Goal: Task Accomplishment & Management: Manage account settings

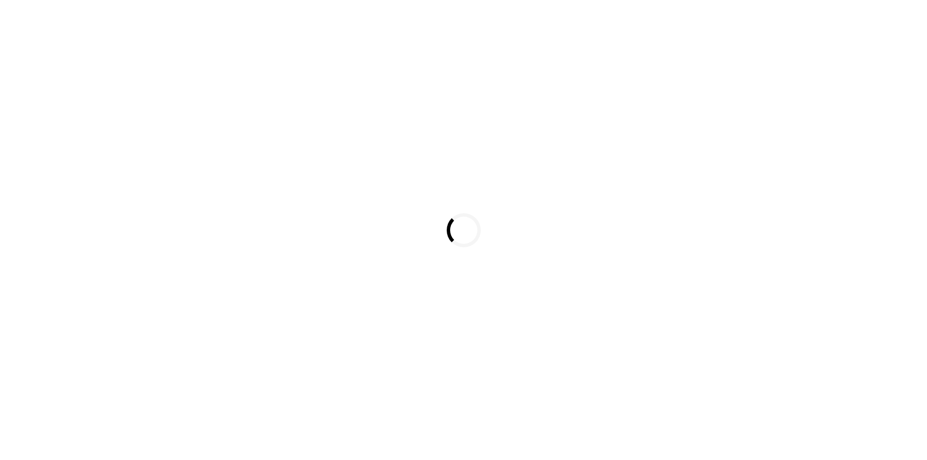
scroll to position [839, 0]
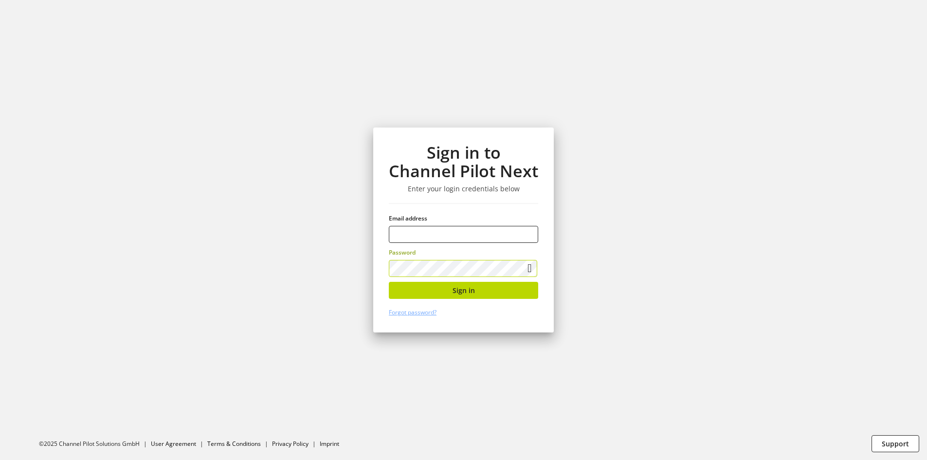
type input "**********"
click at [411, 285] on button "Sign in" at bounding box center [463, 290] width 149 height 17
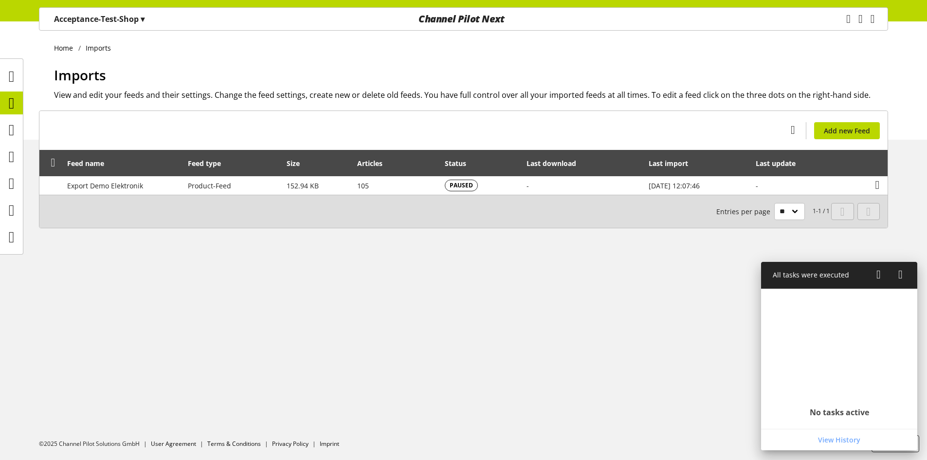
click at [133, 18] on p "Acceptance-Test-Shop ▾" at bounding box center [99, 19] width 90 height 12
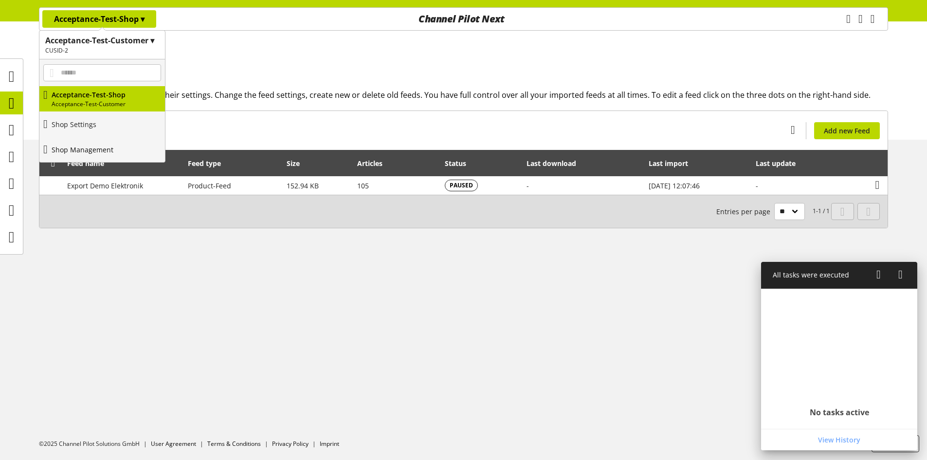
click at [105, 148] on p "Shop Management" at bounding box center [83, 149] width 62 height 10
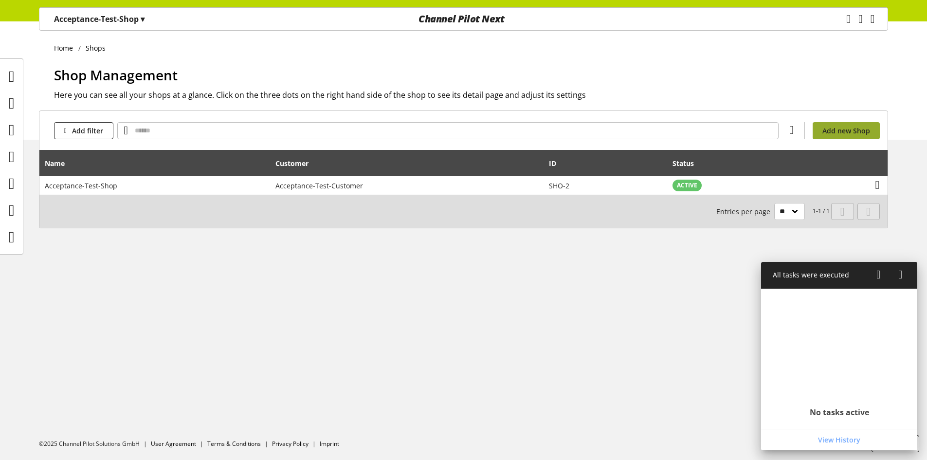
click at [869, 124] on link "Add new Shop" at bounding box center [845, 130] width 67 height 17
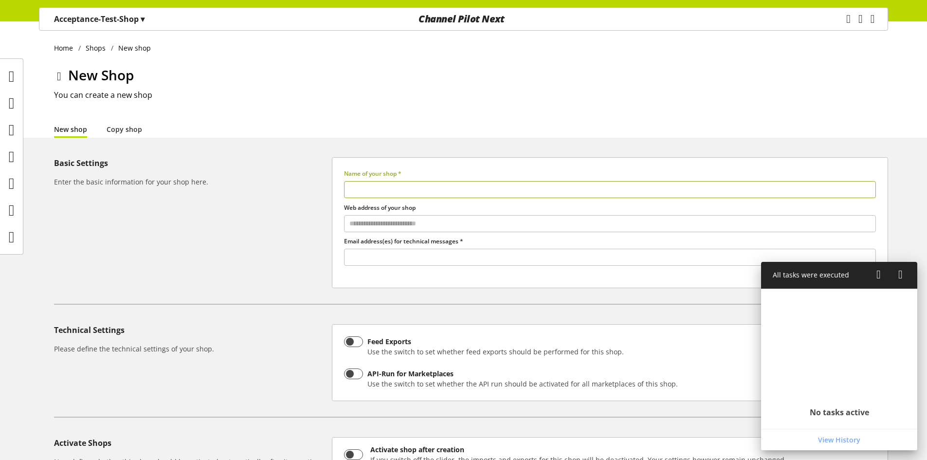
click at [464, 193] on input "text" at bounding box center [610, 189] width 532 height 17
type input "*"
type input "**********"
click at [455, 266] on div "**********" at bounding box center [610, 222] width 556 height 131
click at [458, 261] on input "text" at bounding box center [609, 257] width 531 height 13
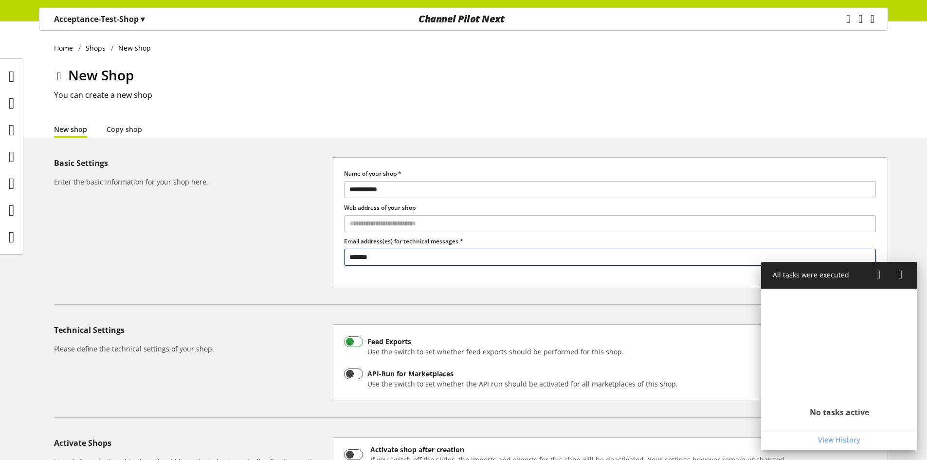
scroll to position [142, 0]
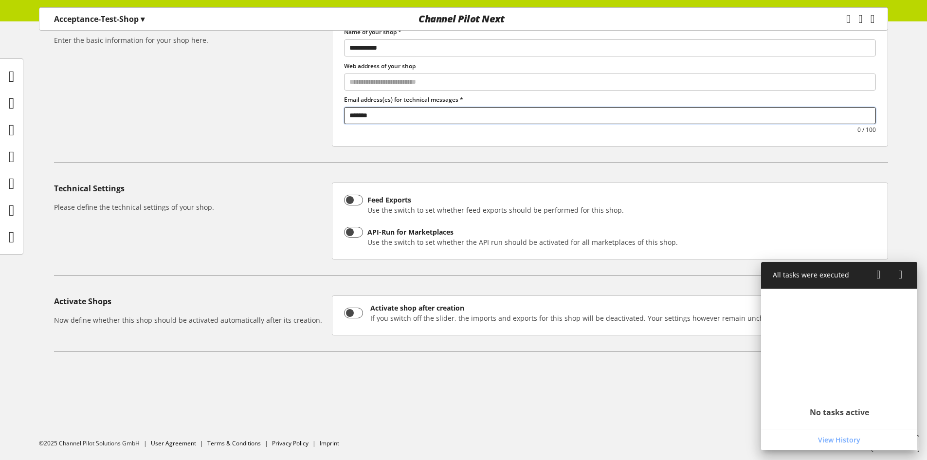
type input "*******"
click at [881, 272] on icon at bounding box center [878, 275] width 4 height 18
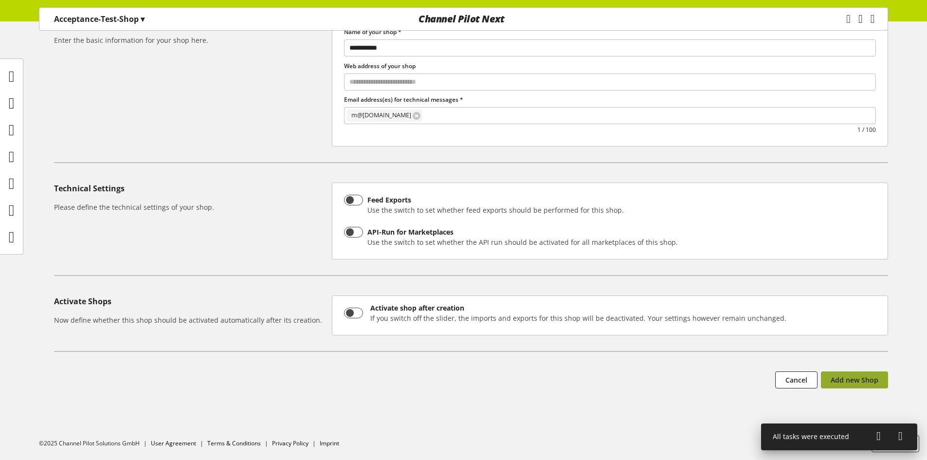
click at [858, 385] on button "Add new Shop" at bounding box center [854, 379] width 67 height 17
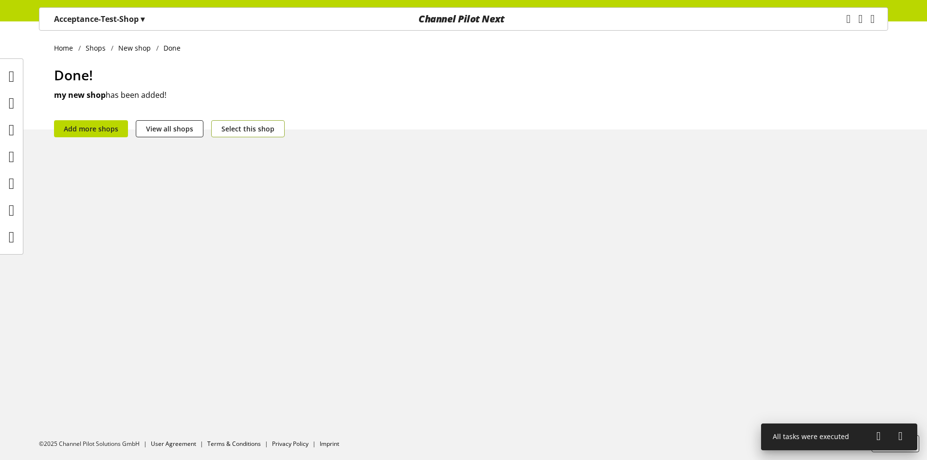
click at [273, 123] on button "Select this shop" at bounding box center [247, 128] width 73 height 17
click at [9, 101] on icon at bounding box center [12, 102] width 6 height 19
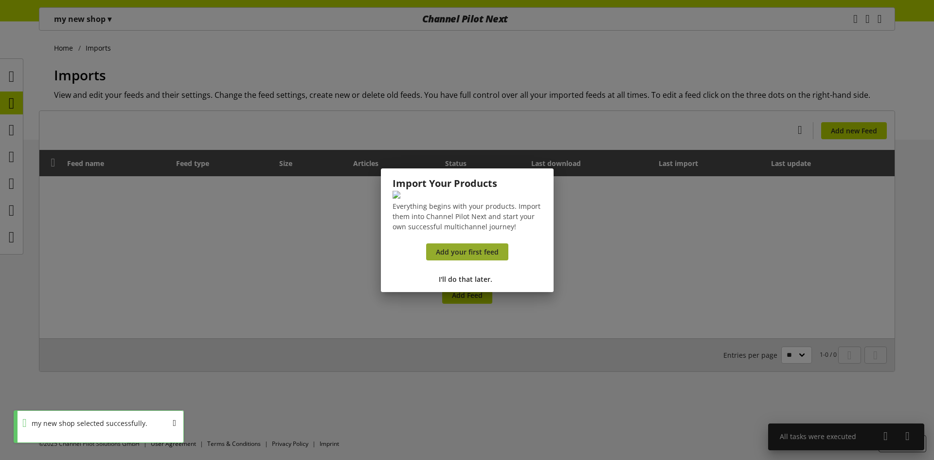
click at [472, 260] on link "Add your first feed" at bounding box center [467, 251] width 82 height 17
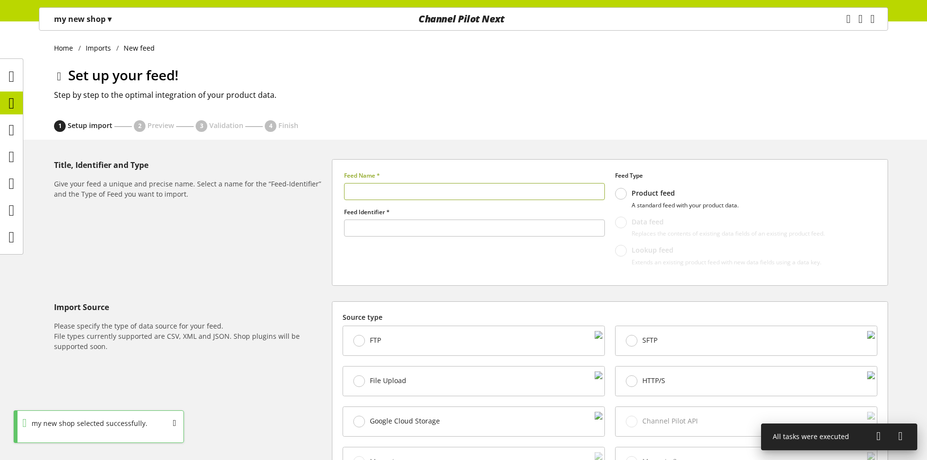
type input "******"
click at [409, 190] on input "text" at bounding box center [474, 191] width 261 height 17
type input "*"
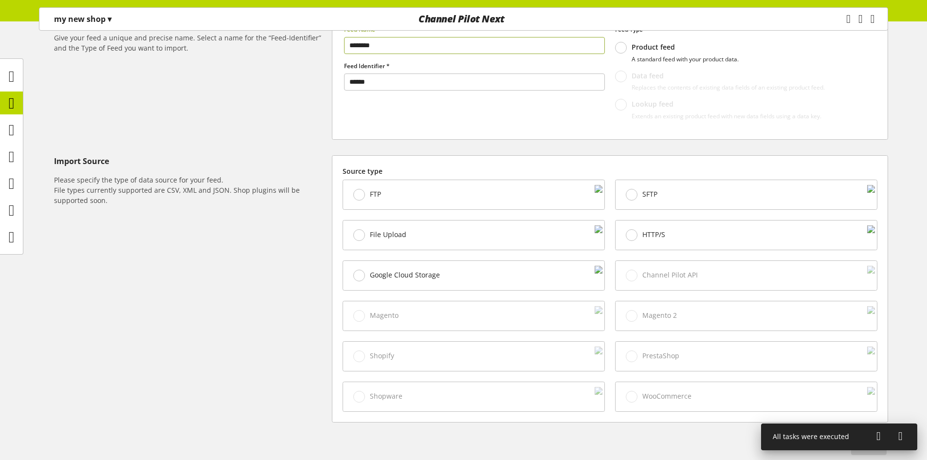
type input "********"
click at [432, 231] on div "File Upload" at bounding box center [473, 234] width 261 height 29
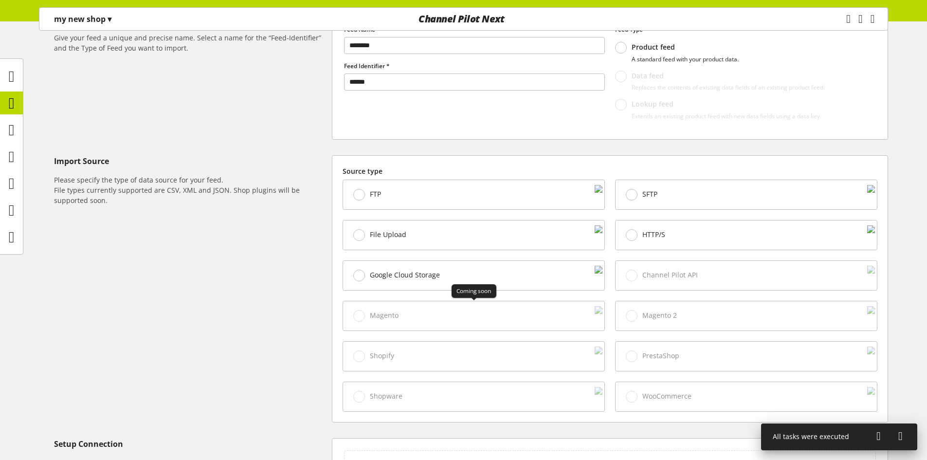
scroll to position [349, 0]
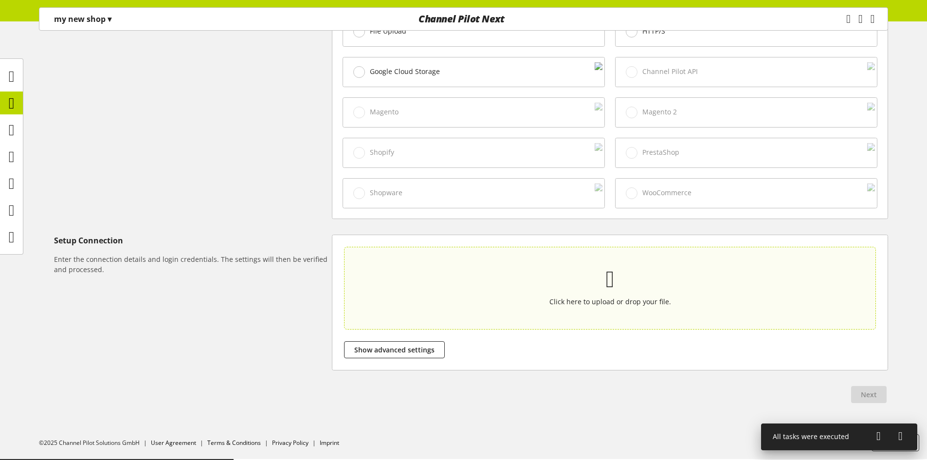
click at [462, 269] on p at bounding box center [610, 279] width 486 height 20
click at [462, 269] on input "Click here to upload or drop your file." at bounding box center [610, 288] width 532 height 83
type input "**********"
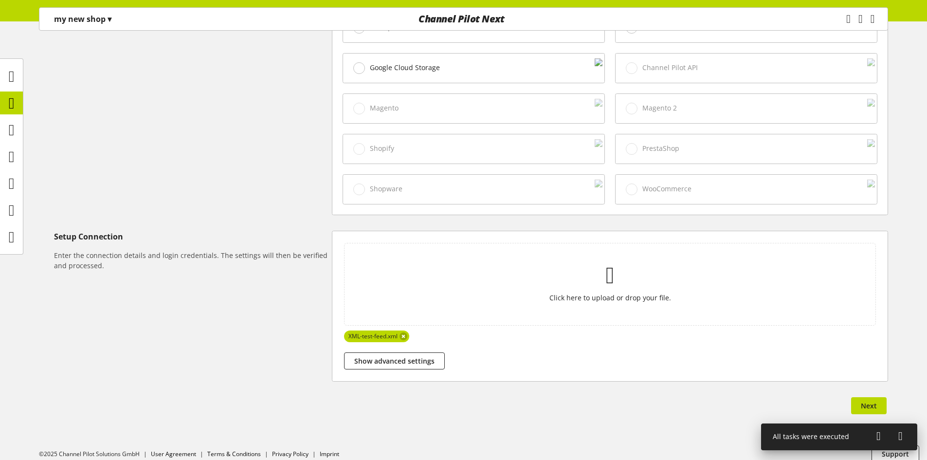
scroll to position [364, 0]
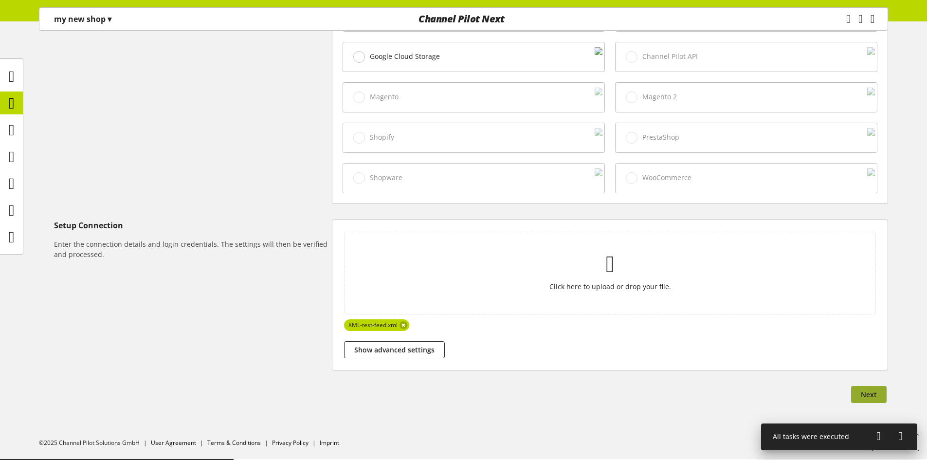
click at [865, 392] on span "Next" at bounding box center [869, 394] width 16 height 10
select select "*****"
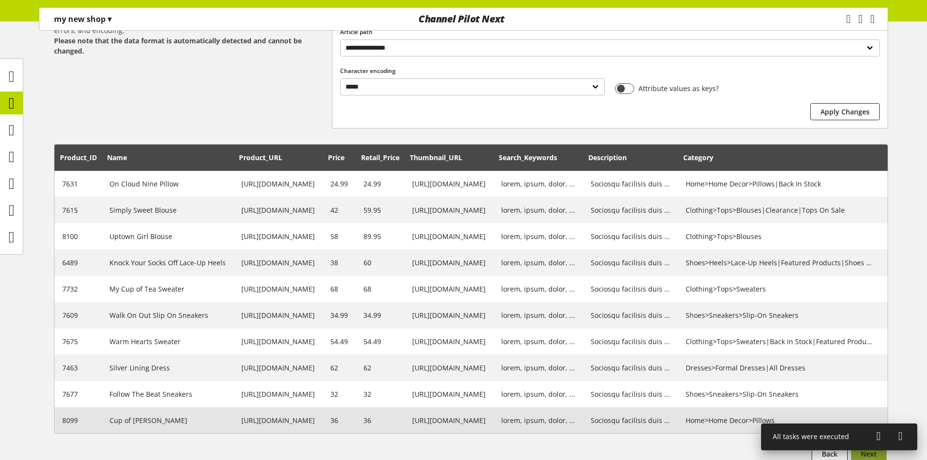
scroll to position [239, 0]
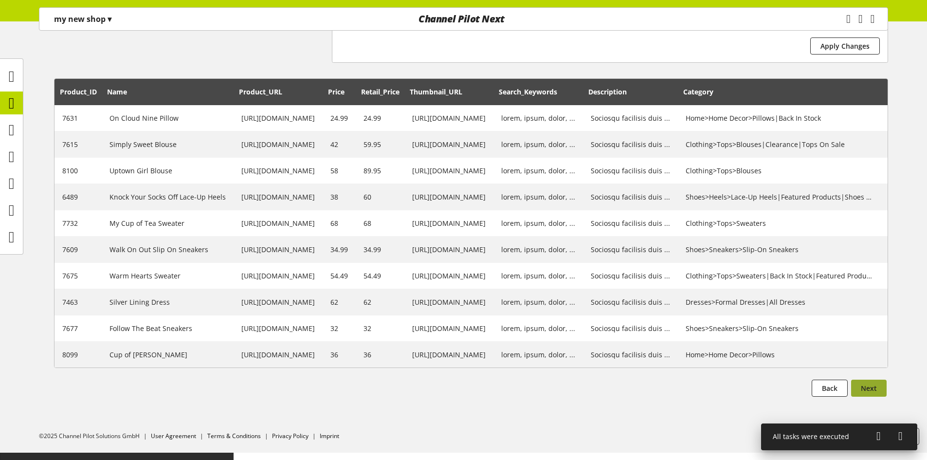
click at [877, 389] on button "Next" at bounding box center [869, 387] width 36 height 17
select select
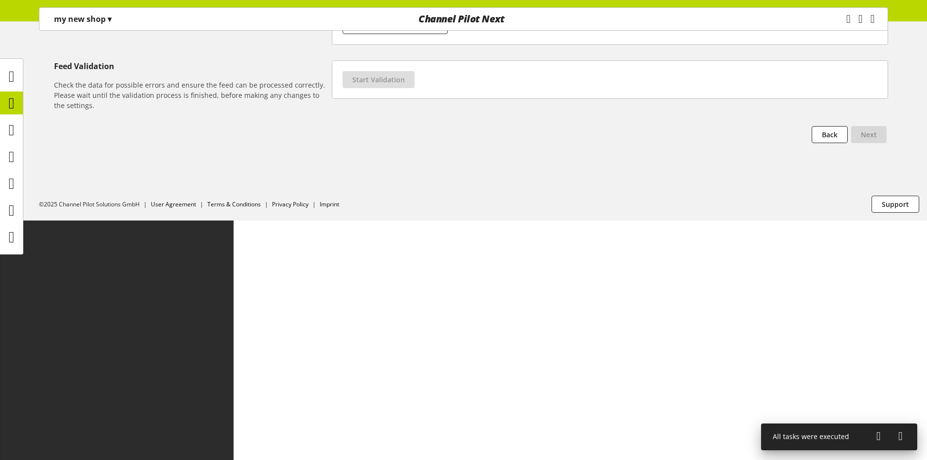
scroll to position [0, 0]
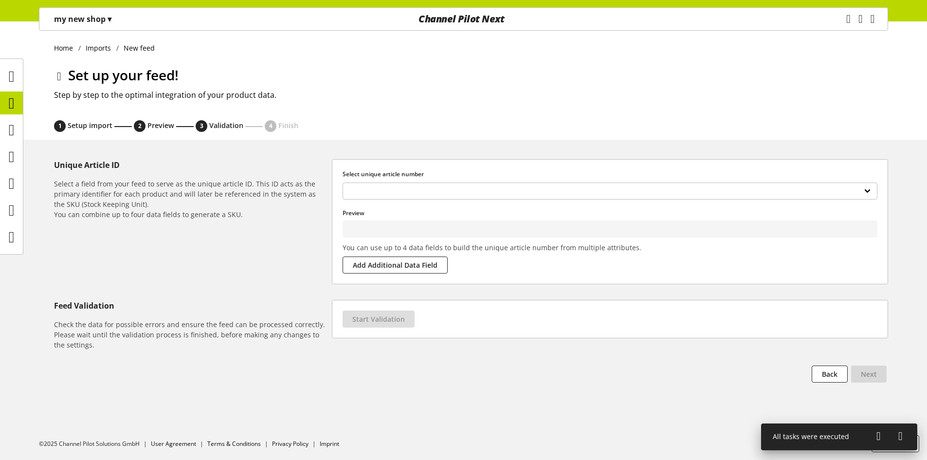
click at [508, 173] on h3 "Select unique article number" at bounding box center [609, 174] width 535 height 9
click at [511, 191] on select "**********" at bounding box center [609, 190] width 535 height 17
type input "****"
click at [385, 317] on span "Start Validation" at bounding box center [378, 319] width 53 height 10
select select "********"
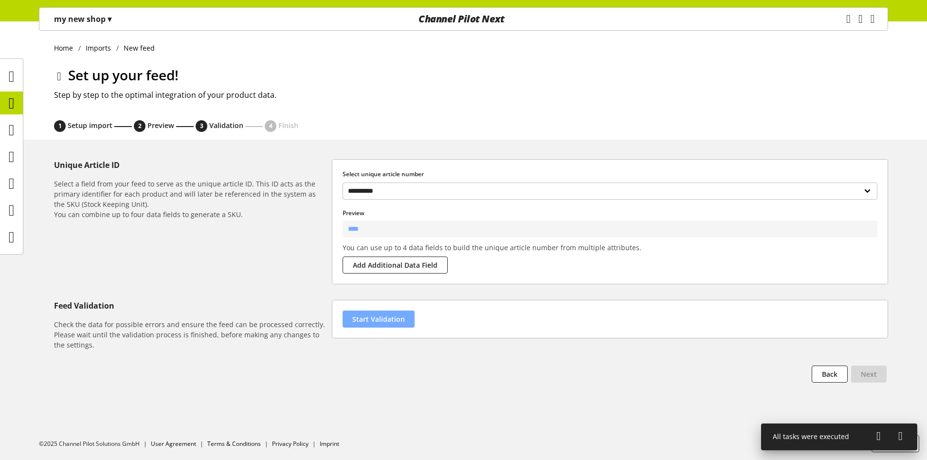
select select "********"
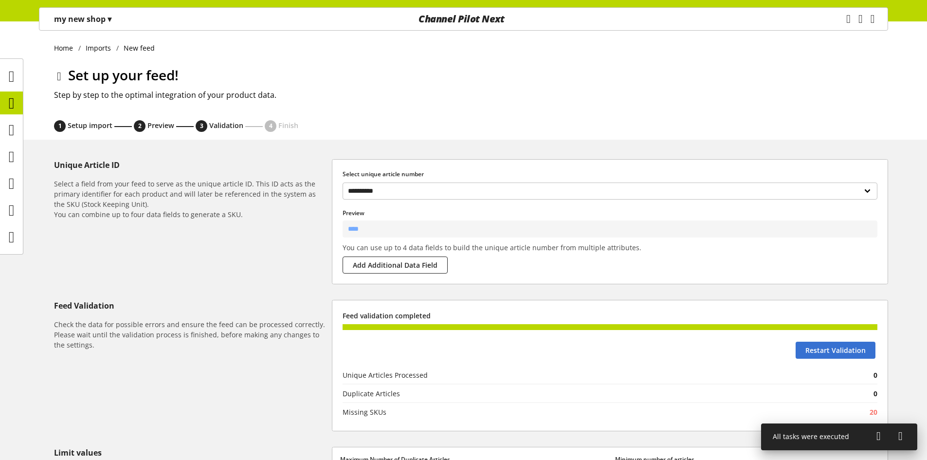
click at [154, 125] on span "Preview" at bounding box center [160, 125] width 27 height 9
select select "*****"
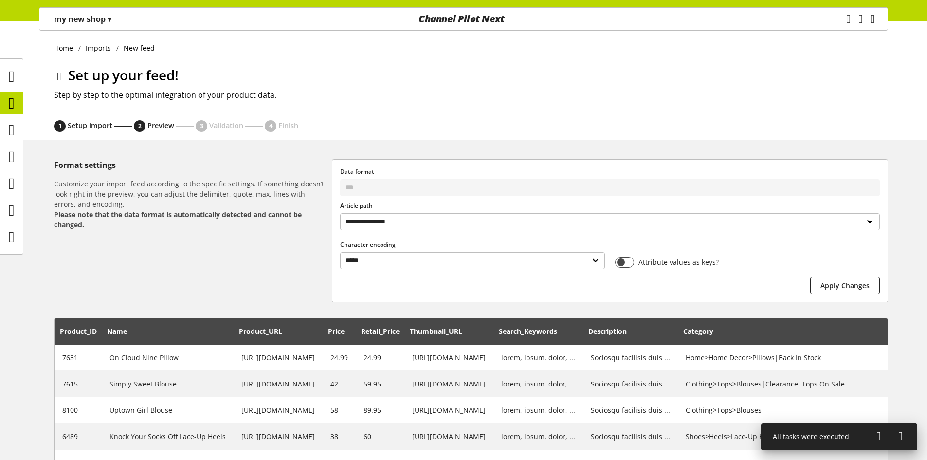
click at [75, 128] on span "Setup import" at bounding box center [90, 125] width 45 height 9
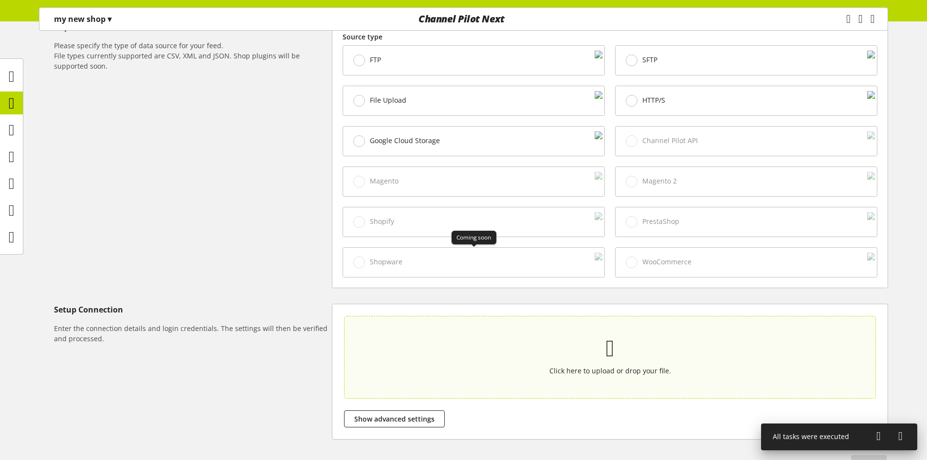
scroll to position [349, 0]
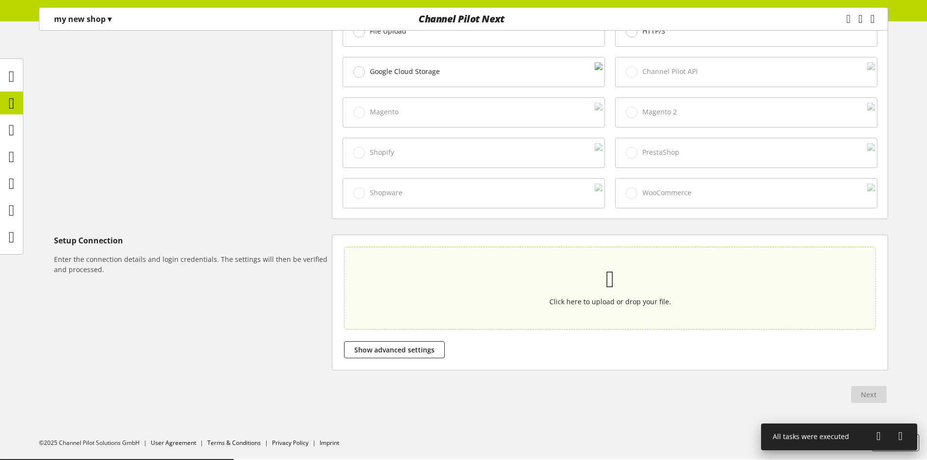
click at [537, 303] on p "Click here to upload or drop your file." at bounding box center [610, 301] width 486 height 10
click at [537, 303] on input "Click here to upload or drop your file." at bounding box center [610, 288] width 532 height 83
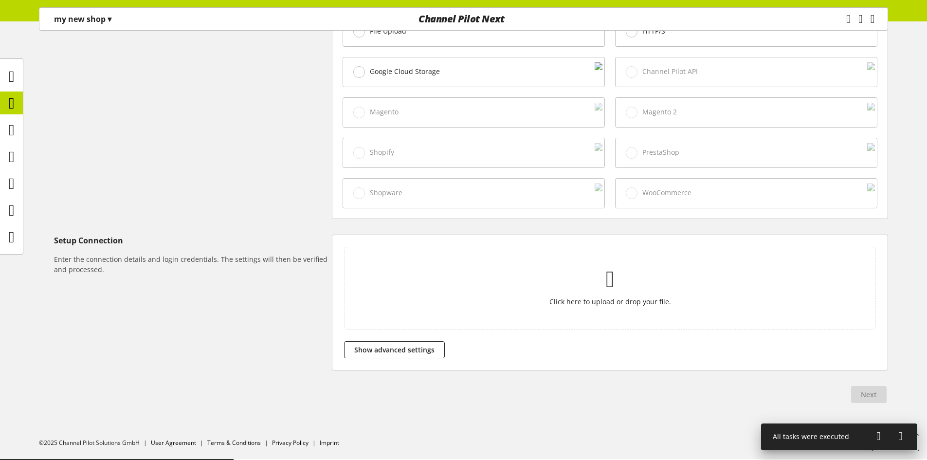
type input "**********"
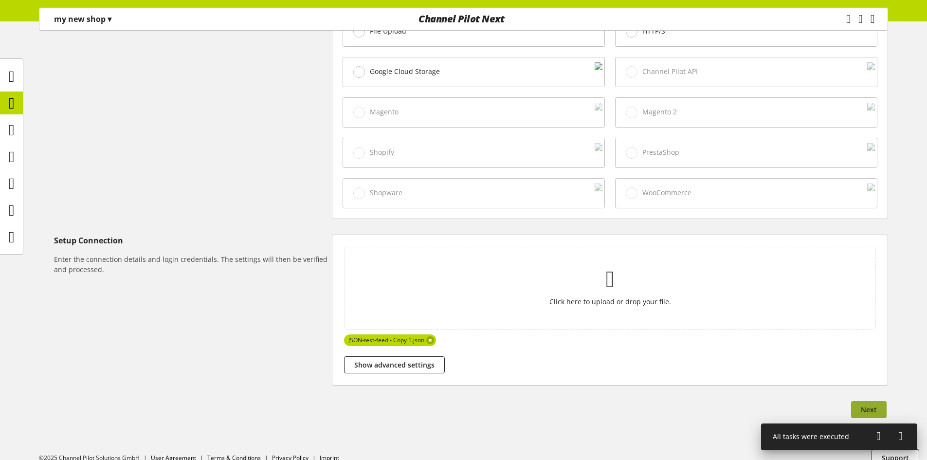
click at [859, 409] on button "Next" at bounding box center [869, 409] width 36 height 17
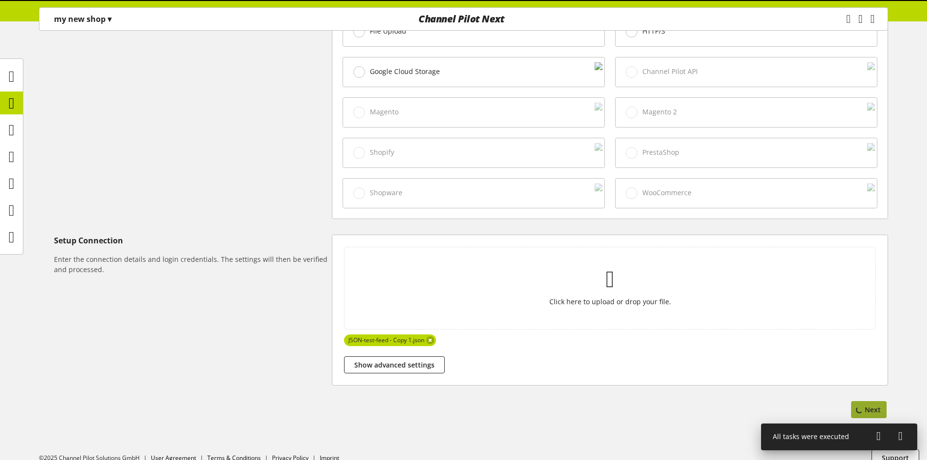
scroll to position [0, 0]
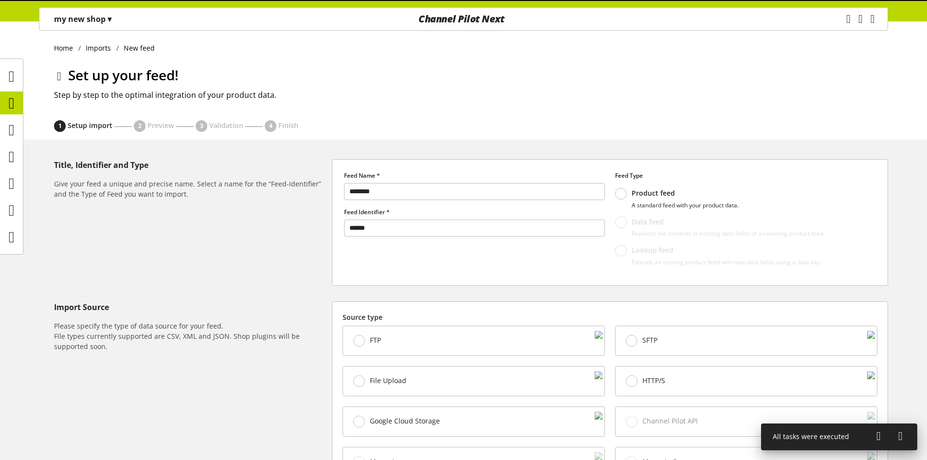
select select "*****"
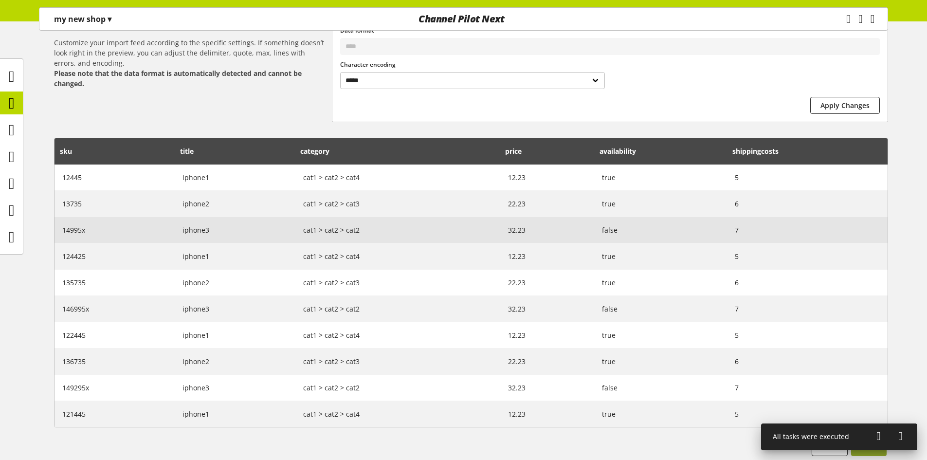
scroll to position [200, 0]
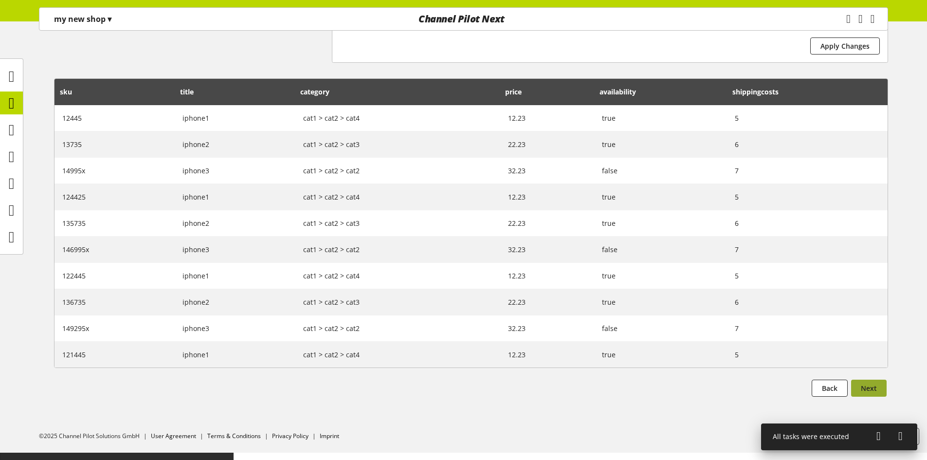
click at [865, 393] on span "Next" at bounding box center [869, 388] width 16 height 10
select select
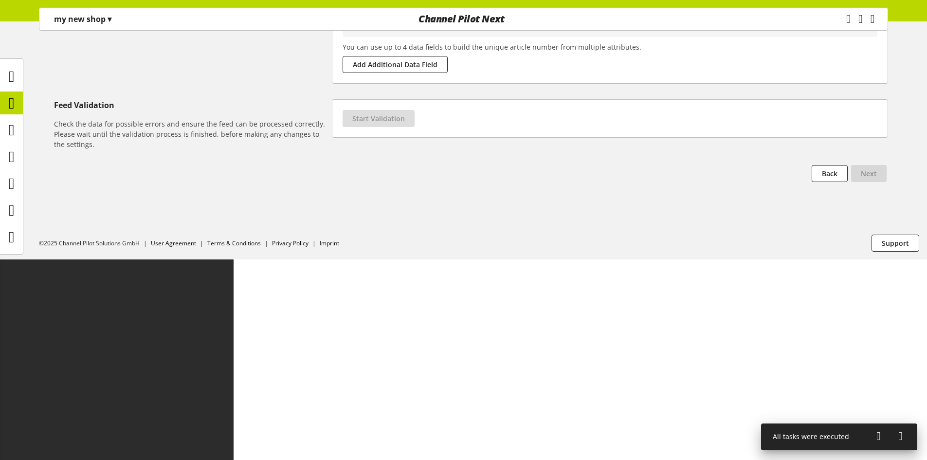
scroll to position [0, 0]
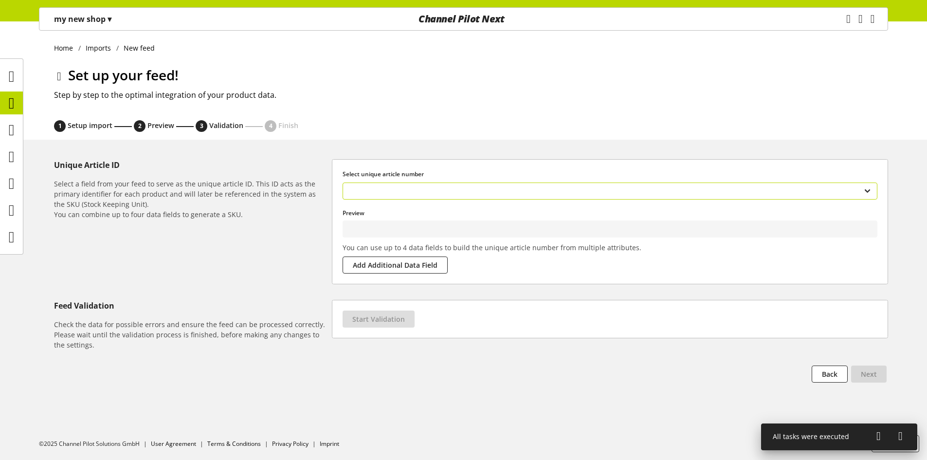
click at [456, 189] on select "**********" at bounding box center [609, 190] width 535 height 17
type input "*****"
click at [398, 316] on span "Start Validation" at bounding box center [378, 319] width 53 height 10
select select "********"
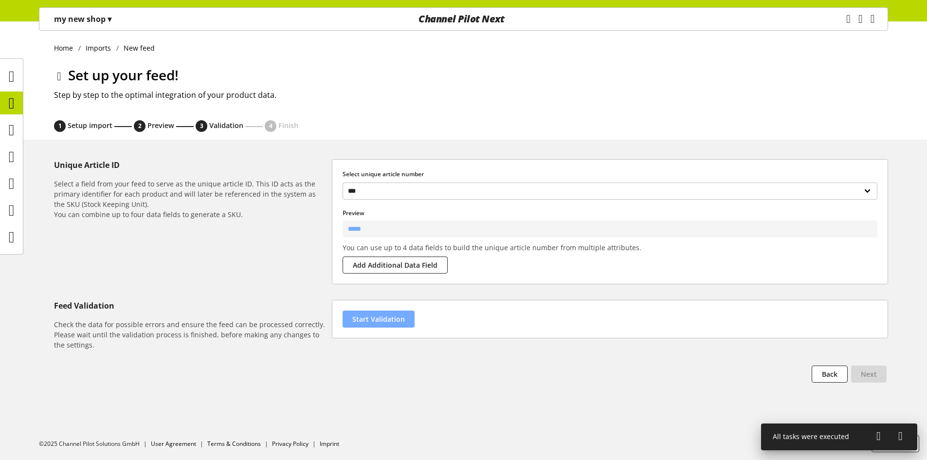
select select "********"
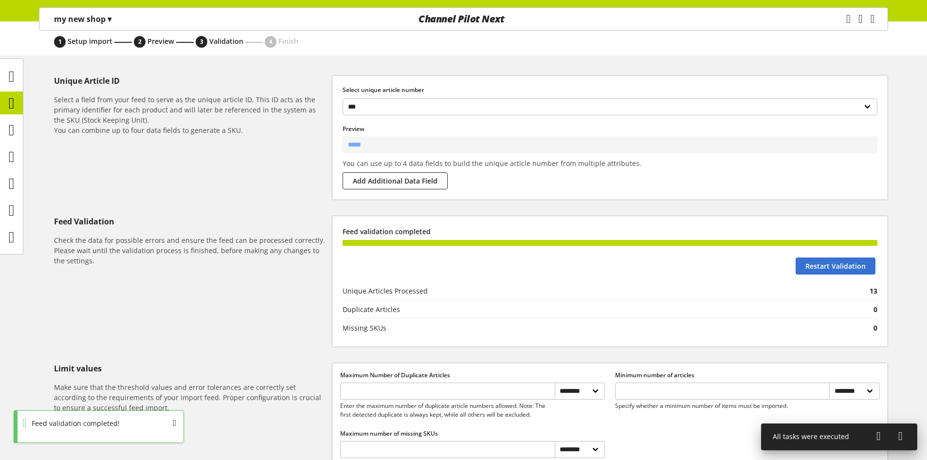
scroll to position [219, 0]
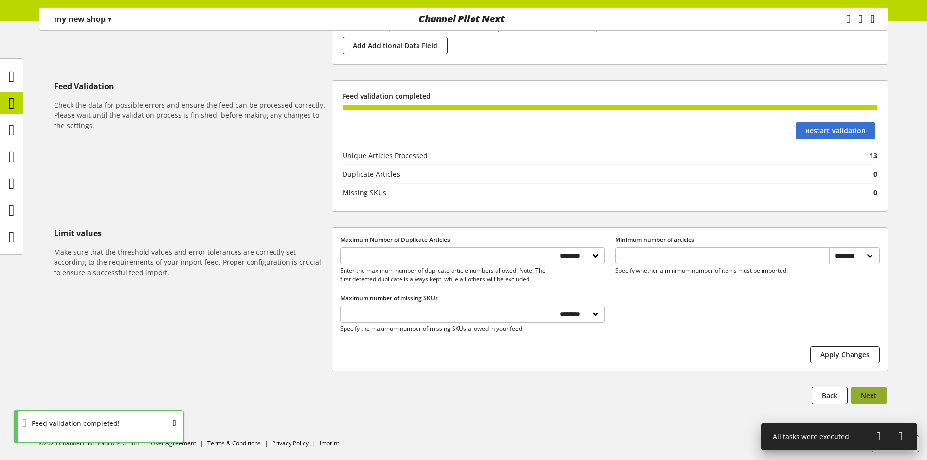
click at [865, 396] on span "Next" at bounding box center [869, 395] width 16 height 10
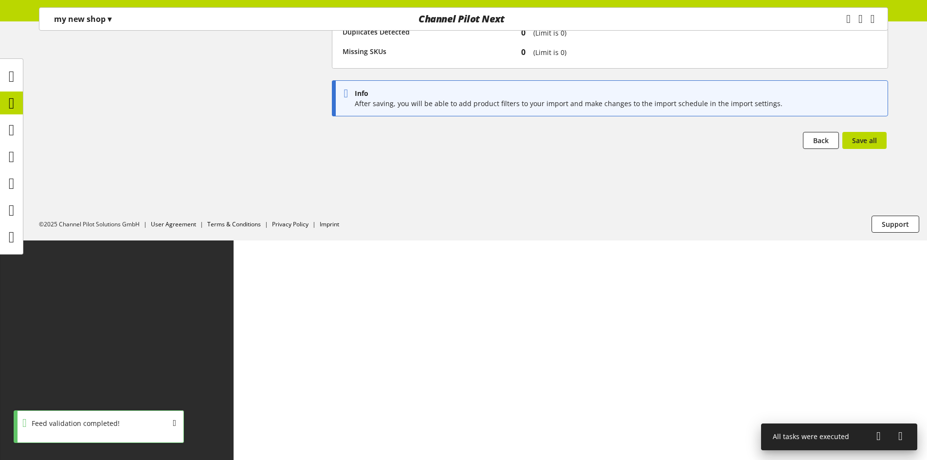
scroll to position [0, 0]
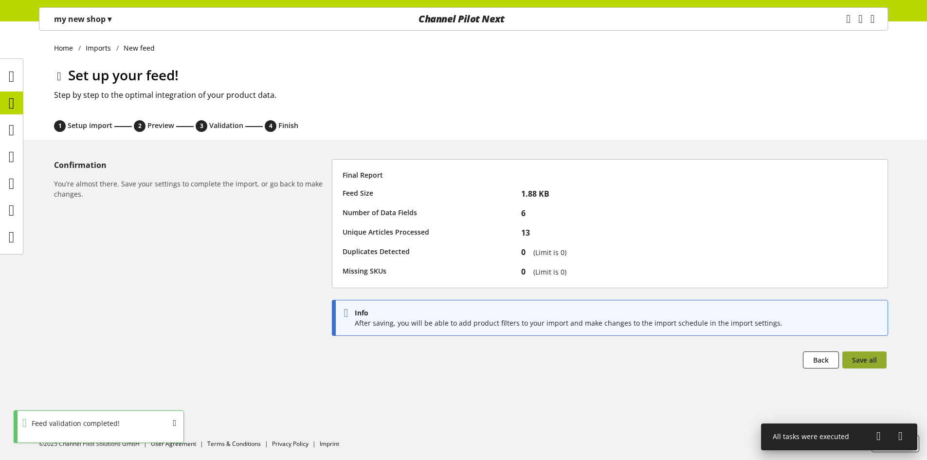
click at [866, 360] on span "Save all" at bounding box center [864, 360] width 25 height 10
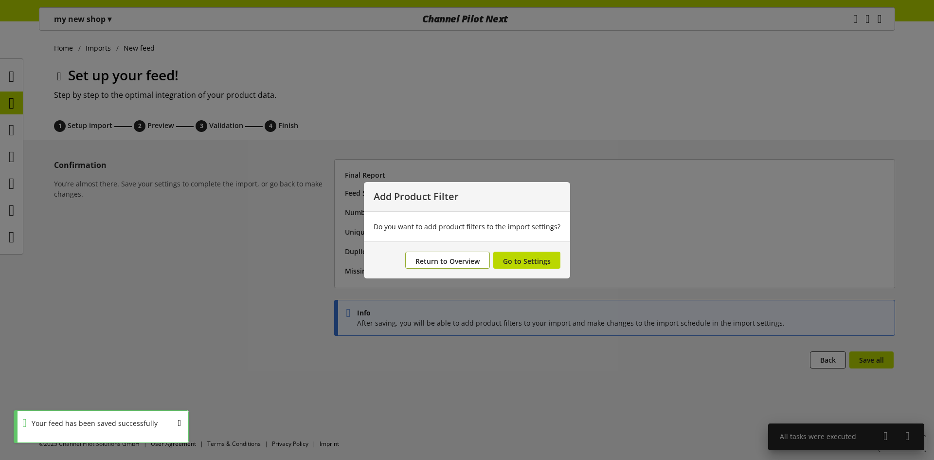
click at [423, 257] on span "Return to Overview" at bounding box center [447, 260] width 64 height 9
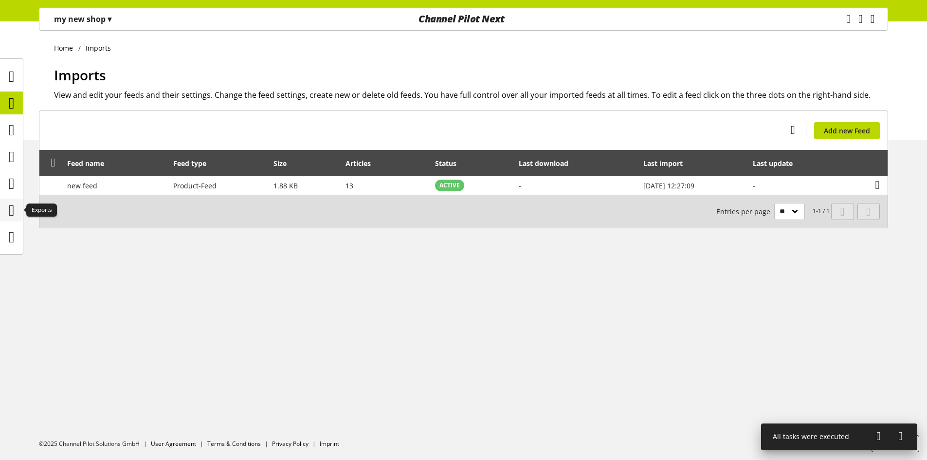
click at [13, 208] on icon at bounding box center [12, 209] width 6 height 19
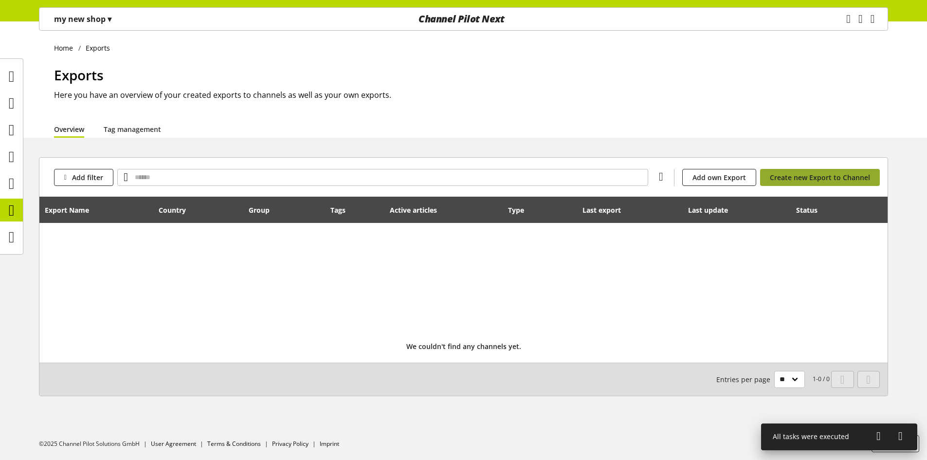
click at [844, 183] on link "Create new Export to Channel" at bounding box center [820, 177] width 120 height 17
select select "**"
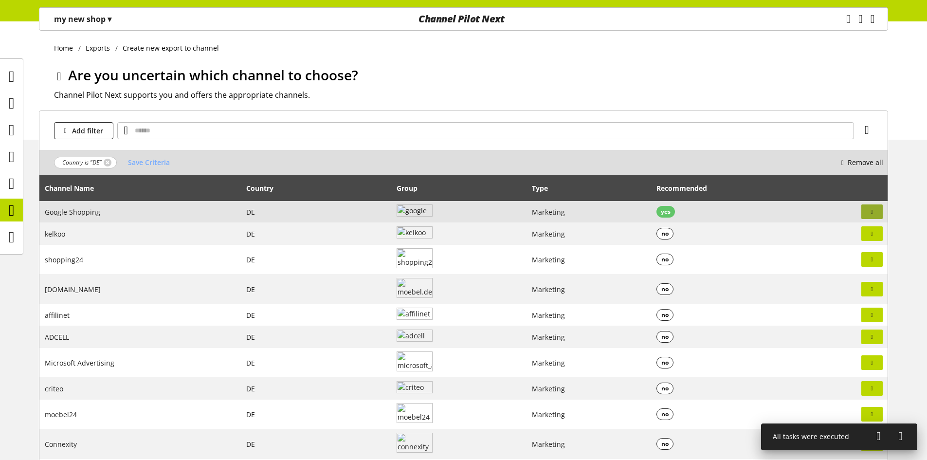
click at [881, 214] on button "button" at bounding box center [871, 211] width 21 height 15
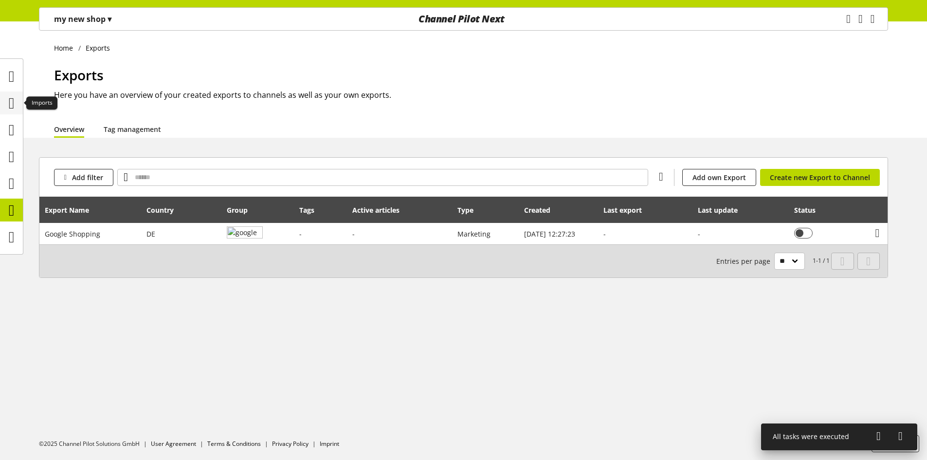
click at [9, 108] on icon at bounding box center [12, 102] width 6 height 19
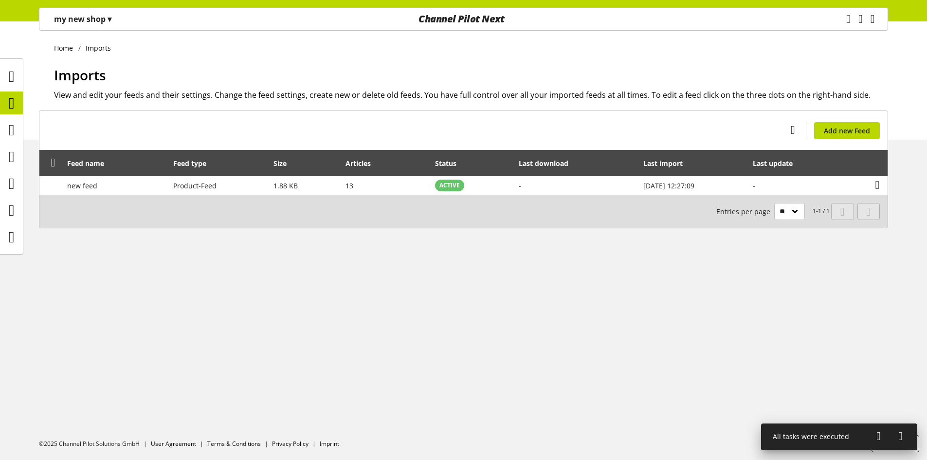
click at [115, 14] on div "my new shop ▾" at bounding box center [82, 19] width 81 height 18
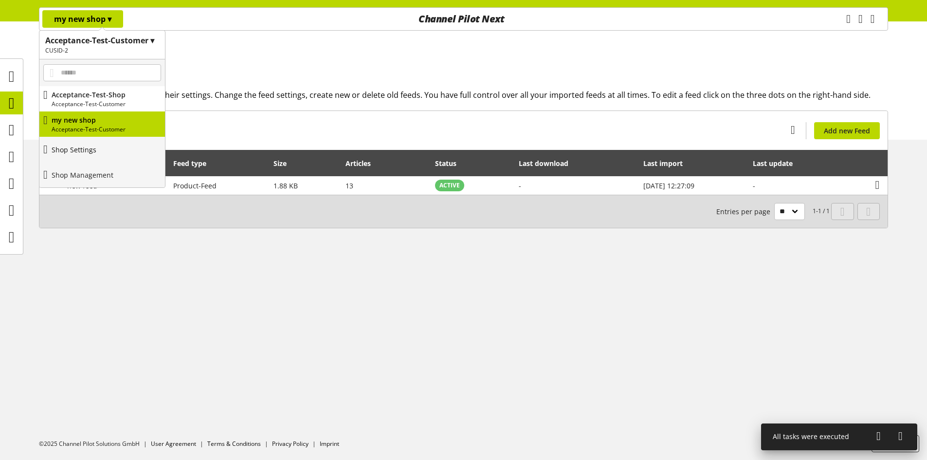
click at [108, 150] on link "Shop Settings" at bounding box center [102, 149] width 126 height 25
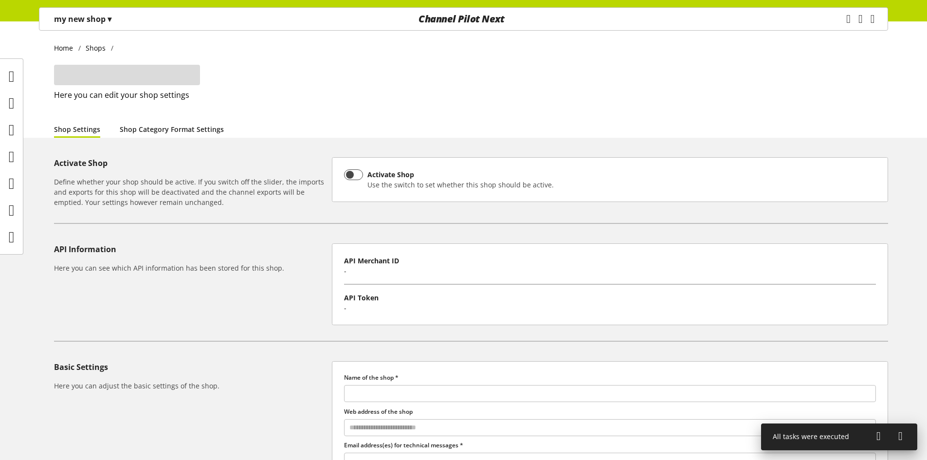
type input "**********"
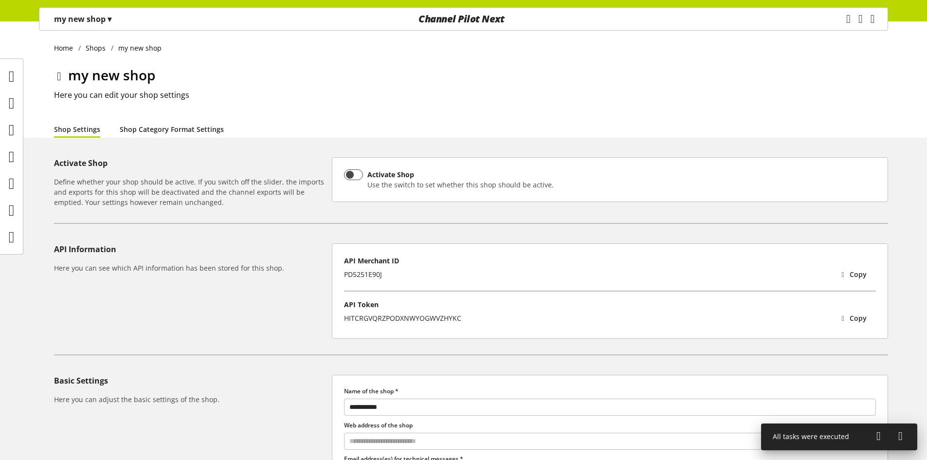
click at [172, 130] on link "Shop Category Format Settings" at bounding box center [172, 129] width 104 height 10
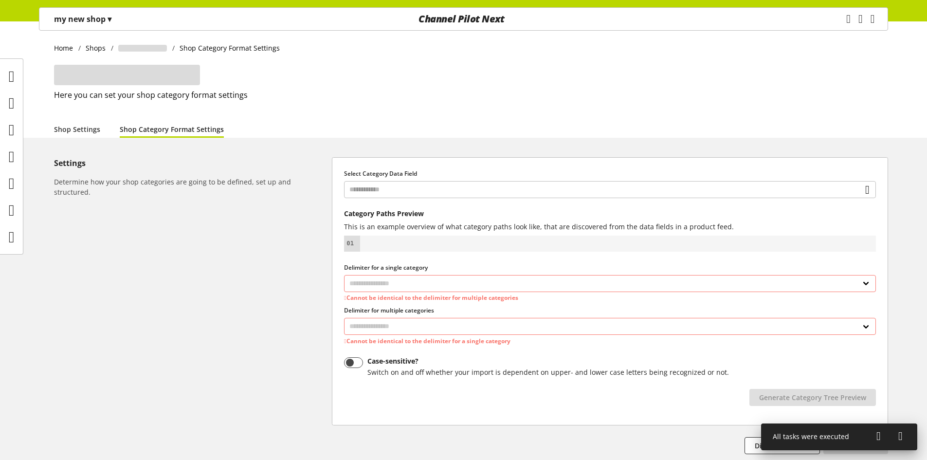
select select
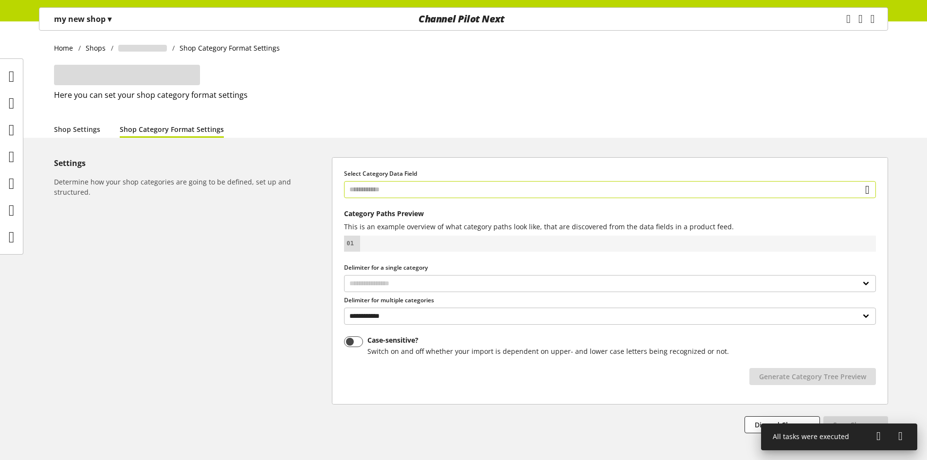
click at [551, 188] on input "text" at bounding box center [610, 189] width 532 height 17
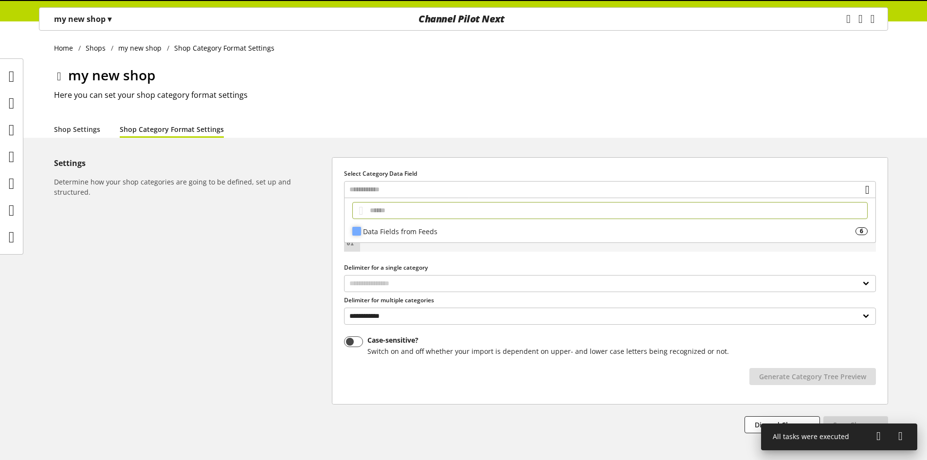
click at [448, 232] on div "Data Fields from Feeds" at bounding box center [609, 231] width 492 height 10
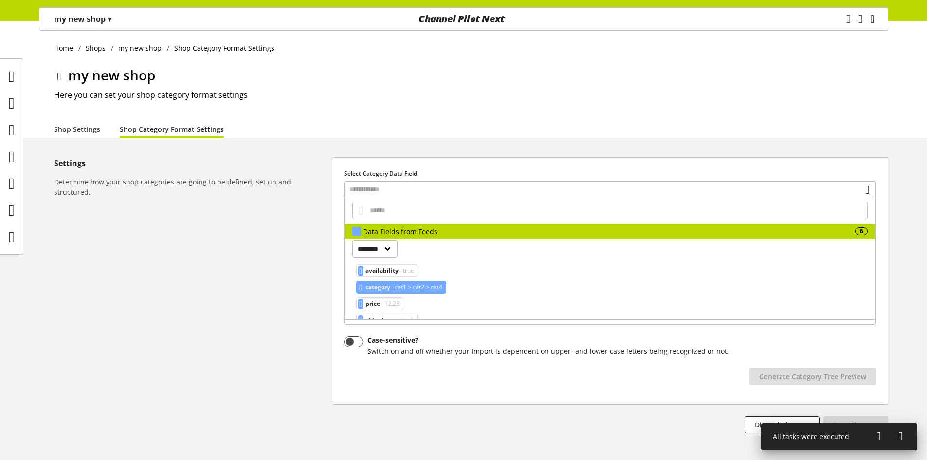
click at [404, 288] on span "cat1 > cat2 > cat4" at bounding box center [418, 287] width 50 height 12
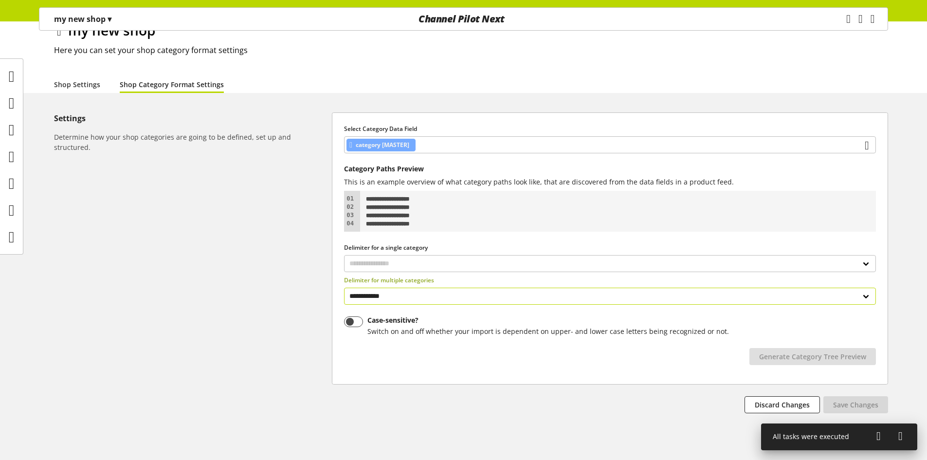
scroll to position [70, 0]
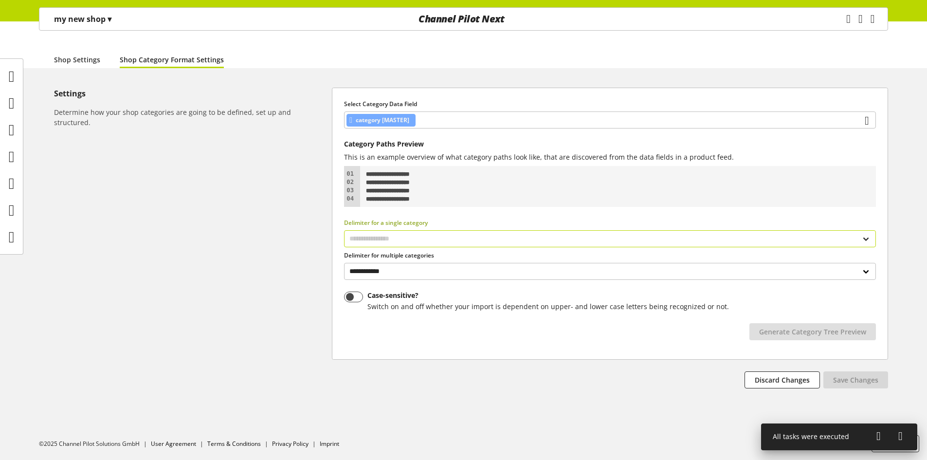
click at [541, 239] on select "**********" at bounding box center [610, 238] width 532 height 17
click at [459, 243] on select "**********" at bounding box center [610, 238] width 532 height 17
click at [344, 230] on select "**********" at bounding box center [610, 238] width 532 height 17
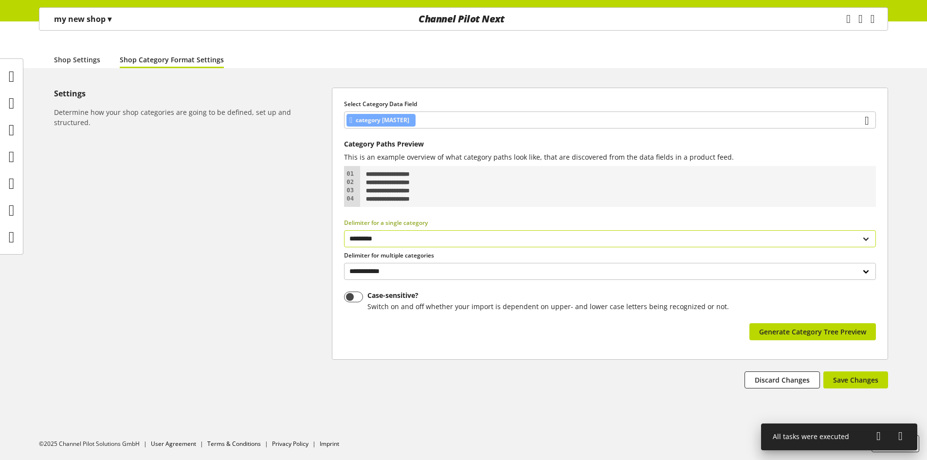
click at [404, 239] on select "**********" at bounding box center [610, 238] width 532 height 17
click at [344, 230] on select "**********" at bounding box center [610, 238] width 532 height 17
click at [414, 232] on select "**********" at bounding box center [610, 238] width 532 height 17
select select "*"
click at [344, 230] on select "**********" at bounding box center [610, 238] width 532 height 17
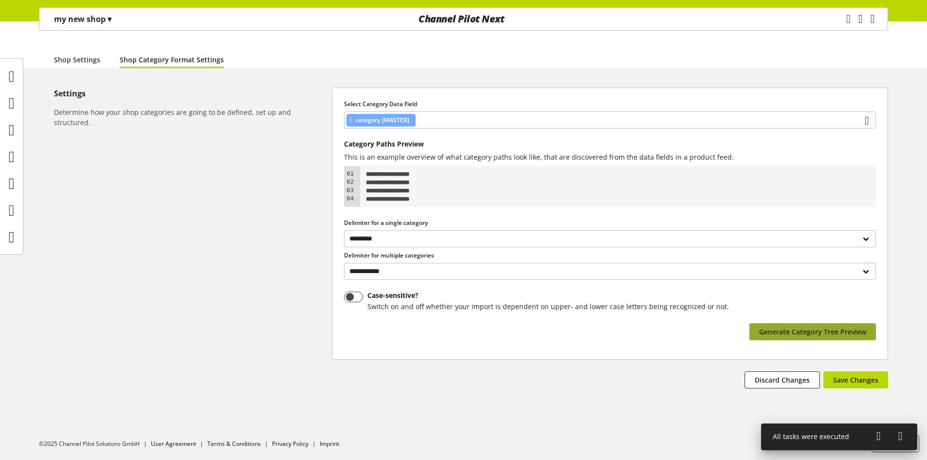
click at [794, 331] on span "Generate Category Tree Preview" at bounding box center [812, 331] width 107 height 10
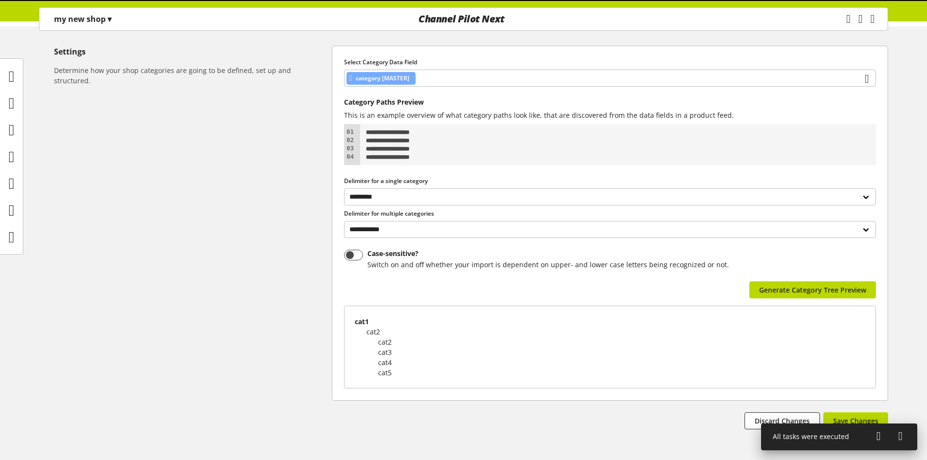
scroll to position [152, 0]
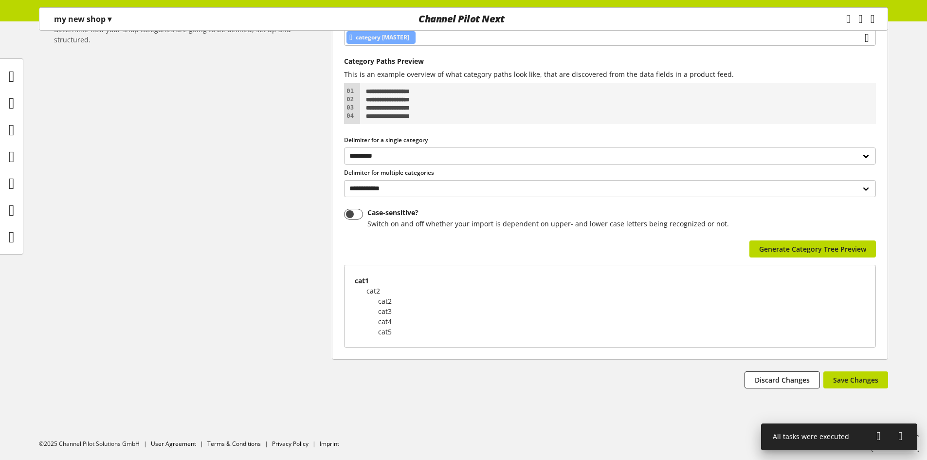
click at [843, 363] on div "**********" at bounding box center [610, 198] width 556 height 387
click at [846, 371] on div "**********" at bounding box center [610, 198] width 556 height 387
click at [863, 380] on span "Save Changes" at bounding box center [855, 380] width 45 height 10
click at [9, 96] on icon at bounding box center [12, 102] width 6 height 19
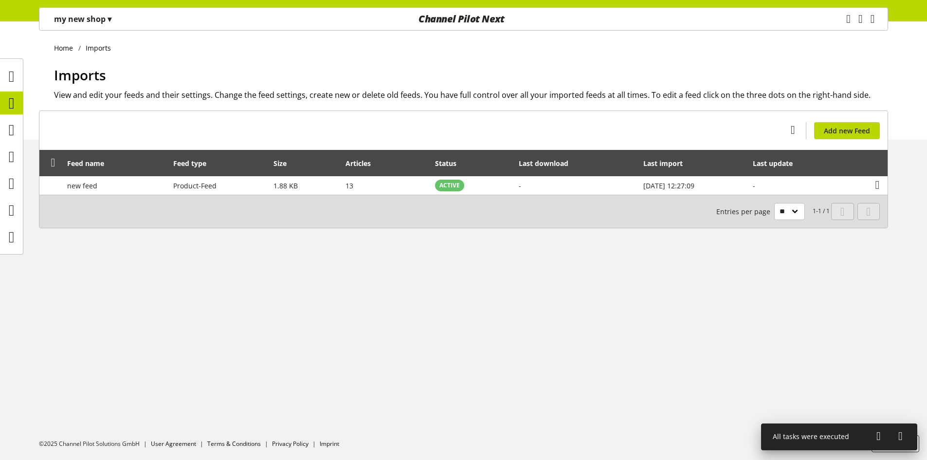
click at [117, 26] on div "my new shop ▾" at bounding box center [82, 19] width 81 height 18
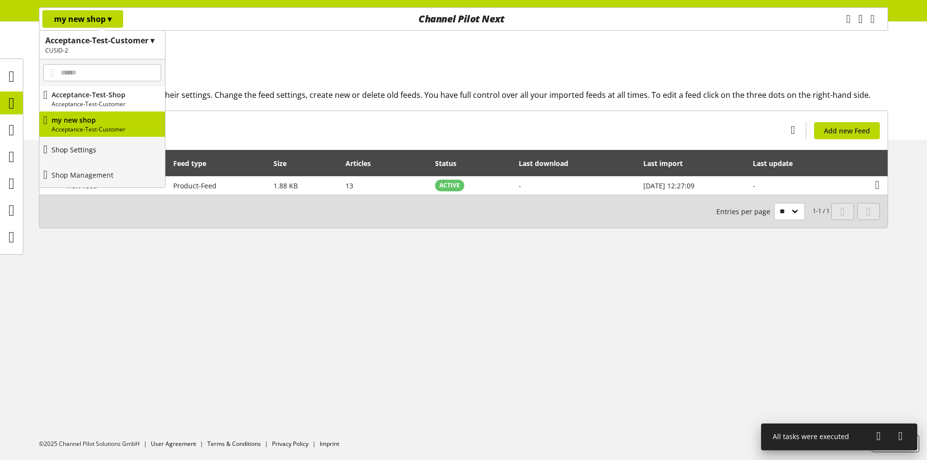
click at [111, 151] on link "Shop Settings" at bounding box center [102, 149] width 126 height 25
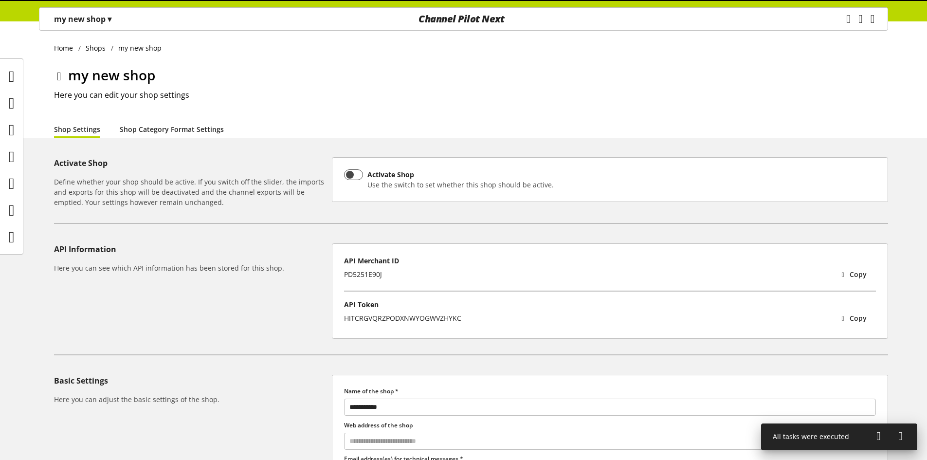
click at [186, 127] on link "Shop Category Format Settings" at bounding box center [172, 129] width 104 height 10
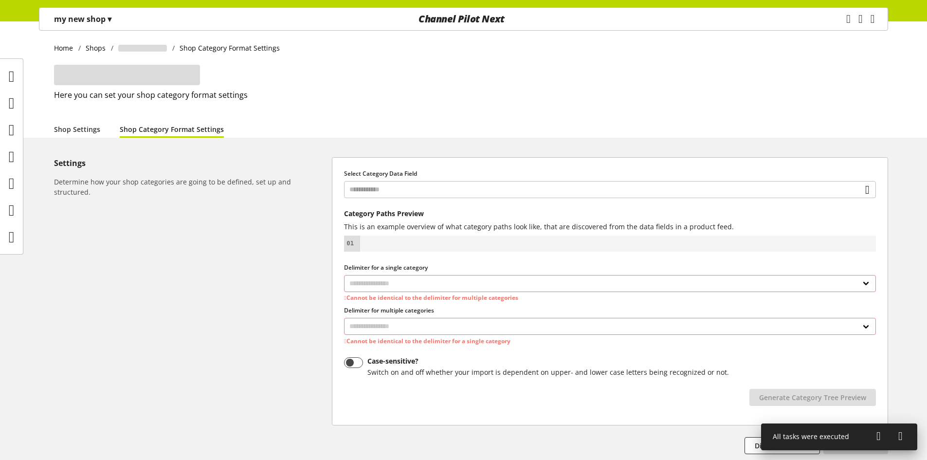
select select "*"
select select
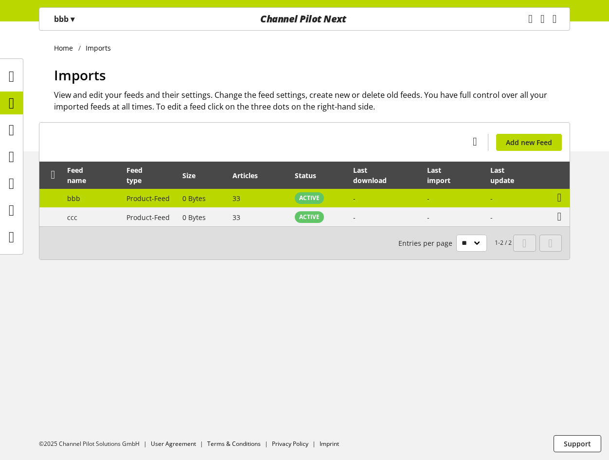
scroll to position [839, 0]
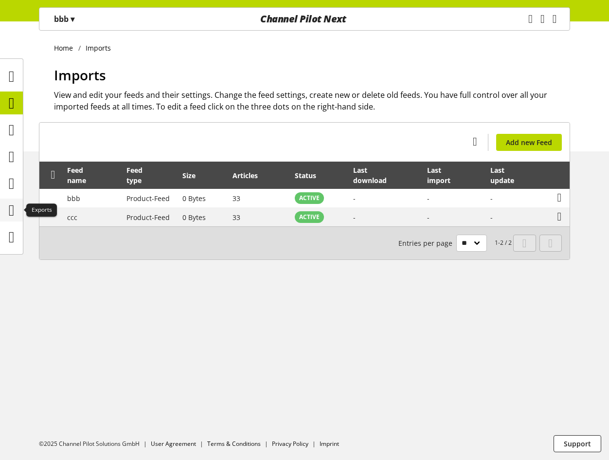
click at [15, 207] on icon at bounding box center [12, 209] width 6 height 19
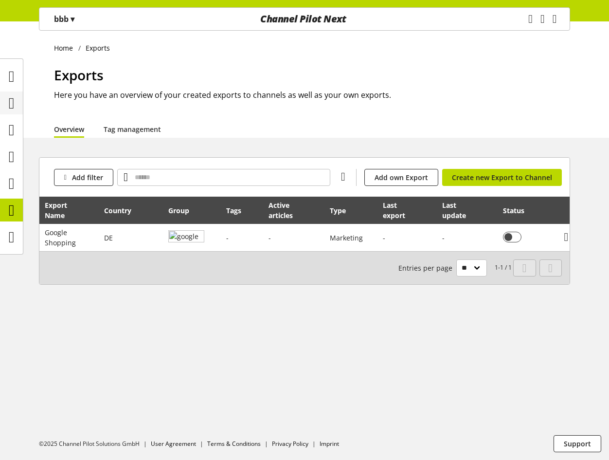
click at [9, 97] on icon at bounding box center [12, 102] width 6 height 19
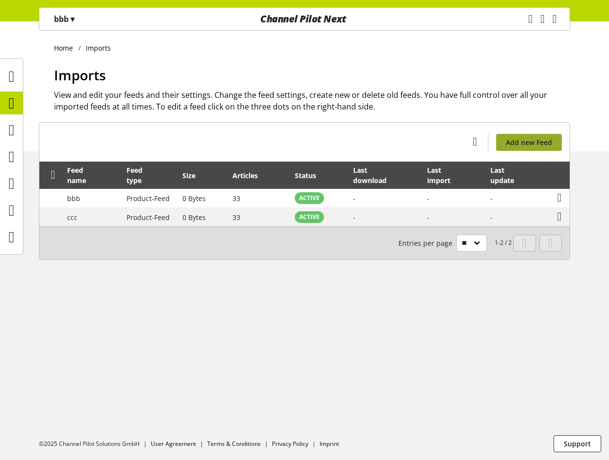
click at [545, 140] on span "Add new Feed" at bounding box center [529, 142] width 46 height 10
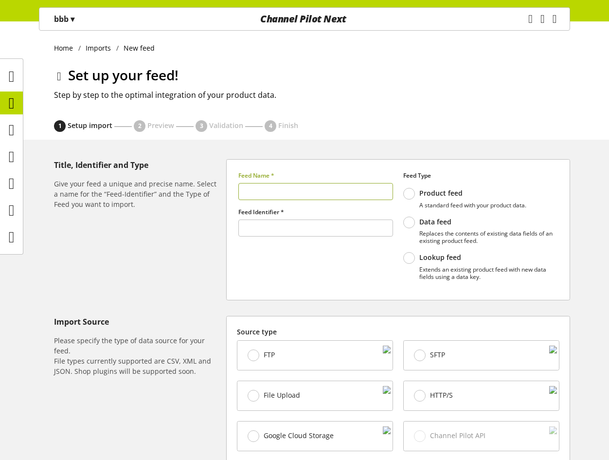
type input "******"
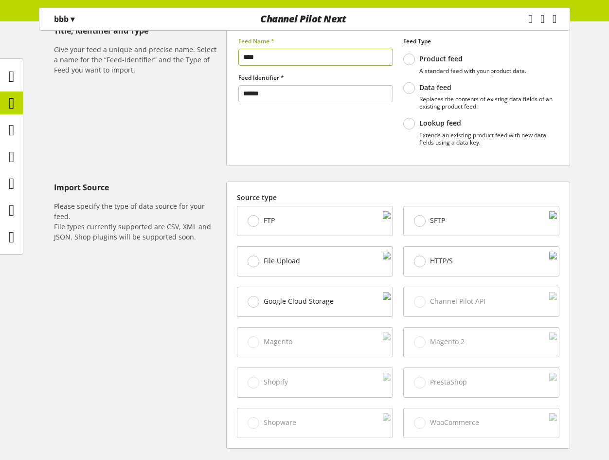
scroll to position [195, 0]
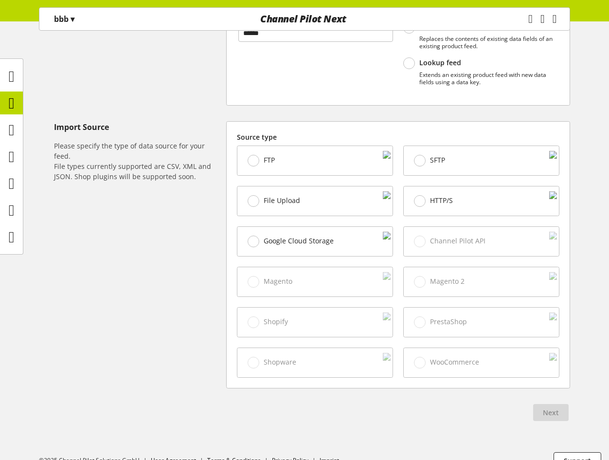
type input "****"
click at [298, 194] on div "File Upload" at bounding box center [314, 200] width 155 height 29
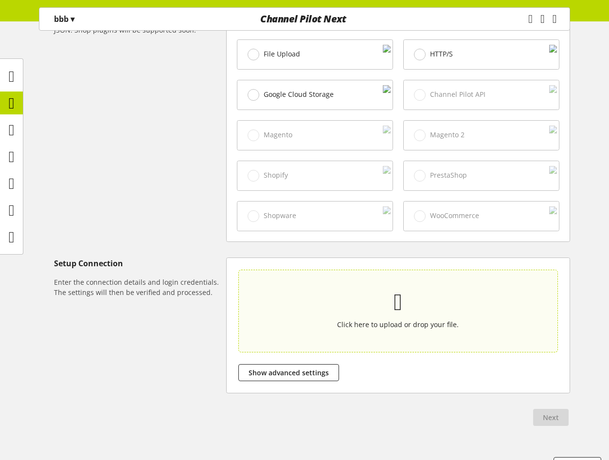
scroll to position [364, 0]
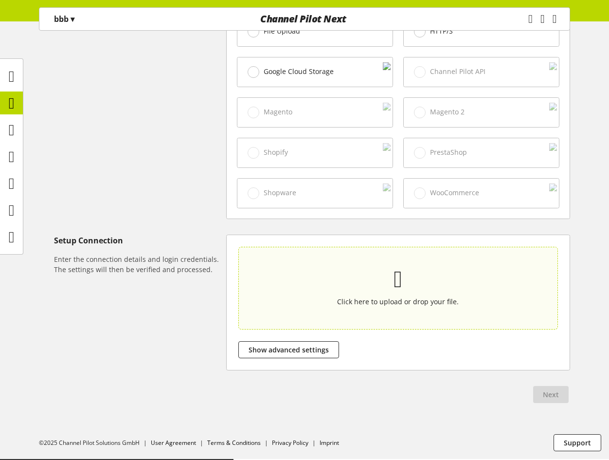
click at [344, 267] on section "Click here to upload or drop your file." at bounding box center [397, 288] width 315 height 78
click at [344, 267] on input "Click here to upload or drop your file." at bounding box center [398, 288] width 320 height 83
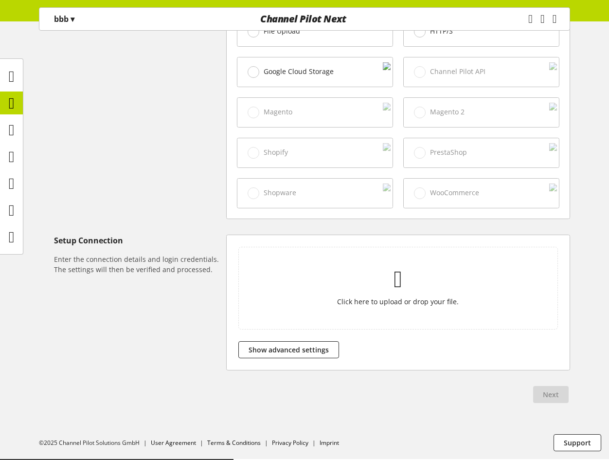
type input "**********"
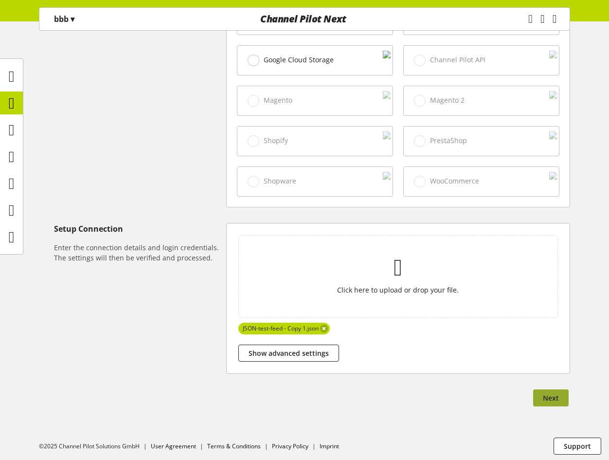
scroll to position [379, 0]
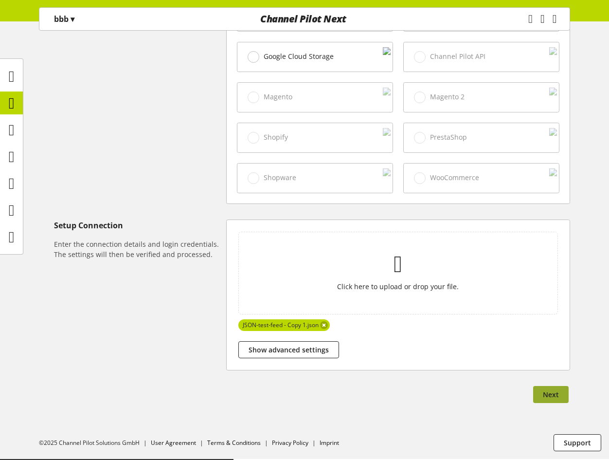
click at [551, 392] on span "Next" at bounding box center [551, 394] width 16 height 10
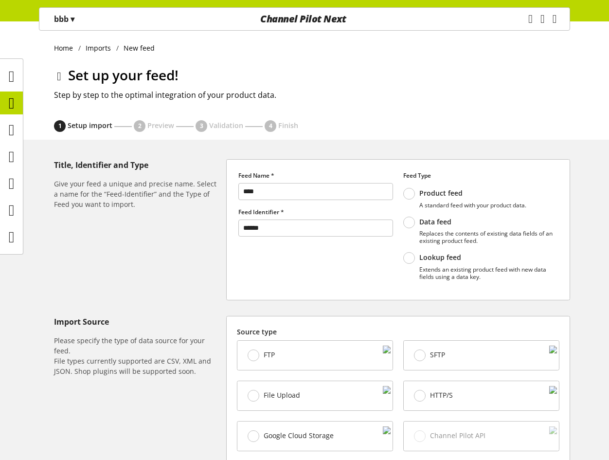
select select "*****"
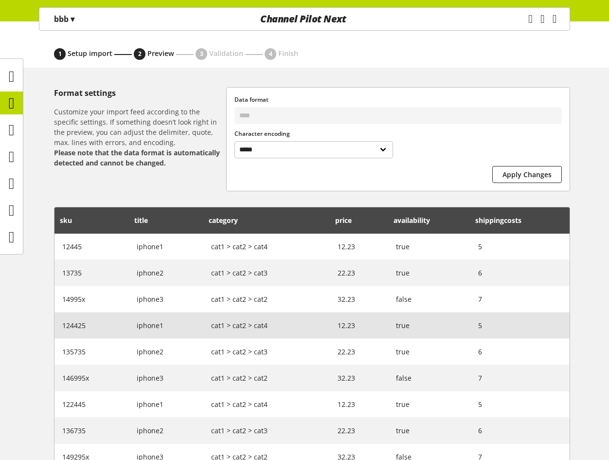
scroll to position [200, 0]
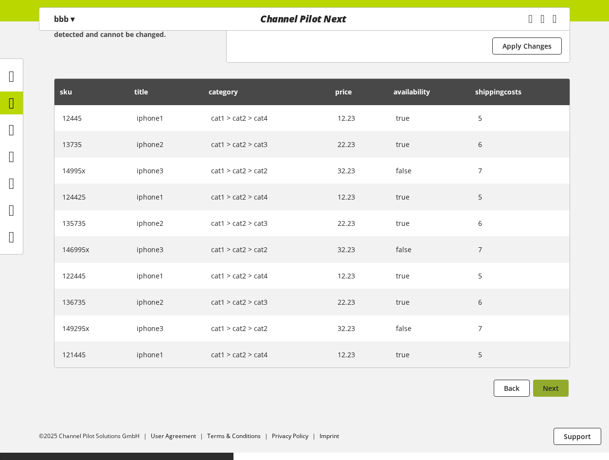
click at [555, 393] on span "Next" at bounding box center [551, 388] width 16 height 10
select select
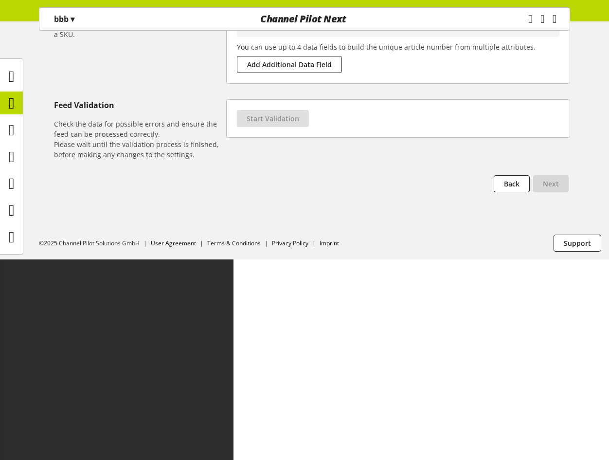
scroll to position [0, 0]
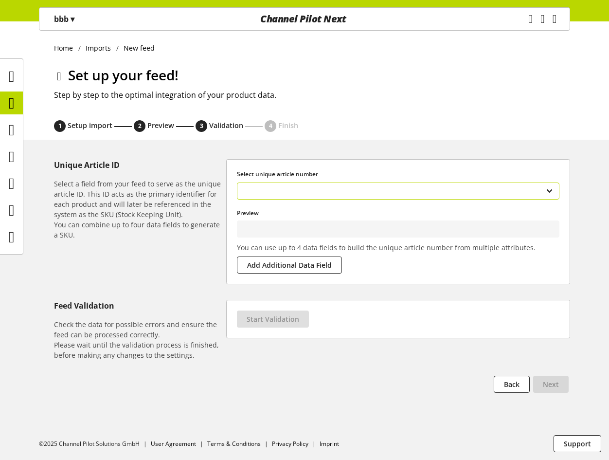
click at [365, 190] on select "**********" at bounding box center [398, 190] width 323 height 17
type input "*****"
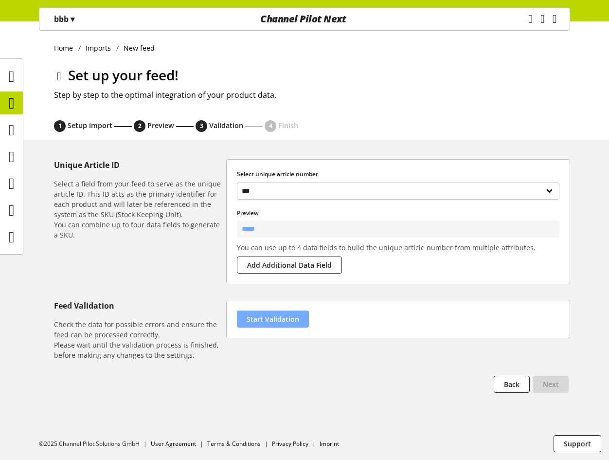
click at [266, 322] on span "Start Validation" at bounding box center [273, 319] width 53 height 10
select select "********"
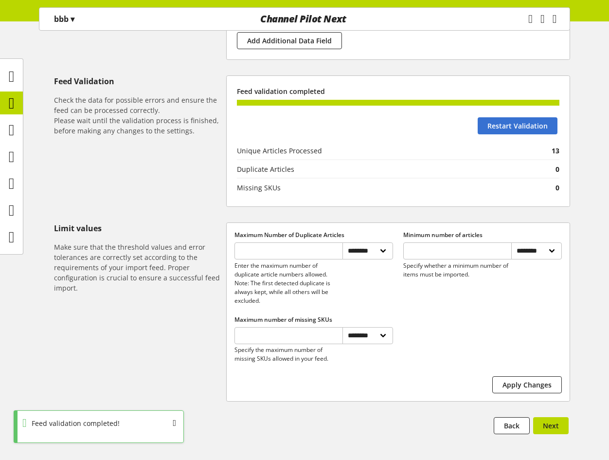
scroll to position [254, 0]
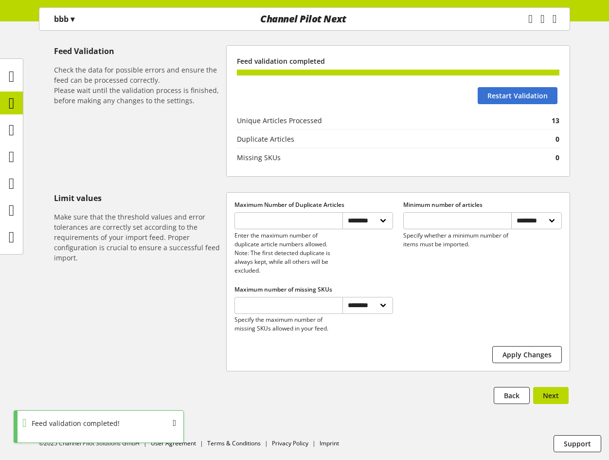
click at [547, 407] on div "Next" at bounding box center [550, 397] width 39 height 20
click at [549, 398] on span "Next" at bounding box center [551, 395] width 16 height 10
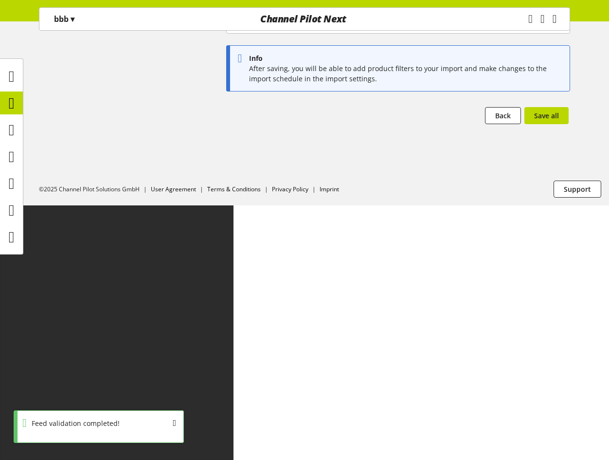
scroll to position [0, 0]
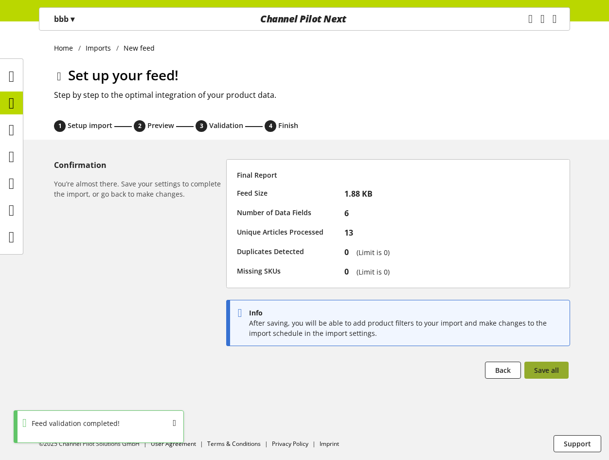
click at [553, 375] on button "Save all" at bounding box center [546, 369] width 44 height 17
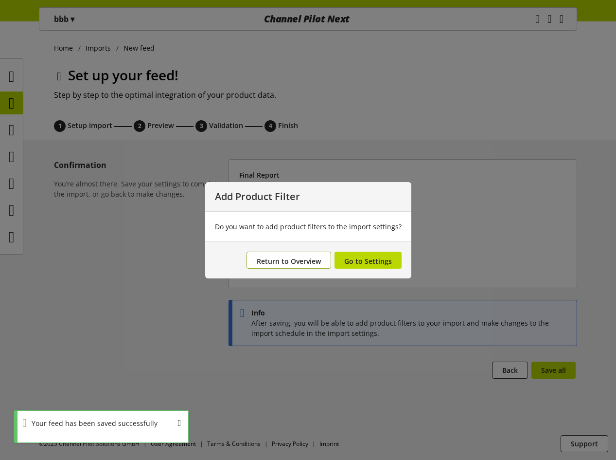
click at [291, 260] on span "Return to Overview" at bounding box center [289, 260] width 64 height 9
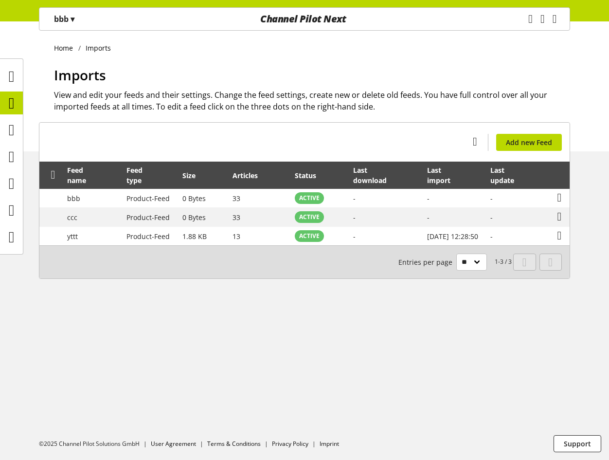
click at [74, 18] on span "▾" at bounding box center [73, 19] width 4 height 11
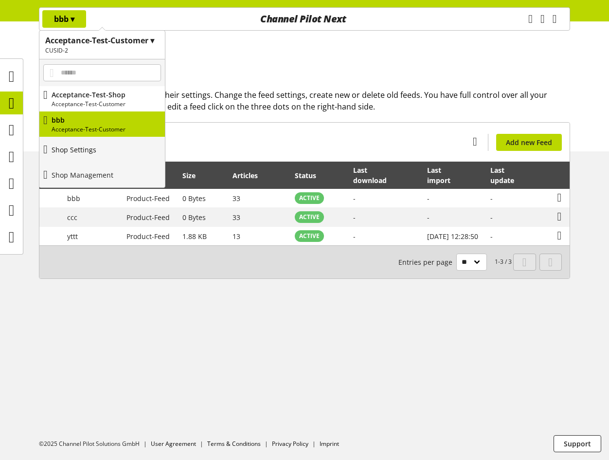
click at [86, 153] on p "Shop Settings" at bounding box center [74, 149] width 45 height 10
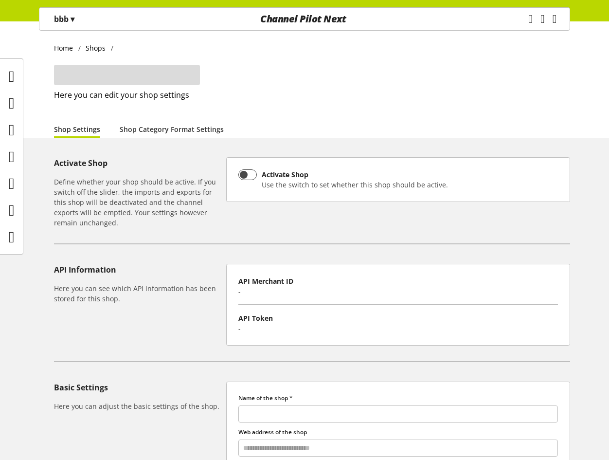
type input "***"
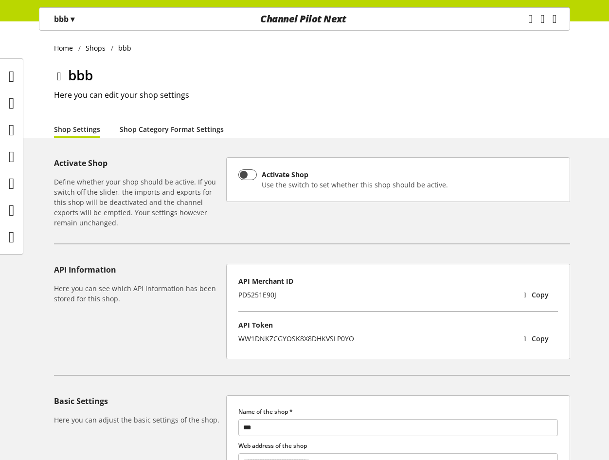
click at [170, 129] on link "Shop Category Format Settings" at bounding box center [172, 129] width 104 height 10
select select "*"
select select
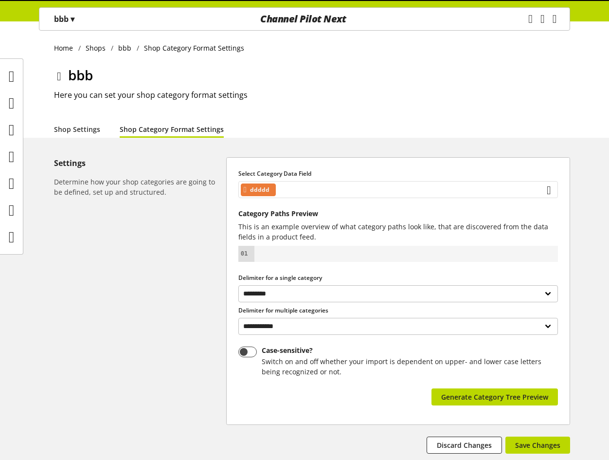
click at [316, 187] on div "ddddd" at bounding box center [398, 189] width 320 height 17
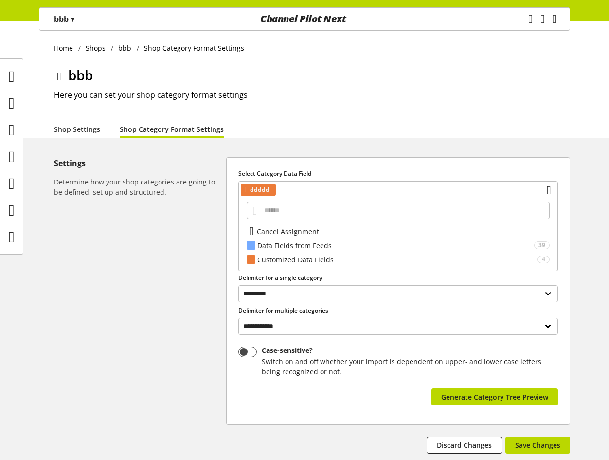
click at [183, 190] on h6 "Determine how your shop categories are going to be defined, set up and structur…" at bounding box center [138, 187] width 168 height 20
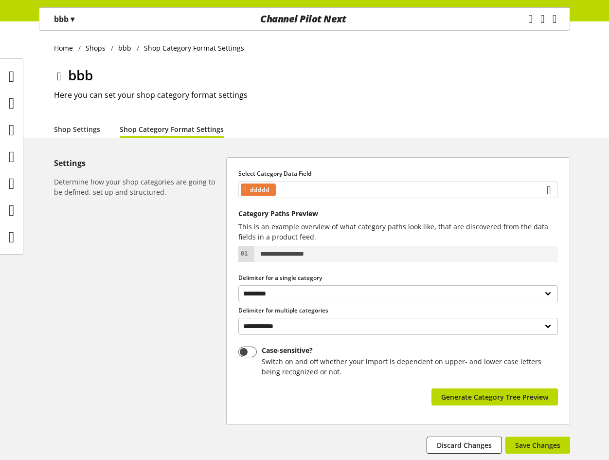
click at [351, 185] on div "ddddd" at bounding box center [398, 189] width 320 height 17
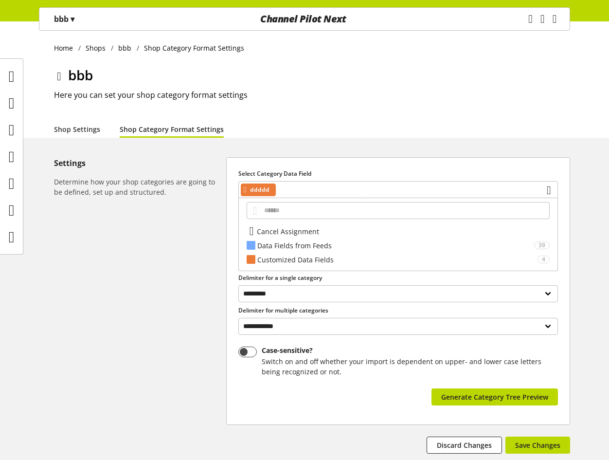
click at [325, 267] on div "Cancel Assignment Data Fields from Feeds 39 *** *** **** Customized Data Fields…" at bounding box center [398, 234] width 320 height 73
click at [327, 259] on div "Customized Data Fields" at bounding box center [397, 259] width 280 height 10
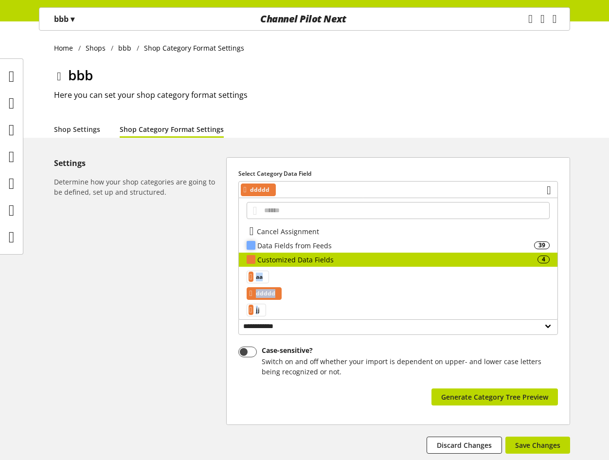
drag, startPoint x: 263, startPoint y: 309, endPoint x: 324, endPoint y: 236, distance: 95.3
click at [330, 238] on div "Cancel Assignment Data Fields from Feeds 39 *** *** **** Customized Data Fields…" at bounding box center [398, 259] width 320 height 122
click at [190, 218] on div "Settings Determine how your shop categories are going to be defined, set up and…" at bounding box center [140, 305] width 172 height 296
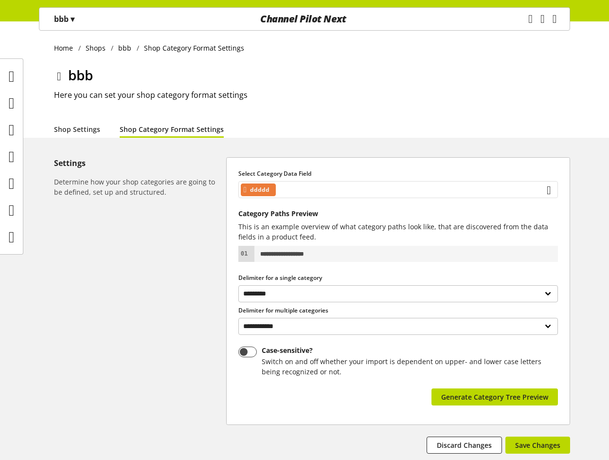
click at [339, 188] on div "ddddd" at bounding box center [398, 189] width 320 height 17
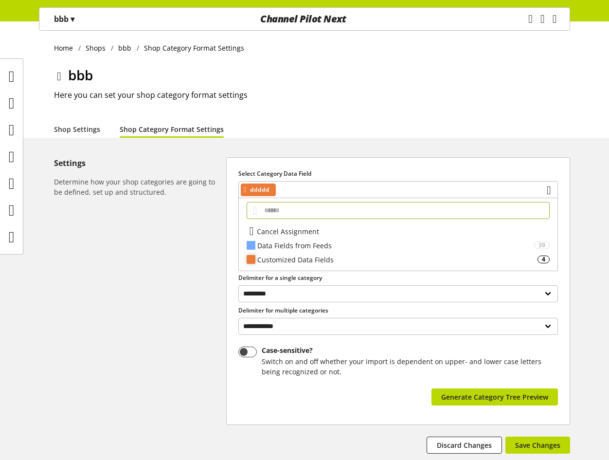
click at [316, 252] on div "Customized Data Fields 4" at bounding box center [398, 259] width 319 height 14
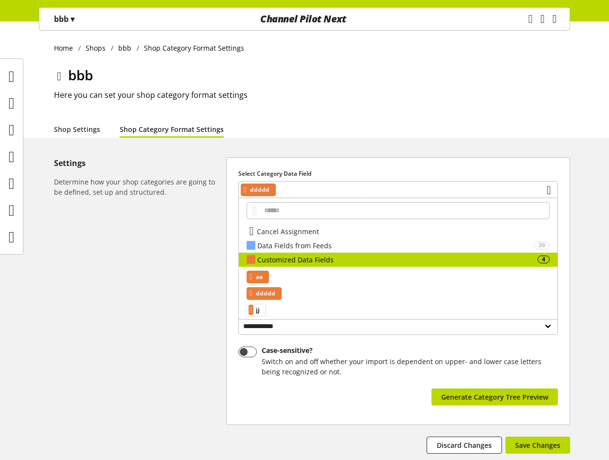
click at [269, 274] on div "aa" at bounding box center [258, 276] width 22 height 13
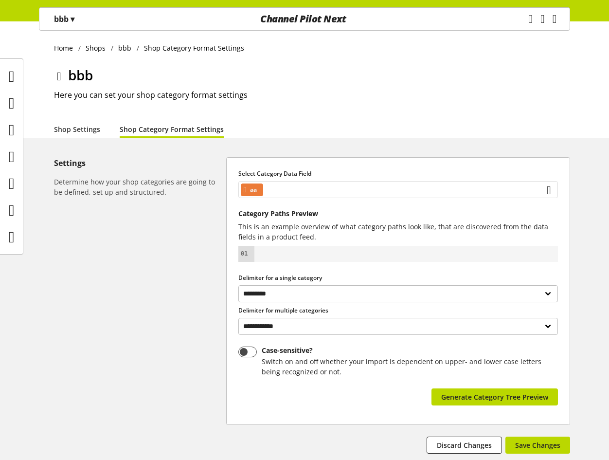
click at [307, 189] on div "aa" at bounding box center [398, 189] width 320 height 17
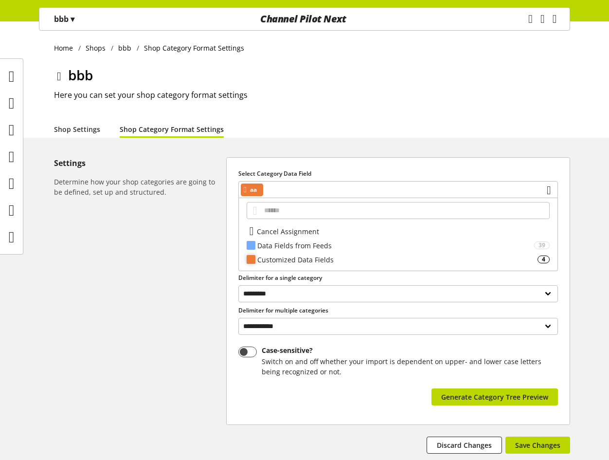
click at [285, 262] on div "Customized Data Fields" at bounding box center [397, 259] width 280 height 10
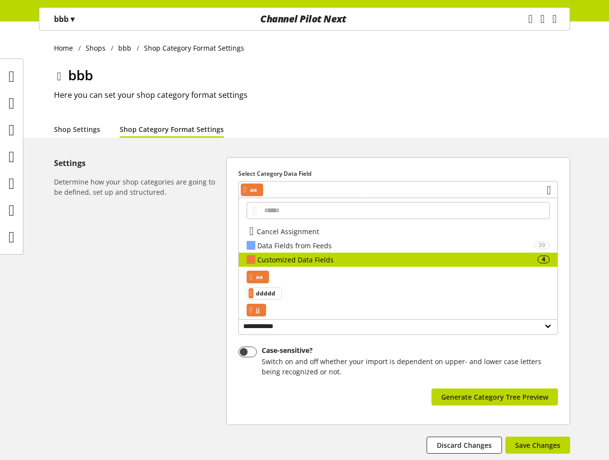
click at [260, 307] on span "jj" at bounding box center [258, 310] width 4 height 12
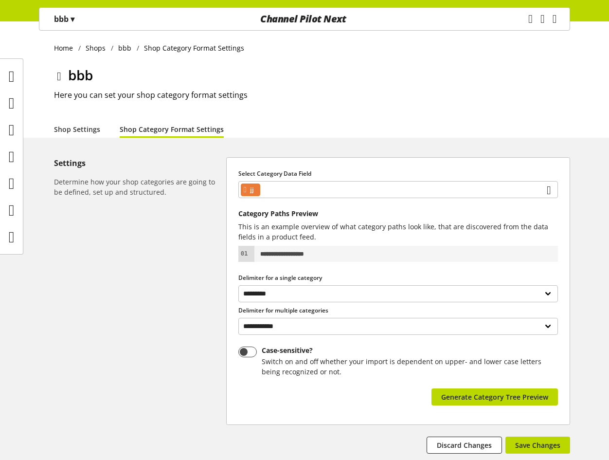
click at [178, 286] on div "Settings Determine how your shop categories are going to be defined, set up and…" at bounding box center [140, 305] width 172 height 296
click at [310, 185] on div "jj" at bounding box center [398, 189] width 320 height 17
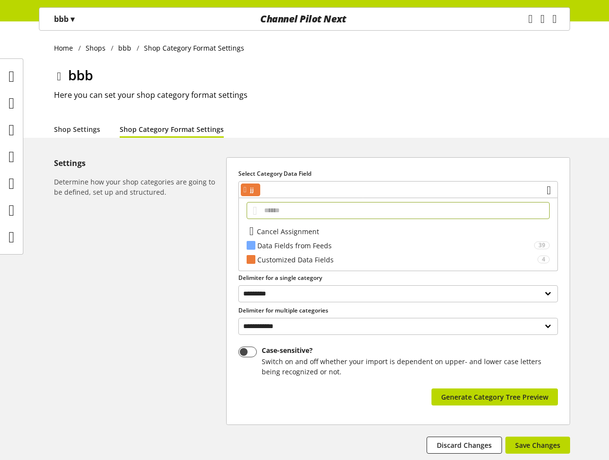
click at [167, 285] on div "Settings Determine how your shop categories are going to be defined, set up and…" at bounding box center [140, 305] width 172 height 296
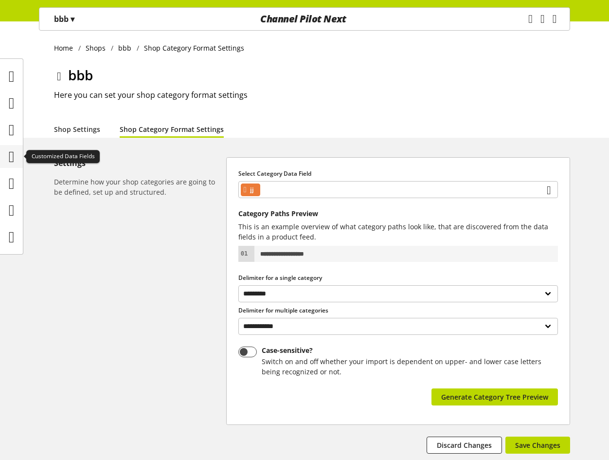
click at [11, 154] on icon at bounding box center [12, 156] width 6 height 19
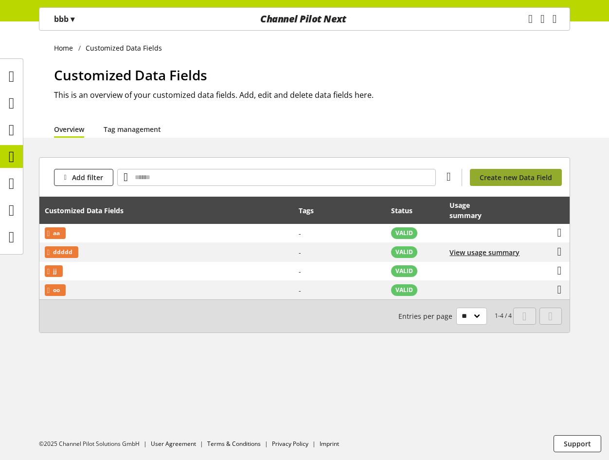
click at [518, 173] on span "Create new Data Field" at bounding box center [516, 177] width 72 height 10
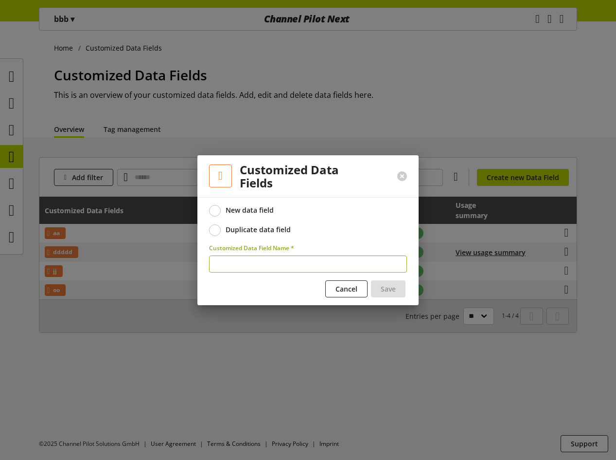
click at [261, 252] on label "Customized Data Field Name *" at bounding box center [308, 248] width 198 height 9
click at [263, 258] on input "text" at bounding box center [308, 263] width 198 height 17
type input "***"
click at [389, 287] on span "Save" at bounding box center [388, 289] width 15 height 10
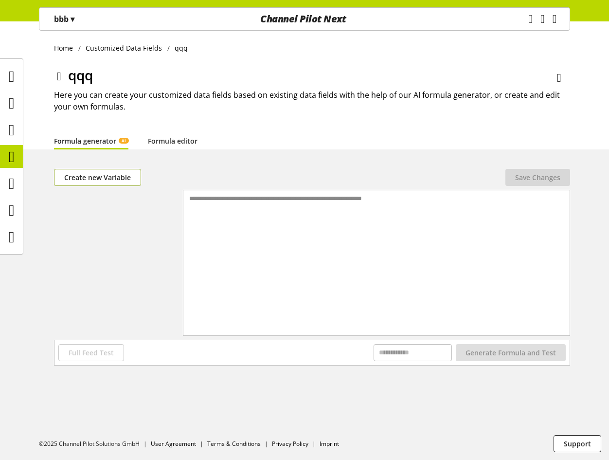
click at [119, 177] on span "Create new Variable" at bounding box center [97, 177] width 67 height 10
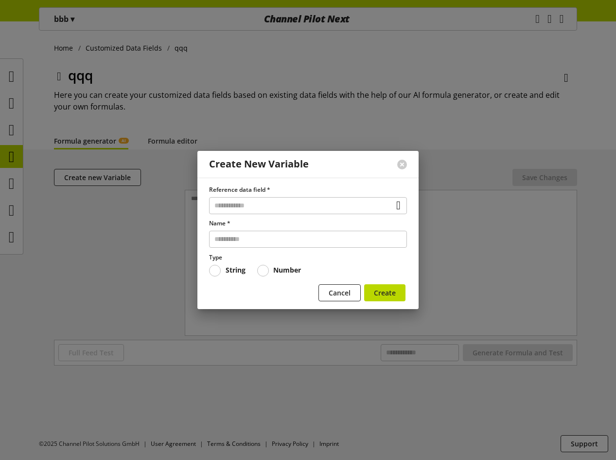
click at [273, 196] on div "Reference data field *" at bounding box center [308, 199] width 198 height 29
click at [271, 202] on input "text" at bounding box center [308, 205] width 198 height 17
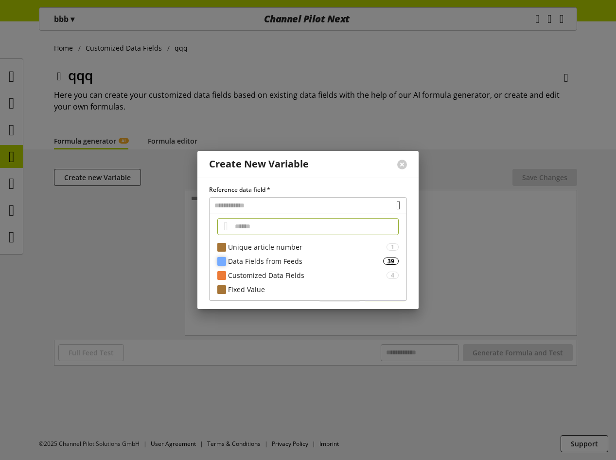
click at [251, 260] on div "Data Fields from Feeds" at bounding box center [305, 261] width 155 height 10
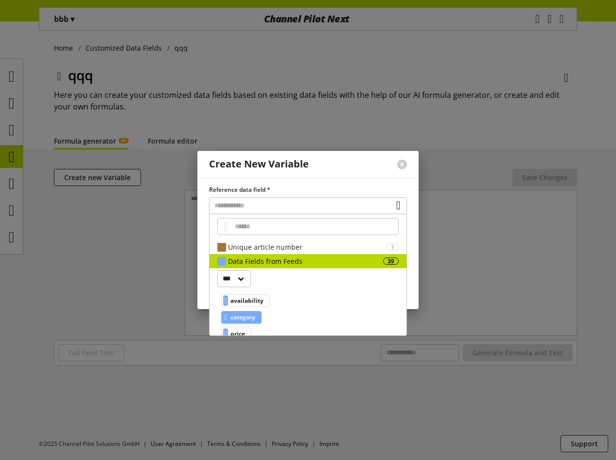
click at [246, 312] on span "category" at bounding box center [243, 317] width 25 height 12
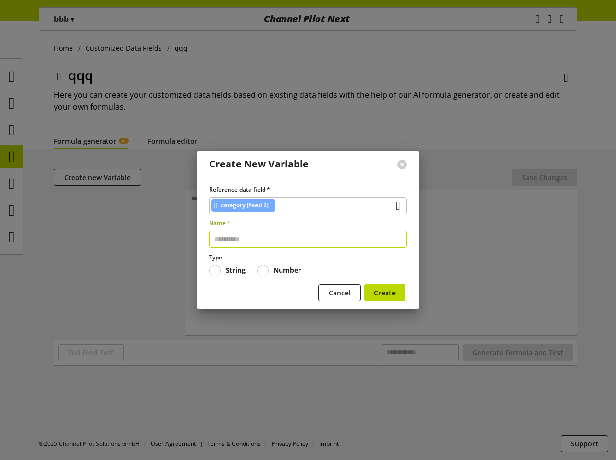
click at [251, 231] on input "text" at bounding box center [308, 239] width 198 height 17
type input "***"
click at [389, 294] on span "Create" at bounding box center [385, 293] width 22 height 10
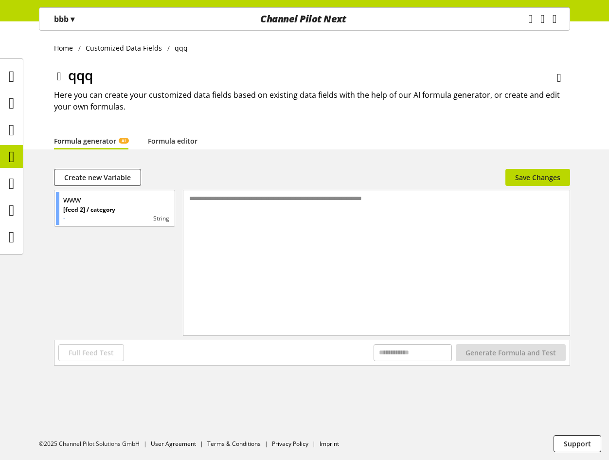
click at [246, 205] on div "**********" at bounding box center [376, 250] width 386 height 121
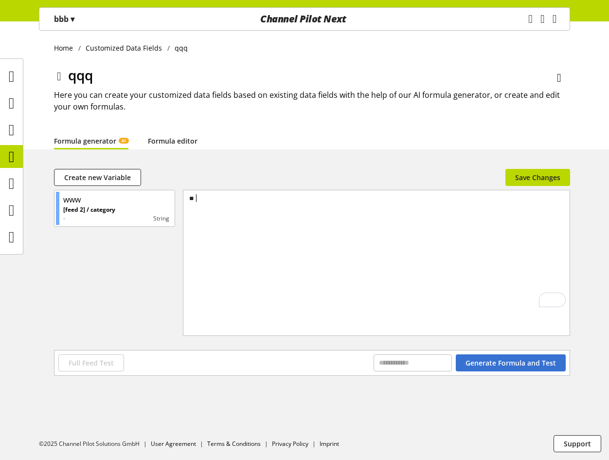
click at [179, 146] on link "Formula editor" at bounding box center [173, 141] width 50 height 10
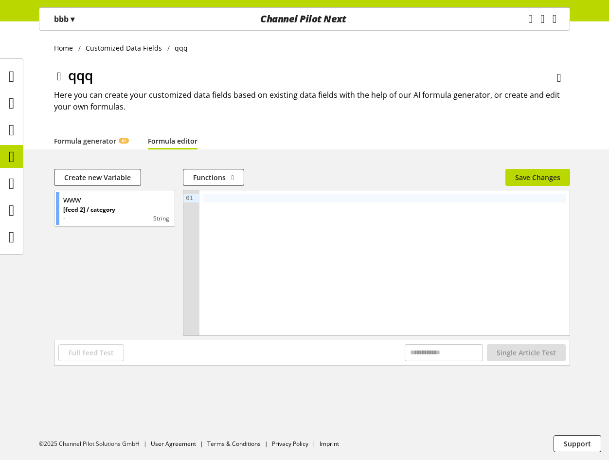
click at [222, 207] on div at bounding box center [384, 262] width 370 height 145
click at [222, 201] on div "To enrich screen reader interactions, please activate Accessibility in Grammarl…" at bounding box center [384, 198] width 362 height 8
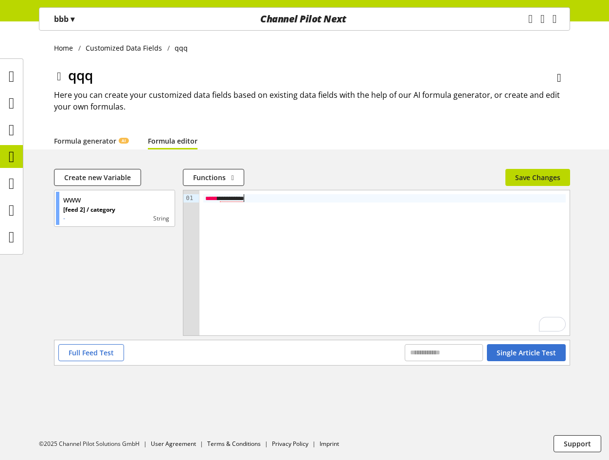
click at [244, 197] on span "*********" at bounding box center [232, 198] width 24 height 7
click at [518, 180] on span "Save Changes" at bounding box center [537, 177] width 45 height 10
click at [59, 15] on p "bbb ▾" at bounding box center [64, 19] width 20 height 12
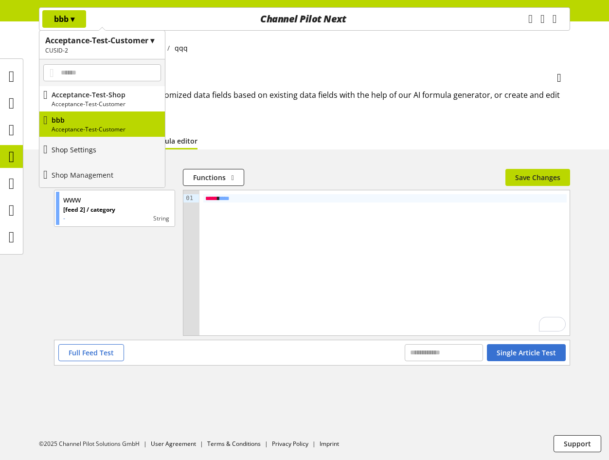
click at [103, 151] on link "Shop Settings" at bounding box center [102, 149] width 126 height 25
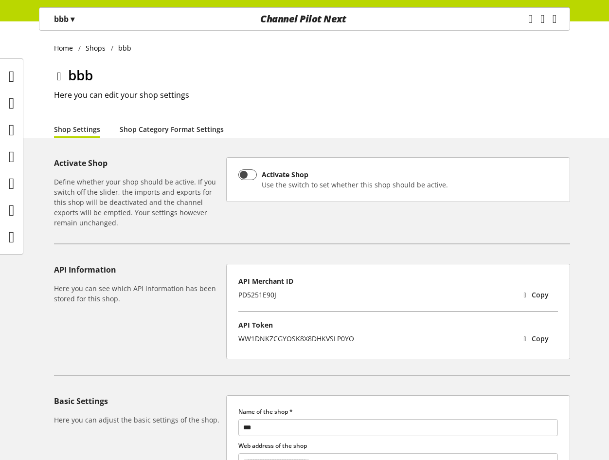
click at [178, 132] on link "Shop Category Format Settings" at bounding box center [172, 129] width 104 height 10
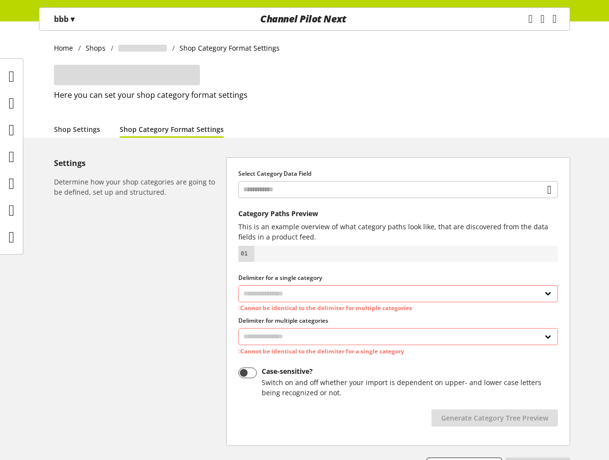
select select "*"
select select
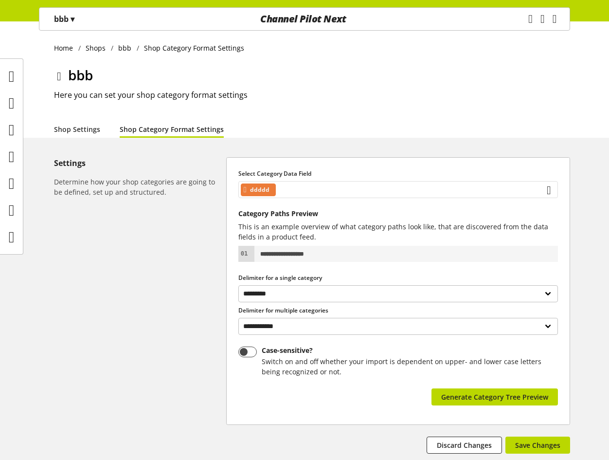
click at [336, 193] on div "ddddd" at bounding box center [398, 189] width 320 height 17
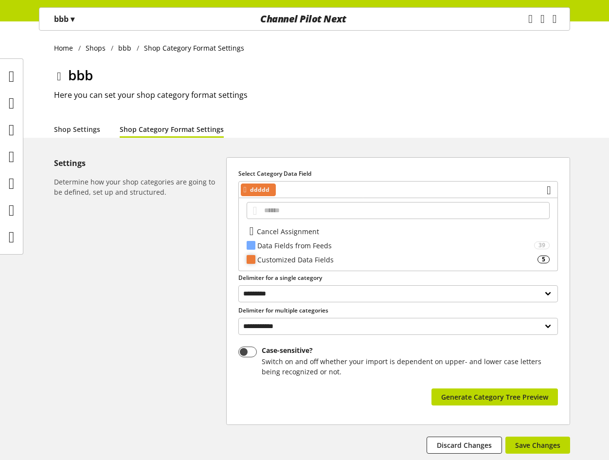
click at [313, 254] on div "Customized Data Fields" at bounding box center [397, 259] width 280 height 10
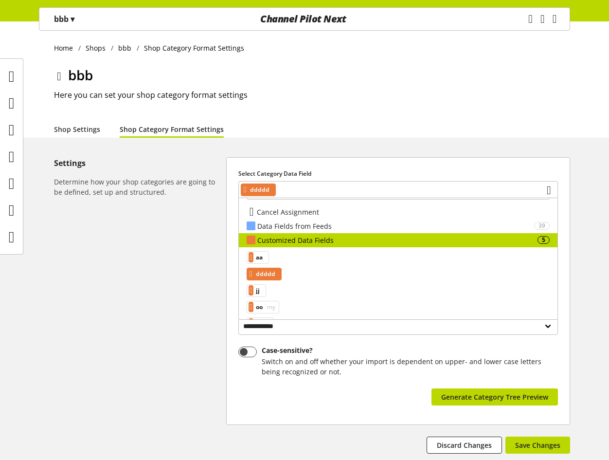
scroll to position [38, 0]
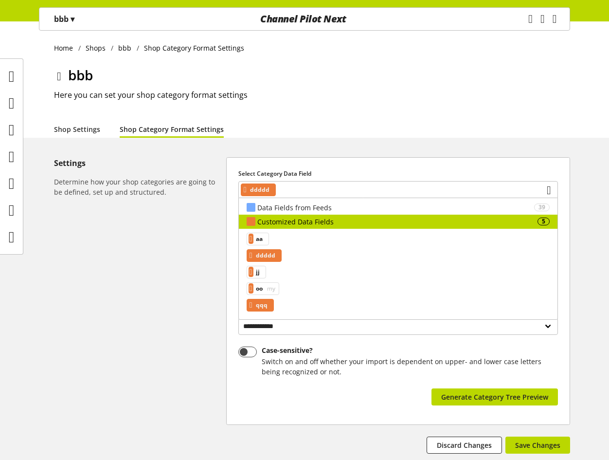
click at [267, 304] on span "qqq" at bounding box center [262, 305] width 12 height 12
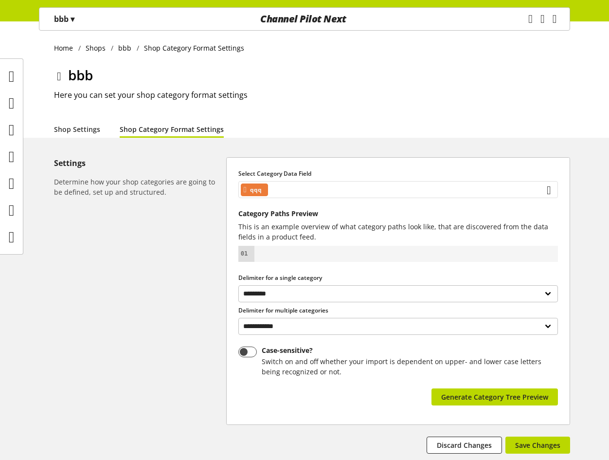
click at [338, 183] on div "qqq" at bounding box center [398, 189] width 320 height 17
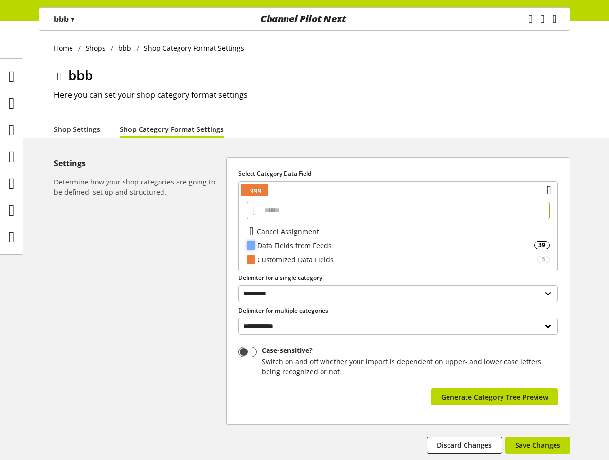
click at [320, 242] on div "Data Fields from Feeds" at bounding box center [395, 245] width 277 height 10
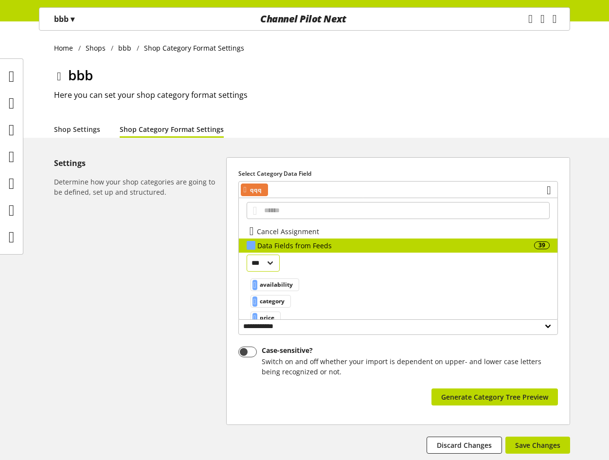
click at [274, 265] on select "*** *** ****" at bounding box center [264, 262] width 34 height 17
select select "*"
click at [247, 254] on select "*** *** ****" at bounding box center [264, 262] width 34 height 17
click at [264, 264] on select "*** *** ****" at bounding box center [264, 262] width 34 height 17
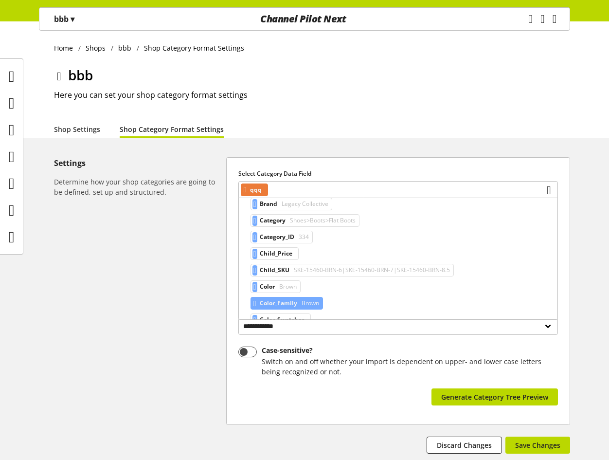
scroll to position [0, 0]
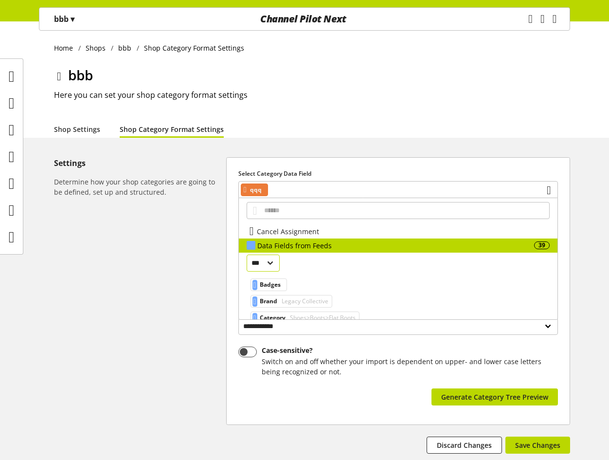
click at [270, 260] on select "*** *** ****" at bounding box center [264, 262] width 34 height 17
click at [303, 241] on div "Data Fields from Feeds" at bounding box center [395, 245] width 277 height 10
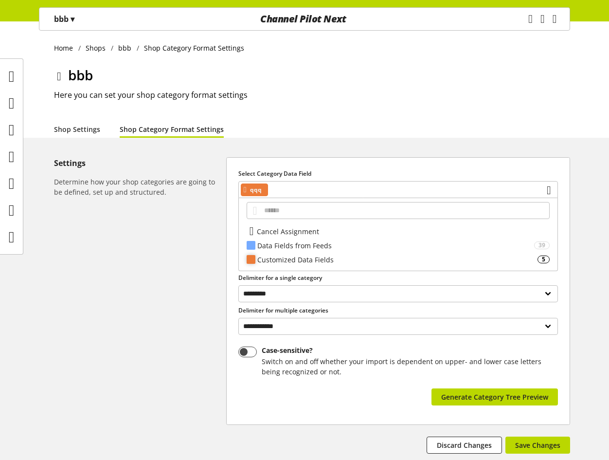
click at [282, 265] on div "Customized Data Fields 5" at bounding box center [398, 259] width 319 height 14
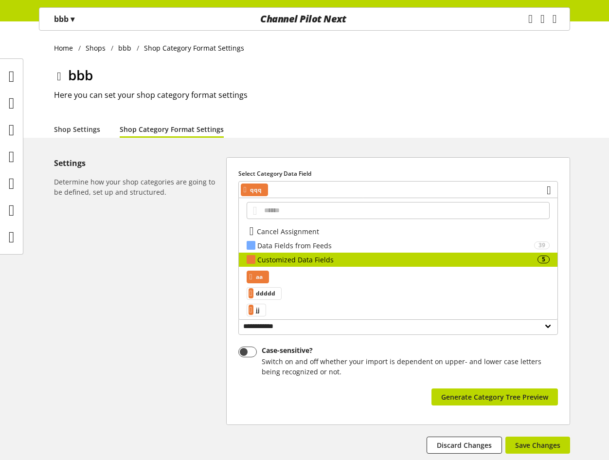
click at [263, 277] on span "aa" at bounding box center [259, 277] width 7 height 12
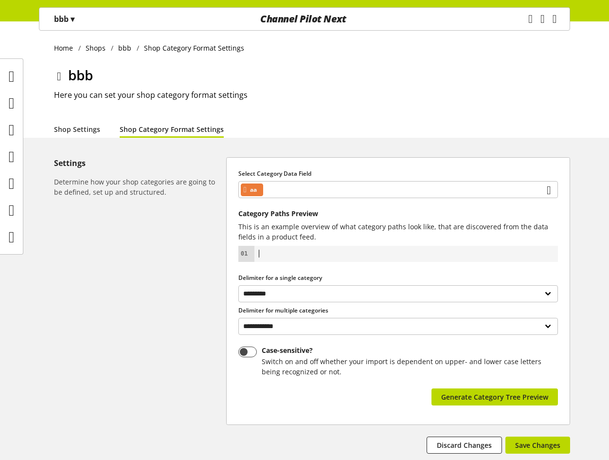
click at [329, 252] on div at bounding box center [406, 254] width 297 height 8
click at [305, 198] on div "**********" at bounding box center [398, 291] width 343 height 267
click at [308, 188] on div "aa" at bounding box center [398, 189] width 320 height 17
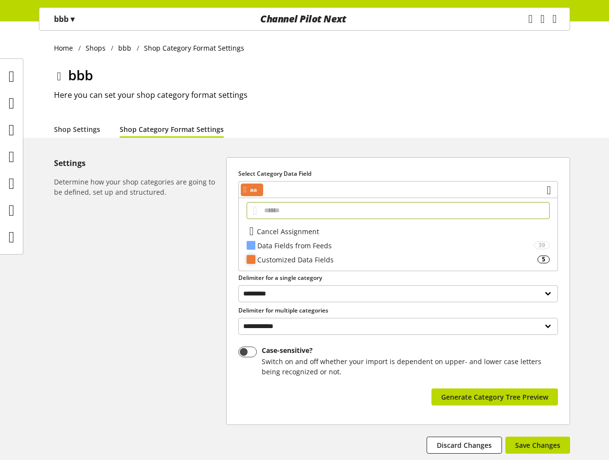
click at [298, 263] on div "Customized Data Fields" at bounding box center [397, 259] width 280 height 10
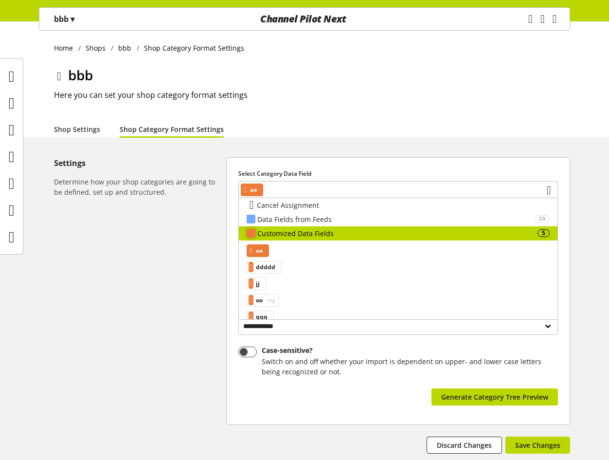
scroll to position [38, 0]
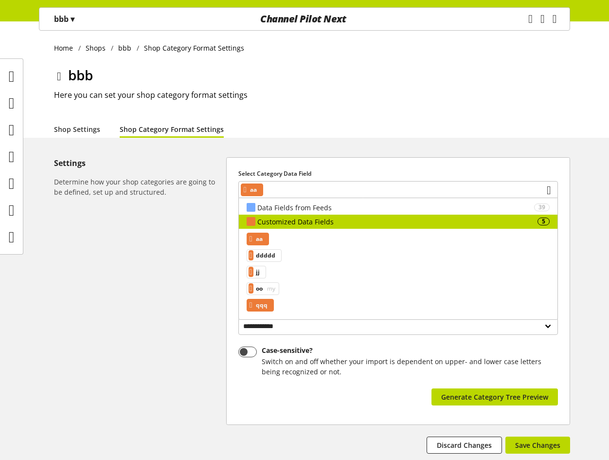
click at [258, 306] on div "qqq" at bounding box center [260, 305] width 27 height 13
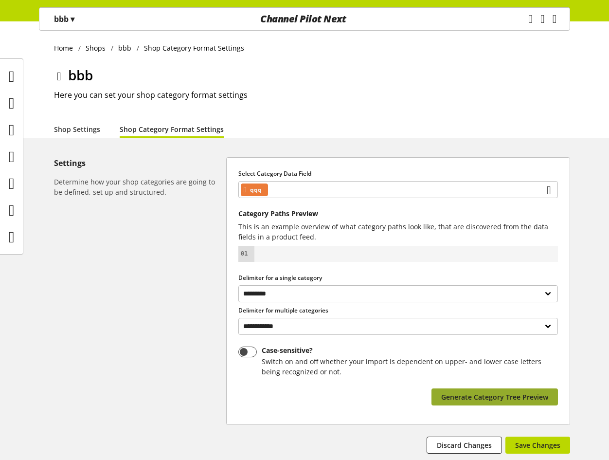
click at [486, 395] on span "Generate Category Tree Preview" at bounding box center [494, 397] width 107 height 10
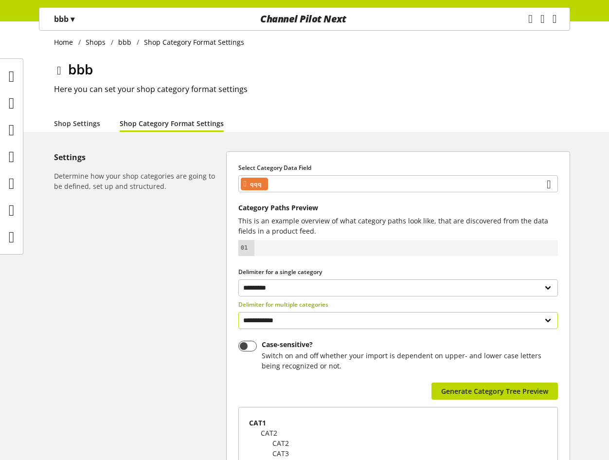
scroll to position [0, 0]
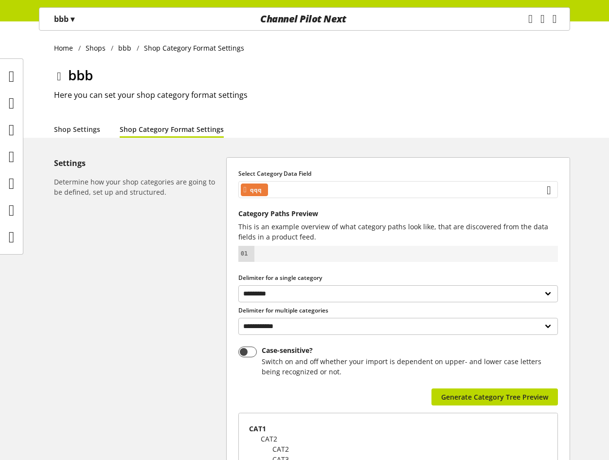
click at [306, 181] on div "qqq" at bounding box center [398, 189] width 320 height 17
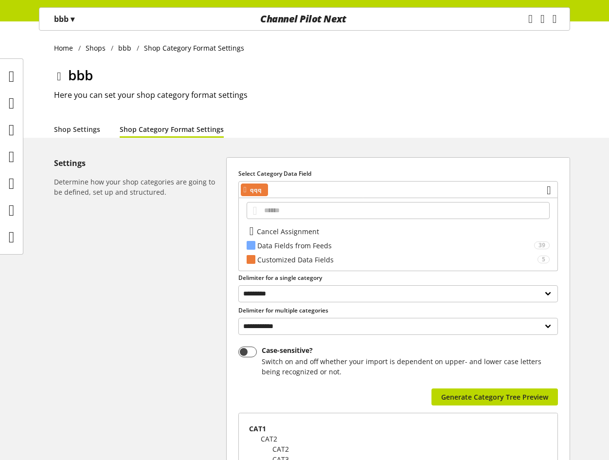
click at [184, 256] on div "Settings Determine how your shop categories are going to be defined, set up and…" at bounding box center [140, 346] width 172 height 379
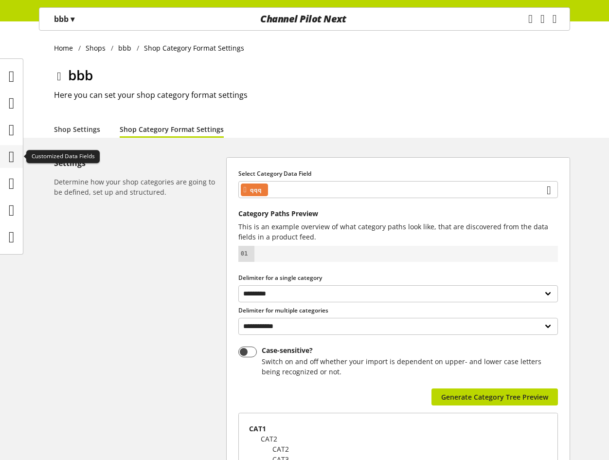
click at [14, 157] on icon at bounding box center [12, 156] width 6 height 19
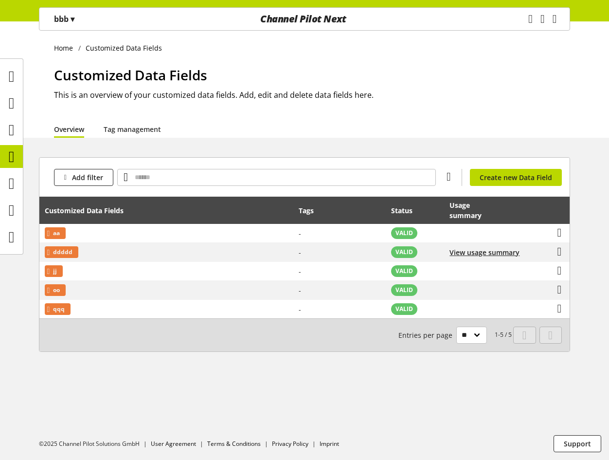
click at [69, 18] on p "bbb ▾" at bounding box center [64, 19] width 20 height 12
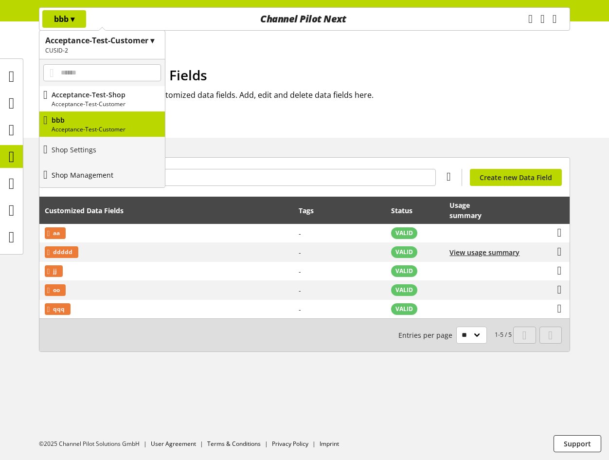
click at [76, 176] on p "Shop Management" at bounding box center [83, 175] width 62 height 10
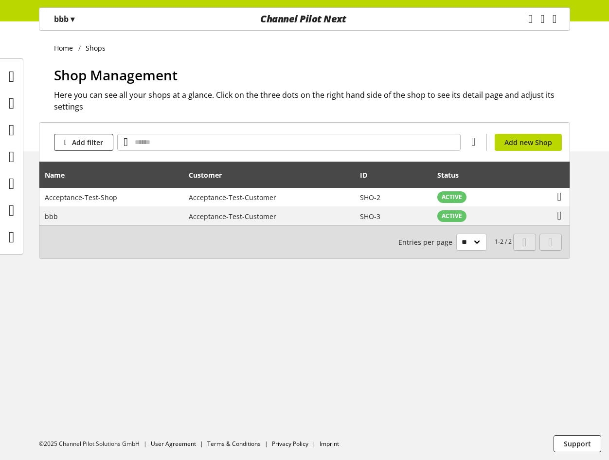
click at [74, 18] on p "bbb ▾" at bounding box center [64, 19] width 20 height 12
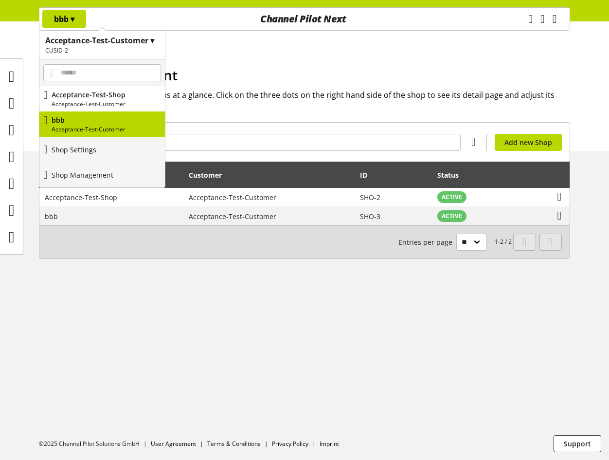
click at [94, 150] on p "Shop Settings" at bounding box center [74, 149] width 45 height 10
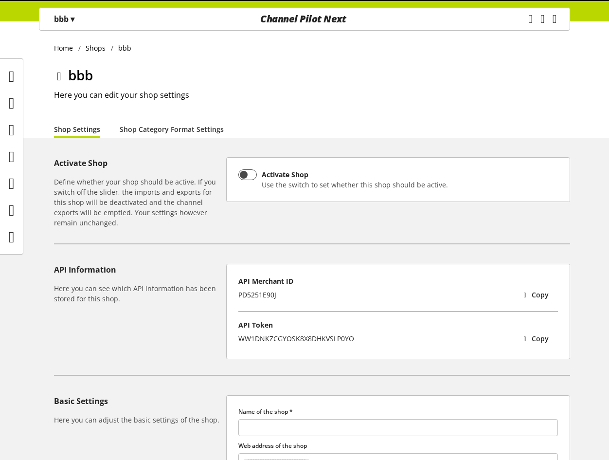
type input "***"
click at [155, 130] on link "Shop Category Format Settings" at bounding box center [172, 129] width 104 height 10
select select "*"
select select
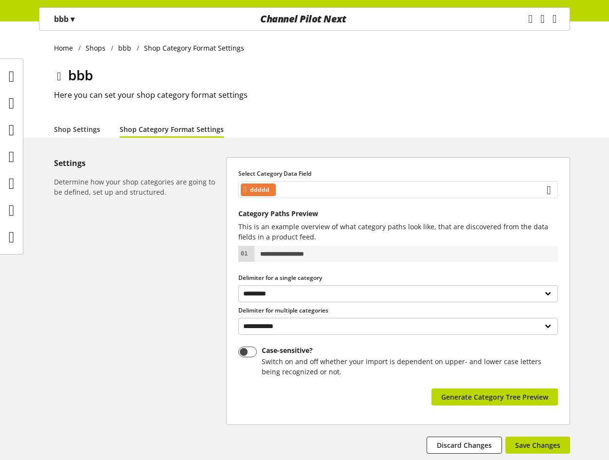
click at [340, 194] on div "ddddd" at bounding box center [398, 189] width 320 height 17
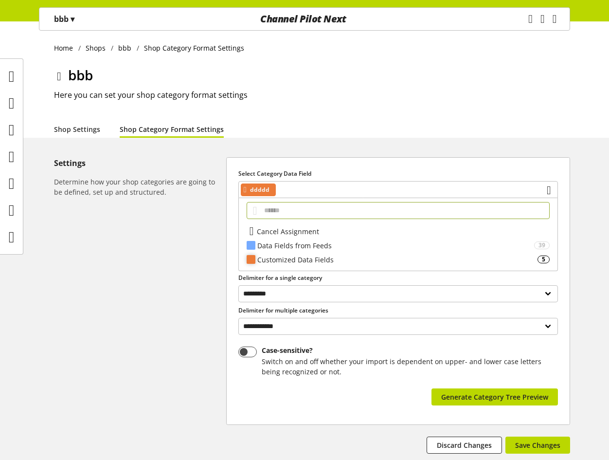
click at [337, 257] on div "Customized Data Fields" at bounding box center [397, 259] width 280 height 10
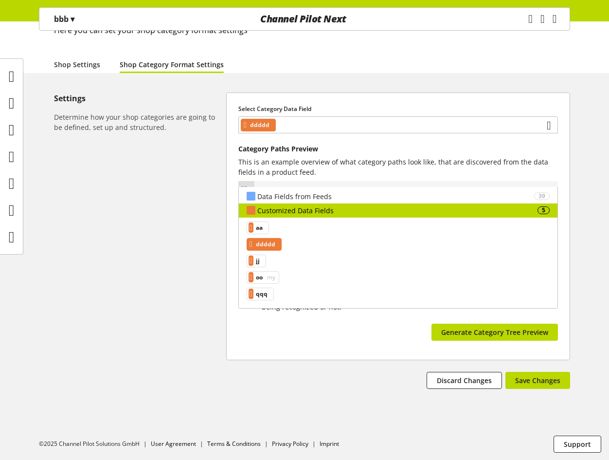
scroll to position [65, 0]
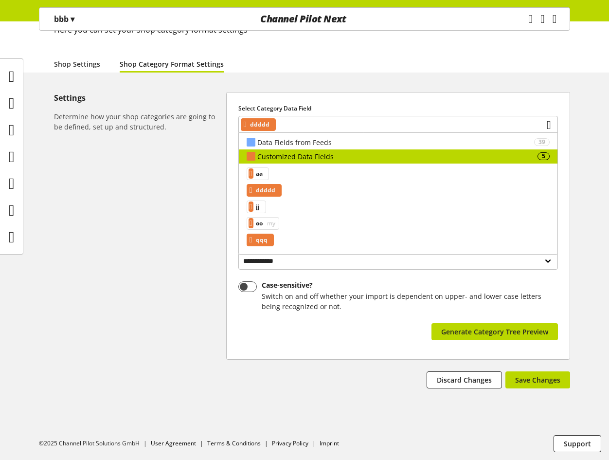
click at [258, 238] on div "qqq" at bounding box center [260, 240] width 27 height 13
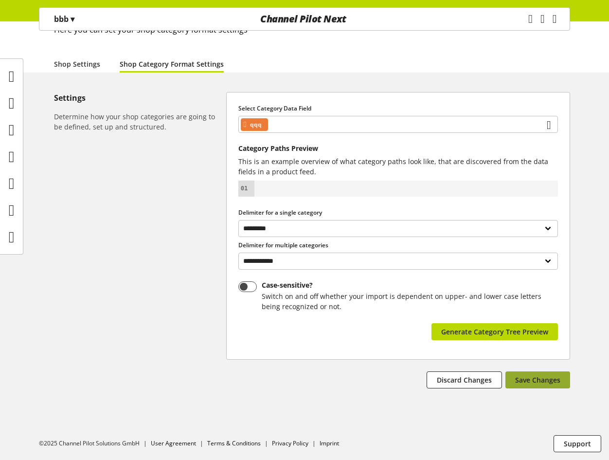
click at [548, 375] on span "Save Changes" at bounding box center [537, 380] width 45 height 10
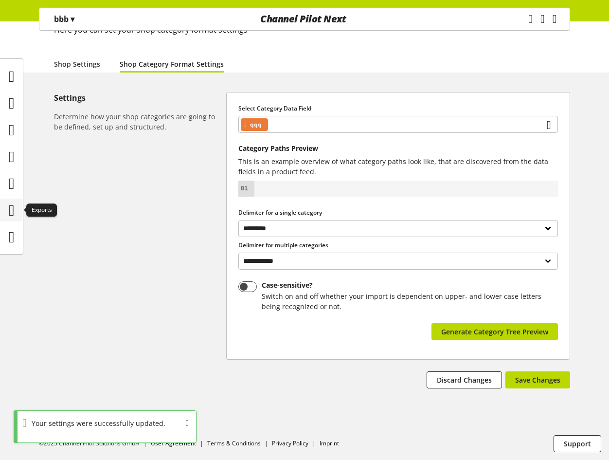
click at [15, 206] on icon at bounding box center [12, 209] width 6 height 19
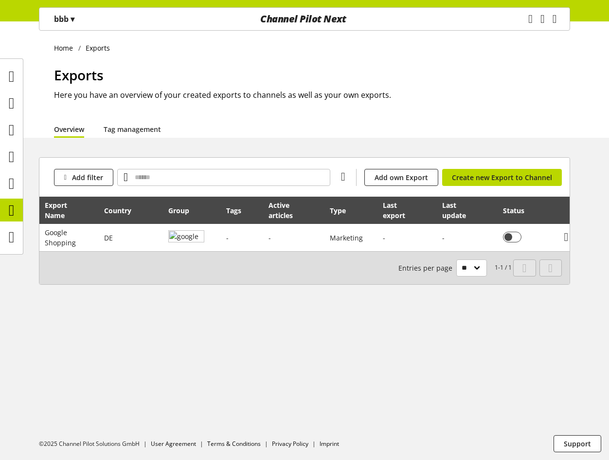
click at [79, 22] on div "bbb ▾" at bounding box center [64, 19] width 44 height 18
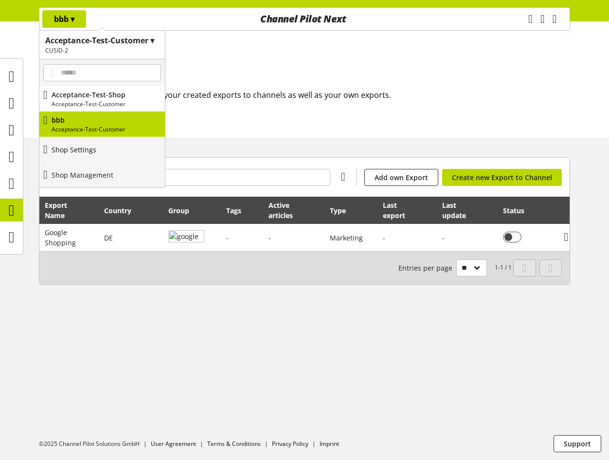
click at [74, 154] on p "Shop Settings" at bounding box center [74, 149] width 45 height 10
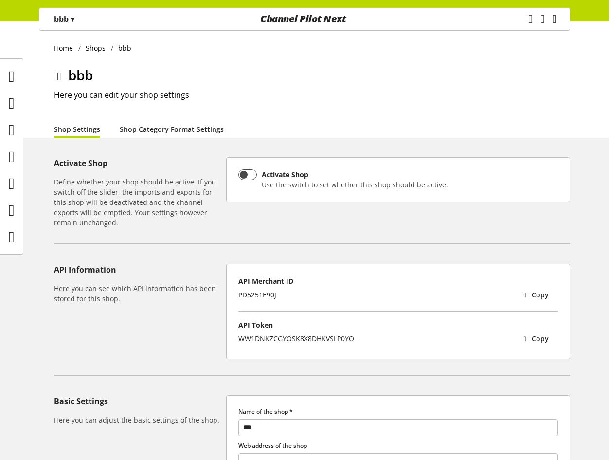
click at [156, 134] on link "Shop Category Format Settings" at bounding box center [172, 129] width 104 height 10
select select "*"
select select
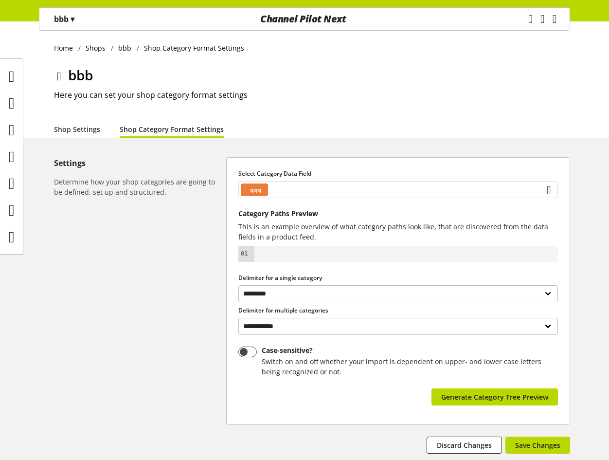
click at [333, 190] on div "qqq" at bounding box center [398, 189] width 320 height 17
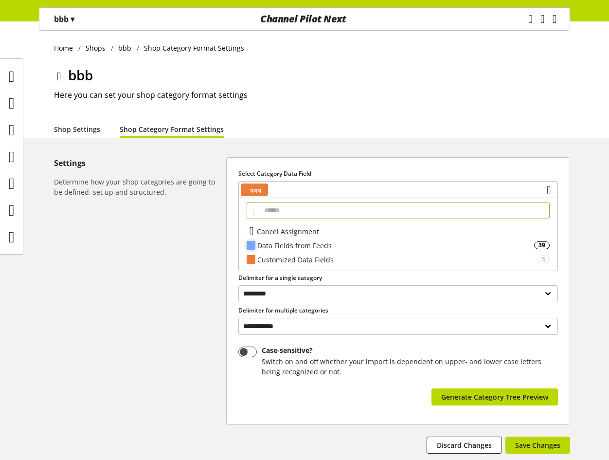
click at [320, 242] on div "Data Fields from Feeds" at bounding box center [395, 245] width 277 height 10
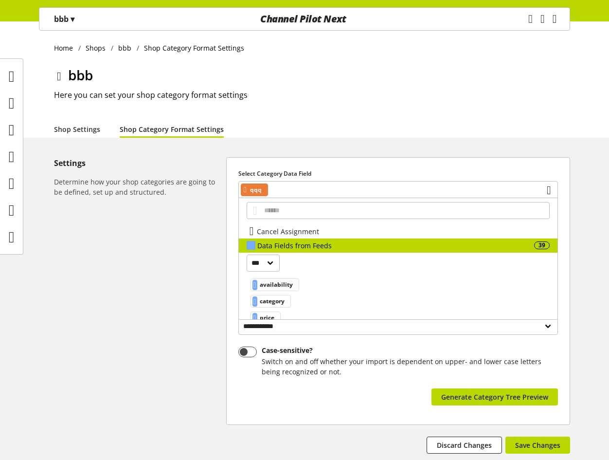
click at [62, 10] on div "bbb ▾" at bounding box center [64, 19] width 44 height 18
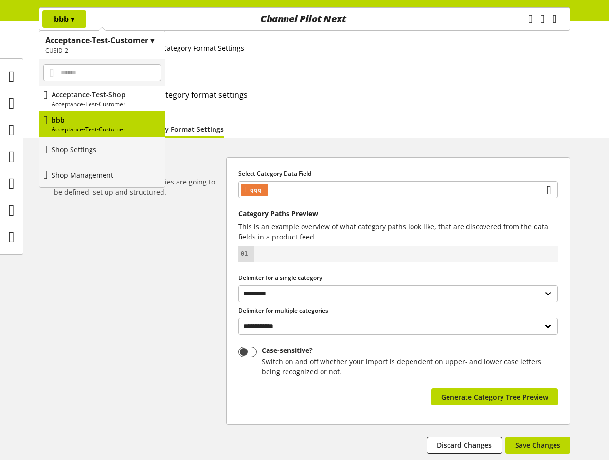
click at [170, 300] on div "Settings Determine how your shop categories are going to be defined, set up and…" at bounding box center [140, 305] width 172 height 296
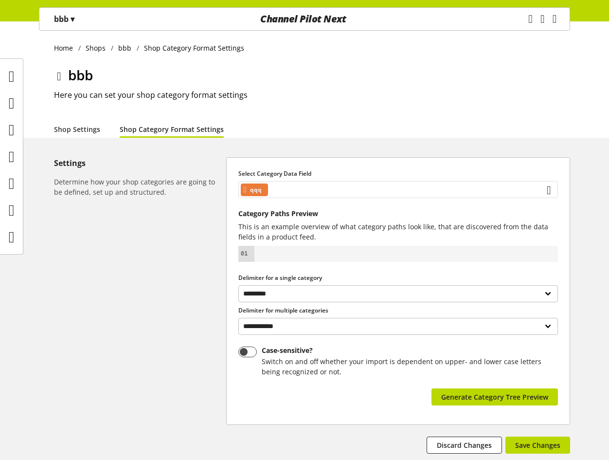
click at [309, 188] on div "qqq" at bounding box center [398, 189] width 320 height 17
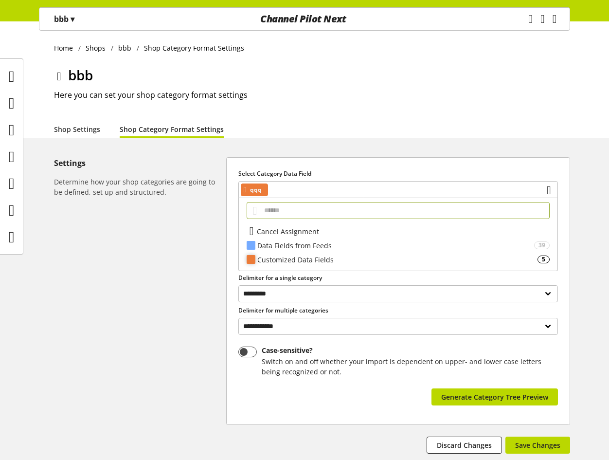
click at [299, 261] on div "Customized Data Fields" at bounding box center [397, 259] width 280 height 10
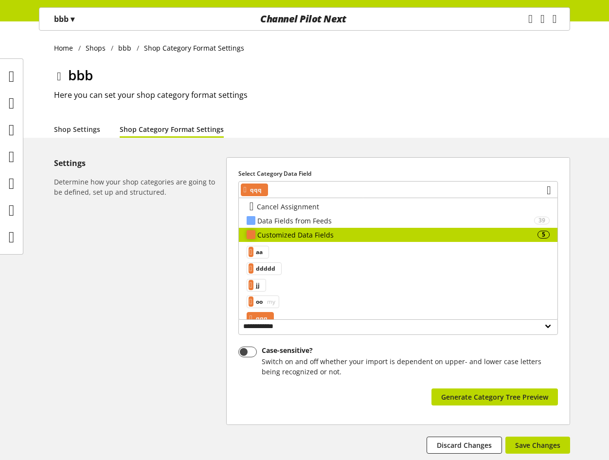
scroll to position [38, 0]
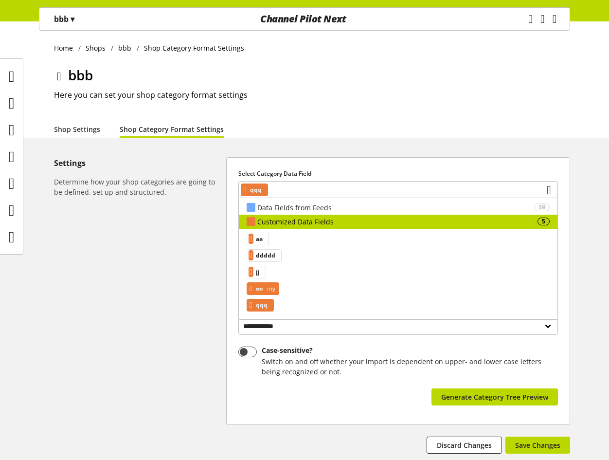
click at [275, 289] on span "my" at bounding box center [270, 289] width 10 height 12
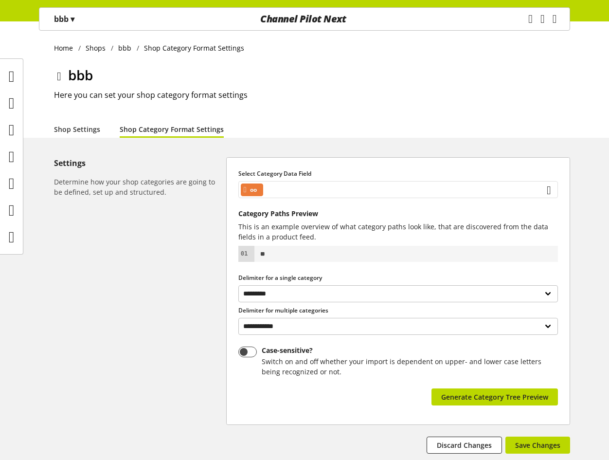
click at [287, 187] on div "oo" at bounding box center [398, 189] width 320 height 17
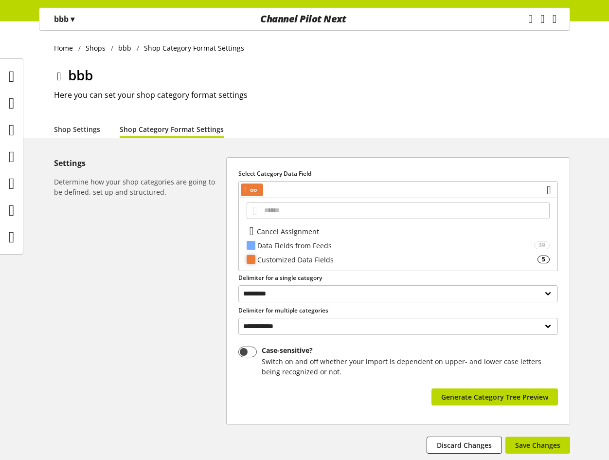
click at [280, 255] on div "Customized Data Fields 5" at bounding box center [398, 259] width 319 height 14
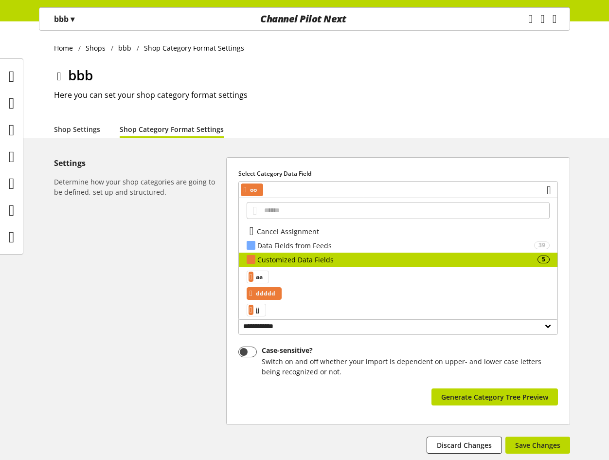
click at [266, 294] on span "ddddd" at bounding box center [265, 294] width 19 height 12
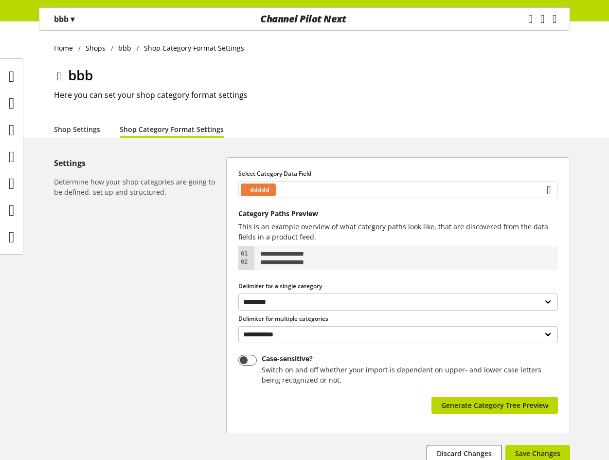
click at [298, 188] on div "ddddd" at bounding box center [398, 189] width 320 height 17
select select "*"
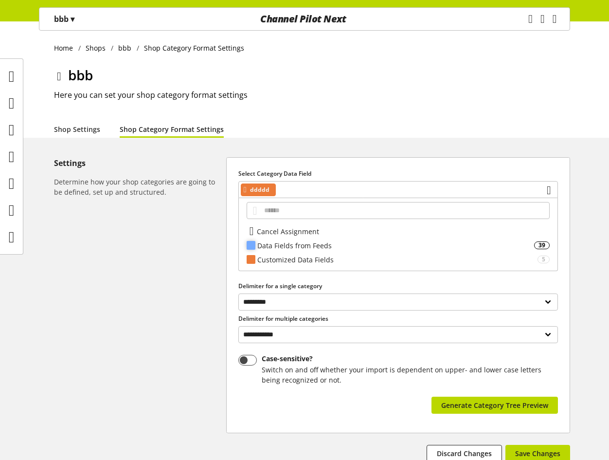
click at [286, 245] on div "Data Fields from Feeds" at bounding box center [395, 245] width 277 height 10
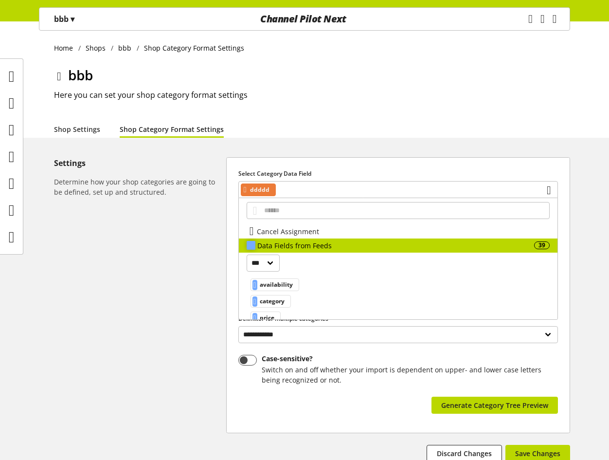
click at [286, 243] on div "Data Fields from Feeds" at bounding box center [395, 245] width 277 height 10
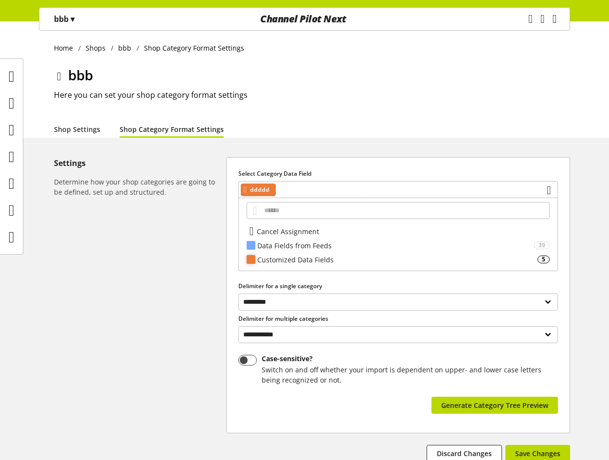
click at [278, 263] on div "Customized Data Fields" at bounding box center [397, 259] width 280 height 10
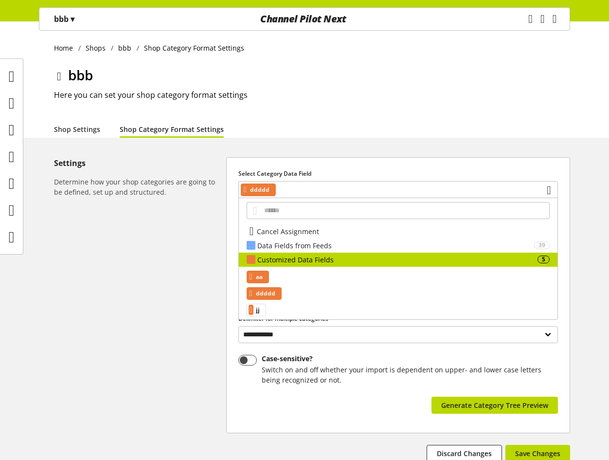
click at [263, 278] on span "aa" at bounding box center [259, 277] width 7 height 12
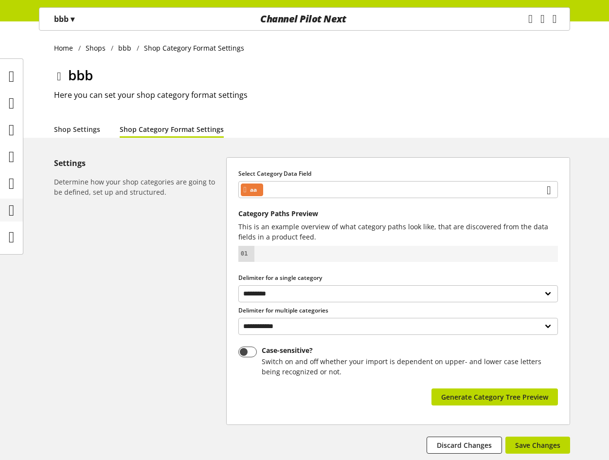
click at [15, 209] on icon at bounding box center [12, 209] width 6 height 19
click at [15, 158] on icon at bounding box center [12, 156] width 6 height 19
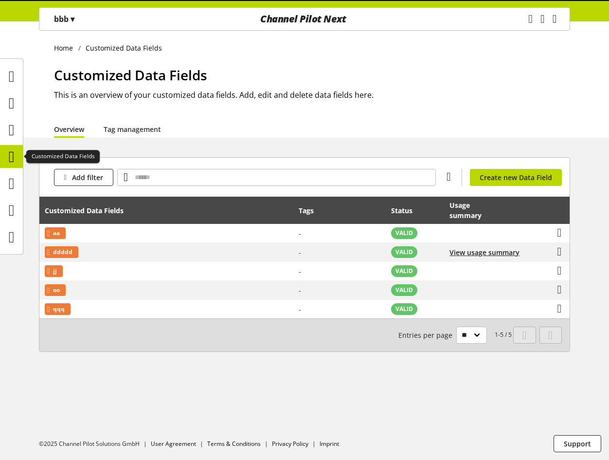
click at [15, 158] on icon at bounding box center [12, 156] width 6 height 19
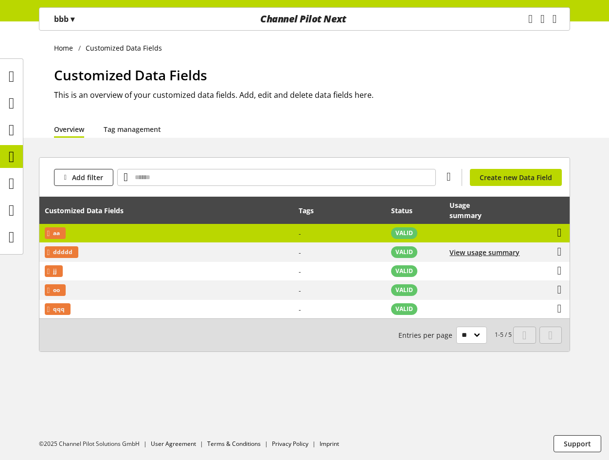
click at [558, 232] on icon at bounding box center [560, 233] width 4 height 18
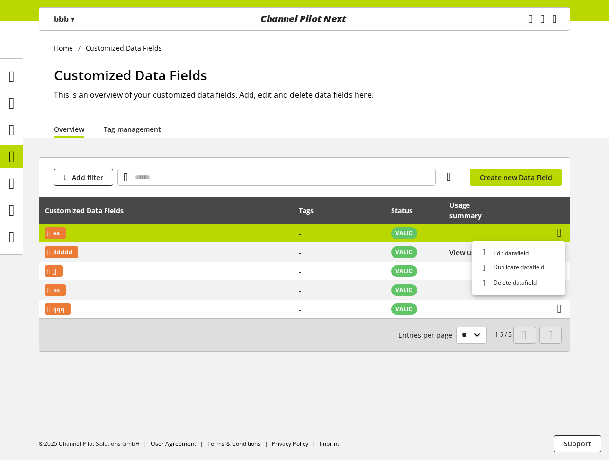
click at [241, 237] on td "aa" at bounding box center [166, 233] width 254 height 19
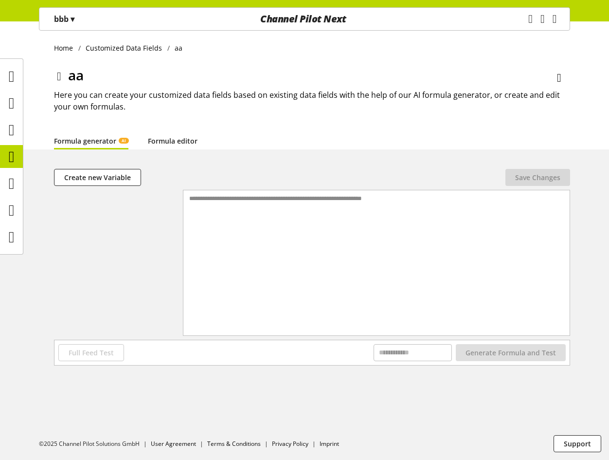
click at [154, 141] on link "Formula editor" at bounding box center [173, 141] width 50 height 10
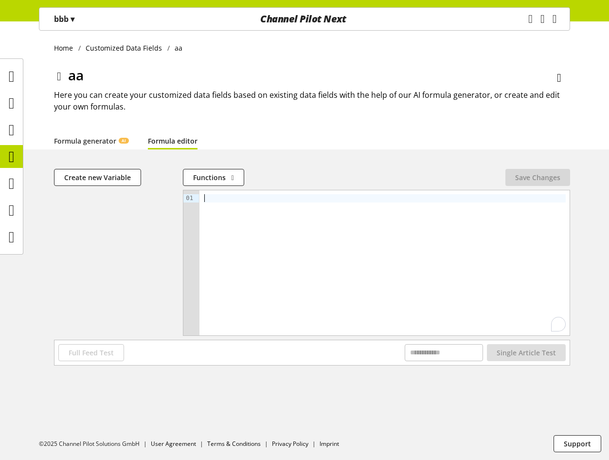
click at [219, 202] on div "To enrich screen reader interactions, please activate Accessibility in Grammarl…" at bounding box center [384, 198] width 362 height 8
click at [126, 180] on span "Create new Variable" at bounding box center [97, 177] width 67 height 10
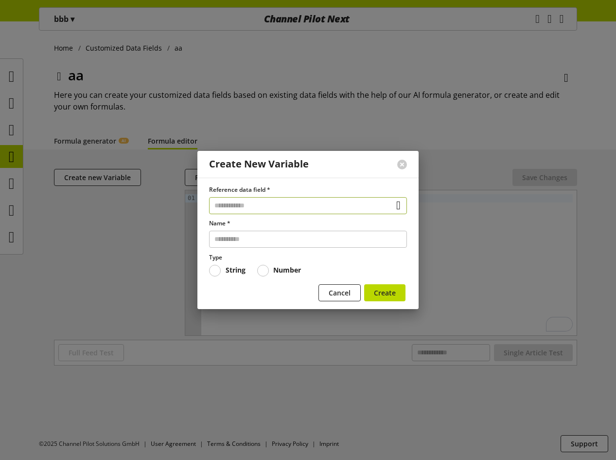
click at [278, 203] on input "text" at bounding box center [308, 205] width 198 height 17
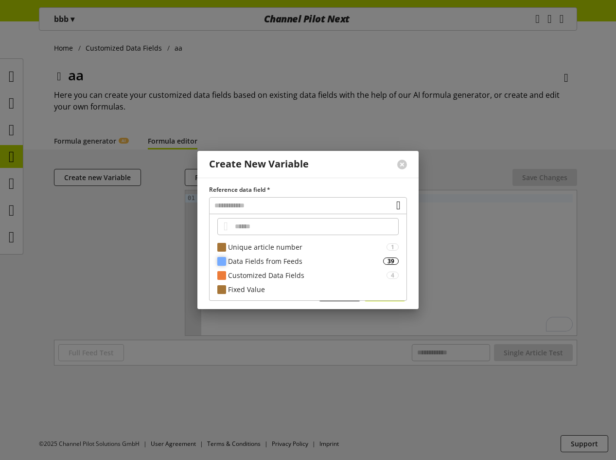
click at [262, 256] on div "Data Fields from Feeds 39" at bounding box center [308, 261] width 197 height 14
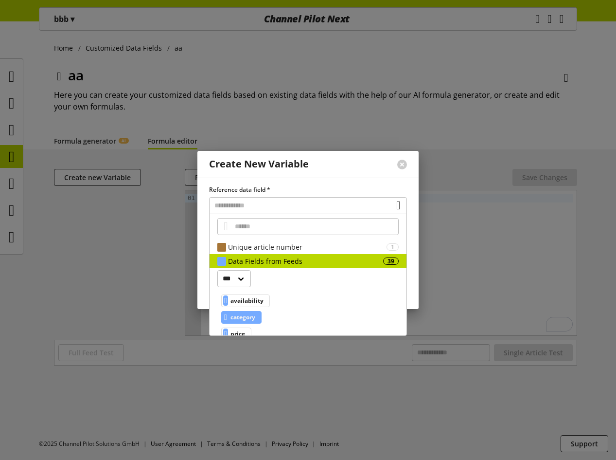
click at [253, 315] on span "category" at bounding box center [243, 317] width 25 height 12
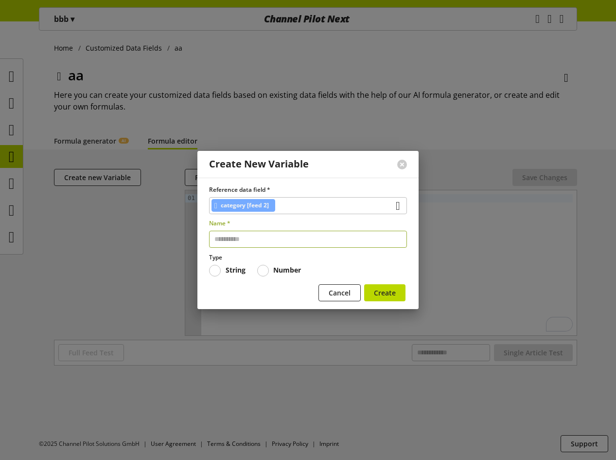
click at [248, 234] on input "text" at bounding box center [308, 239] width 198 height 17
type input "***"
click at [381, 290] on span "Create" at bounding box center [385, 293] width 22 height 10
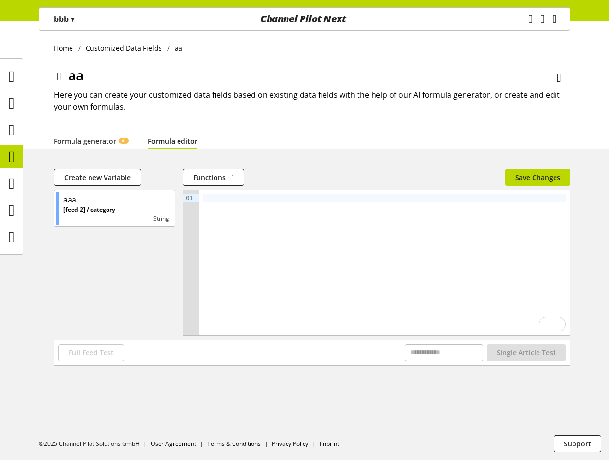
click at [239, 205] on div "To enrich screen reader interactions, please activate Accessibility in Grammarl…" at bounding box center [384, 262] width 370 height 145
click at [232, 199] on div "To enrich screen reader interactions, please activate Accessibility in Grammarl…" at bounding box center [384, 198] width 362 height 8
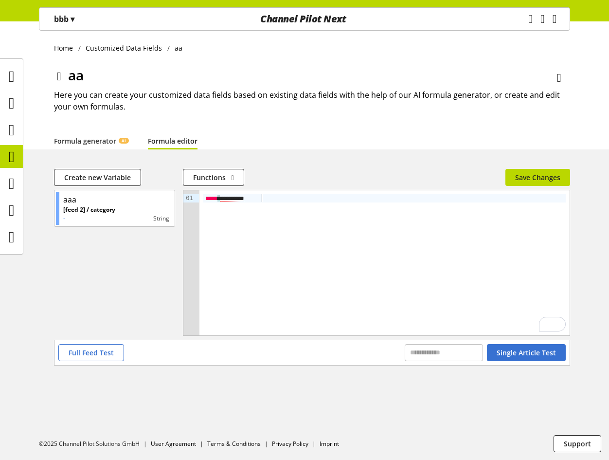
click at [232, 199] on span "*********" at bounding box center [232, 198] width 24 height 7
click at [547, 184] on button "Save Changes" at bounding box center [537, 177] width 65 height 17
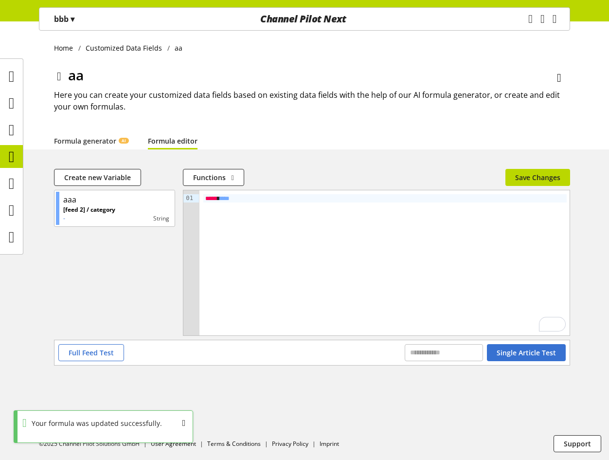
click at [69, 16] on p "bbb ▾" at bounding box center [64, 19] width 20 height 12
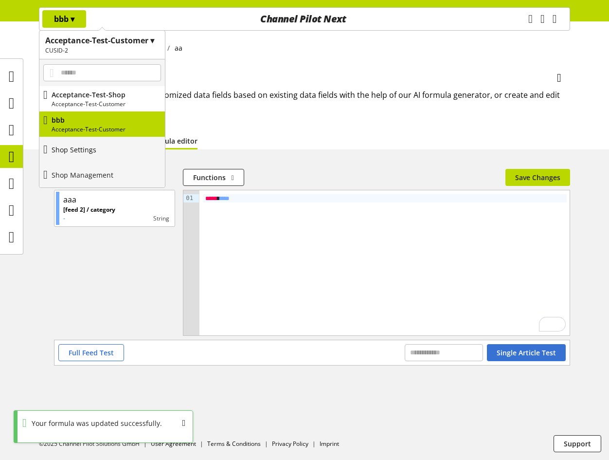
click at [96, 152] on p "Shop Settings" at bounding box center [74, 149] width 45 height 10
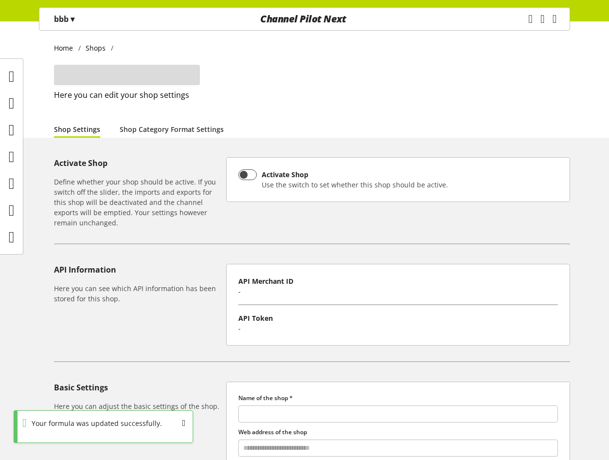
type input "***"
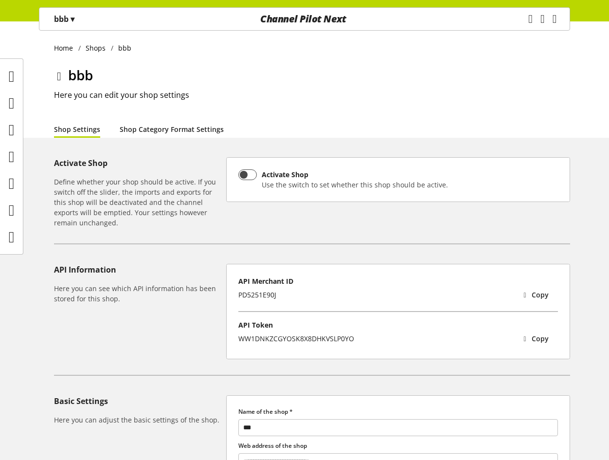
click at [146, 132] on link "Shop Category Format Settings" at bounding box center [172, 129] width 104 height 10
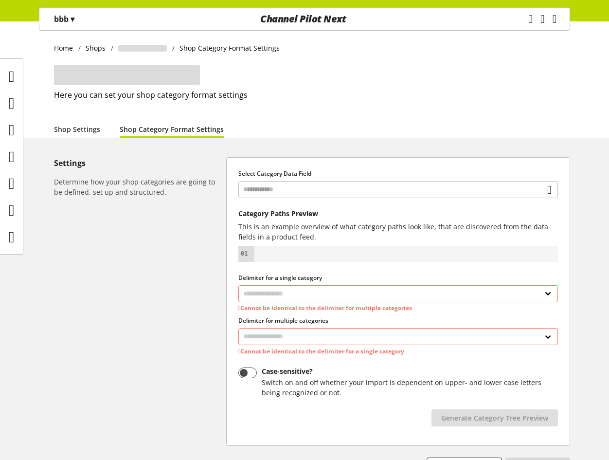
select select "*"
select select
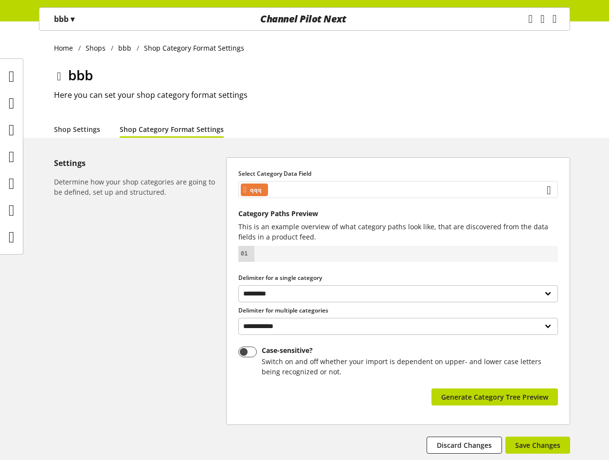
click at [324, 190] on div "qqq" at bounding box center [398, 189] width 320 height 17
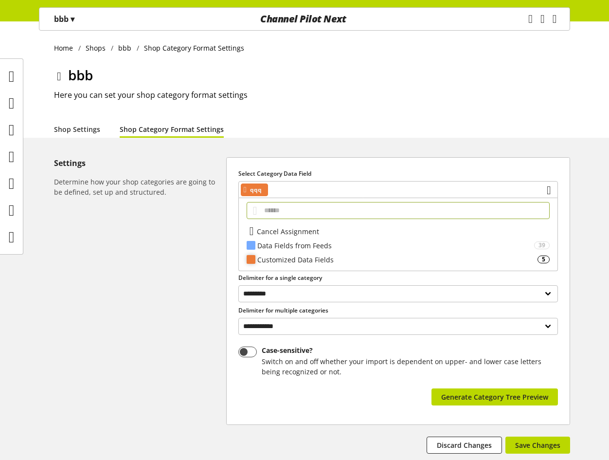
click at [312, 258] on div "Customized Data Fields" at bounding box center [397, 259] width 280 height 10
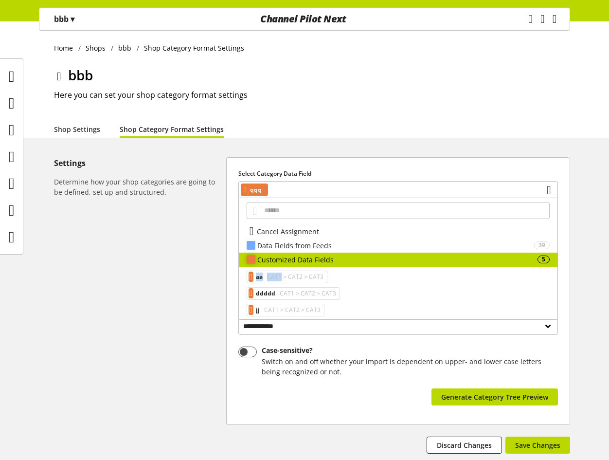
drag, startPoint x: 286, startPoint y: 278, endPoint x: 437, endPoint y: 261, distance: 152.3
click at [436, 261] on div "Customized Data Fields 5 aa CAT1 > CAT2 > CAT3 ddddd CAT1 > CAT2 > CAT3 jj CAT1…" at bounding box center [398, 302] width 319 height 101
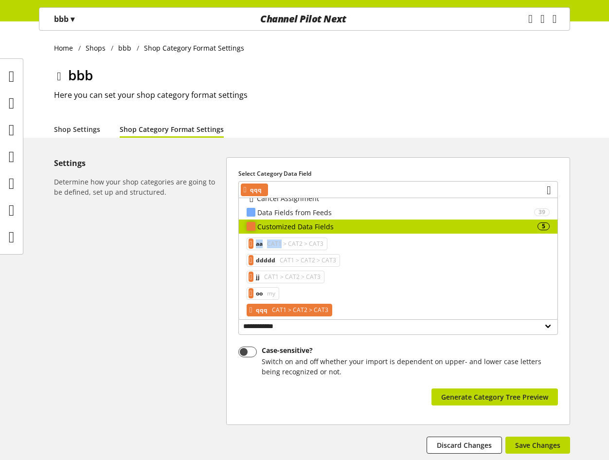
scroll to position [38, 0]
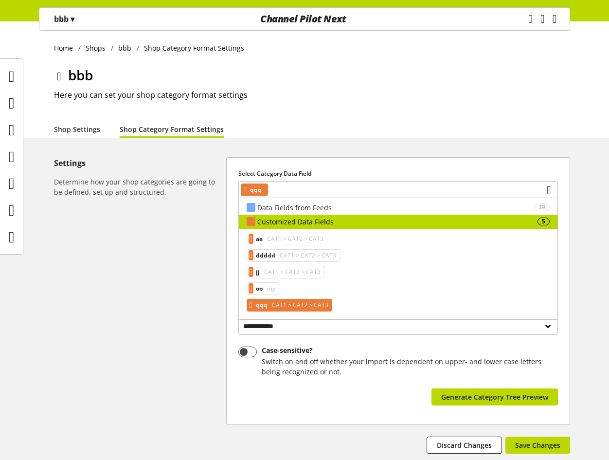
click at [299, 305] on span "CAT1 > CAT2 > CAT3" at bounding box center [299, 305] width 58 height 12
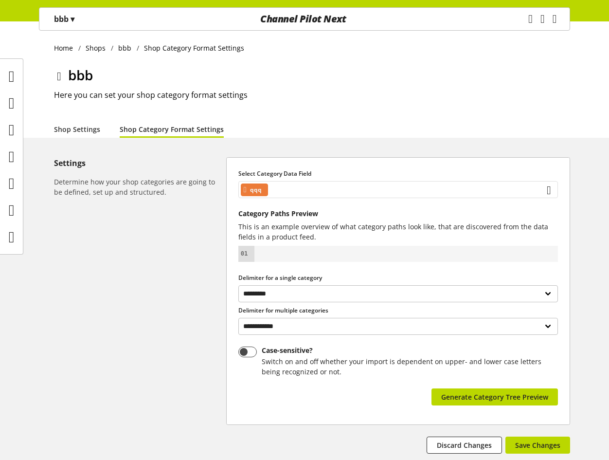
click at [307, 187] on div "qqq" at bounding box center [398, 189] width 320 height 17
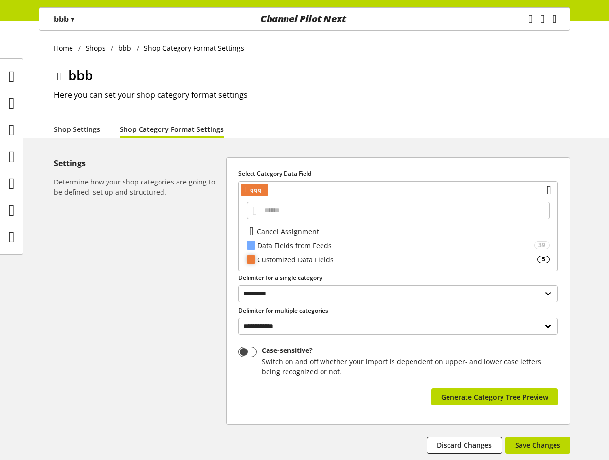
click at [322, 257] on div "Customized Data Fields" at bounding box center [397, 259] width 280 height 10
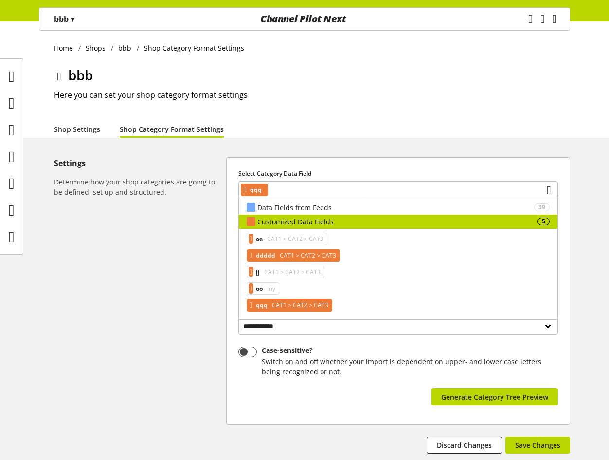
click at [314, 256] on span "CAT1 > CAT2 > CAT3" at bounding box center [307, 256] width 58 height 12
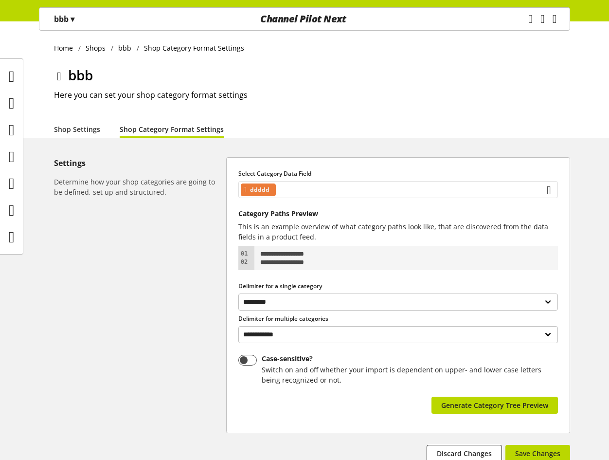
click at [309, 190] on div "ddddd" at bounding box center [398, 189] width 320 height 17
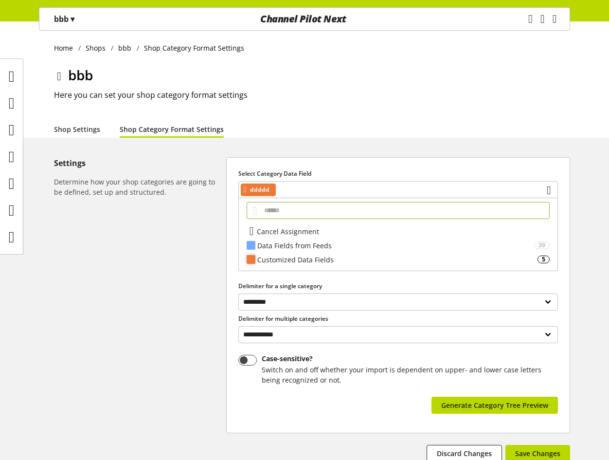
click at [316, 255] on div "Customized Data Fields" at bounding box center [397, 259] width 280 height 10
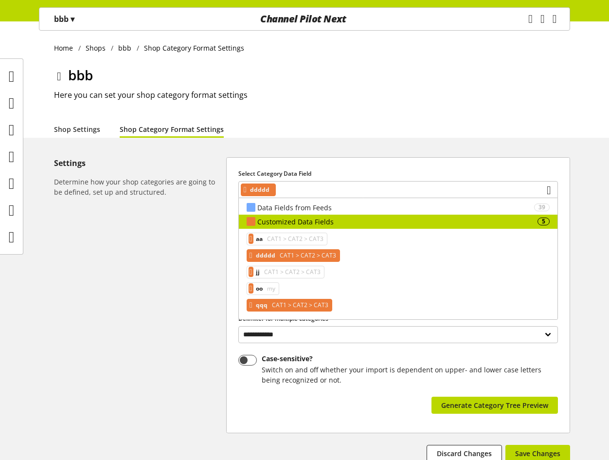
click at [289, 305] on span "CAT1 > CAT2 > CAT3" at bounding box center [299, 305] width 58 height 12
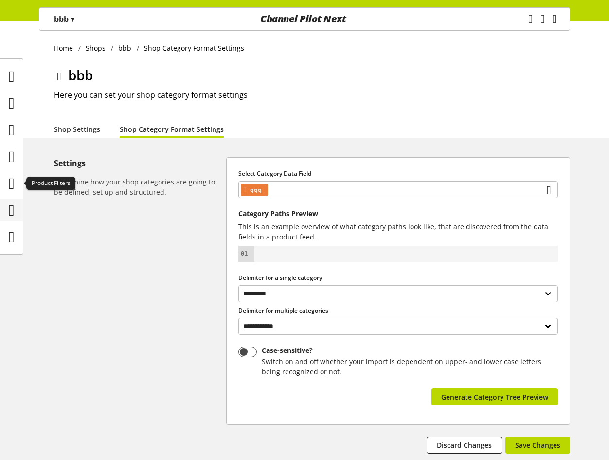
click at [14, 201] on icon at bounding box center [12, 209] width 6 height 19
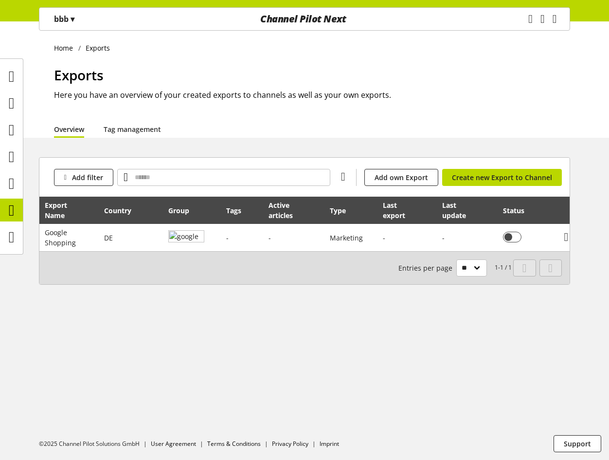
click at [84, 19] on div "bbb ▾" at bounding box center [64, 19] width 44 height 18
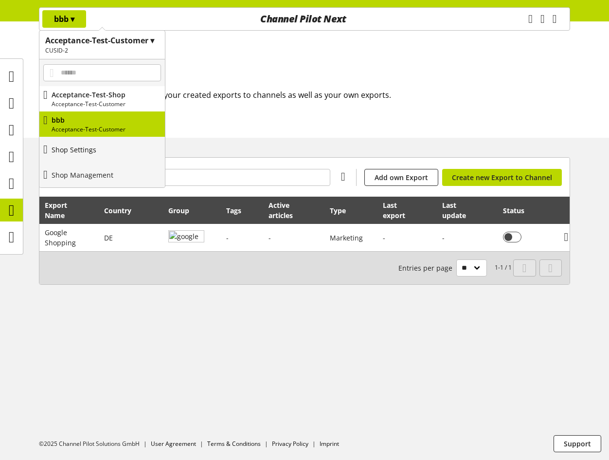
click at [96, 154] on p "Shop Settings" at bounding box center [74, 149] width 45 height 10
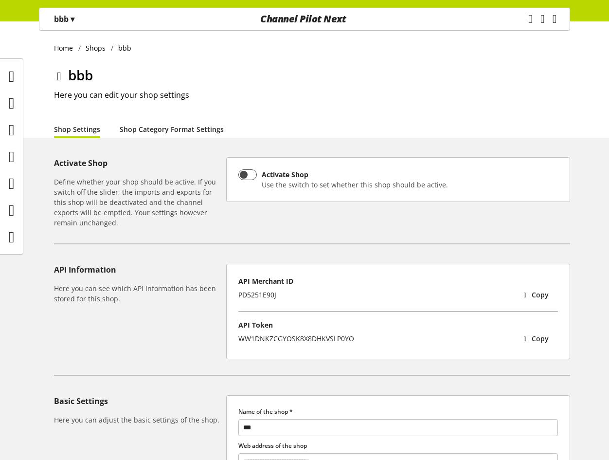
click at [184, 130] on link "Shop Category Format Settings" at bounding box center [172, 129] width 104 height 10
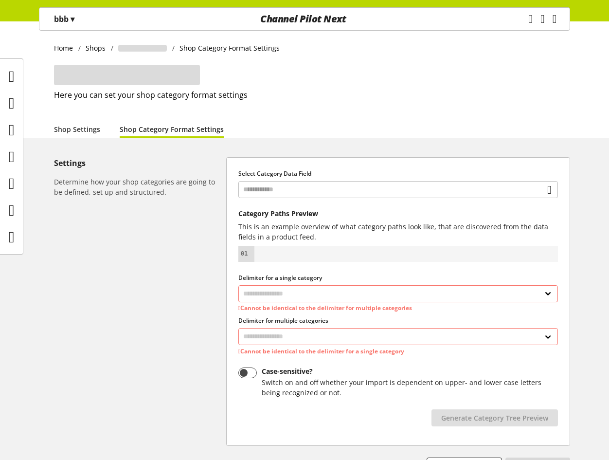
select select "*"
select select
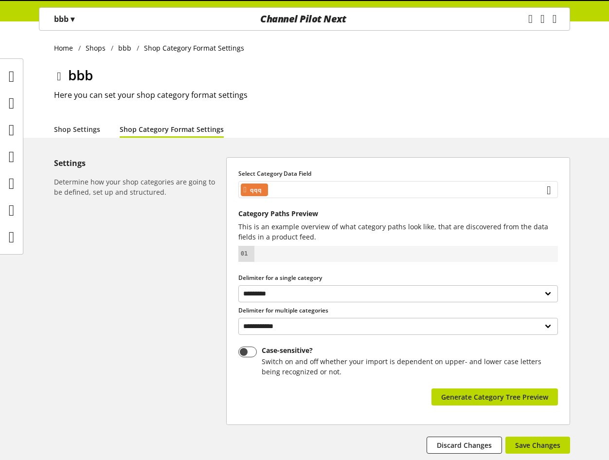
click at [306, 183] on div "qqq" at bounding box center [398, 189] width 320 height 17
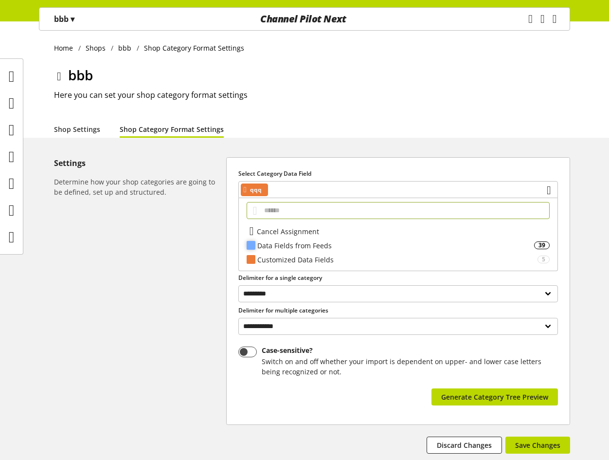
click at [302, 250] on div "Data Fields from Feeds" at bounding box center [395, 245] width 277 height 10
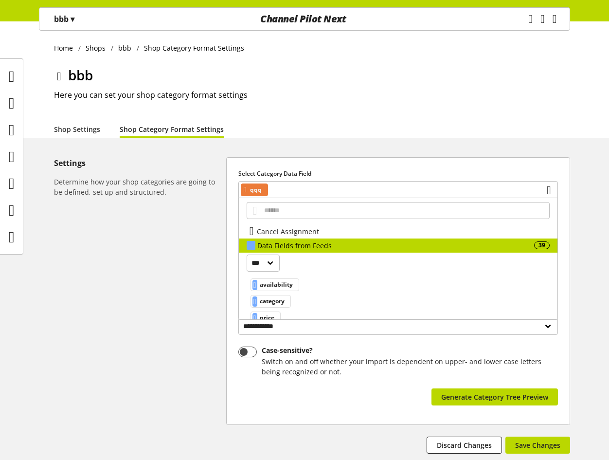
drag, startPoint x: 302, startPoint y: 250, endPoint x: 301, endPoint y: 263, distance: 13.1
click at [304, 263] on div "Data Fields from Feeds 39 *** *** **** availability category price shippingcost…" at bounding box center [398, 308] width 319 height 140
click at [291, 245] on div "Data Fields from Feeds" at bounding box center [395, 245] width 277 height 10
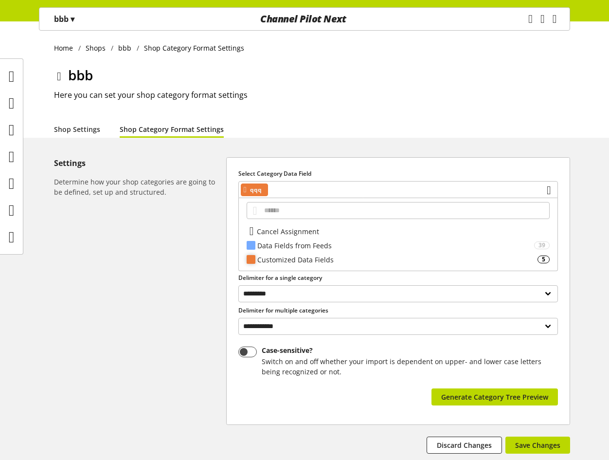
click at [280, 260] on div "Customized Data Fields" at bounding box center [397, 259] width 280 height 10
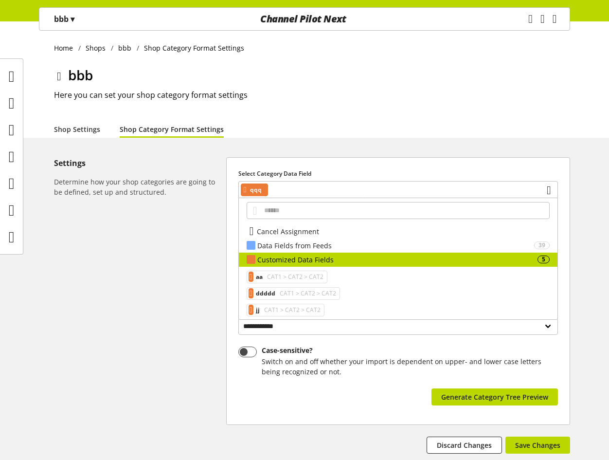
scroll to position [38, 0]
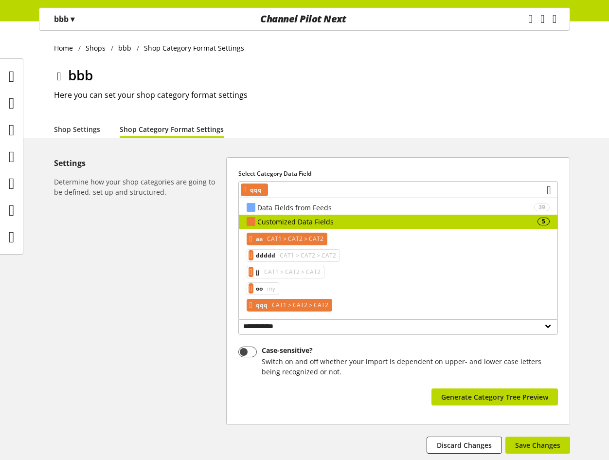
click at [293, 235] on span "CAT1 > CAT2 > CAT2" at bounding box center [294, 239] width 58 height 12
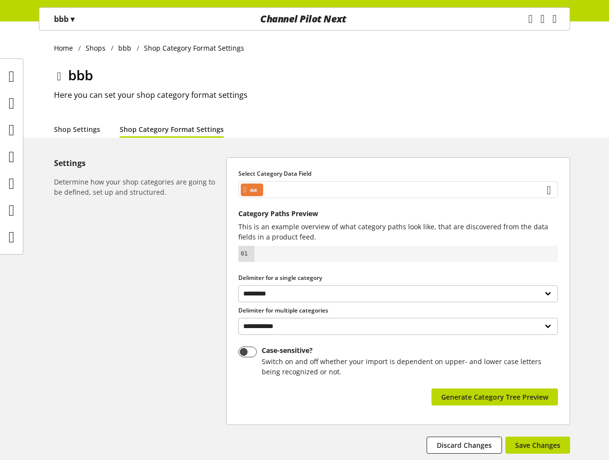
click at [302, 189] on div "aa" at bounding box center [398, 189] width 320 height 17
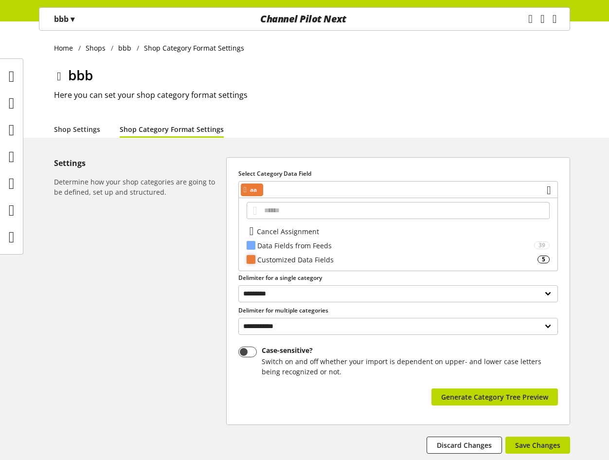
click at [293, 258] on div "Customized Data Fields" at bounding box center [397, 259] width 280 height 10
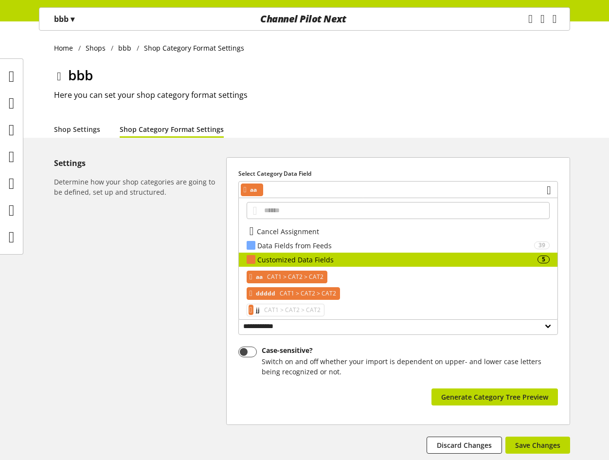
click at [287, 293] on span "CAT1 > CAT2 > CAT2" at bounding box center [307, 294] width 58 height 12
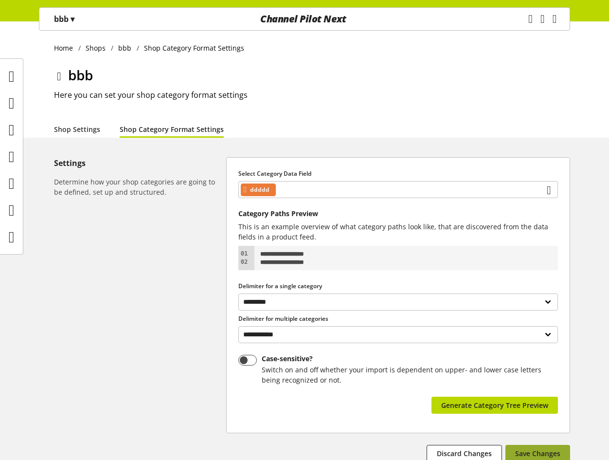
click at [552, 450] on span "Save Changes" at bounding box center [537, 453] width 45 height 10
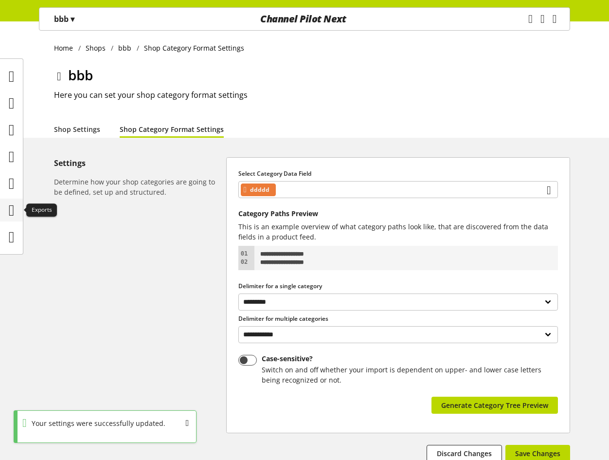
click at [9, 202] on icon at bounding box center [12, 209] width 6 height 19
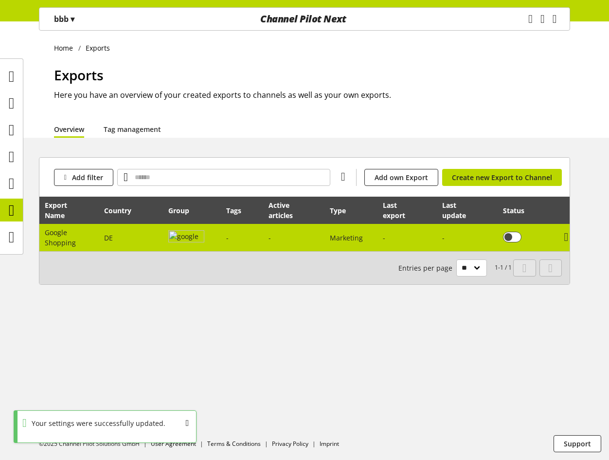
click at [160, 241] on td "DE" at bounding box center [131, 237] width 64 height 27
select select "********"
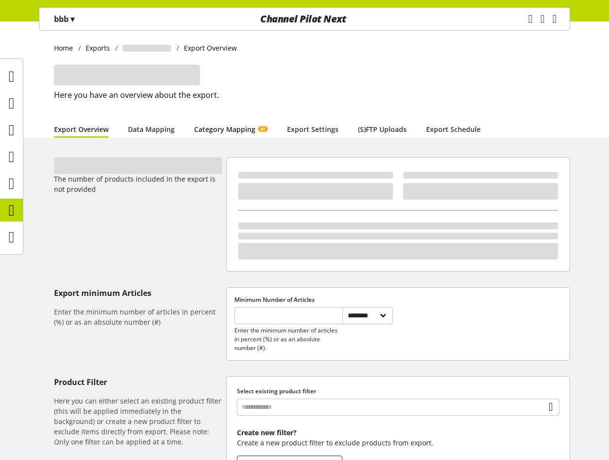
click at [240, 124] on link "Category Mapping AI" at bounding box center [230, 129] width 73 height 10
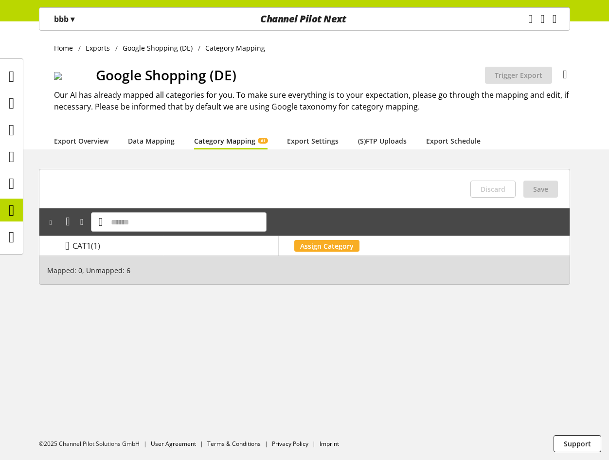
click at [74, 17] on span "▾" at bounding box center [73, 19] width 4 height 11
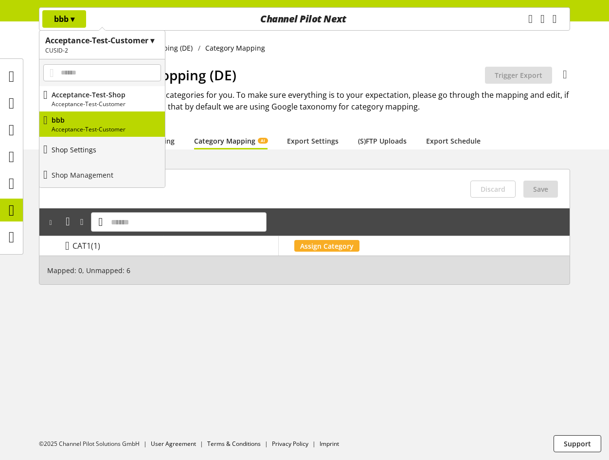
click at [102, 154] on link "Shop Settings" at bounding box center [102, 149] width 126 height 25
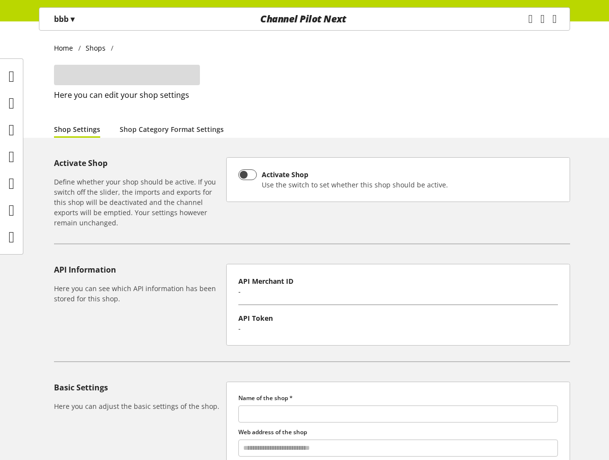
type input "***"
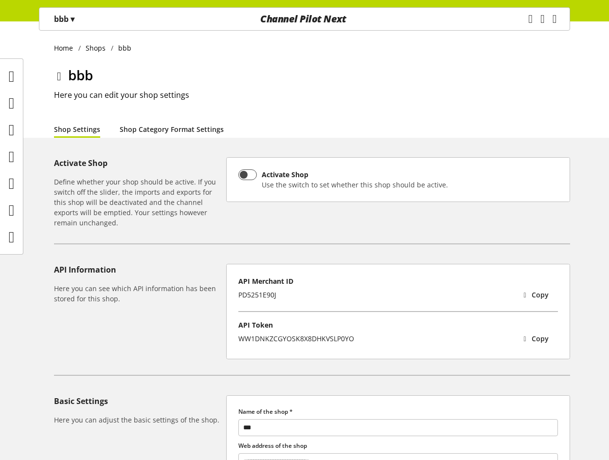
click at [187, 128] on link "Shop Category Format Settings" at bounding box center [172, 129] width 104 height 10
select select "*"
select select
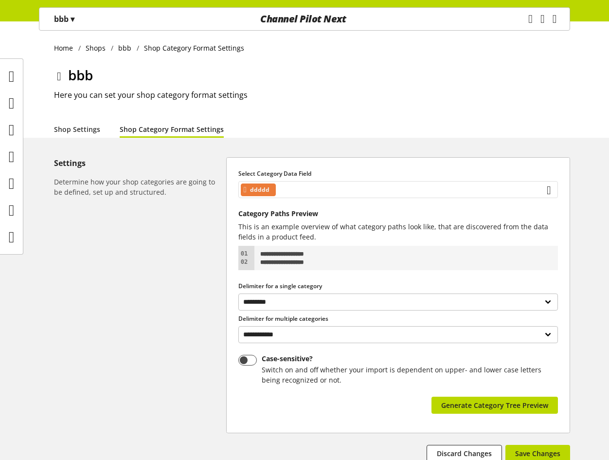
click at [352, 195] on div "ddddd" at bounding box center [398, 189] width 320 height 17
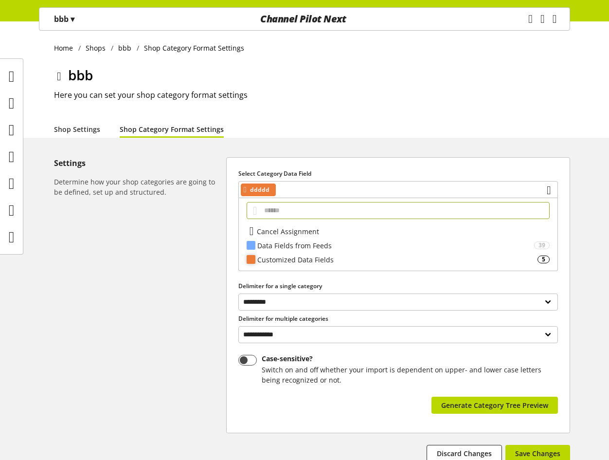
click at [313, 257] on div "Customized Data Fields" at bounding box center [397, 259] width 280 height 10
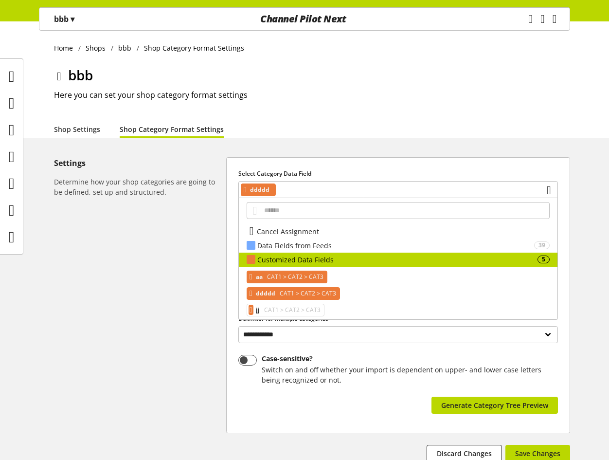
click at [293, 278] on span "CAT1 > CAT2 > CAT3" at bounding box center [294, 277] width 58 height 12
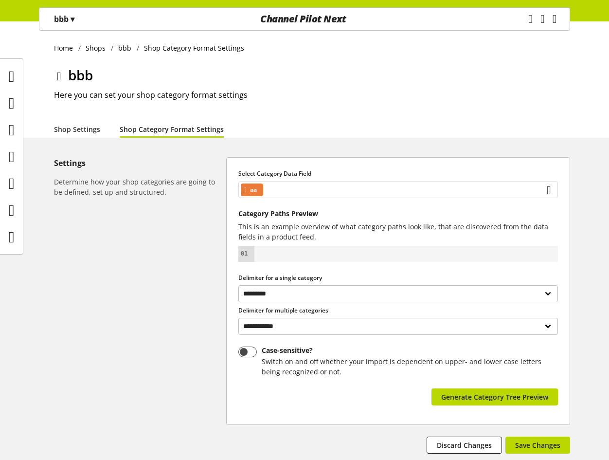
click at [368, 188] on div "aa" at bounding box center [398, 189] width 320 height 17
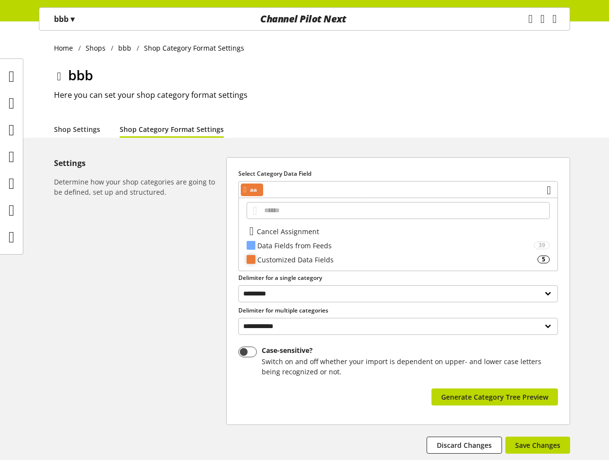
click at [349, 258] on div "Customized Data Fields" at bounding box center [397, 259] width 280 height 10
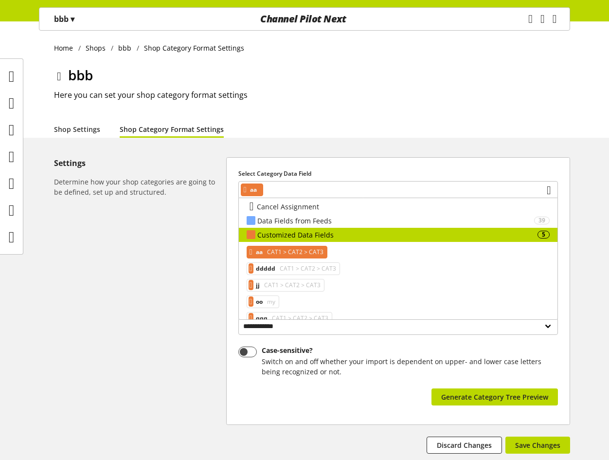
scroll to position [38, 0]
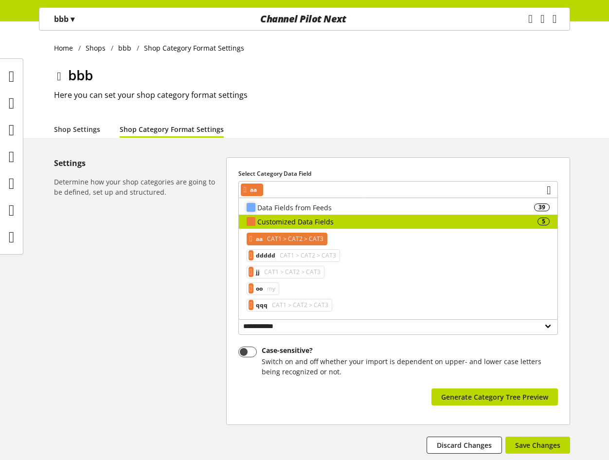
click at [312, 203] on div "Data Fields from Feeds" at bounding box center [395, 207] width 277 height 10
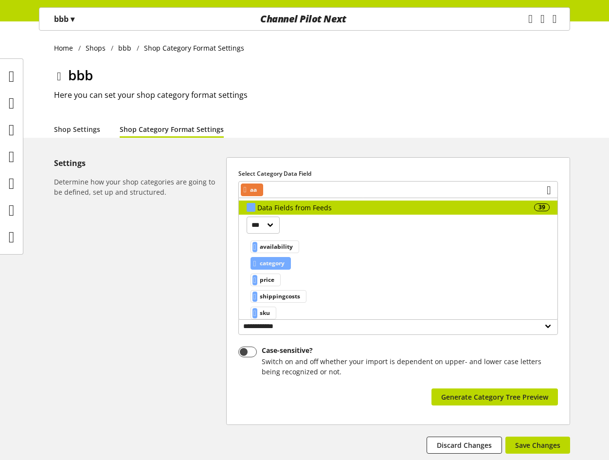
click at [283, 261] on span "category" at bounding box center [272, 263] width 25 height 12
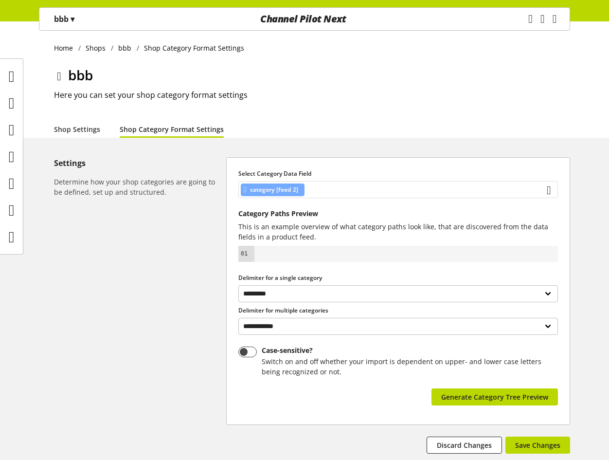
click at [358, 186] on div "category [feed 2]" at bounding box center [398, 189] width 320 height 17
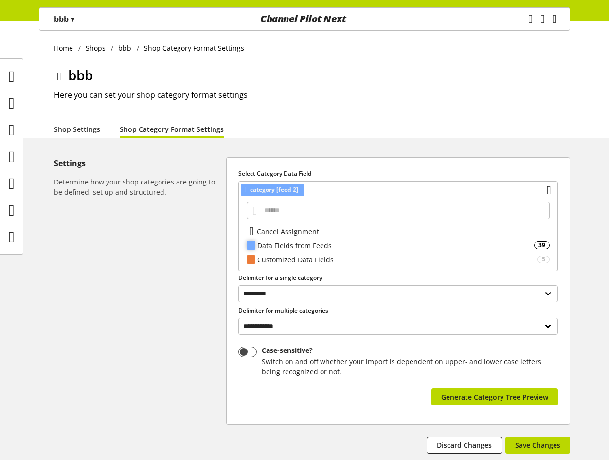
click at [300, 250] on div "Data Fields from Feeds" at bounding box center [395, 245] width 277 height 10
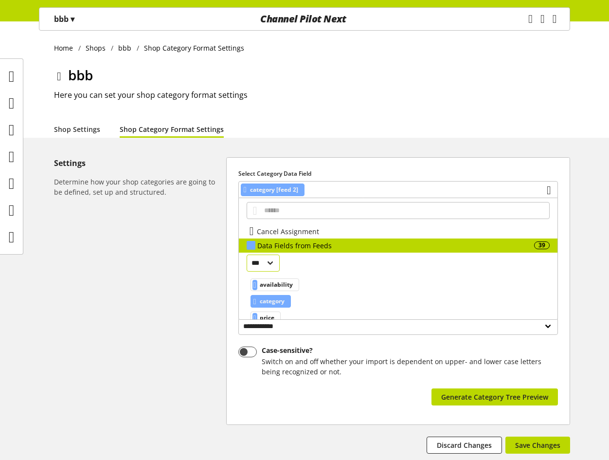
click at [269, 262] on select "*** *** ****" at bounding box center [264, 262] width 34 height 17
select select "*"
click at [247, 254] on select "*** *** ****" at bounding box center [264, 262] width 34 height 17
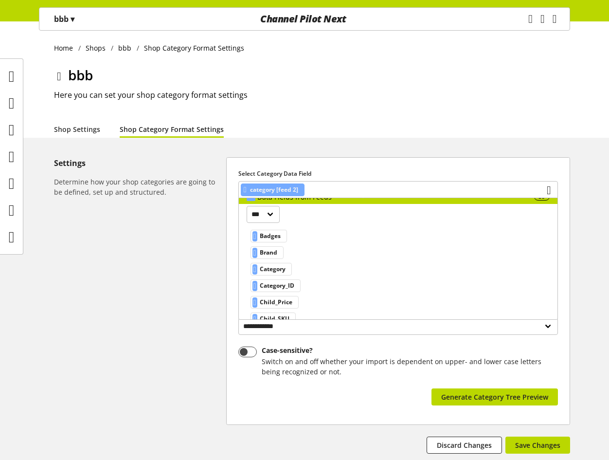
click at [282, 260] on div "Brand" at bounding box center [281, 252] width 68 height 17
click at [282, 270] on span "Category" at bounding box center [273, 269] width 26 height 12
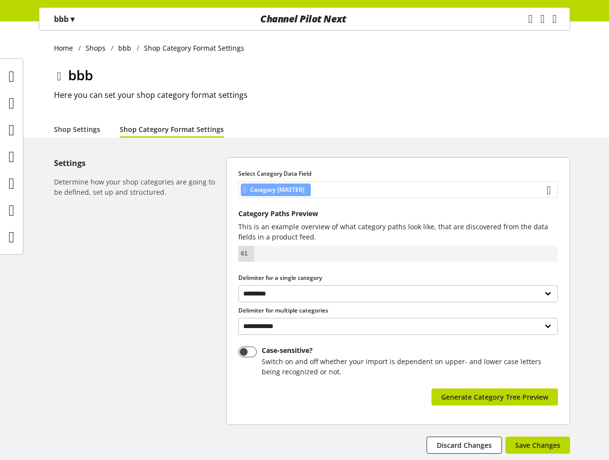
click at [369, 189] on div "Category [MASTER]" at bounding box center [398, 189] width 320 height 17
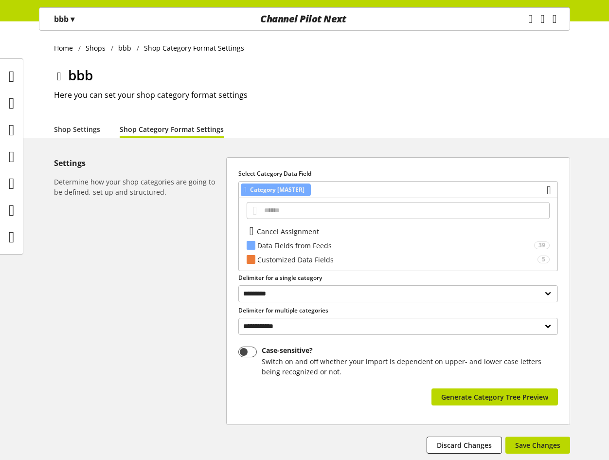
click at [414, 96] on h2 "Here you can set your shop category format settings" at bounding box center [312, 95] width 516 height 12
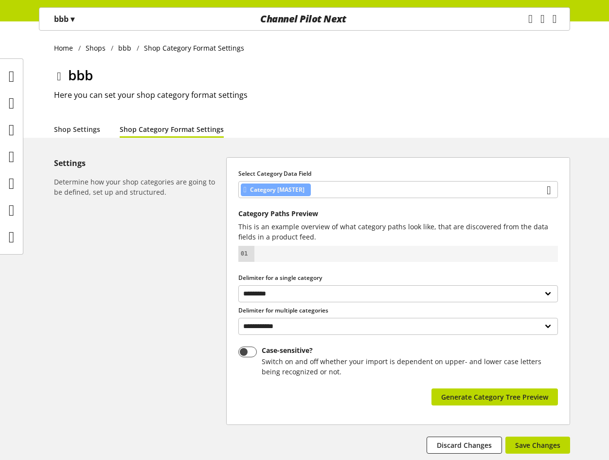
select select "*"
select select
click at [411, 183] on div "Category [MASTER]" at bounding box center [398, 189] width 320 height 17
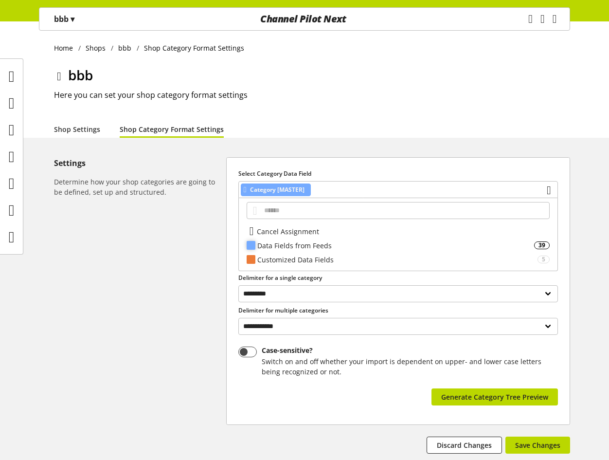
click at [352, 246] on div "Data Fields from Feeds" at bounding box center [395, 245] width 277 height 10
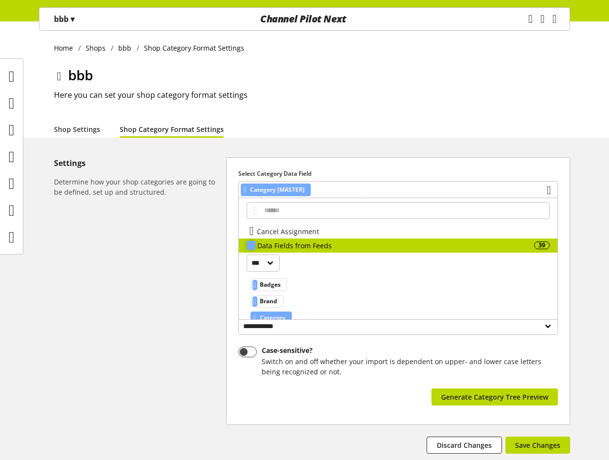
click at [352, 246] on div "Data Fields from Feeds" at bounding box center [395, 245] width 277 height 10
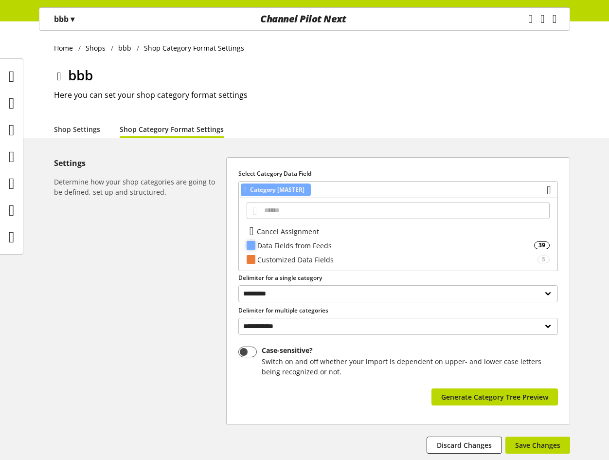
click at [349, 248] on div "Data Fields from Feeds" at bounding box center [395, 245] width 277 height 10
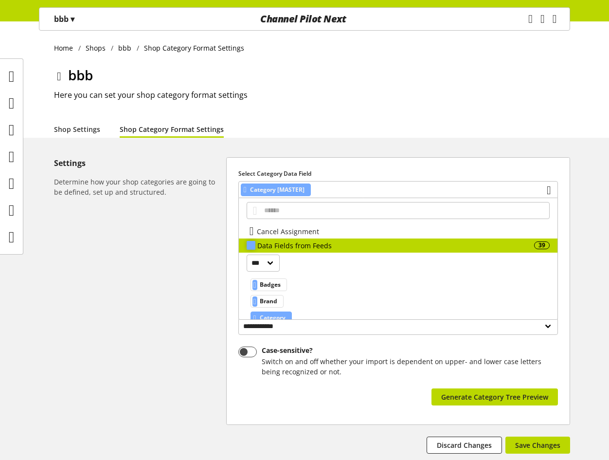
click at [346, 246] on div "Data Fields from Feeds" at bounding box center [395, 245] width 277 height 10
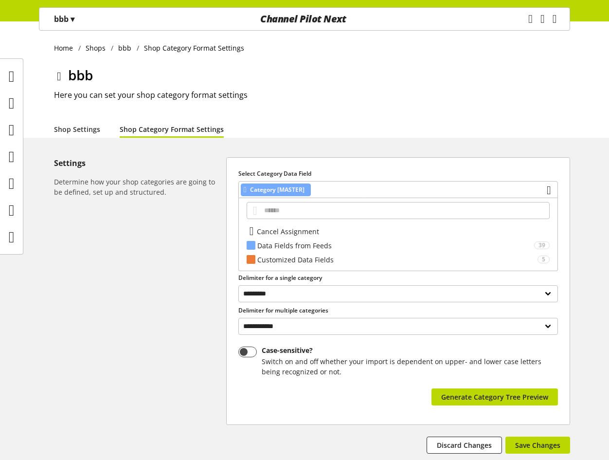
click at [320, 268] on div "Cancel Assignment Data Fields from Feeds 39 *** *** **** Badges Brand Category …" at bounding box center [398, 234] width 320 height 73
click at [323, 262] on div "Customized Data Fields" at bounding box center [397, 259] width 280 height 10
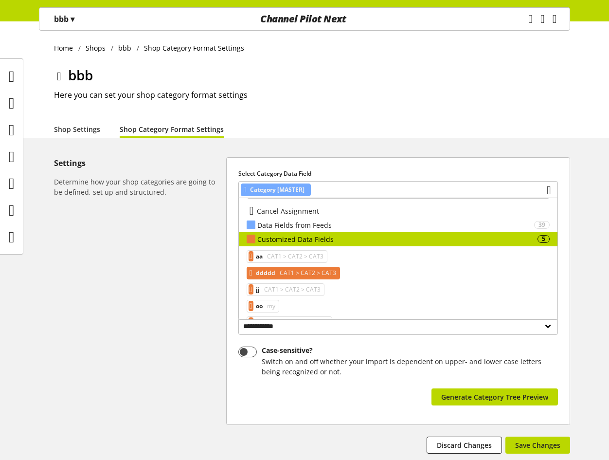
scroll to position [38, 0]
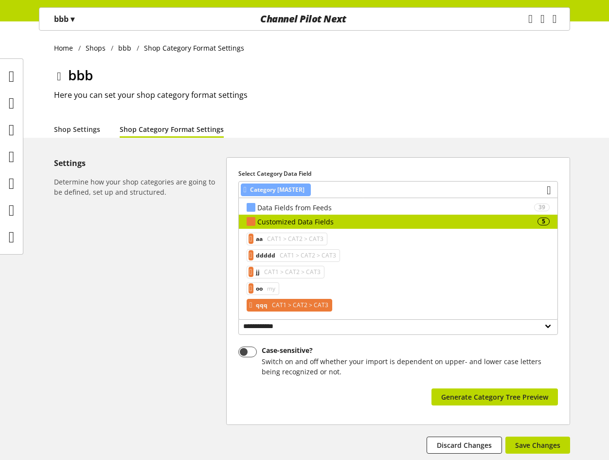
click at [308, 303] on span "CAT1 > CAT2 > CAT3" at bounding box center [299, 305] width 58 height 12
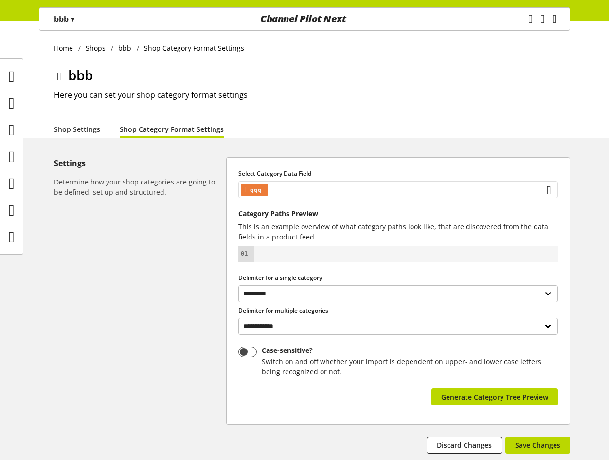
click at [331, 185] on div "qqq" at bounding box center [398, 189] width 320 height 17
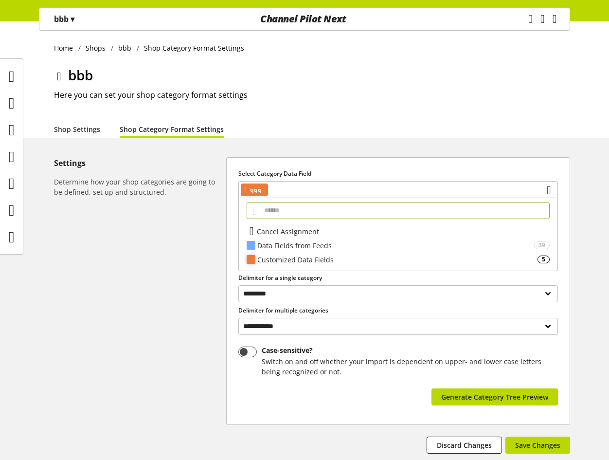
click at [306, 256] on div "Customized Data Fields" at bounding box center [397, 259] width 280 height 10
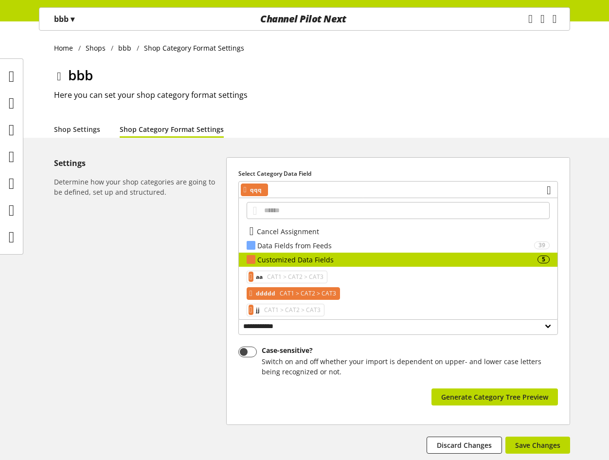
click at [300, 297] on span "CAT1 > CAT2 > CAT3" at bounding box center [307, 294] width 58 height 12
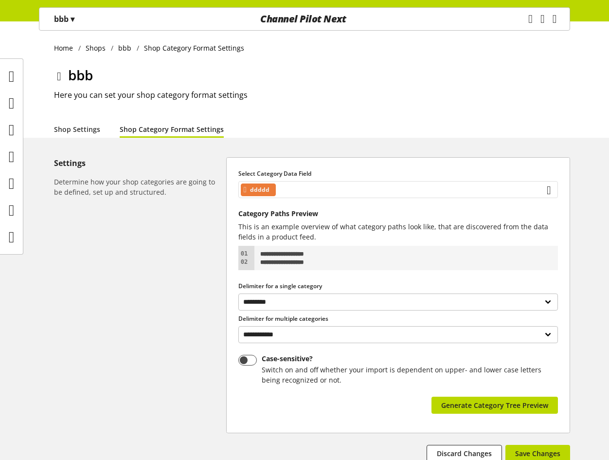
click at [384, 189] on div "ddddd" at bounding box center [398, 189] width 320 height 17
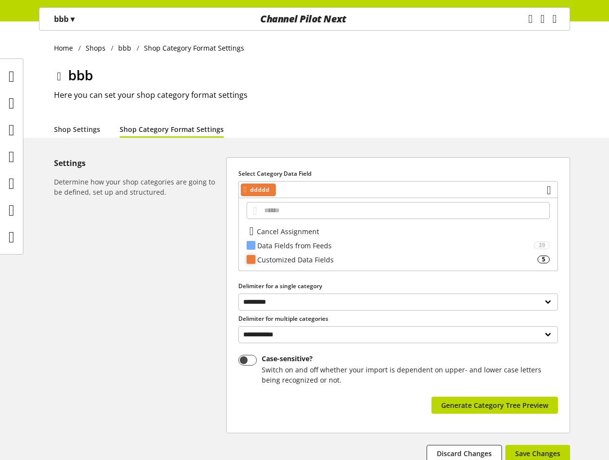
drag, startPoint x: 295, startPoint y: 243, endPoint x: 315, endPoint y: 259, distance: 25.6
click at [315, 259] on div "Cancel Assignment Data Fields from Feeds 39 *** *** **** Customized Data Fields…" at bounding box center [398, 234] width 320 height 73
click at [315, 259] on div "Customized Data Fields" at bounding box center [397, 259] width 280 height 10
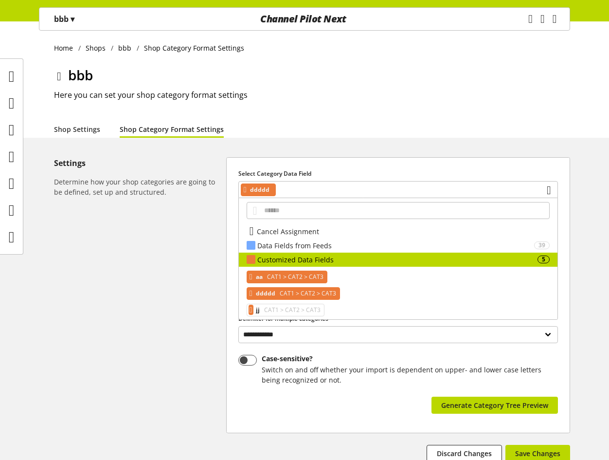
click at [300, 273] on span "CAT1 > CAT2 > CAT3" at bounding box center [294, 277] width 58 height 12
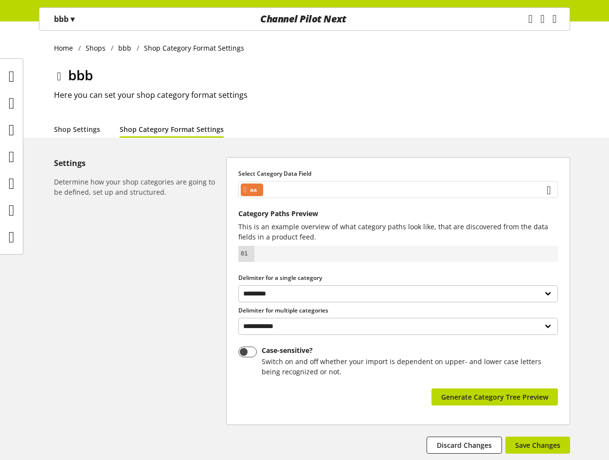
click at [348, 186] on div "aa" at bounding box center [398, 189] width 320 height 17
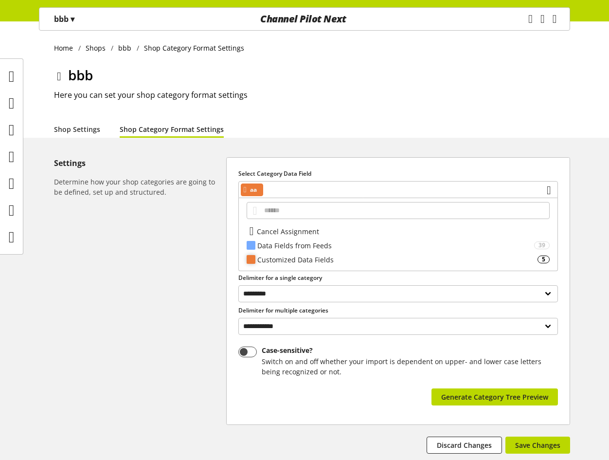
click at [323, 255] on div "Customized Data Fields 5" at bounding box center [398, 259] width 319 height 14
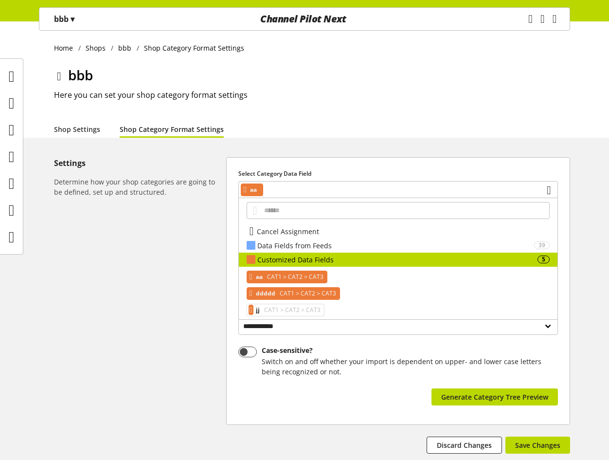
click at [305, 293] on span "CAT1 > CAT2 > CAT3" at bounding box center [307, 294] width 58 height 12
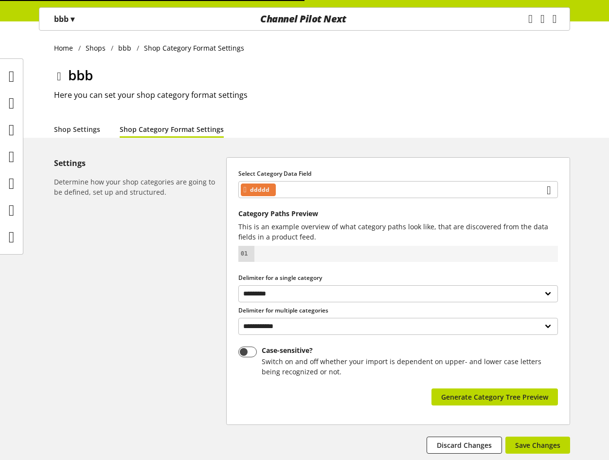
select select "*"
select select
click at [397, 187] on div "ddddd" at bounding box center [398, 189] width 320 height 17
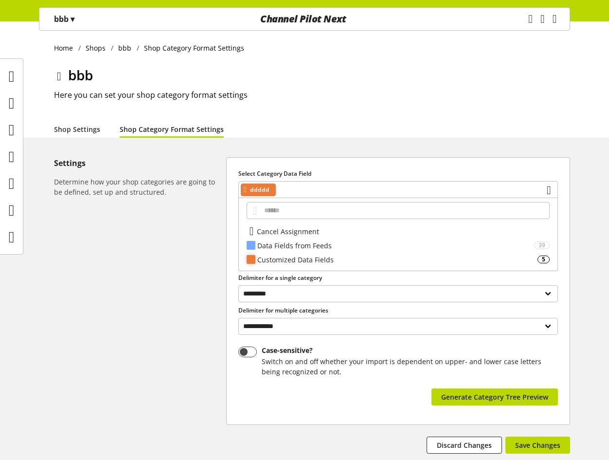
drag, startPoint x: 305, startPoint y: 251, endPoint x: 306, endPoint y: 258, distance: 7.8
click at [306, 258] on div "Cancel Assignment Data Fields from Feeds 39 *** *** **** Customized Data Fields…" at bounding box center [398, 234] width 320 height 73
click at [306, 259] on div "Customized Data Fields" at bounding box center [397, 259] width 280 height 10
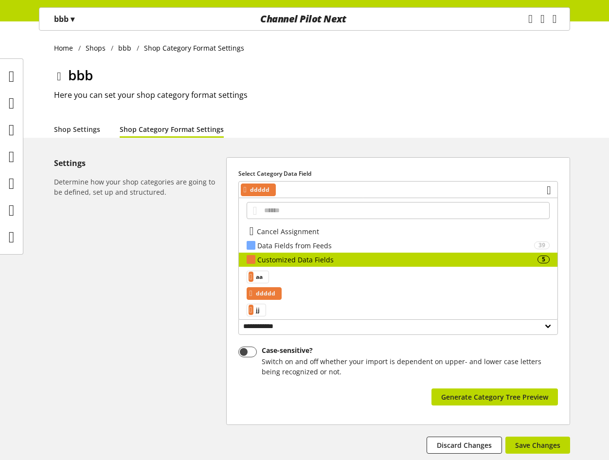
click at [274, 275] on div "aa ddddd jj oo my qqq" at bounding box center [398, 310] width 319 height 87
click at [263, 275] on span "aa" at bounding box center [259, 277] width 7 height 12
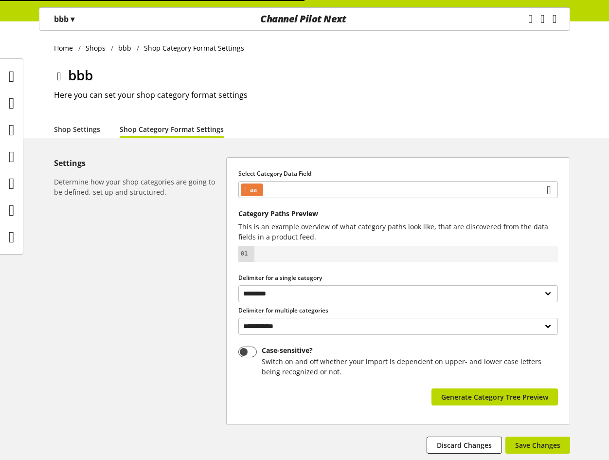
select select "*"
select select
click at [561, 22] on div "Task manager Help center [PERSON_NAME] [PERSON_NAME][EMAIL_ADDRESS][PERSON_NAME…" at bounding box center [546, 19] width 46 height 22
click at [553, 19] on icon "main navigation" at bounding box center [555, 19] width 4 height 18
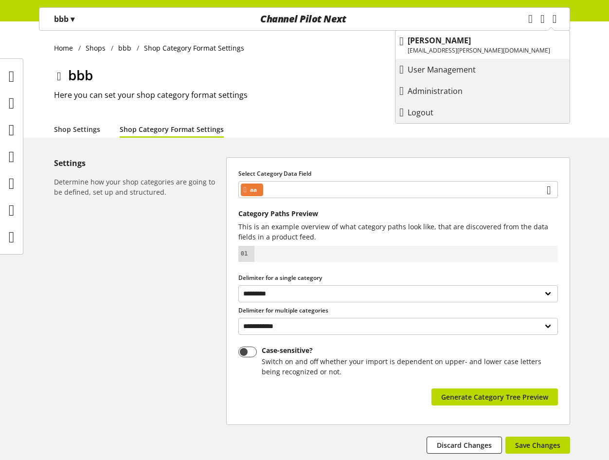
click at [453, 112] on p "Logout" at bounding box center [430, 113] width 45 height 12
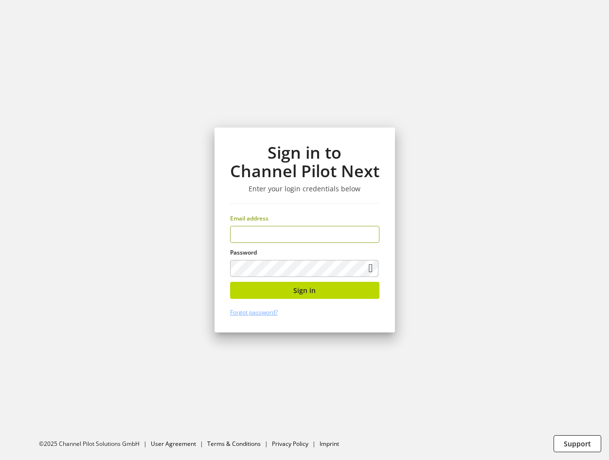
type input "**********"
click at [326, 296] on button "Sign in" at bounding box center [304, 290] width 149 height 17
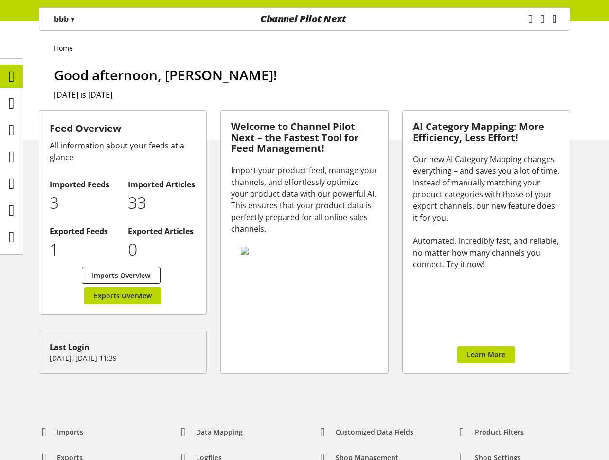
click at [80, 16] on div "bbb ▾" at bounding box center [64, 19] width 44 height 18
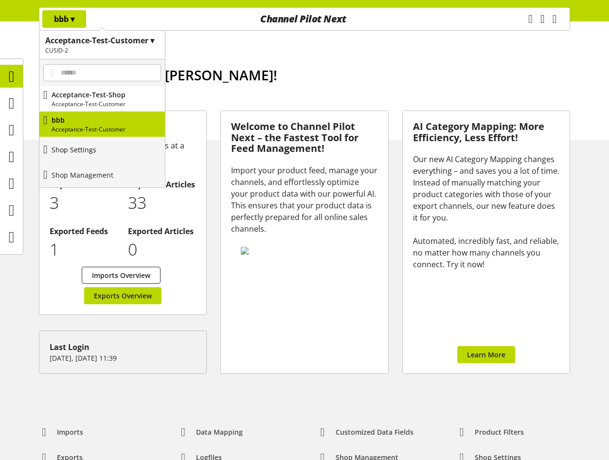
click at [86, 151] on p "Shop Settings" at bounding box center [74, 149] width 45 height 10
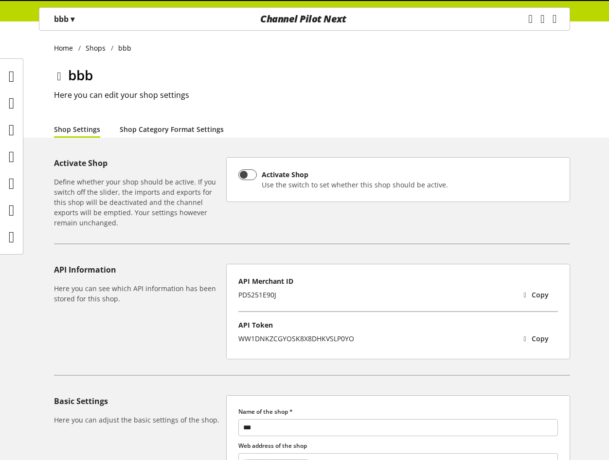
click at [208, 131] on link "Shop Category Format Settings" at bounding box center [172, 129] width 104 height 10
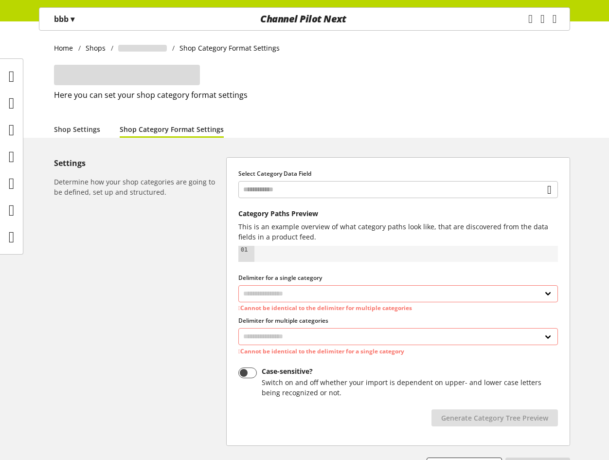
select select "*"
select select
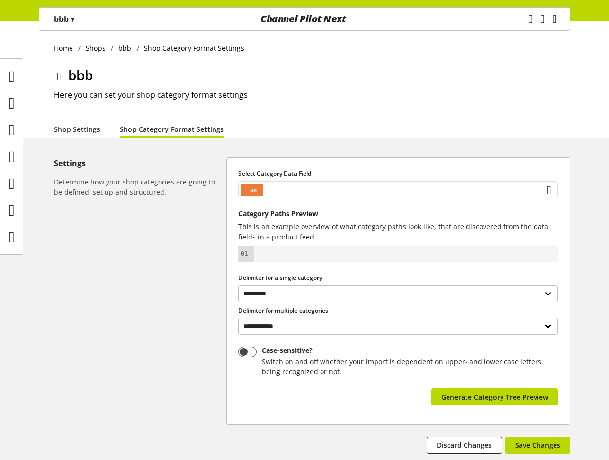
click at [344, 185] on div "aa" at bounding box center [398, 189] width 320 height 17
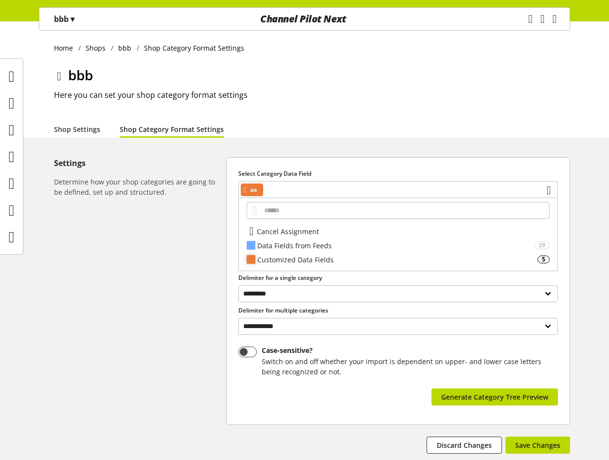
drag, startPoint x: 325, startPoint y: 251, endPoint x: 329, endPoint y: 260, distance: 10.0
click at [329, 260] on div "Cancel Assignment Data Fields from Feeds 39 *** *** **** Customized Data Fields…" at bounding box center [398, 234] width 320 height 73
click at [329, 260] on div "Customized Data Fields" at bounding box center [397, 259] width 280 height 10
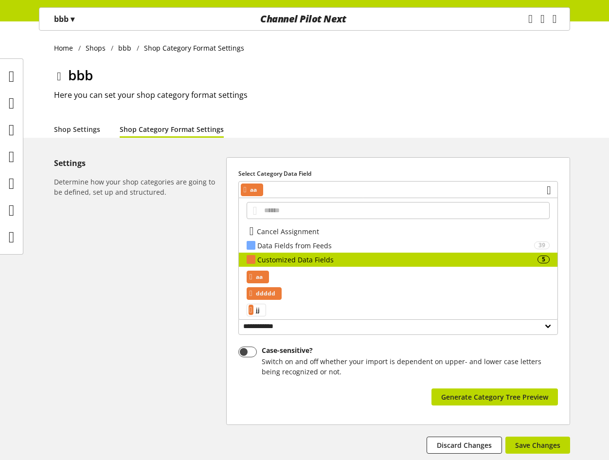
click at [275, 296] on span "ddddd" at bounding box center [265, 294] width 19 height 12
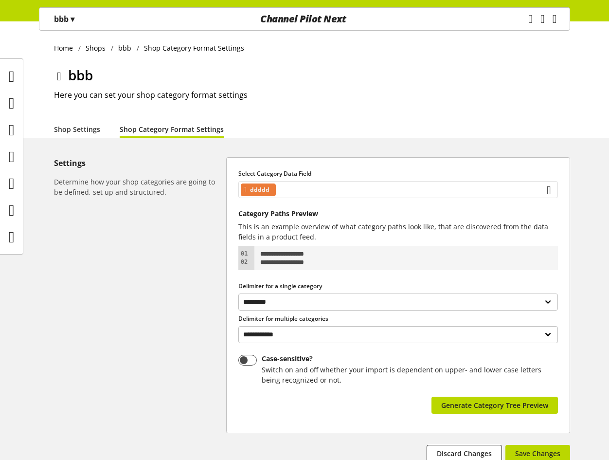
click at [305, 191] on div "ddddd" at bounding box center [398, 189] width 320 height 17
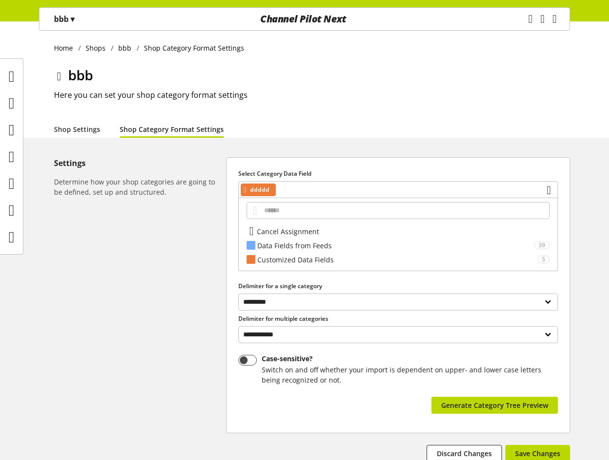
click at [300, 235] on span "Cancel Assignment" at bounding box center [288, 231] width 62 height 10
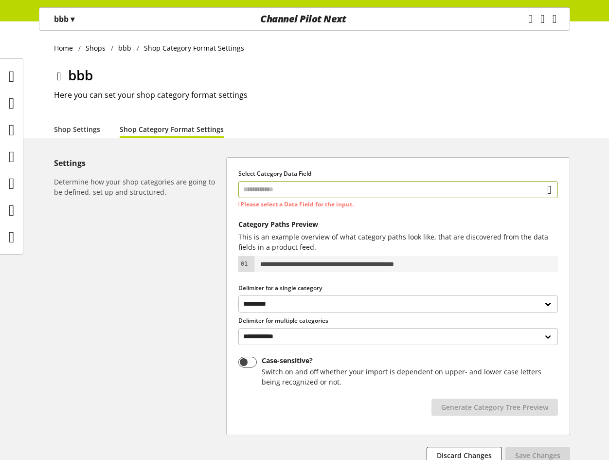
click at [311, 192] on input "text" at bounding box center [398, 189] width 320 height 17
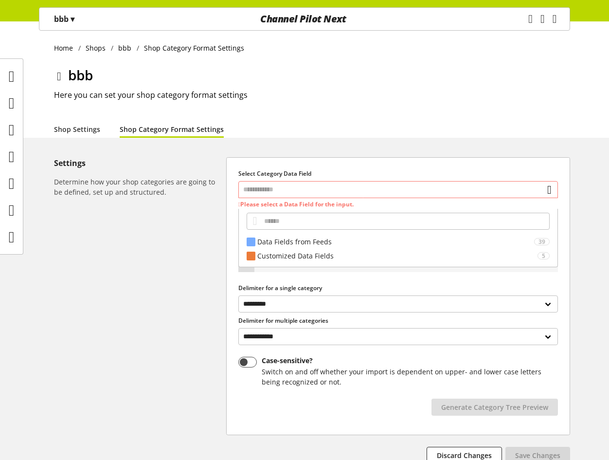
click at [289, 266] on div "Data Fields from Feeds 39 *** *** **** Customized Data Fields 5 aa ddddd jj oo …" at bounding box center [398, 238] width 320 height 59
click at [294, 251] on div "Customized Data Fields" at bounding box center [397, 256] width 280 height 10
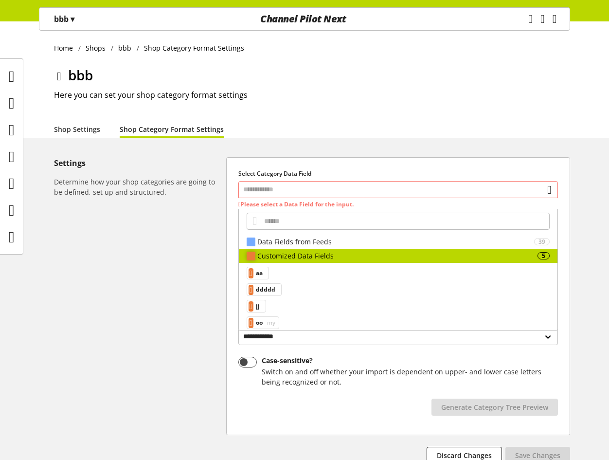
scroll to position [23, 0]
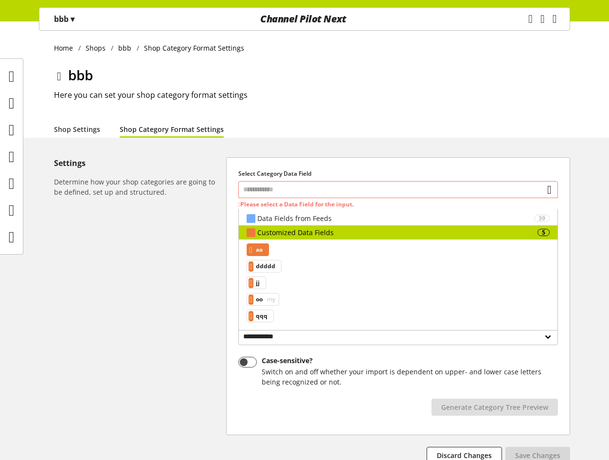
click at [263, 251] on span "aa" at bounding box center [259, 250] width 7 height 12
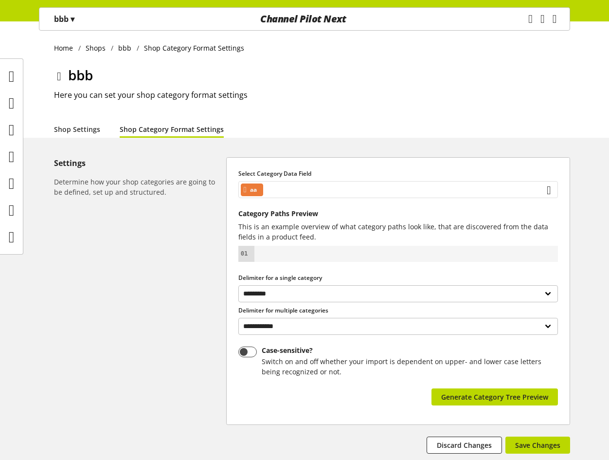
click at [292, 197] on div "aa" at bounding box center [398, 189] width 320 height 17
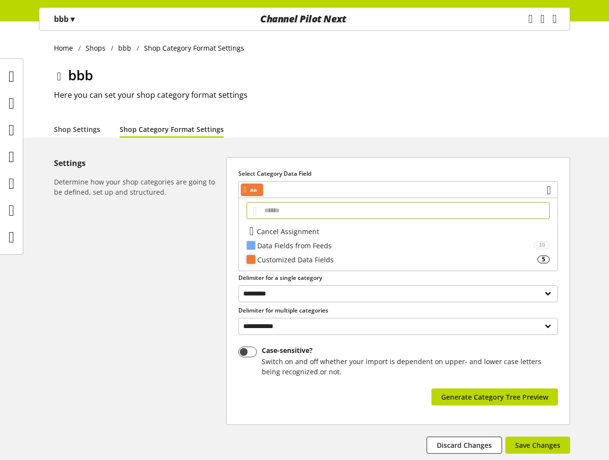
click at [283, 256] on div "Customized Data Fields" at bounding box center [397, 259] width 280 height 10
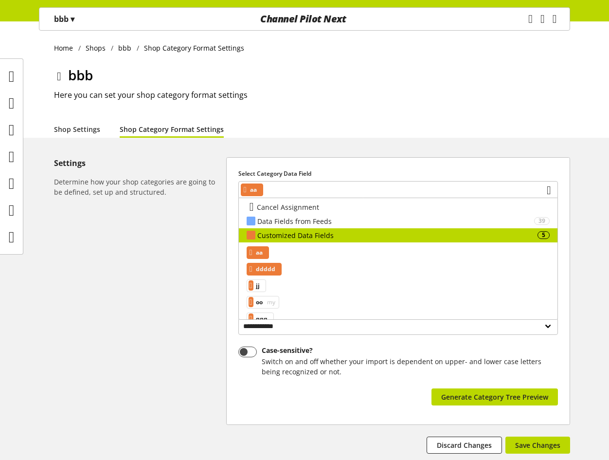
scroll to position [38, 0]
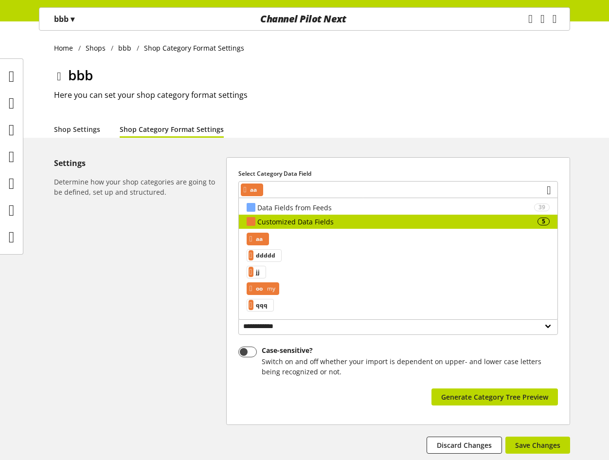
click at [273, 289] on span "my" at bounding box center [270, 289] width 10 height 12
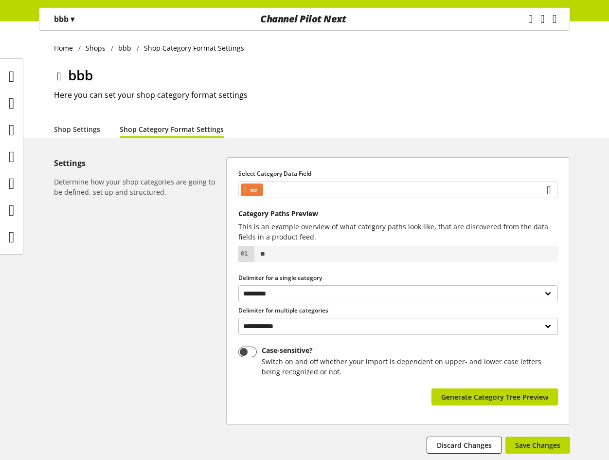
click at [306, 197] on div "oo" at bounding box center [398, 189] width 320 height 17
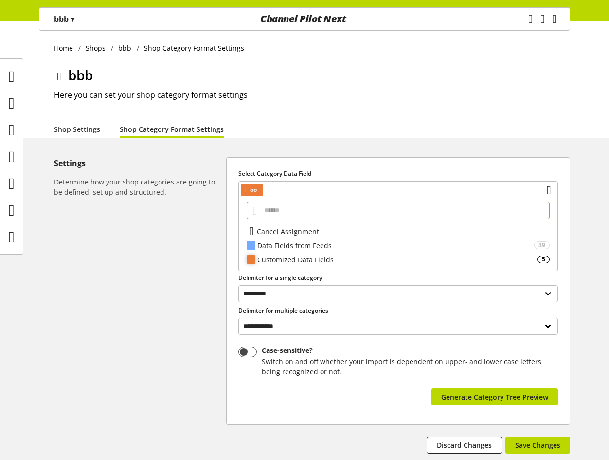
click at [292, 262] on div "Customized Data Fields" at bounding box center [397, 259] width 280 height 10
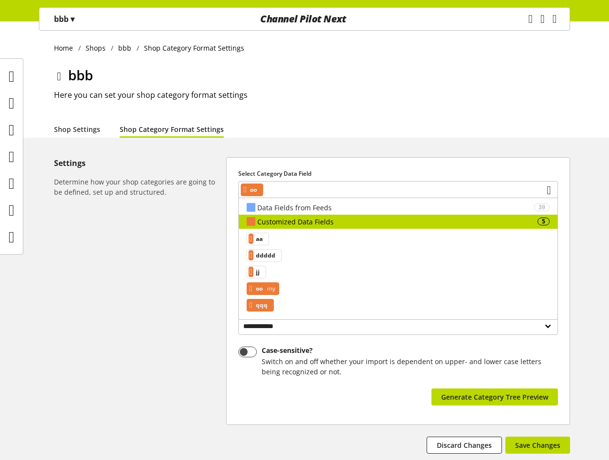
click at [258, 310] on div "qqq" at bounding box center [260, 305] width 27 height 13
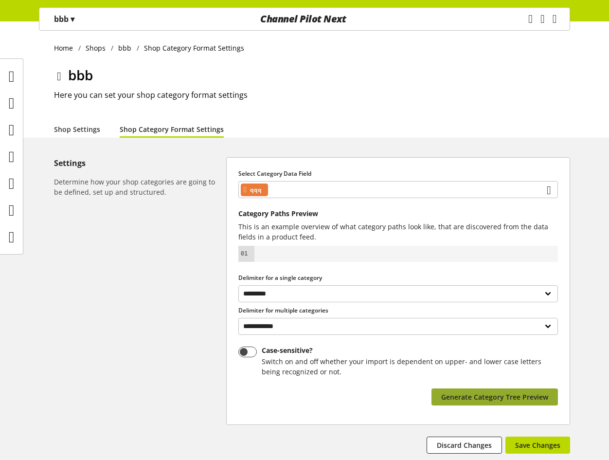
click at [466, 404] on button "Generate Category Tree Preview" at bounding box center [495, 396] width 126 height 17
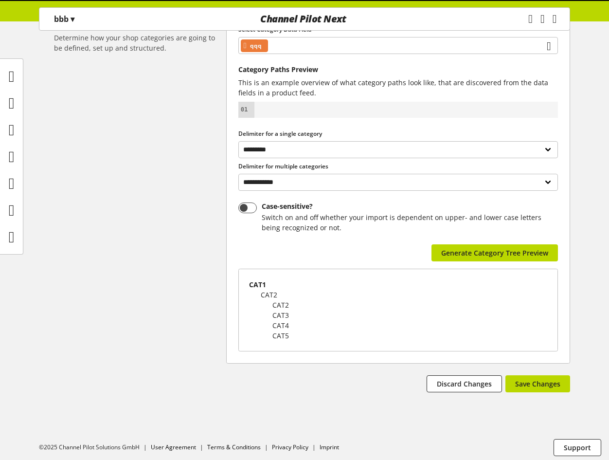
scroll to position [148, 0]
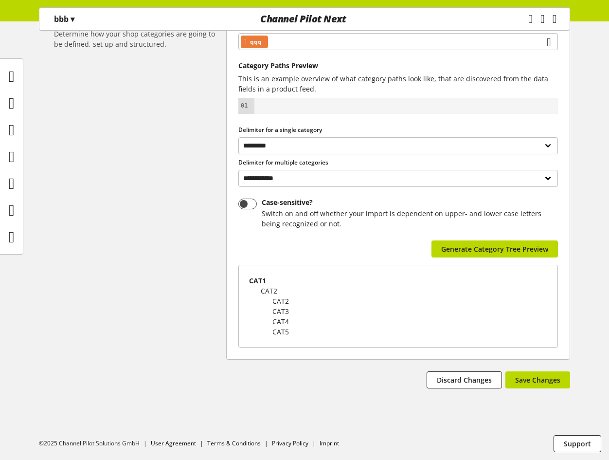
click at [523, 369] on div "**********" at bounding box center [398, 200] width 344 height 382
click at [520, 379] on span "Save Changes" at bounding box center [537, 380] width 45 height 10
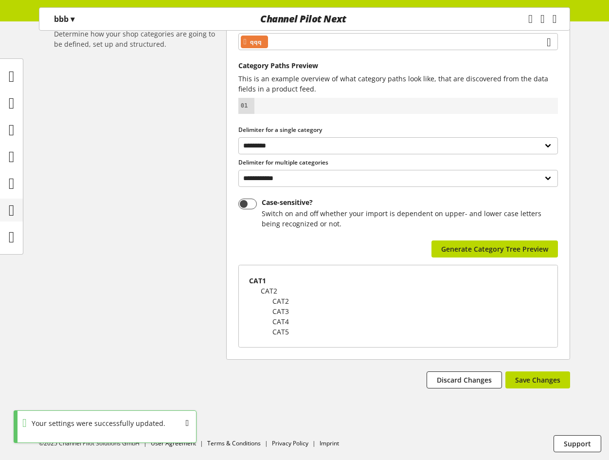
click at [15, 203] on icon at bounding box center [12, 209] width 6 height 19
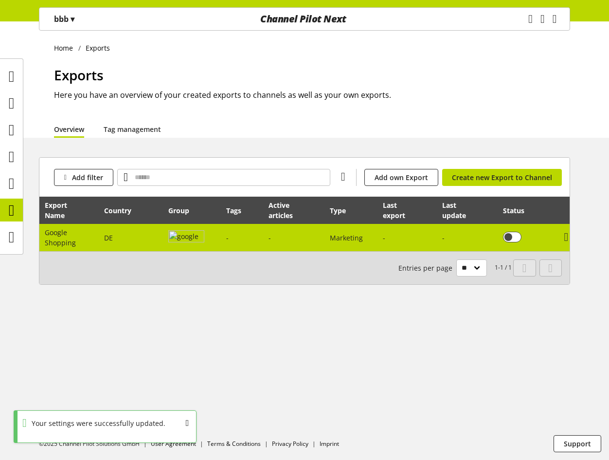
click at [114, 236] on td "DE" at bounding box center [131, 237] width 64 height 27
select select "********"
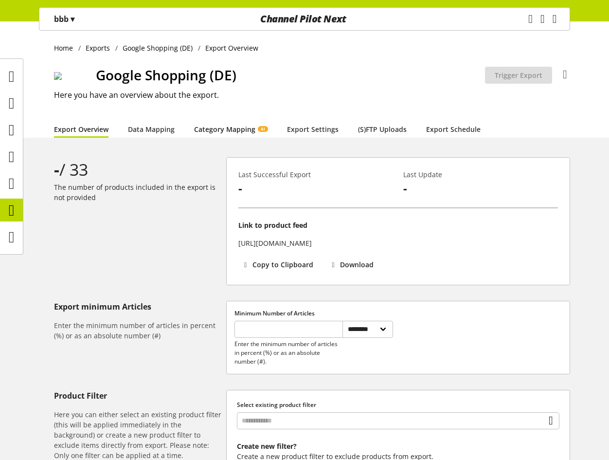
click at [216, 131] on link "Category Mapping AI" at bounding box center [230, 129] width 73 height 10
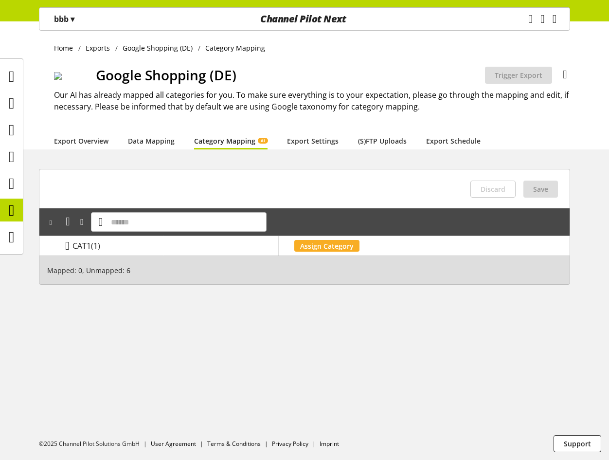
click at [66, 248] on icon at bounding box center [67, 246] width 4 height 18
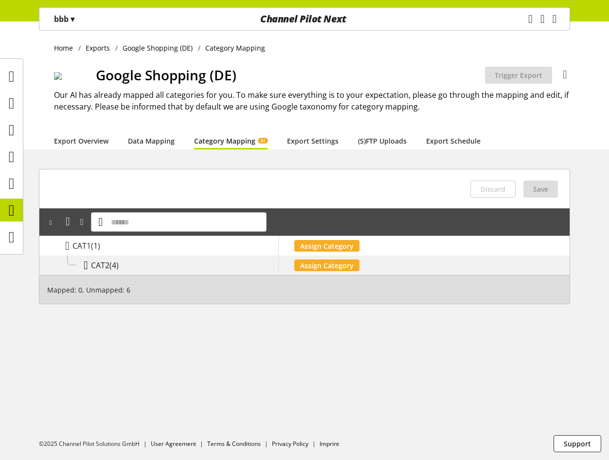
click at [88, 267] on icon at bounding box center [86, 265] width 4 height 18
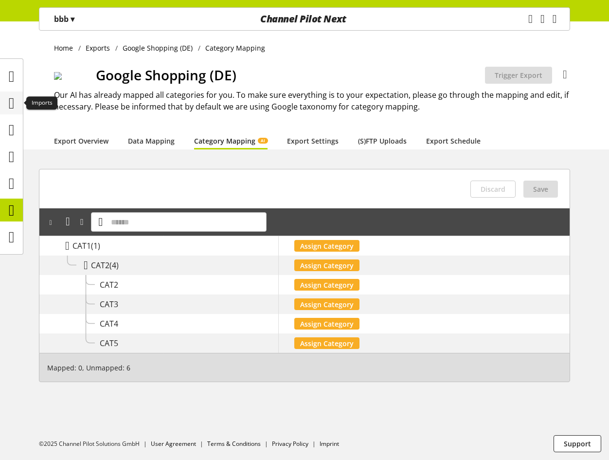
click at [15, 105] on icon at bounding box center [12, 102] width 6 height 19
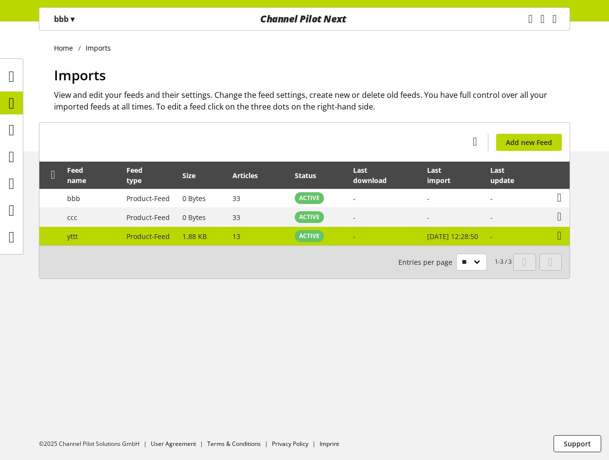
click at [218, 242] on td "1.88 KB" at bounding box center [203, 236] width 50 height 18
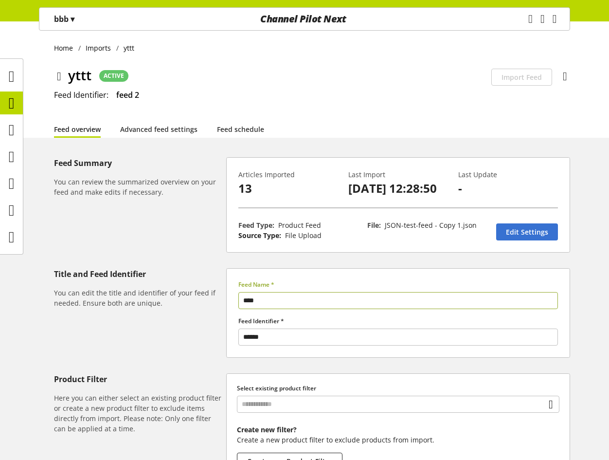
click at [572, 80] on div "Home Imports yttt yttt ACTIVE Schedulability is disabled for this feed Import F…" at bounding box center [304, 79] width 609 height 116
click at [567, 80] on icon at bounding box center [565, 77] width 4 height 18
click at [551, 240] on link "Edit Settings" at bounding box center [527, 231] width 62 height 17
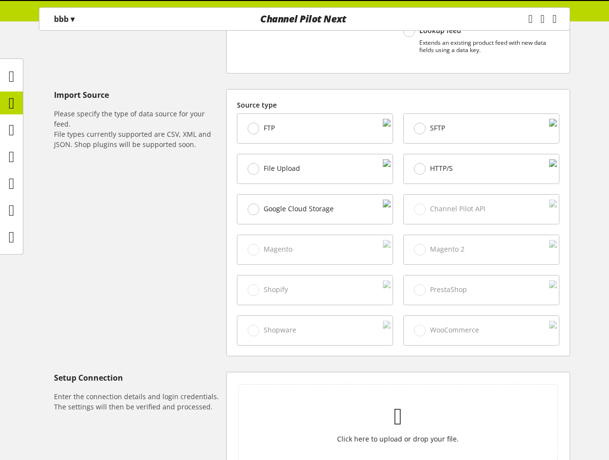
scroll to position [379, 0]
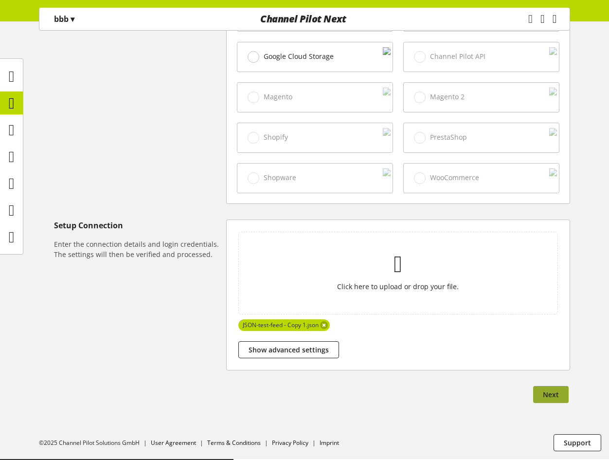
click at [555, 394] on span "Next" at bounding box center [551, 394] width 16 height 10
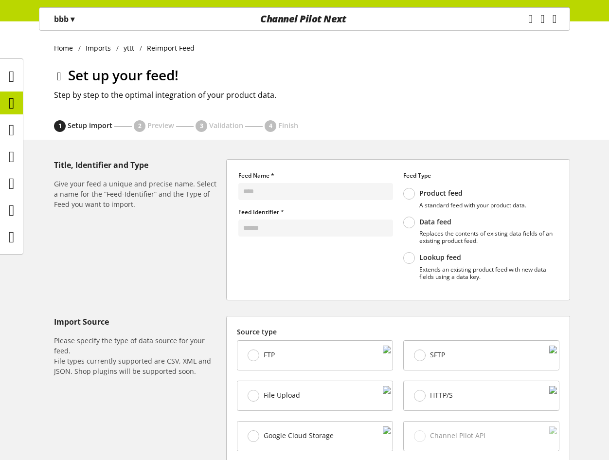
select select "*****"
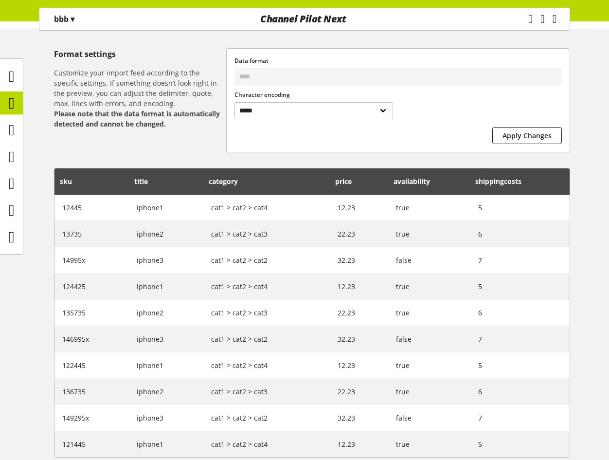
scroll to position [200, 0]
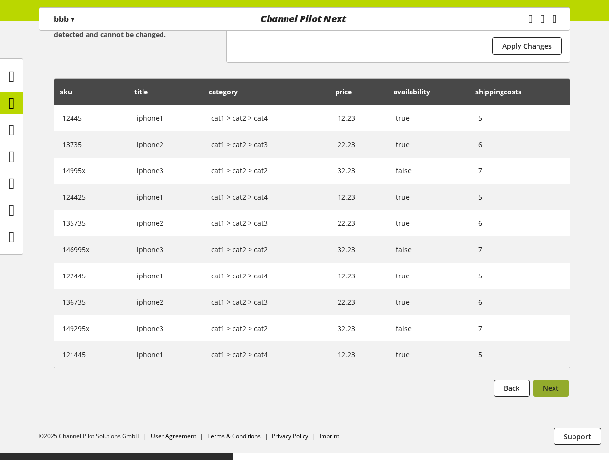
click at [554, 393] on span "Next" at bounding box center [551, 388] width 16 height 10
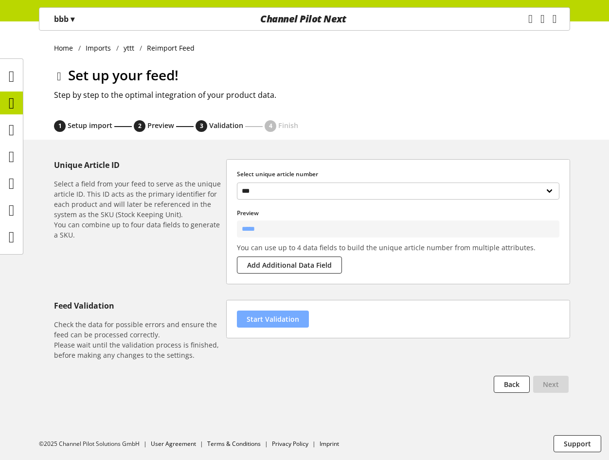
click at [277, 321] on span "Start Validation" at bounding box center [273, 319] width 53 height 10
select select "********"
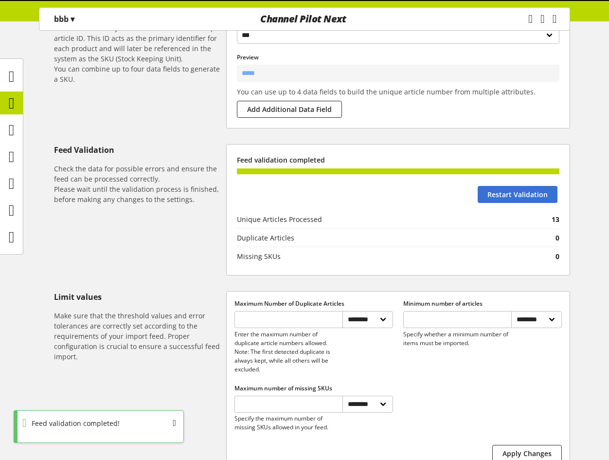
scroll to position [195, 0]
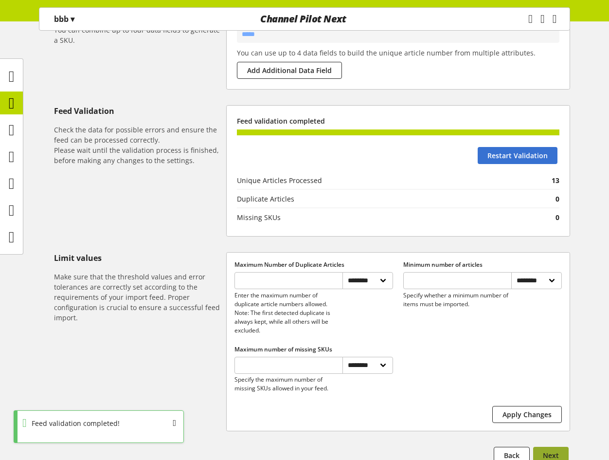
click at [550, 451] on span "Next" at bounding box center [551, 455] width 16 height 10
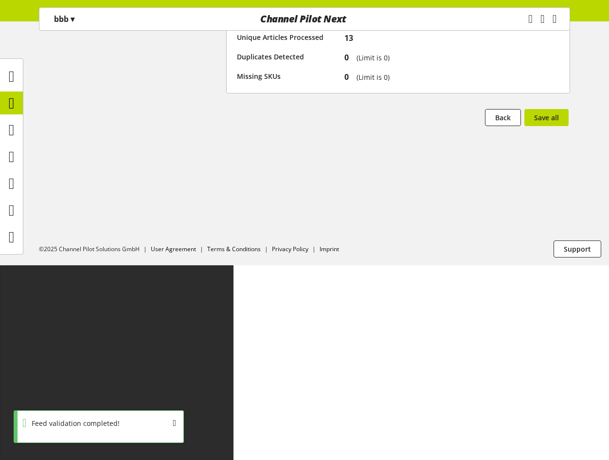
scroll to position [0, 0]
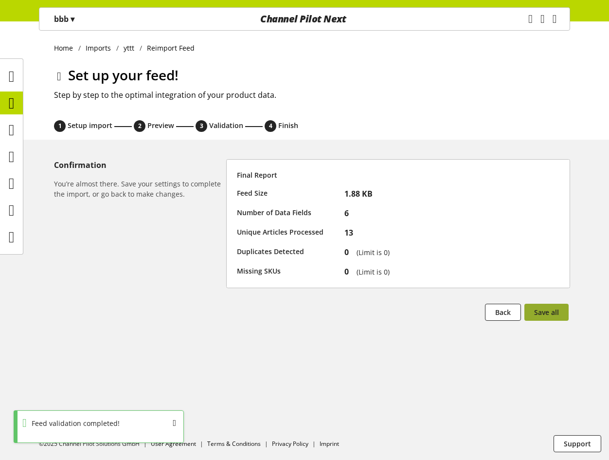
click at [542, 320] on button "Save all" at bounding box center [546, 312] width 44 height 17
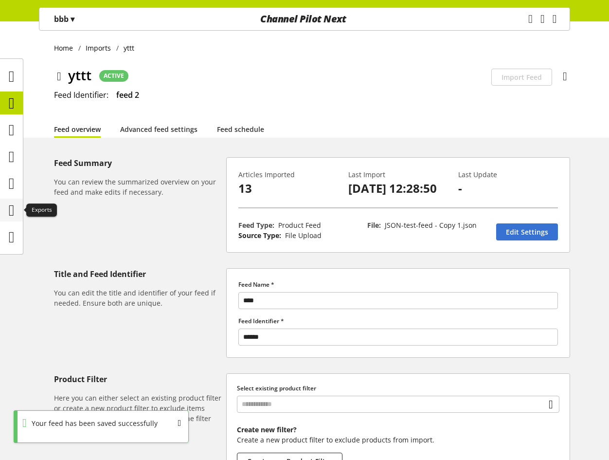
click at [15, 206] on icon at bounding box center [12, 209] width 6 height 19
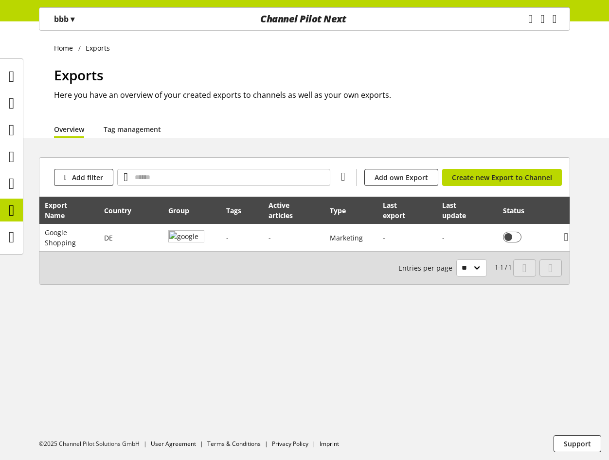
click at [84, 17] on div "bbb ▾" at bounding box center [64, 19] width 44 height 18
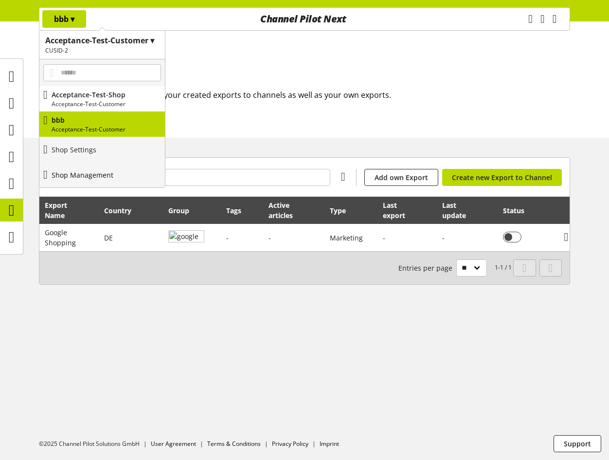
click at [91, 172] on p "Shop Management" at bounding box center [83, 175] width 62 height 10
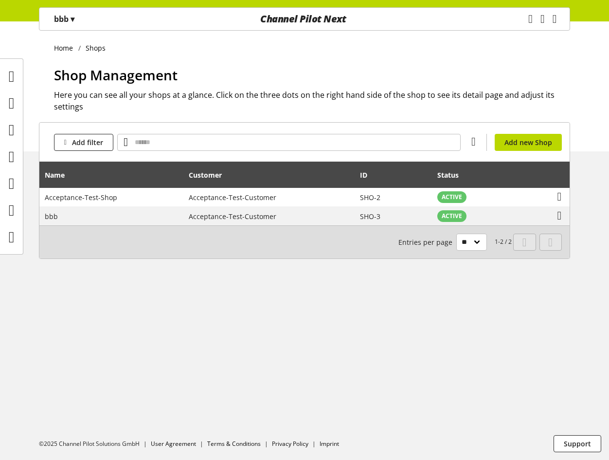
click at [74, 19] on span "▾" at bounding box center [73, 19] width 4 height 11
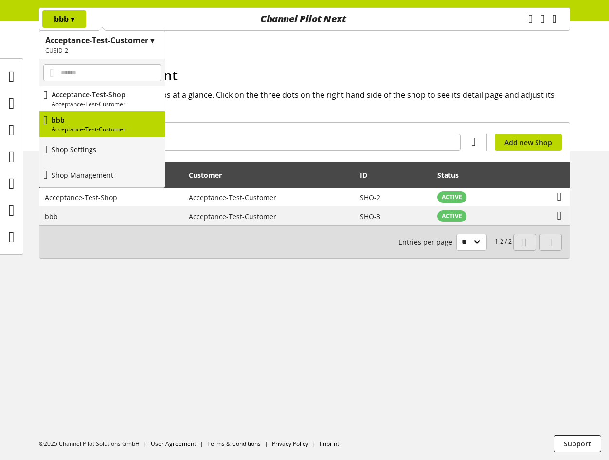
click at [90, 158] on link "Shop Settings" at bounding box center [102, 149] width 126 height 25
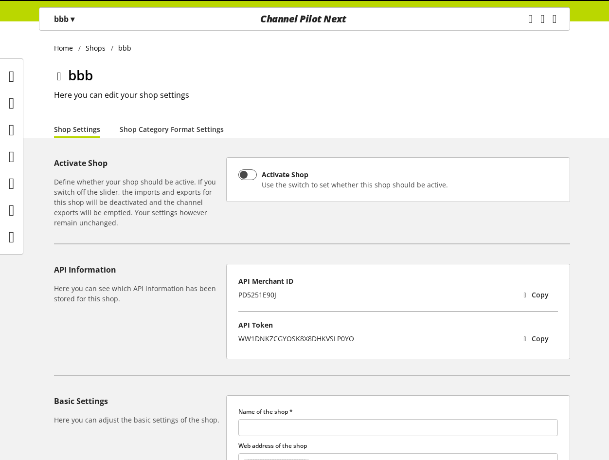
type input "***"
click at [132, 134] on link "Shop Category Format Settings" at bounding box center [172, 129] width 104 height 10
select select "*"
select select
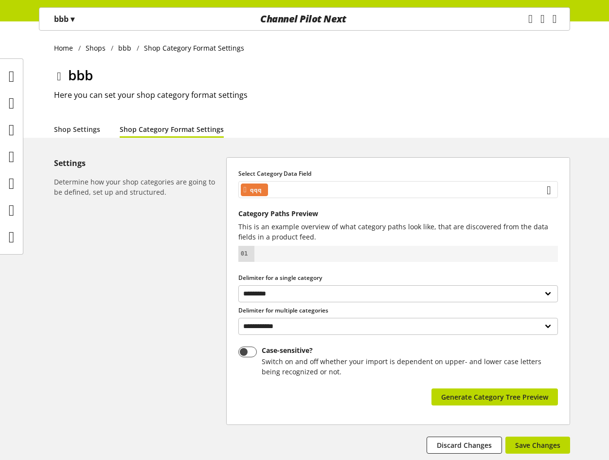
click at [306, 189] on div "qqq" at bounding box center [398, 189] width 320 height 17
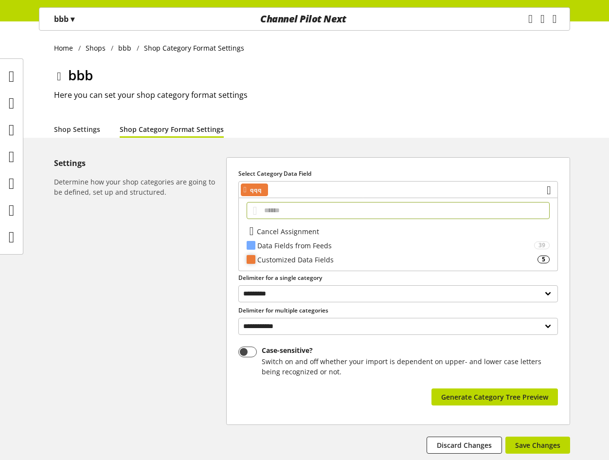
click at [311, 256] on div "Customized Data Fields" at bounding box center [397, 259] width 280 height 10
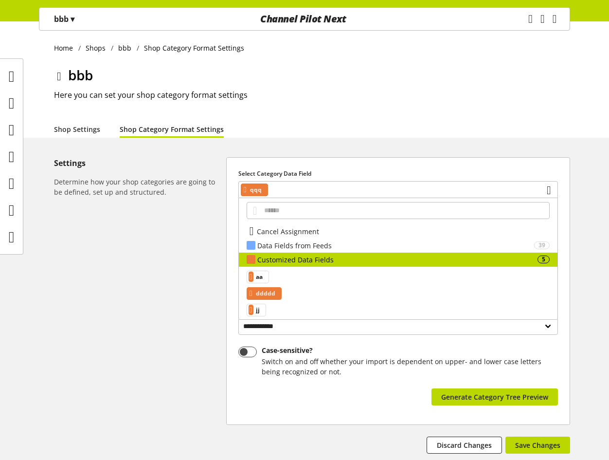
click at [268, 288] on span "ddddd" at bounding box center [265, 294] width 19 height 12
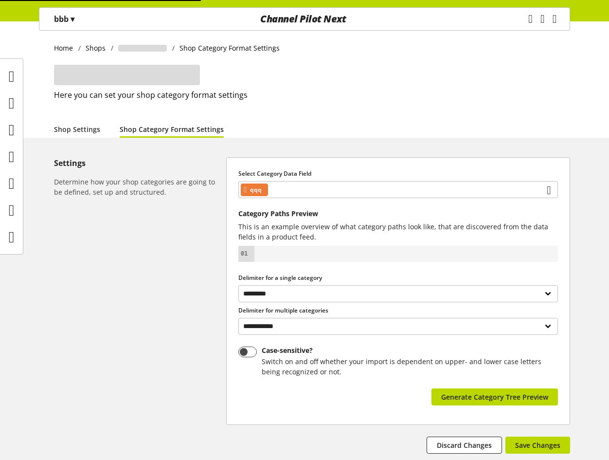
select select "*"
select select
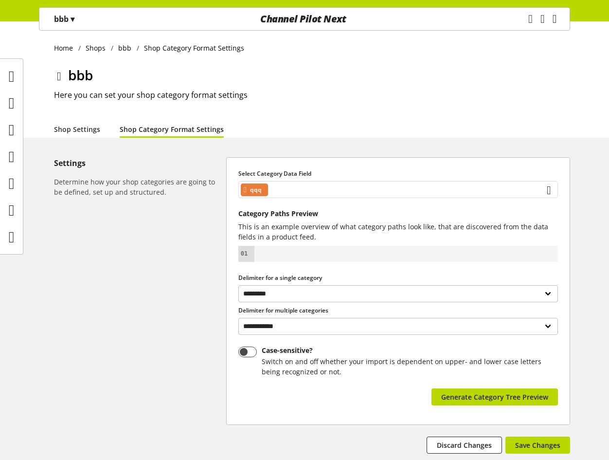
click at [328, 188] on div "qqq" at bounding box center [398, 189] width 320 height 17
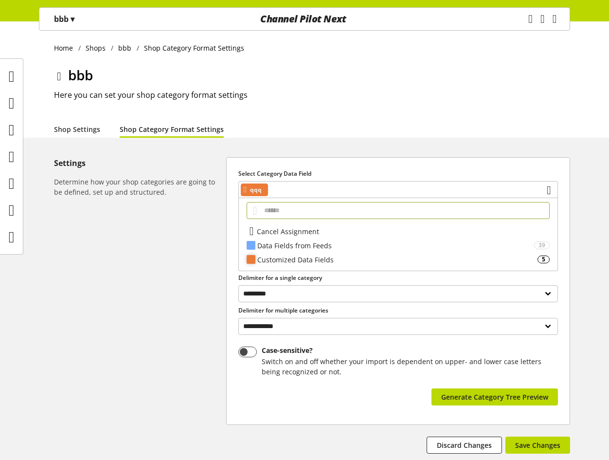
click at [293, 260] on div "Customized Data Fields" at bounding box center [397, 259] width 280 height 10
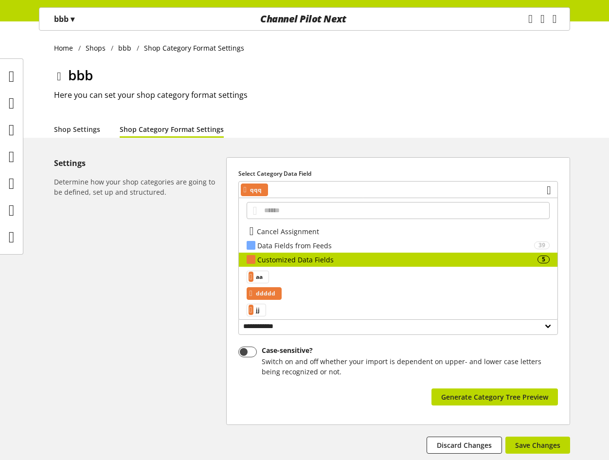
click at [275, 294] on span "ddddd" at bounding box center [265, 294] width 19 height 12
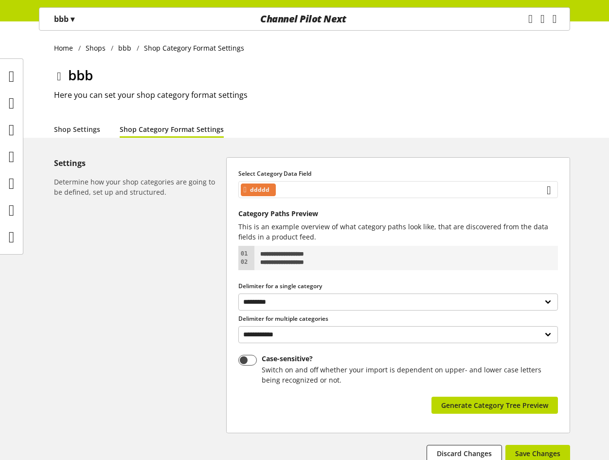
click at [297, 190] on div "ddddd" at bounding box center [398, 189] width 320 height 17
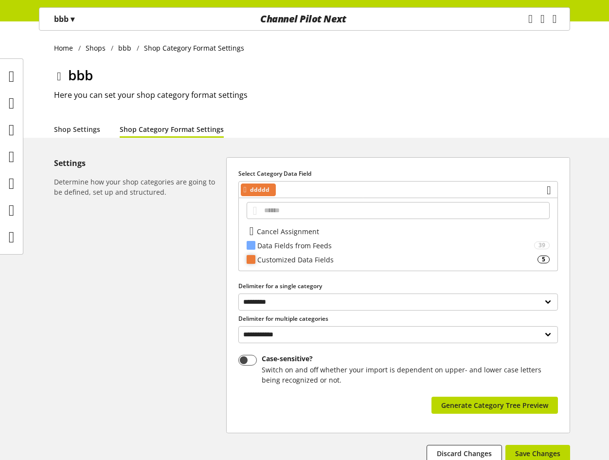
click at [295, 257] on div "Customized Data Fields" at bounding box center [397, 259] width 280 height 10
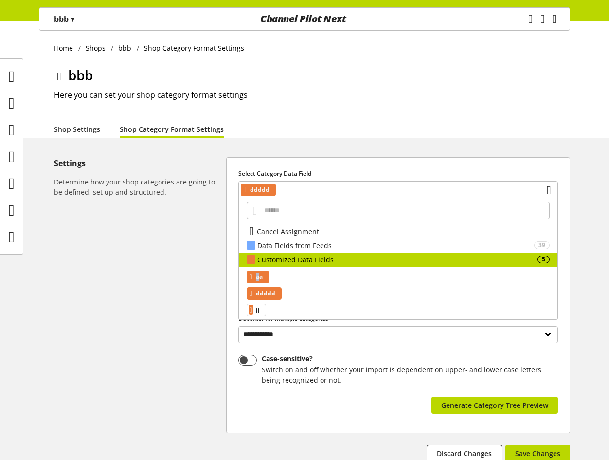
type textarea "*"
click at [262, 278] on span "aa" at bounding box center [259, 277] width 7 height 12
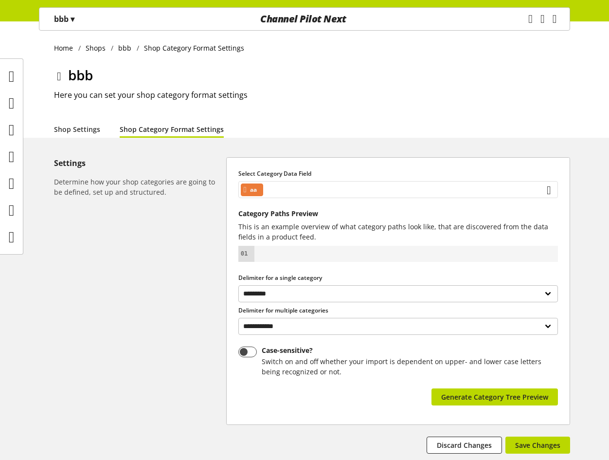
click at [294, 190] on div "aa" at bounding box center [398, 189] width 320 height 17
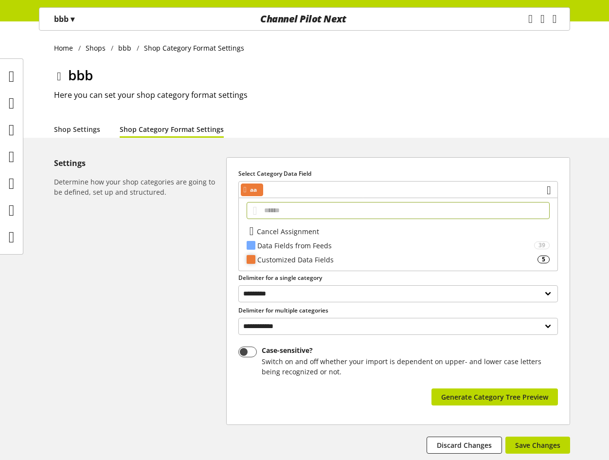
click at [298, 261] on div "Customized Data Fields" at bounding box center [397, 259] width 280 height 10
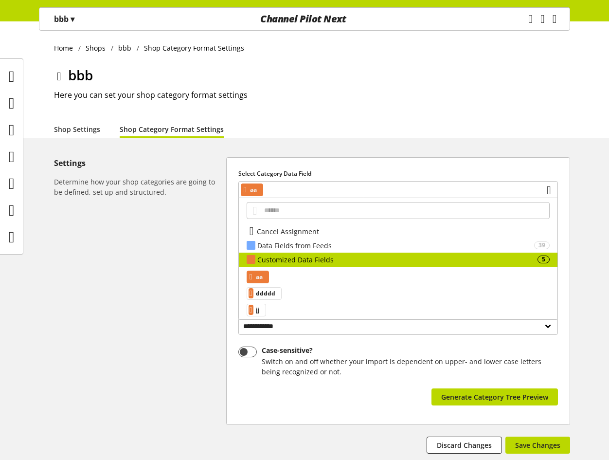
scroll to position [38, 0]
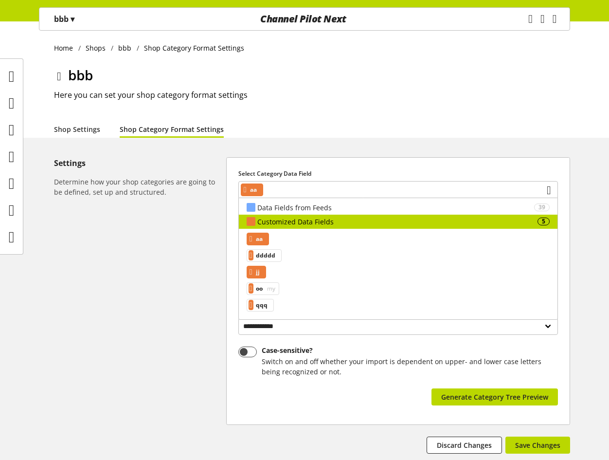
click at [260, 272] on span "jj" at bounding box center [258, 272] width 4 height 12
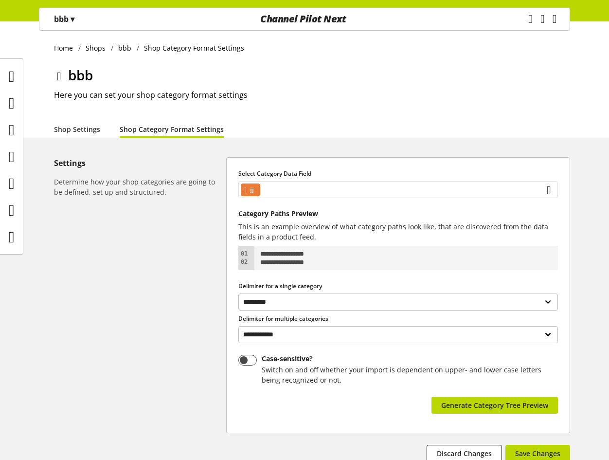
click at [318, 194] on div "jj" at bounding box center [398, 189] width 320 height 17
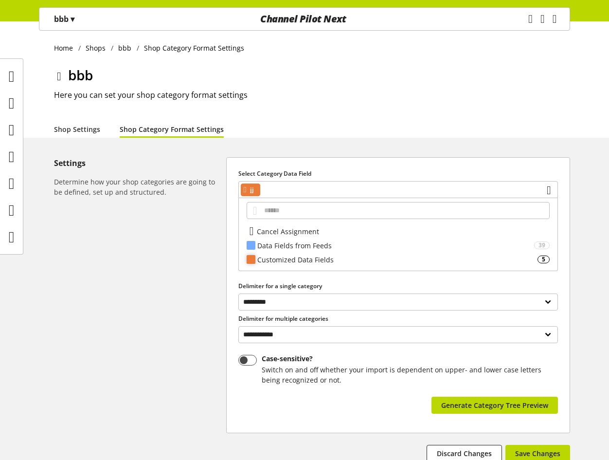
click at [293, 262] on div "Customized Data Fields" at bounding box center [397, 259] width 280 height 10
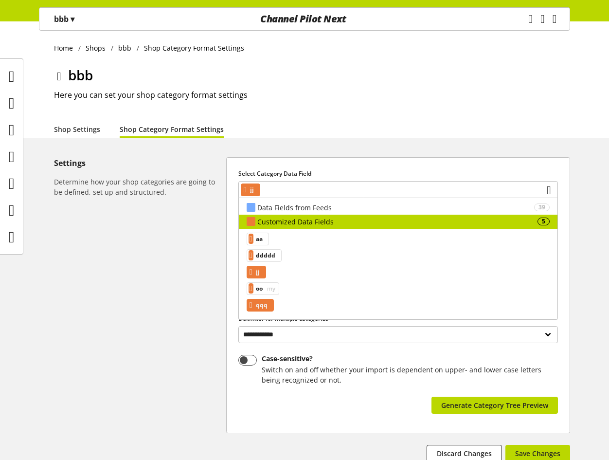
click at [268, 299] on span "qqq" at bounding box center [262, 305] width 12 height 12
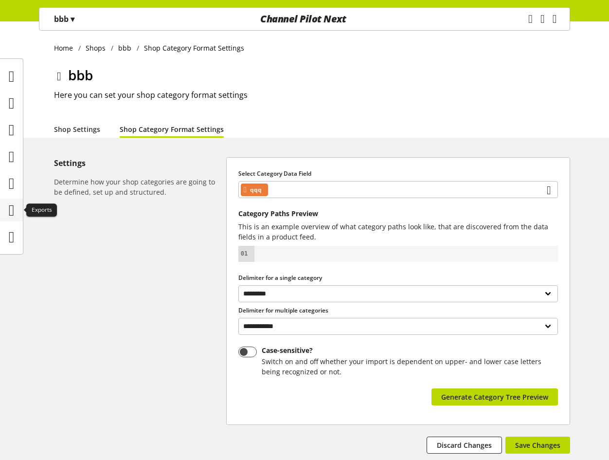
click at [9, 204] on icon at bounding box center [12, 209] width 6 height 19
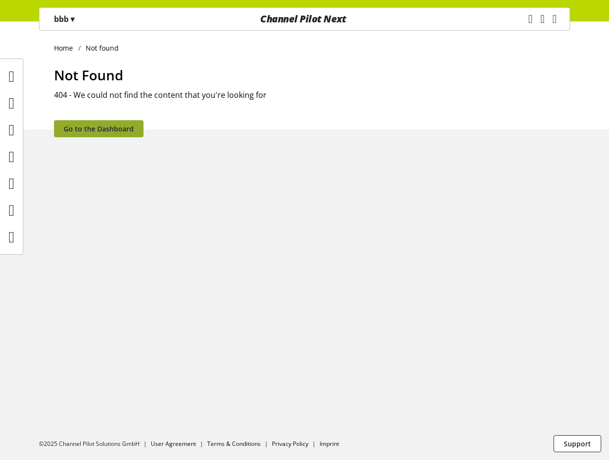
click at [117, 132] on span "Go to the Dashboard" at bounding box center [99, 129] width 70 height 10
click at [117, 130] on span "Go to the Dashboard" at bounding box center [99, 129] width 70 height 10
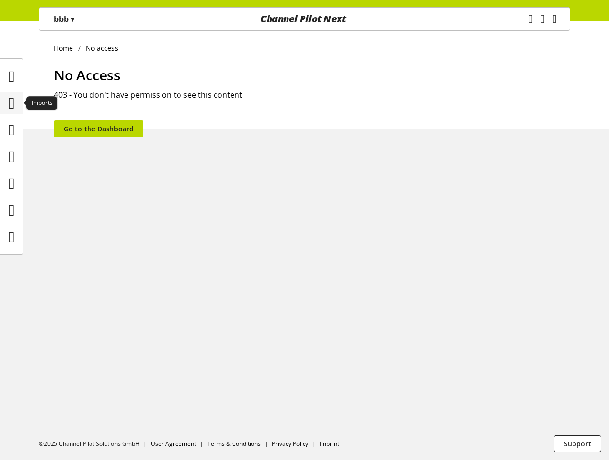
click at [9, 103] on icon at bounding box center [12, 102] width 6 height 19
click at [13, 79] on icon at bounding box center [12, 76] width 6 height 19
click at [91, 125] on span "Go to the Dashboard" at bounding box center [99, 129] width 70 height 10
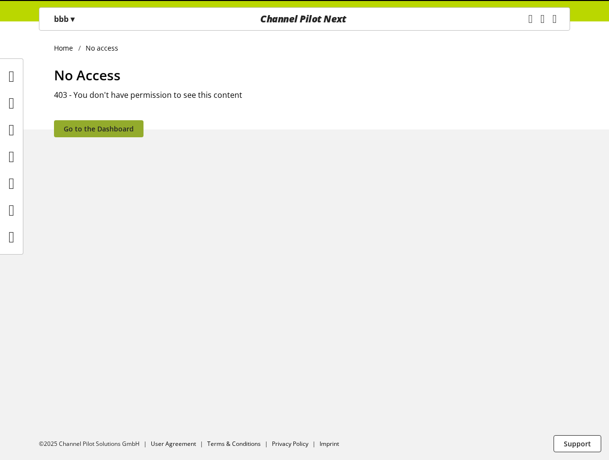
click at [91, 125] on span "Go to the Dashboard" at bounding box center [99, 129] width 70 height 10
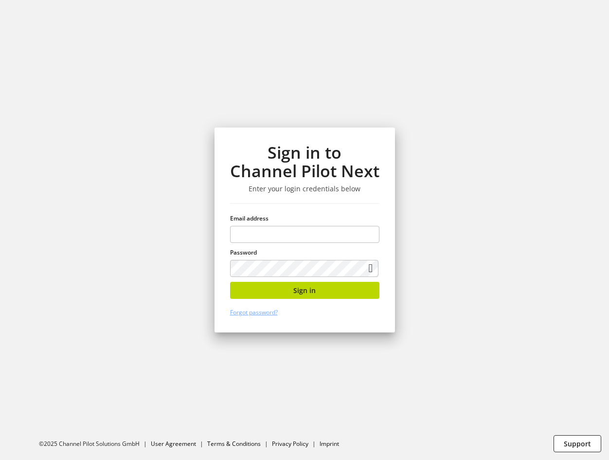
scroll to position [839, 0]
click at [299, 232] on input "email" at bounding box center [304, 234] width 149 height 17
type input "**********"
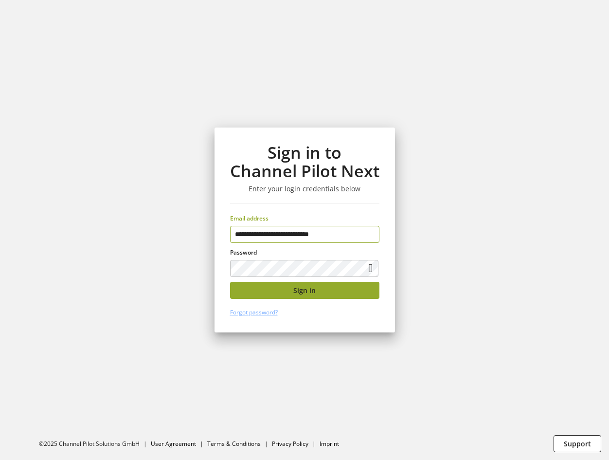
click at [331, 295] on button "Sign in" at bounding box center [304, 290] width 149 height 17
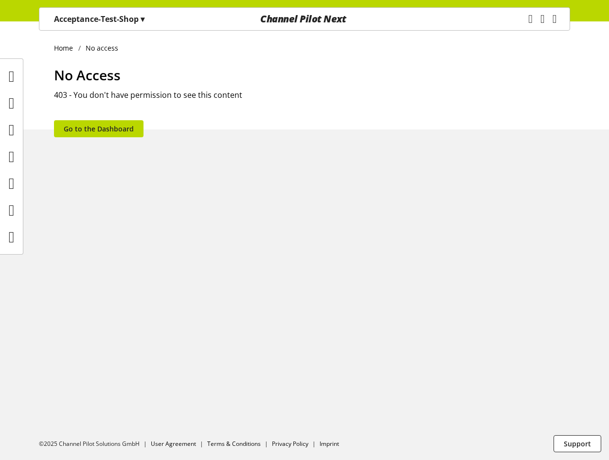
click at [8, 89] on img at bounding box center [4, 85] width 8 height 8
click at [77, 123] on link "Go to the Dashboard" at bounding box center [99, 128] width 90 height 17
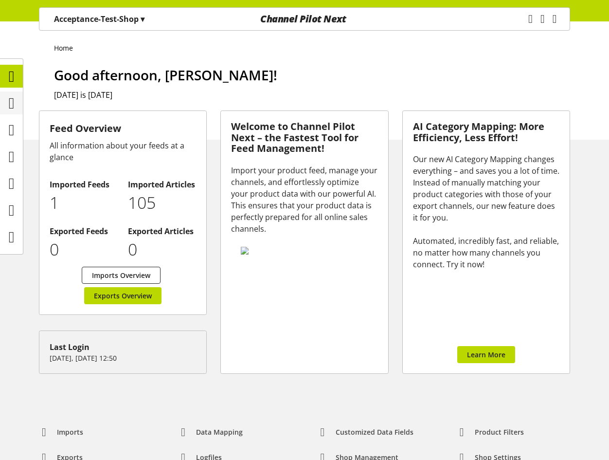
click at [9, 110] on icon at bounding box center [12, 102] width 6 height 19
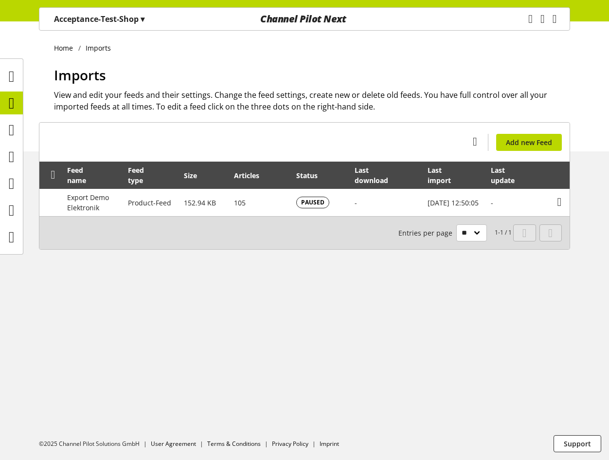
click at [109, 21] on p "Acceptance-Test-Shop ▾" at bounding box center [99, 19] width 90 height 12
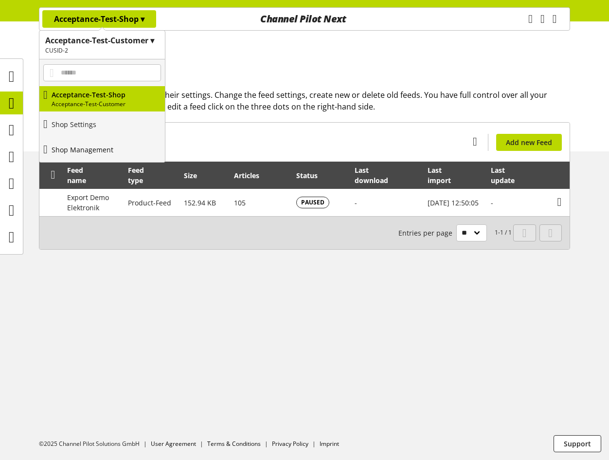
click at [100, 148] on p "Shop Management" at bounding box center [83, 149] width 62 height 10
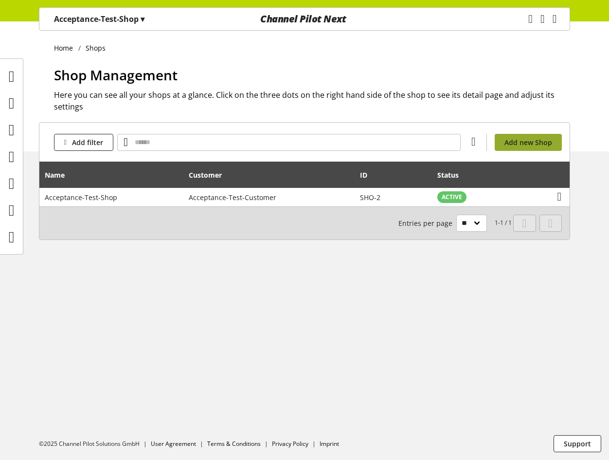
click at [557, 146] on link "Add new Shop" at bounding box center [528, 142] width 67 height 17
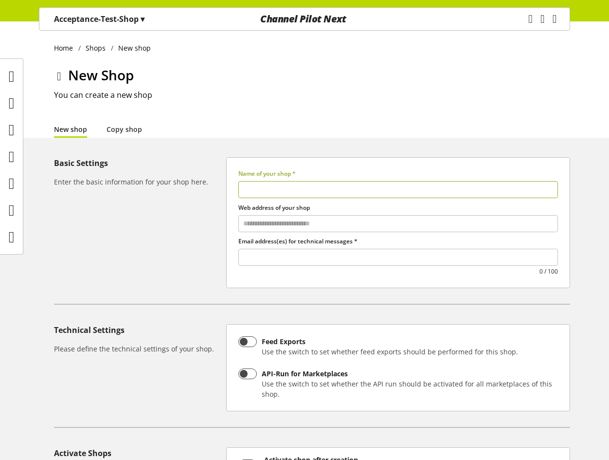
click at [332, 190] on input "text" at bounding box center [398, 189] width 320 height 17
type input "*******"
click at [408, 256] on input "text" at bounding box center [398, 257] width 319 height 13
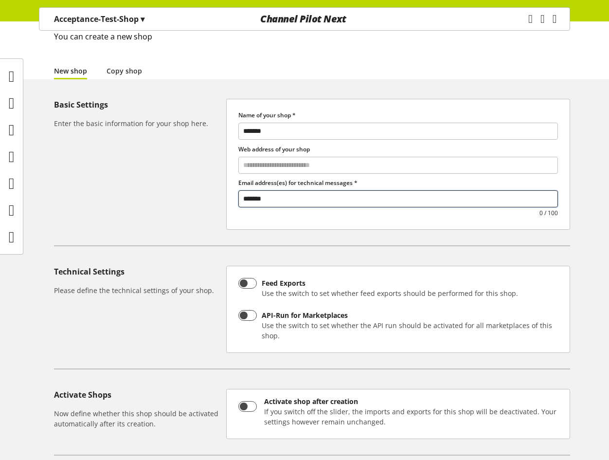
scroll to position [146, 0]
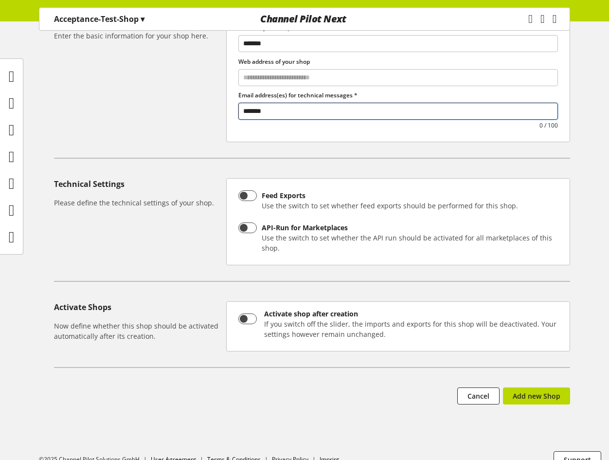
type input "*******"
click at [546, 386] on div "Basic Settings Enter the basic information for your shop here. Name of your sho…" at bounding box center [304, 227] width 609 height 432
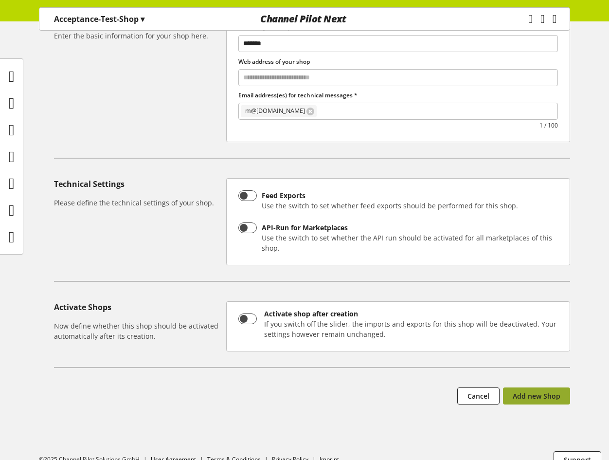
click at [551, 397] on span "Add new Shop" at bounding box center [537, 396] width 48 height 10
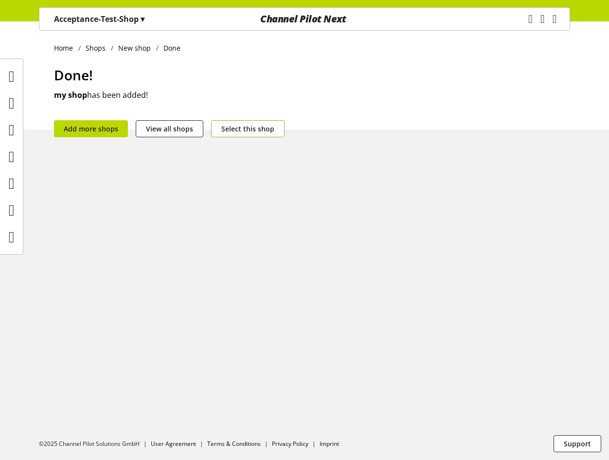
click at [263, 129] on span "Select this shop" at bounding box center [247, 129] width 53 height 10
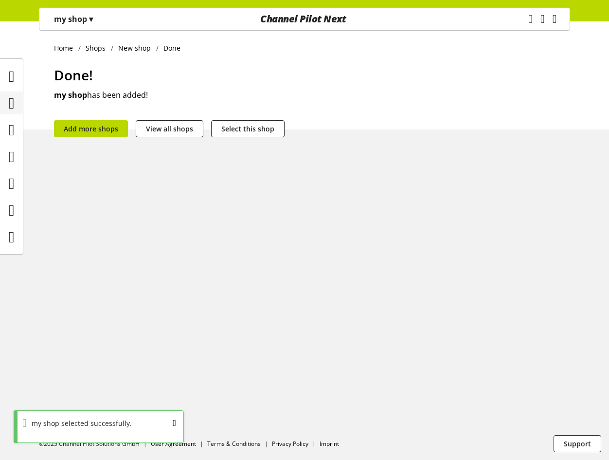
click at [20, 99] on div at bounding box center [11, 102] width 23 height 23
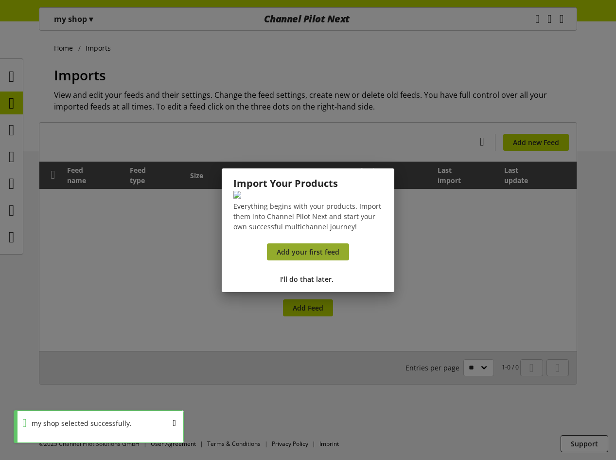
click at [336, 257] on span "Add your first feed" at bounding box center [308, 252] width 63 height 10
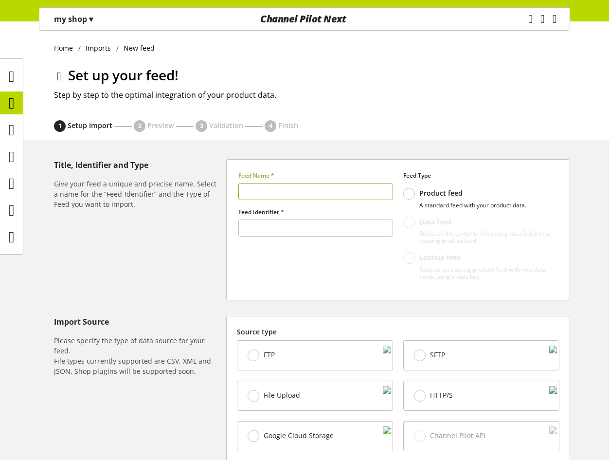
type input "******"
click at [278, 191] on input "text" at bounding box center [315, 191] width 155 height 17
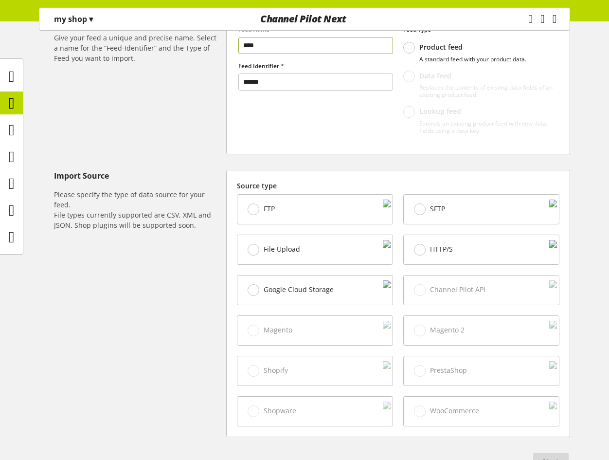
type input "****"
click at [292, 250] on span "File Upload" at bounding box center [282, 249] width 36 height 9
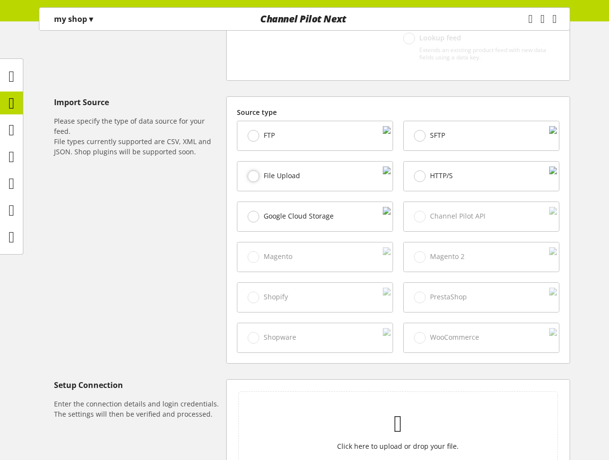
scroll to position [341, 0]
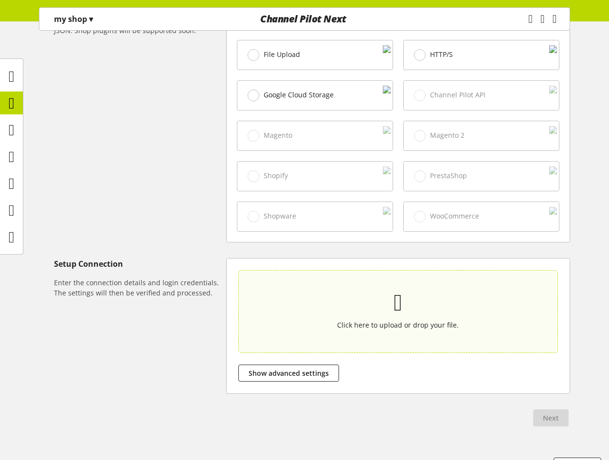
click at [327, 318] on div "Click here to upload or drop your file." at bounding box center [398, 310] width 274 height 37
click at [327, 318] on input "Click here to upload or drop your file." at bounding box center [398, 311] width 320 height 83
type input "**********"
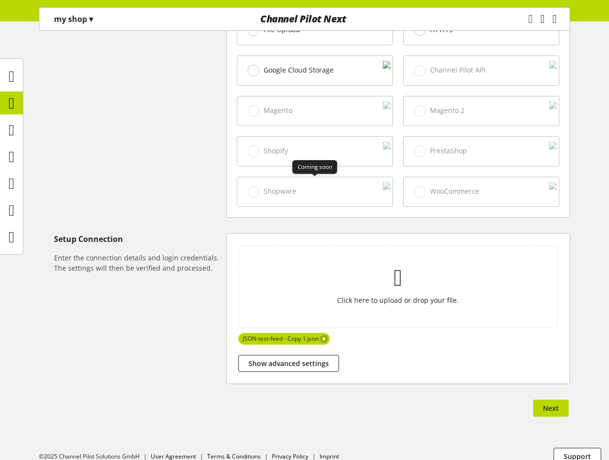
scroll to position [379, 0]
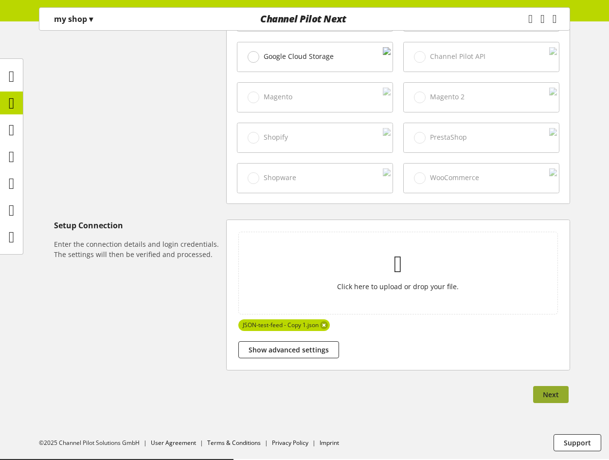
click at [551, 396] on span "Next" at bounding box center [551, 394] width 16 height 10
select select "*****"
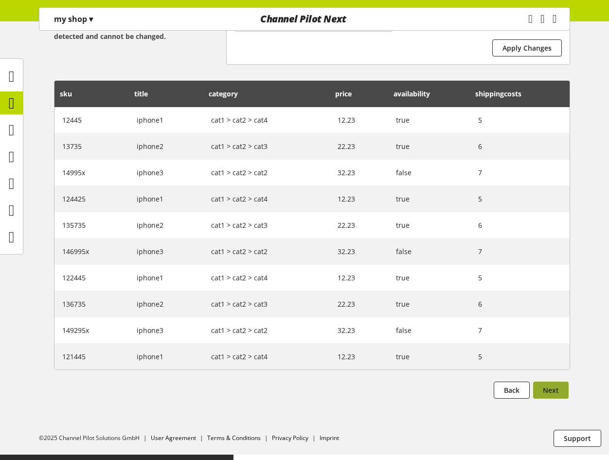
scroll to position [200, 0]
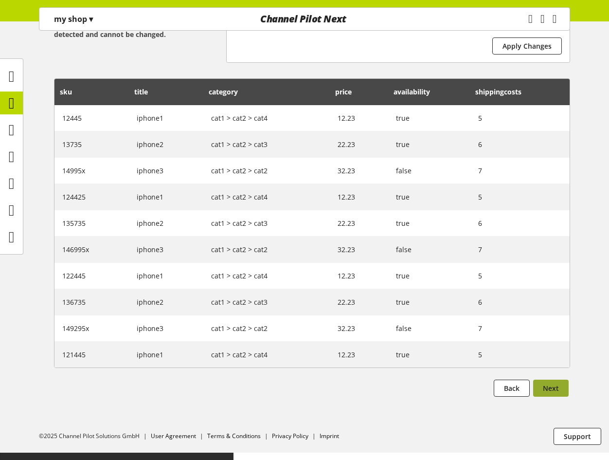
click at [560, 394] on button "Next" at bounding box center [551, 387] width 36 height 17
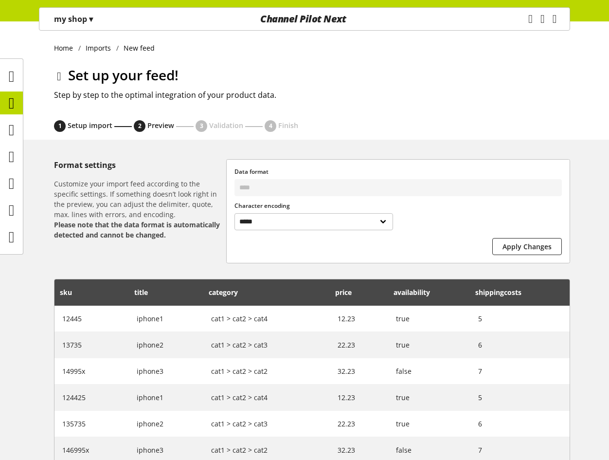
select select
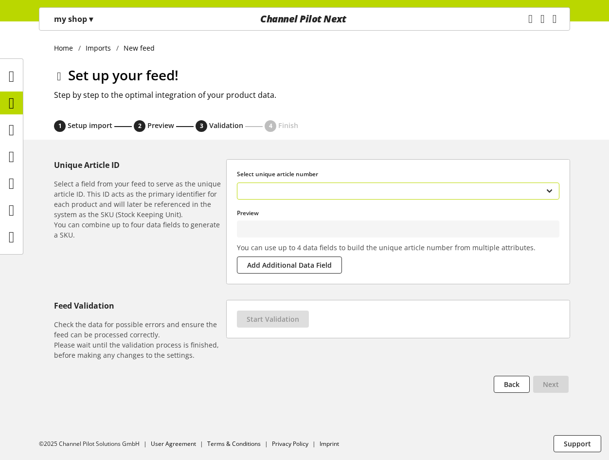
click at [462, 185] on select "**********" at bounding box center [398, 190] width 323 height 17
type input "*****"
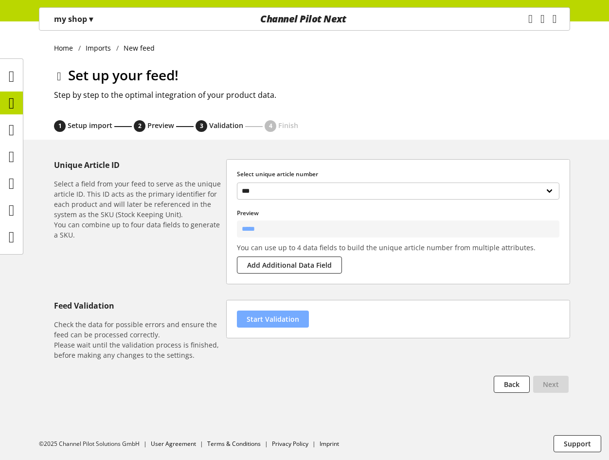
click at [292, 319] on span "Start Validation" at bounding box center [273, 319] width 53 height 10
select select "********"
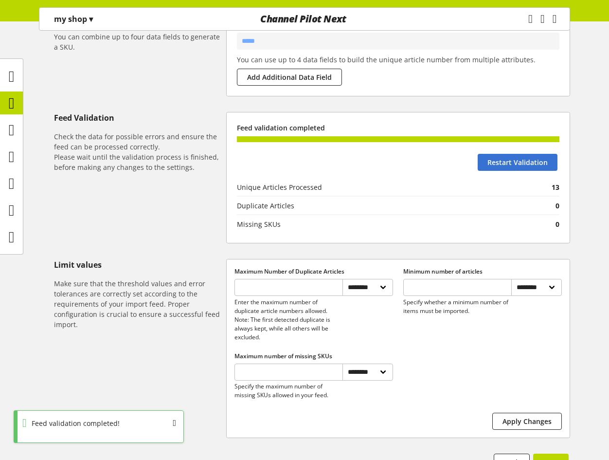
scroll to position [254, 0]
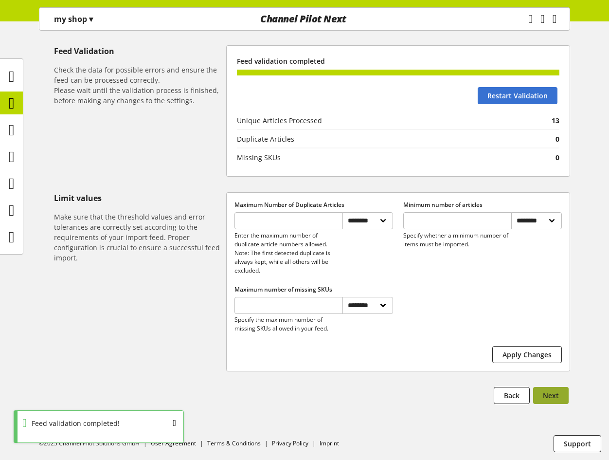
click at [542, 396] on button "Next" at bounding box center [551, 395] width 36 height 17
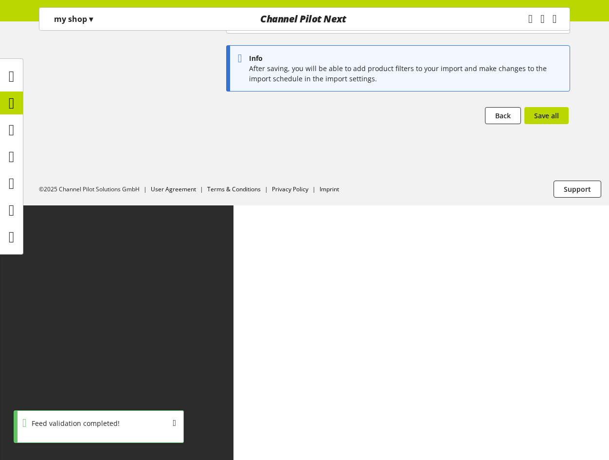
scroll to position [0, 0]
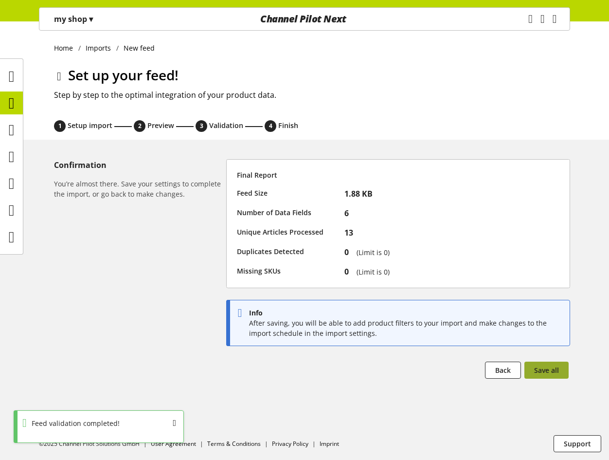
click at [545, 367] on span "Save all" at bounding box center [546, 370] width 25 height 10
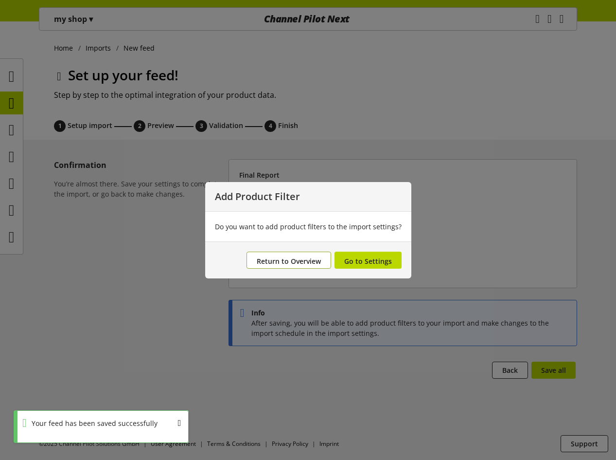
click at [304, 262] on span "Return to Overview" at bounding box center [289, 260] width 64 height 9
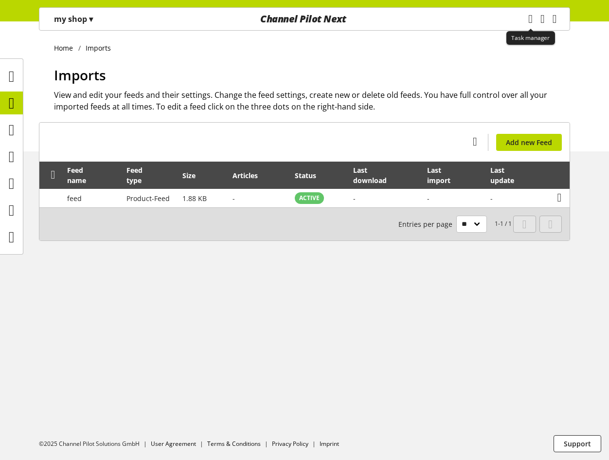
click at [525, 22] on icon "main navigation" at bounding box center [530, 19] width 10 height 18
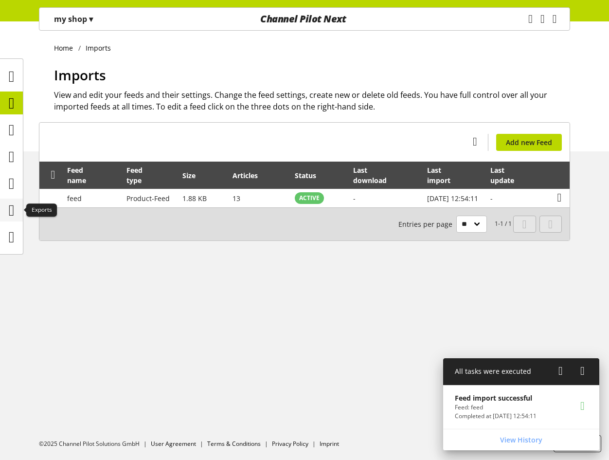
click at [11, 203] on icon at bounding box center [12, 209] width 6 height 19
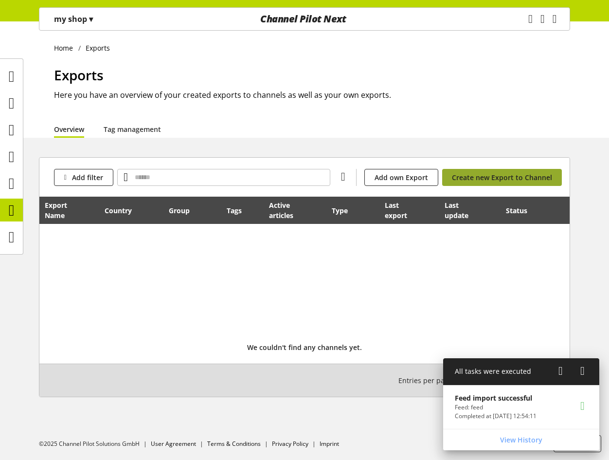
click at [499, 173] on span "Create new Export to Channel" at bounding box center [502, 177] width 100 height 10
select select "**"
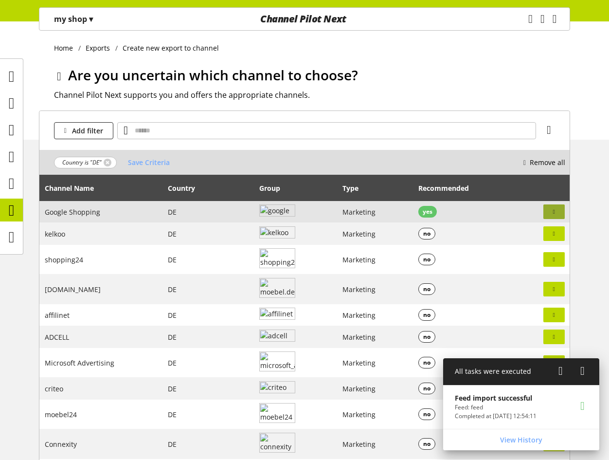
click at [548, 213] on button "button" at bounding box center [553, 211] width 21 height 15
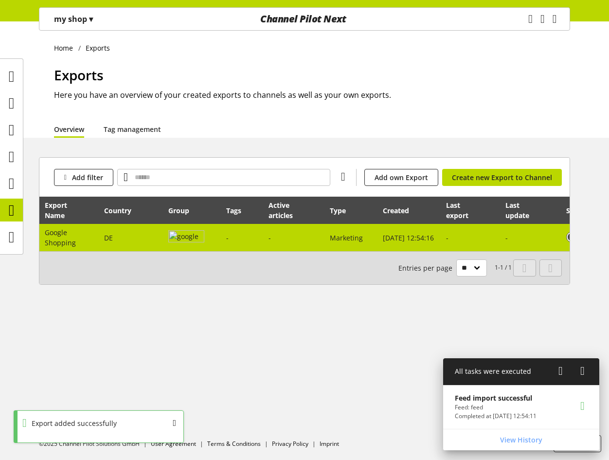
click at [149, 245] on td "DE" at bounding box center [131, 237] width 64 height 27
select select "********"
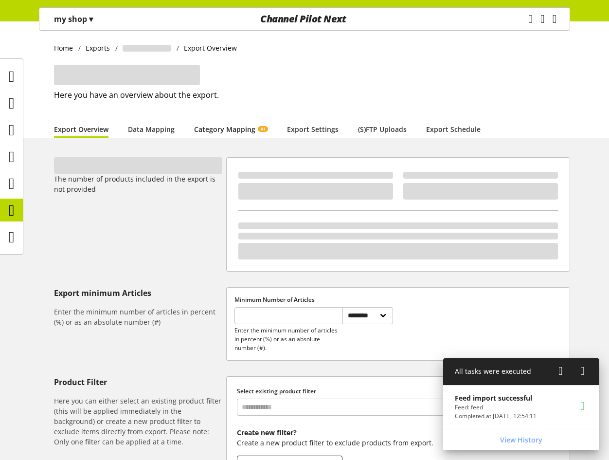
click at [203, 133] on link "Category Mapping AI" at bounding box center [230, 129] width 73 height 10
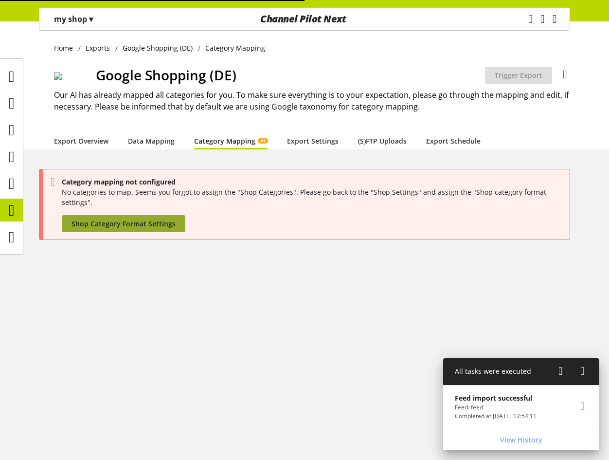
click at [114, 218] on span "Shop Category Format Settings" at bounding box center [124, 223] width 104 height 10
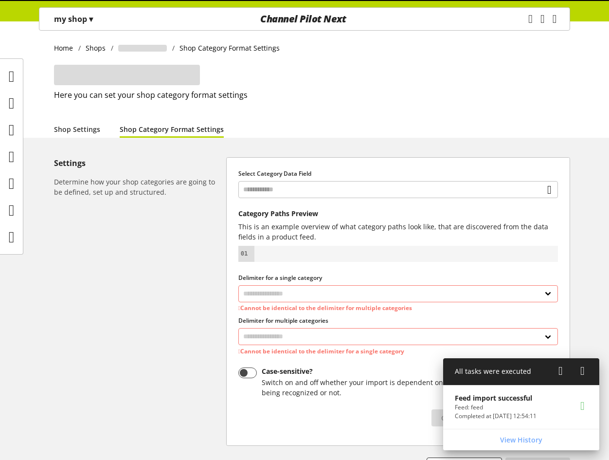
select select
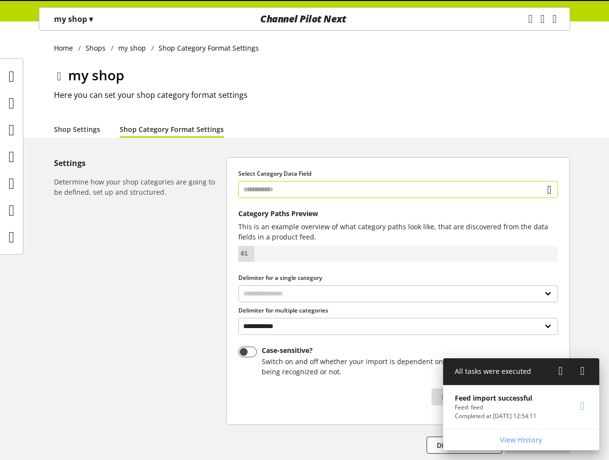
click at [306, 187] on input "text" at bounding box center [398, 189] width 320 height 17
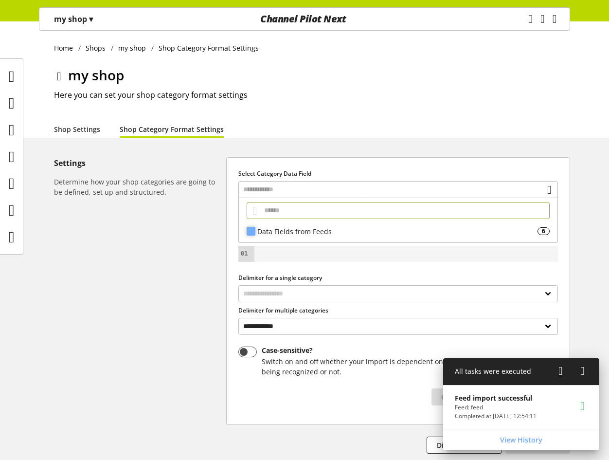
click at [299, 228] on div "Data Fields from Feeds" at bounding box center [397, 231] width 280 height 10
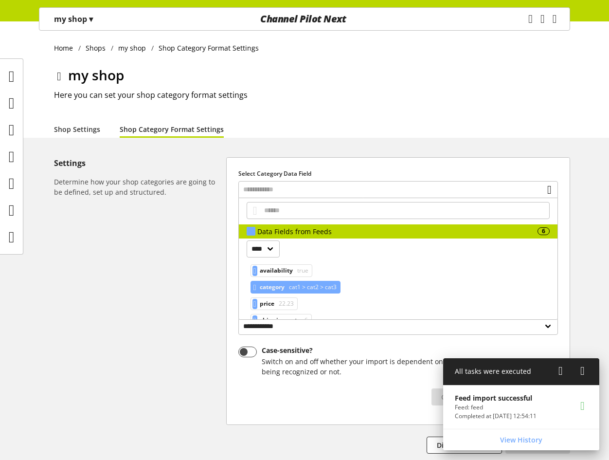
click at [301, 285] on span "cat1 > cat2 > cat3" at bounding box center [312, 287] width 50 height 12
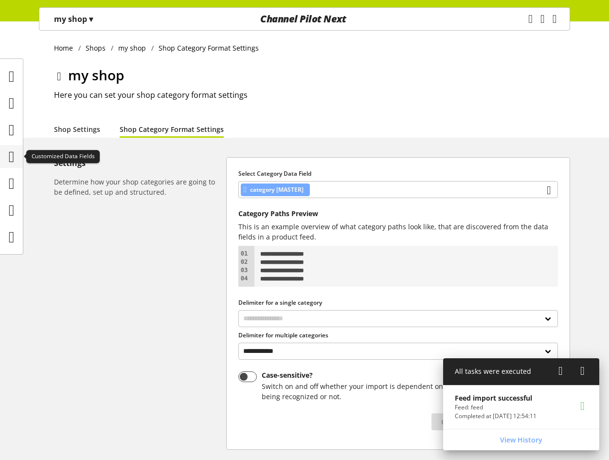
click at [11, 158] on icon at bounding box center [12, 156] width 6 height 19
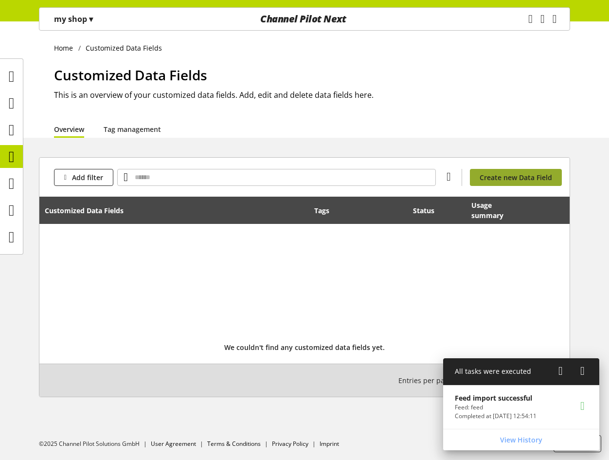
click at [508, 178] on span "Create new Data Field" at bounding box center [516, 177] width 72 height 10
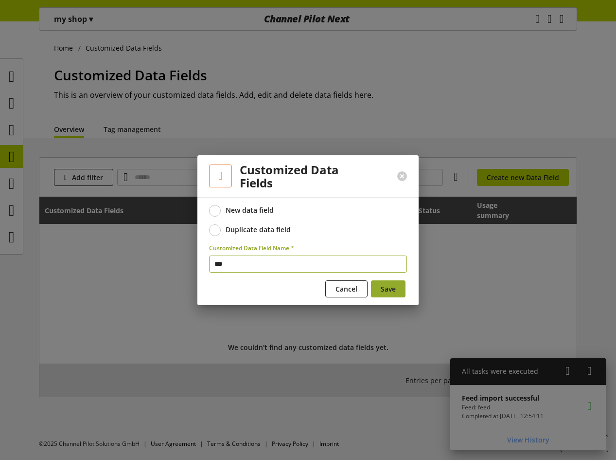
type input "***"
click at [396, 289] on span "Save" at bounding box center [388, 289] width 15 height 10
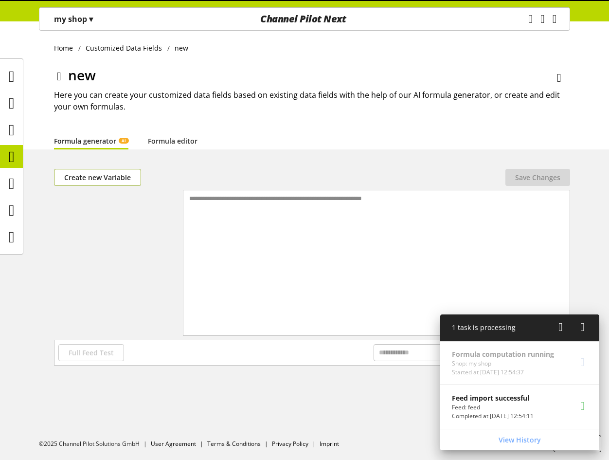
click at [105, 174] on span "Create new Variable" at bounding box center [97, 177] width 67 height 10
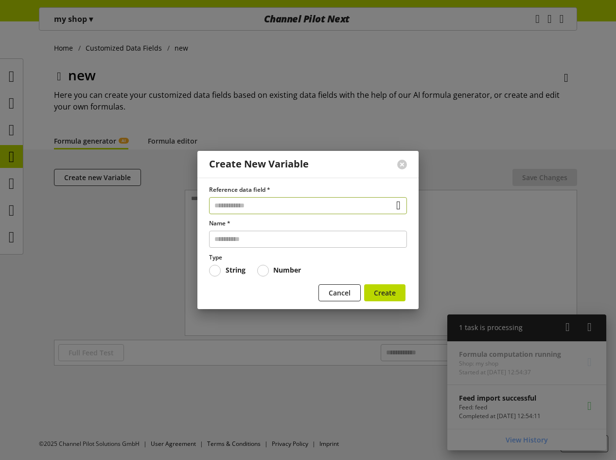
click at [251, 203] on input "text" at bounding box center [308, 205] width 198 height 17
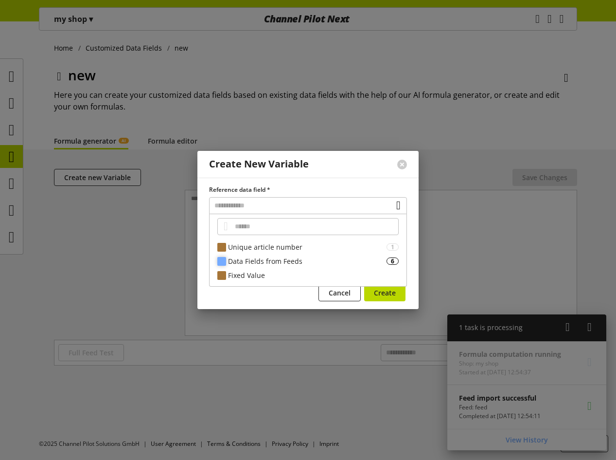
click at [258, 259] on div "Data Fields from Feeds" at bounding box center [307, 261] width 159 height 10
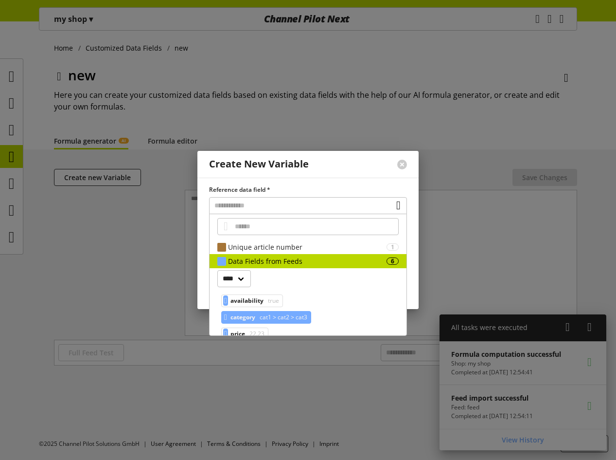
click at [270, 313] on span "cat1 > cat2 > cat3" at bounding box center [283, 317] width 50 height 12
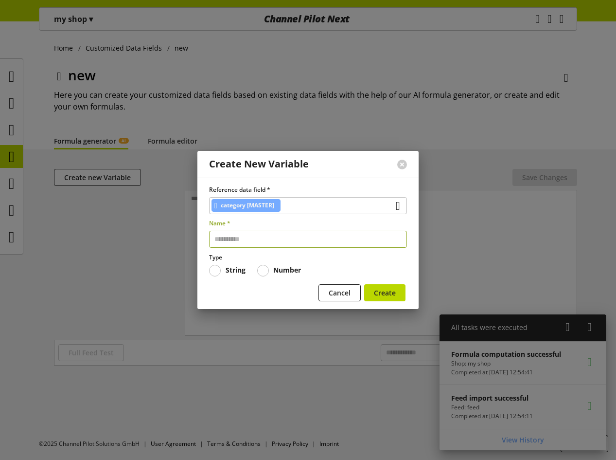
click at [272, 233] on input "text" at bounding box center [308, 239] width 198 height 17
type input "******"
click at [387, 293] on span "Create" at bounding box center [385, 293] width 22 height 10
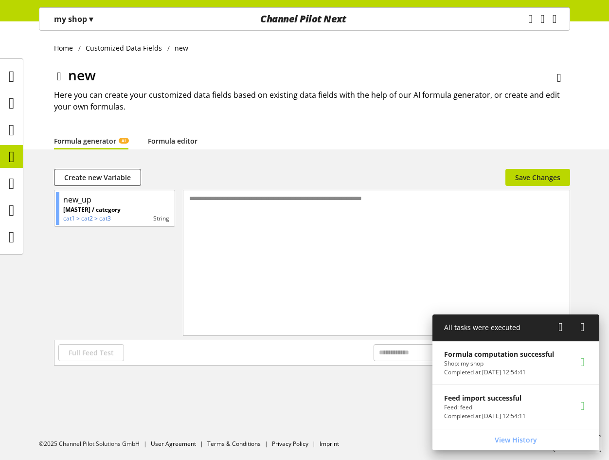
click at [169, 143] on link "Formula editor" at bounding box center [173, 141] width 50 height 10
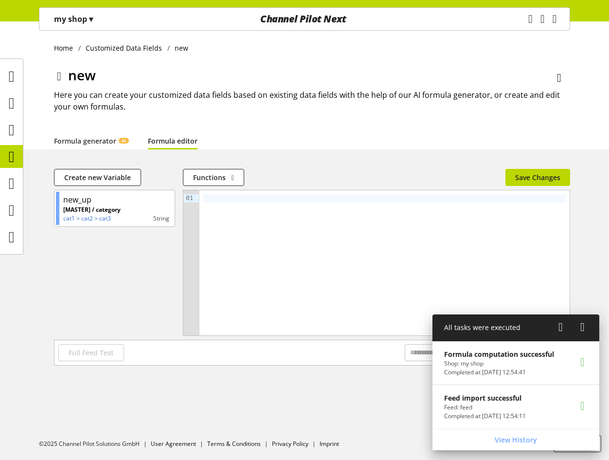
click at [252, 206] on div at bounding box center [384, 262] width 370 height 145
type textarea "*********"
click at [517, 177] on span "Save Changes" at bounding box center [537, 177] width 45 height 10
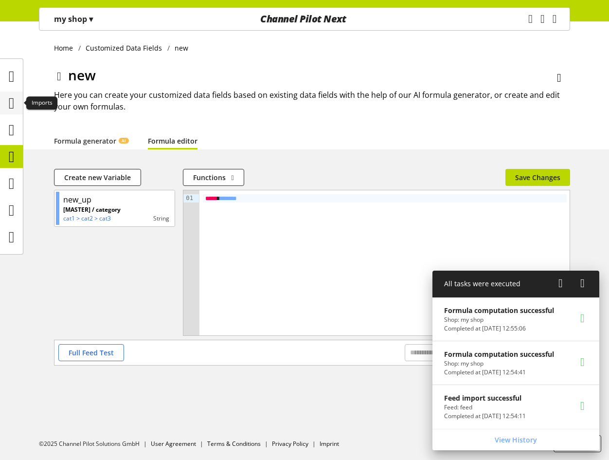
click at [9, 112] on icon at bounding box center [12, 102] width 6 height 19
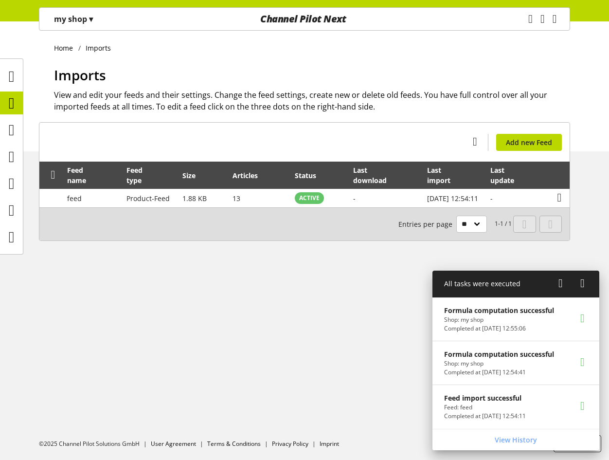
click at [98, 21] on div "my shop ▾" at bounding box center [73, 19] width 62 height 18
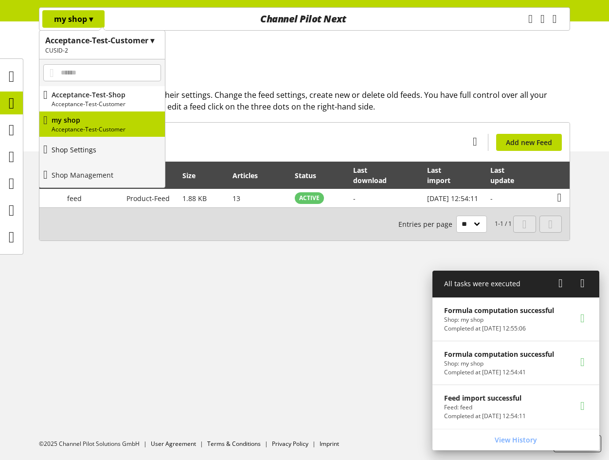
click at [101, 142] on link "Shop Settings" at bounding box center [102, 149] width 126 height 25
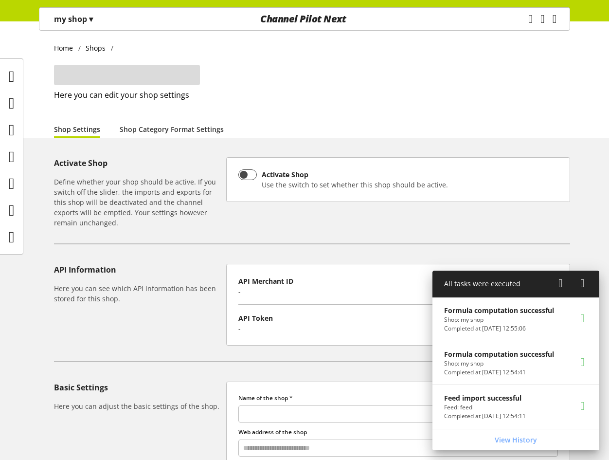
type input "*******"
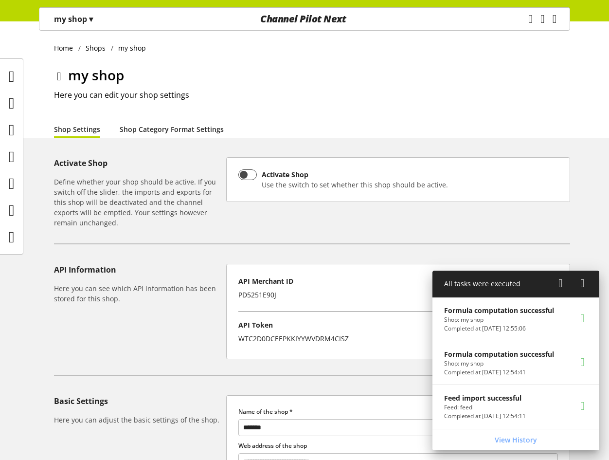
click at [183, 131] on link "Shop Category Format Settings" at bounding box center [172, 129] width 104 height 10
select select
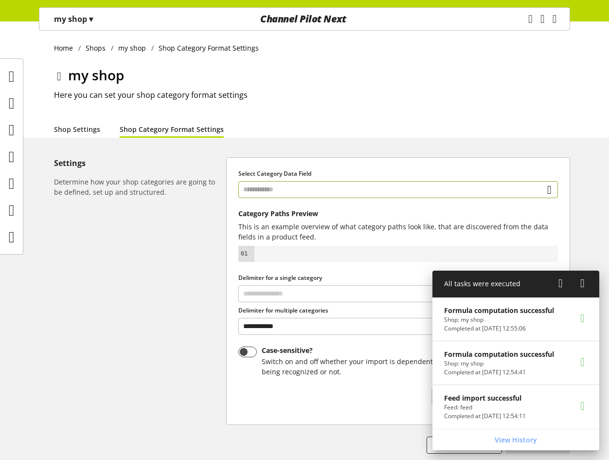
click at [397, 188] on input "text" at bounding box center [398, 189] width 320 height 17
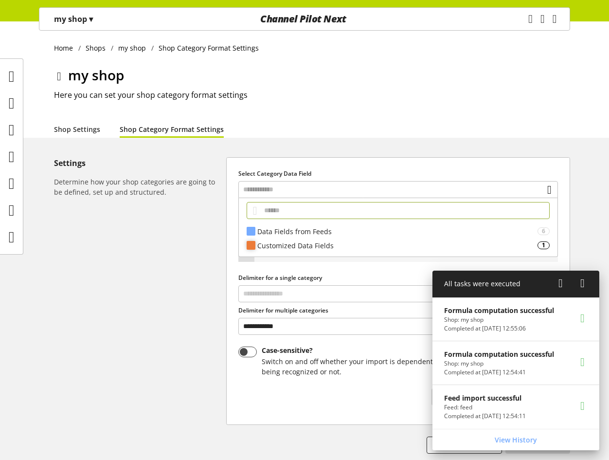
click at [324, 251] on div "Customized Data Fields 1" at bounding box center [398, 245] width 319 height 14
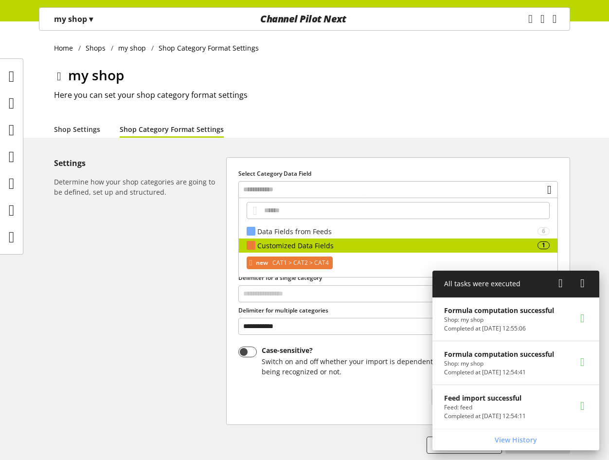
click at [321, 264] on span "CAT1 > CAT2 > CAT4" at bounding box center [299, 263] width 58 height 12
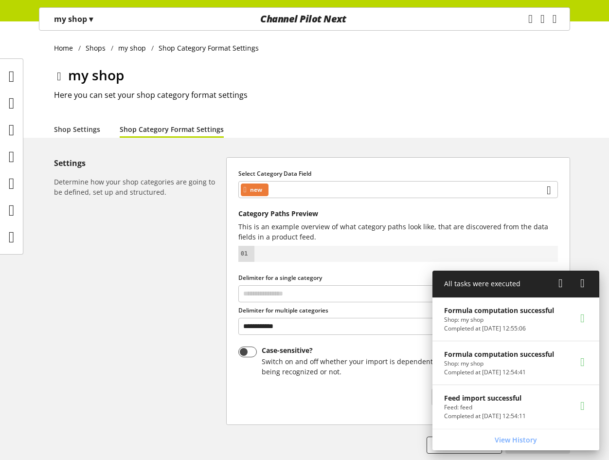
click at [560, 282] on icon at bounding box center [560, 283] width 4 height 18
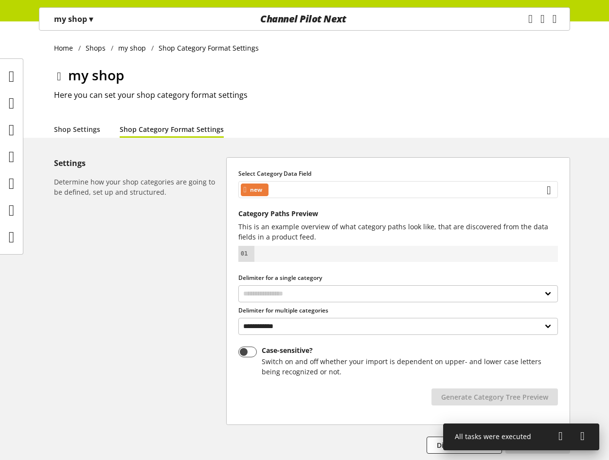
click at [320, 185] on div "new" at bounding box center [398, 189] width 320 height 17
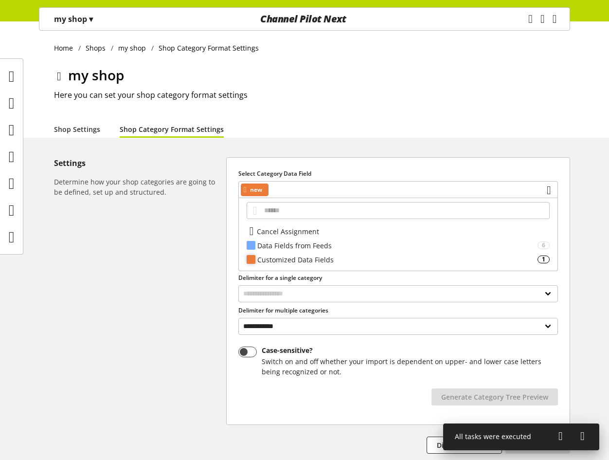
click at [335, 258] on div "Customized Data Fields" at bounding box center [397, 259] width 280 height 10
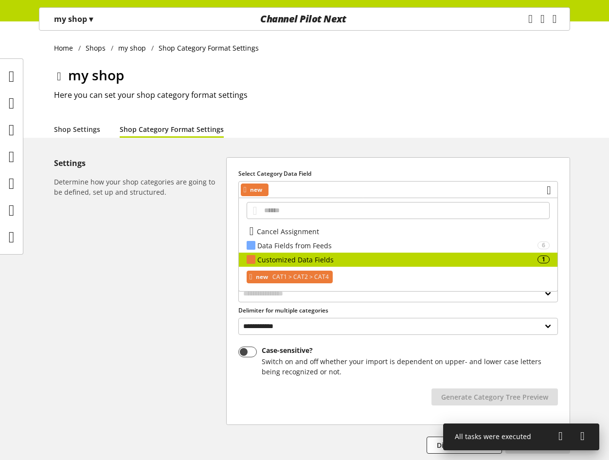
click at [175, 265] on div "Settings Determine how your shop categories are going to be defined, set up and…" at bounding box center [140, 305] width 172 height 296
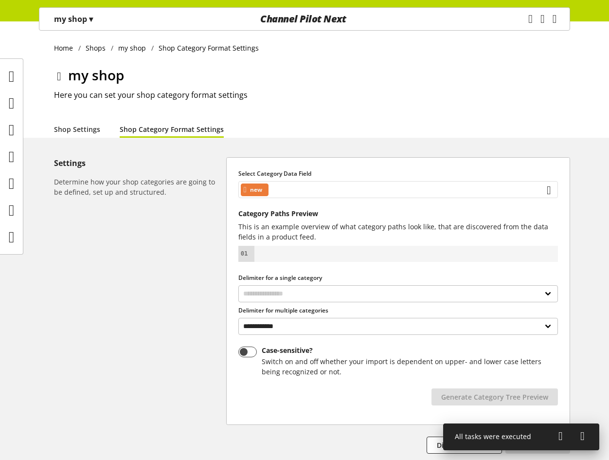
click at [355, 197] on div "new" at bounding box center [398, 189] width 320 height 17
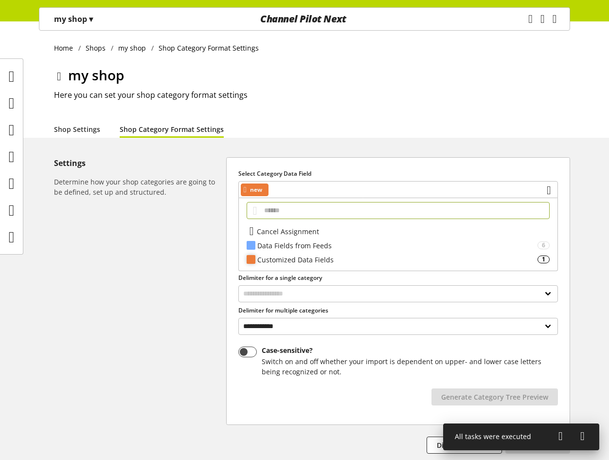
click at [319, 261] on div "Customized Data Fields" at bounding box center [397, 259] width 280 height 10
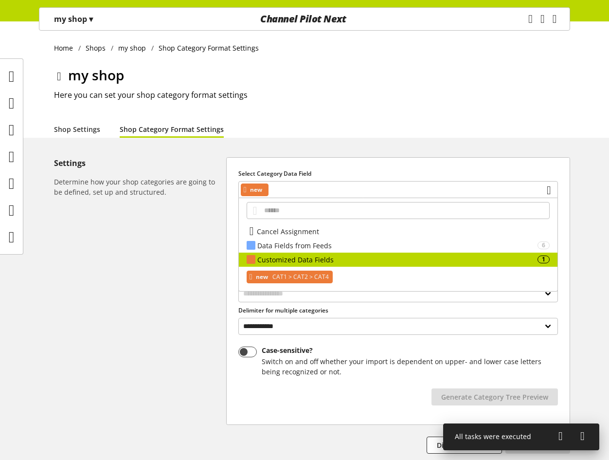
click at [313, 275] on span "CAT1 > CAT2 > CAT4" at bounding box center [299, 277] width 58 height 12
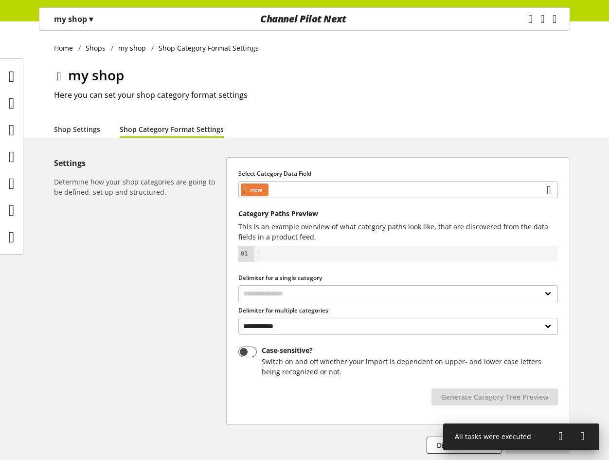
click at [285, 254] on div at bounding box center [406, 254] width 296 height 8
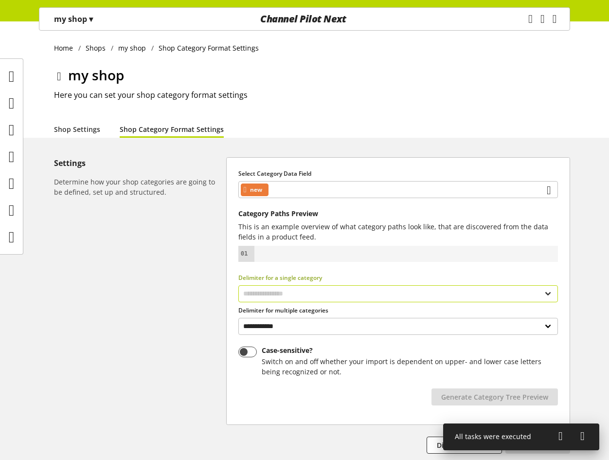
click at [285, 293] on select "**********" at bounding box center [398, 293] width 320 height 17
select select "*"
click at [238, 285] on select "**********" at bounding box center [398, 293] width 320 height 17
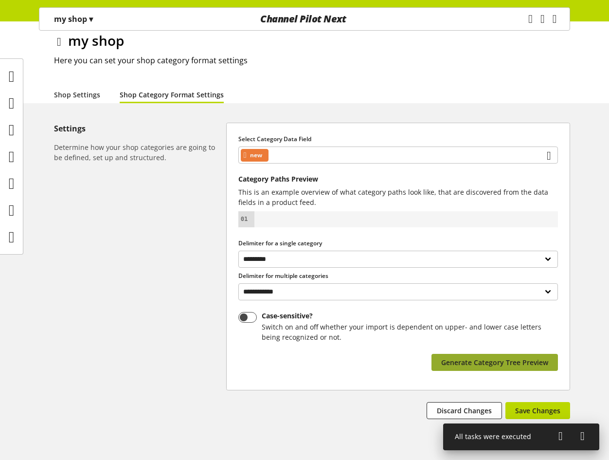
scroll to position [65, 0]
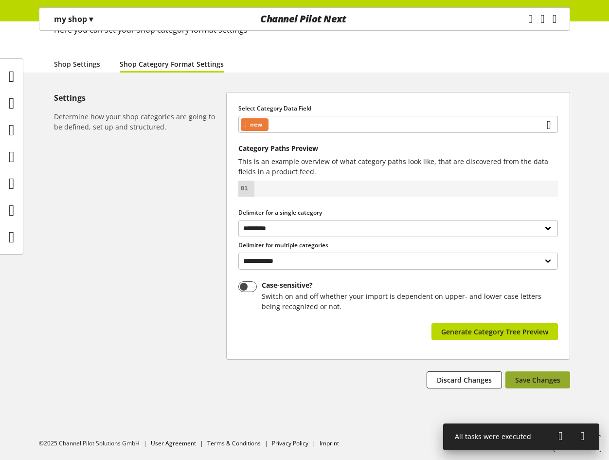
click at [541, 376] on span "Save Changes" at bounding box center [537, 380] width 45 height 10
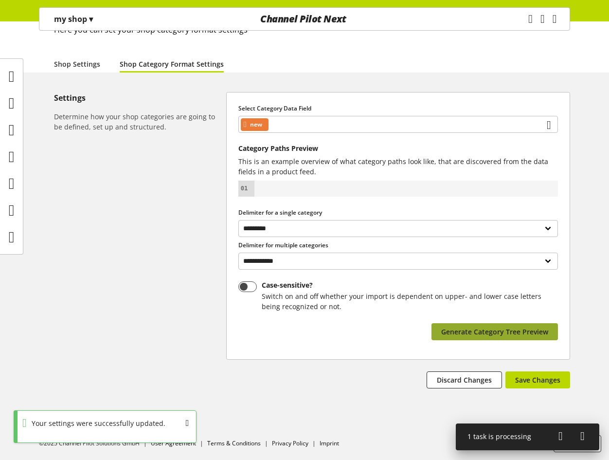
click at [531, 329] on span "Generate Category Tree Preview" at bounding box center [494, 331] width 107 height 10
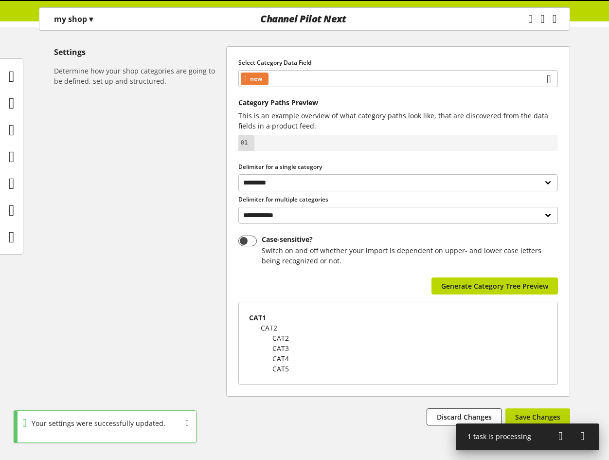
scroll to position [148, 0]
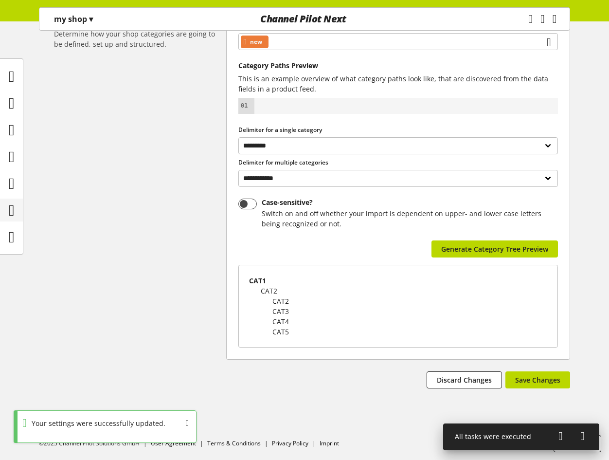
click at [13, 212] on icon at bounding box center [12, 209] width 6 height 19
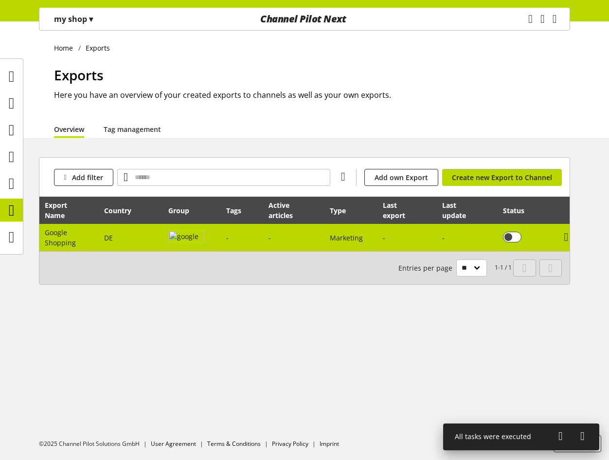
click at [201, 239] on img at bounding box center [186, 237] width 36 height 15
select select "********"
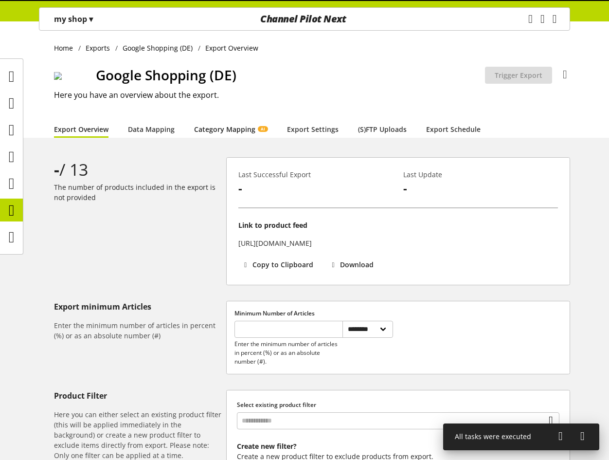
click at [228, 132] on link "Category Mapping AI" at bounding box center [230, 129] width 73 height 10
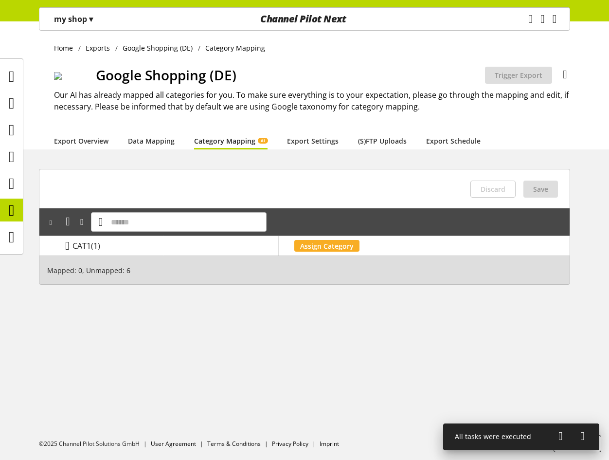
click at [70, 248] on icon at bounding box center [67, 246] width 4 height 18
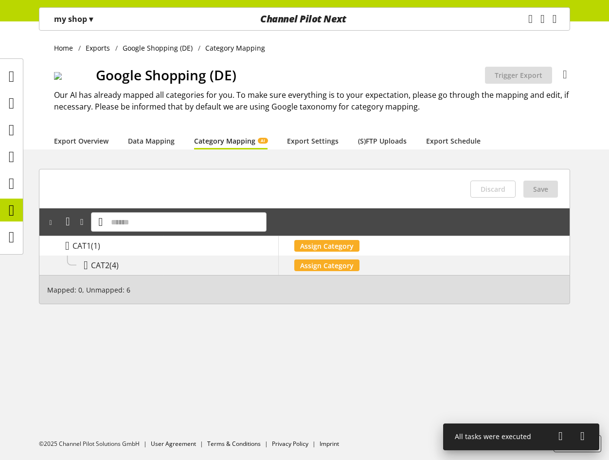
click at [104, 18] on div "my shop ▾" at bounding box center [73, 19] width 62 height 18
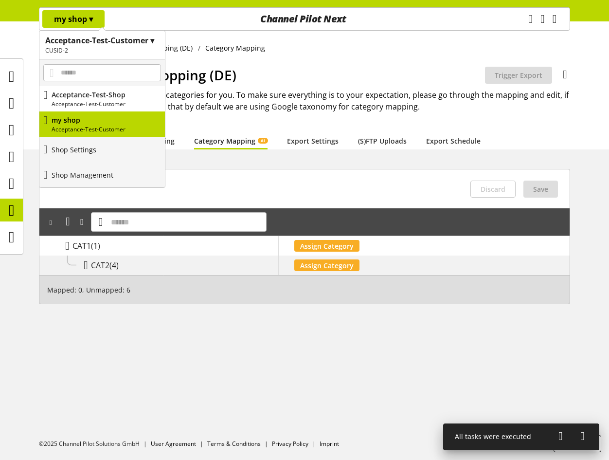
click at [125, 150] on link "Shop Settings" at bounding box center [102, 149] width 126 height 25
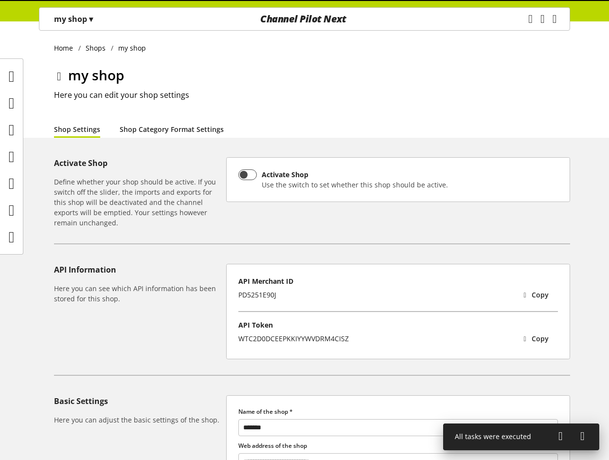
click at [180, 134] on link "Shop Category Format Settings" at bounding box center [172, 129] width 104 height 10
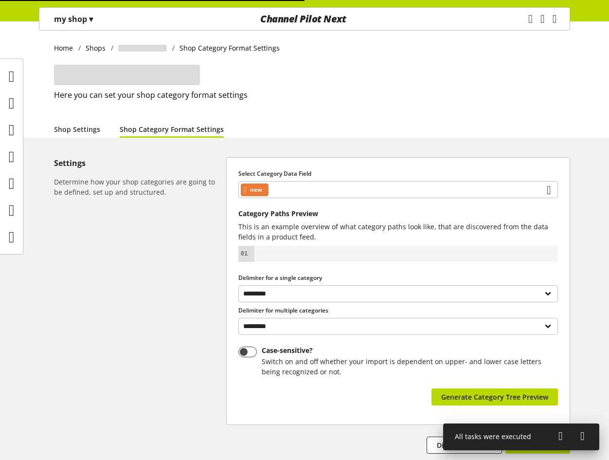
select select "*"
select select
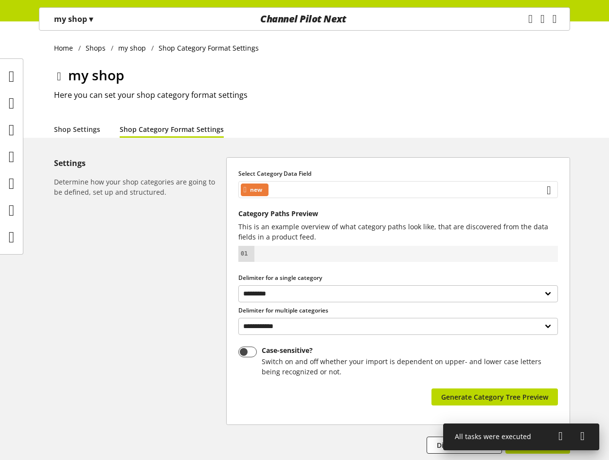
click at [331, 191] on div "new" at bounding box center [398, 189] width 320 height 17
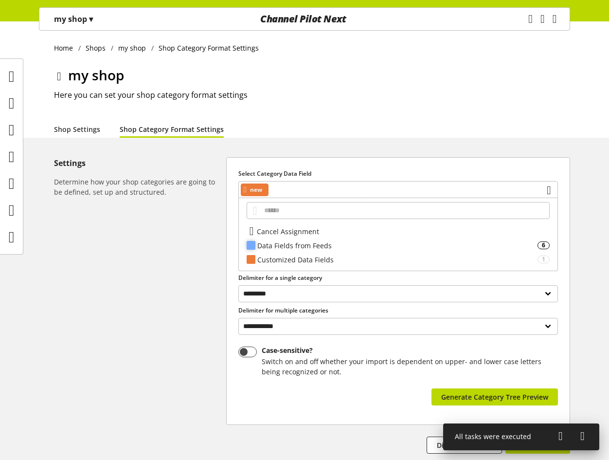
drag, startPoint x: 284, startPoint y: 258, endPoint x: 284, endPoint y: 251, distance: 7.3
click at [284, 251] on div "Cancel Assignment Data Fields from Feeds 6 **** Customized Data Fields 1 new CA…" at bounding box center [398, 234] width 320 height 73
click at [284, 251] on div "Data Fields from Feeds 6" at bounding box center [398, 245] width 319 height 14
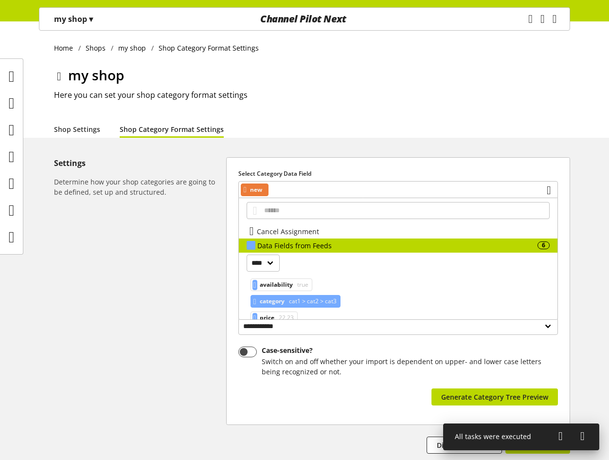
click at [300, 302] on span "cat1 > cat2 > cat3" at bounding box center [312, 301] width 50 height 12
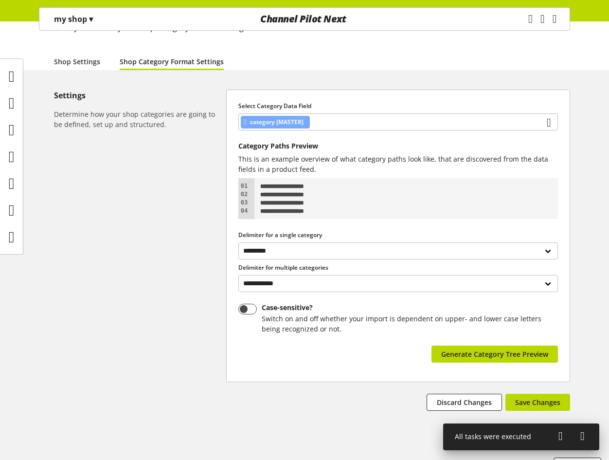
scroll to position [90, 0]
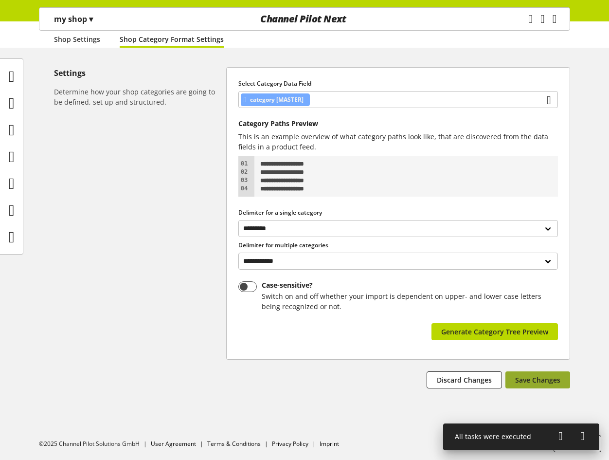
click at [557, 385] on button "Save Changes" at bounding box center [537, 379] width 65 height 17
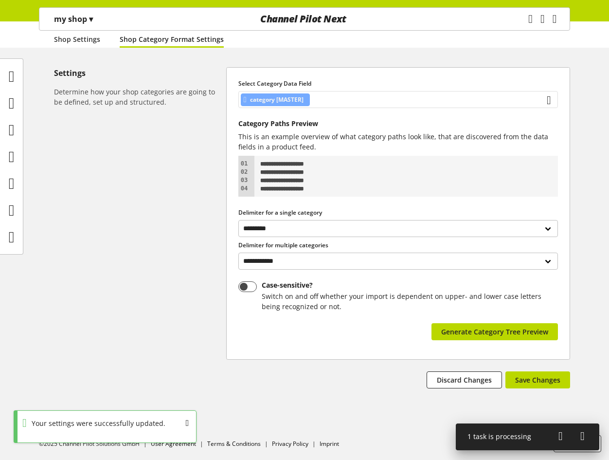
click at [326, 97] on div "category [MASTER]" at bounding box center [398, 99] width 320 height 17
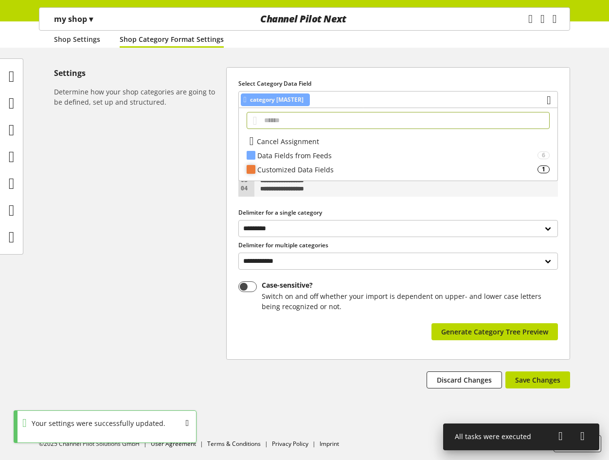
click at [308, 163] on div "Customized Data Fields 1" at bounding box center [398, 169] width 319 height 14
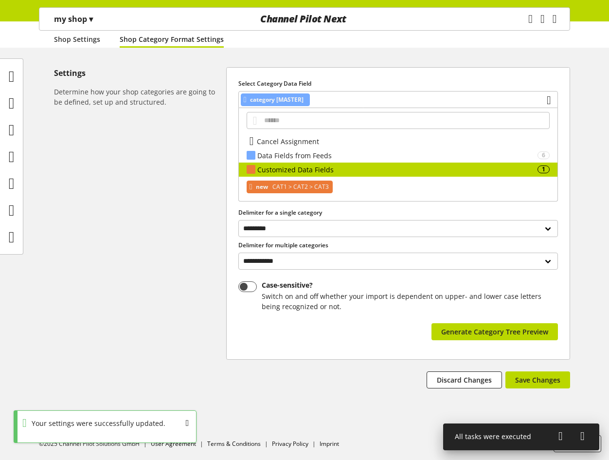
click at [297, 181] on span "CAT1 > CAT2 > CAT3" at bounding box center [299, 187] width 58 height 12
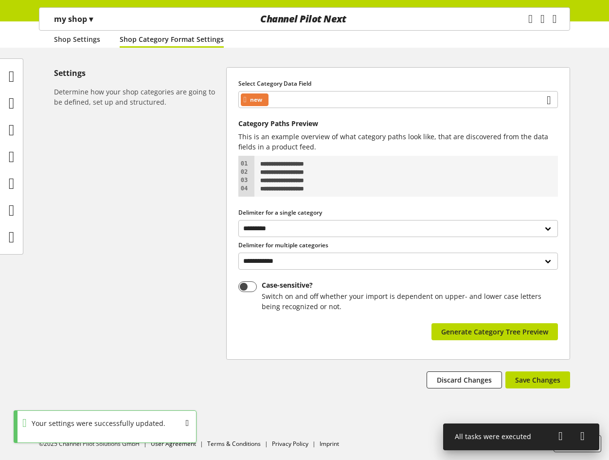
scroll to position [65, 0]
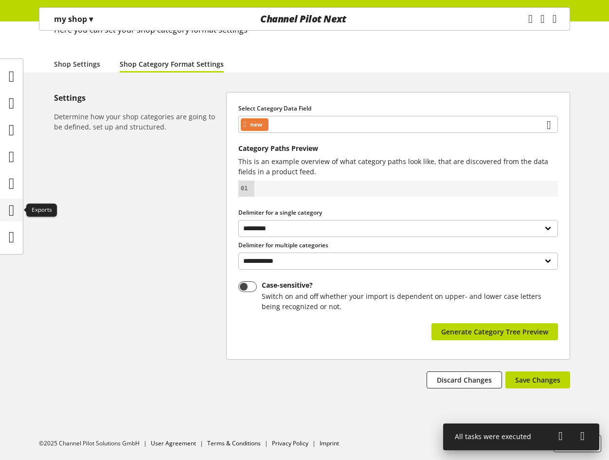
click at [12, 209] on icon at bounding box center [12, 209] width 6 height 19
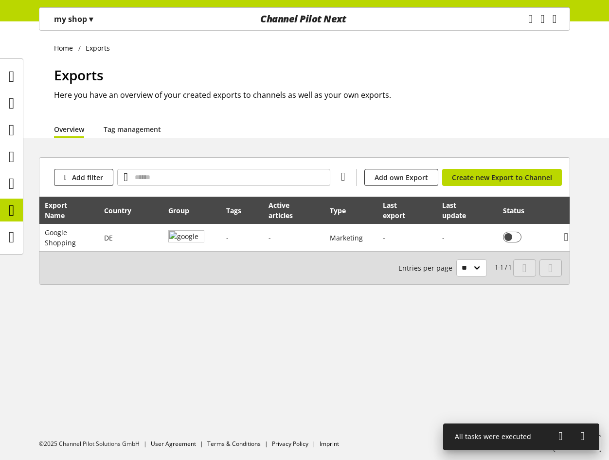
click at [105, 12] on div "my shop ▾" at bounding box center [73, 19] width 62 height 18
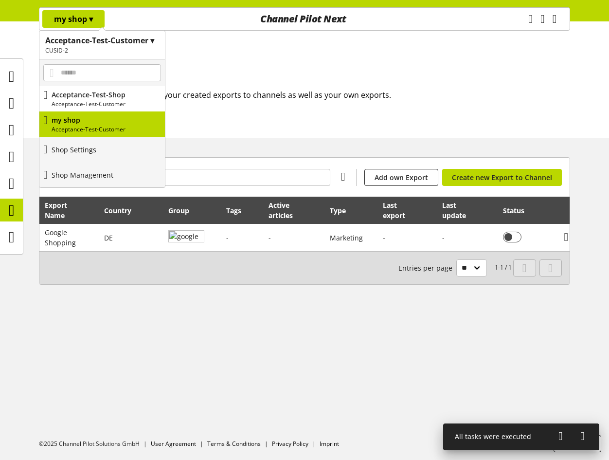
click at [94, 147] on p "Shop Settings" at bounding box center [74, 149] width 45 height 10
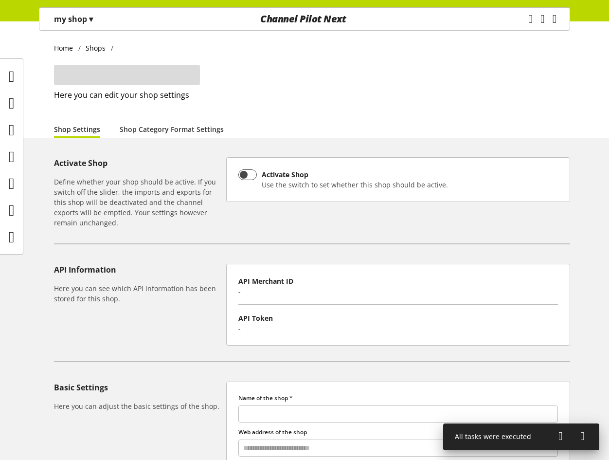
type input "*******"
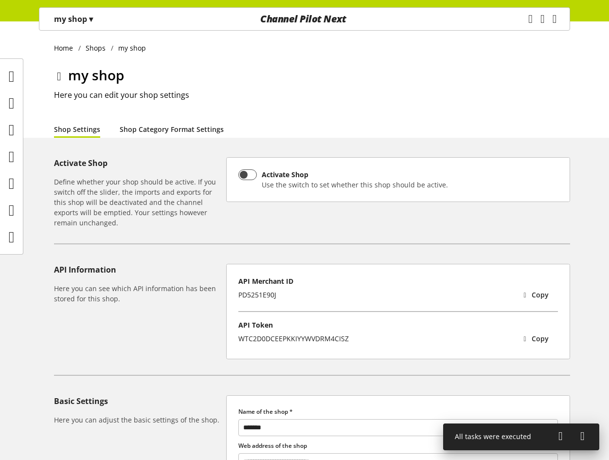
click at [176, 129] on link "Shop Category Format Settings" at bounding box center [172, 129] width 104 height 10
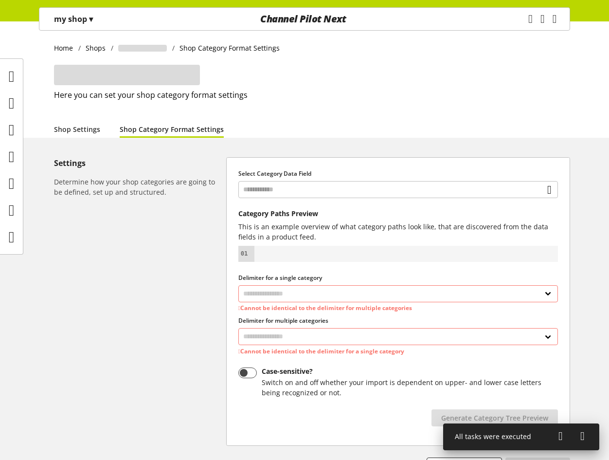
select select "*"
select select
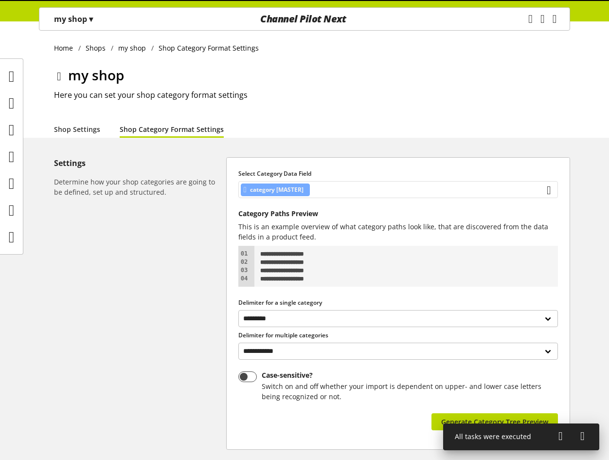
click at [364, 190] on div "category [MASTER]" at bounding box center [398, 189] width 320 height 17
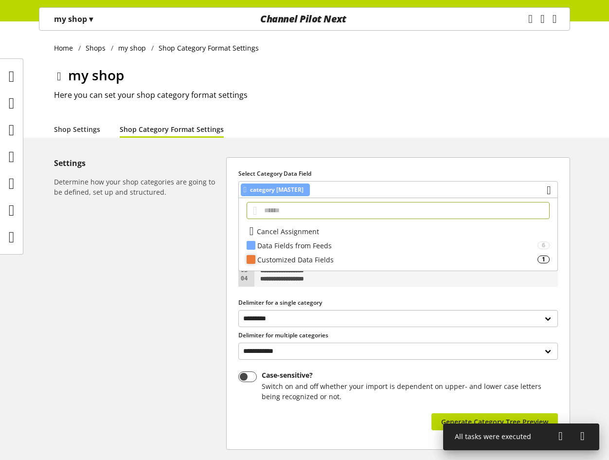
click at [324, 255] on div "Customized Data Fields" at bounding box center [397, 259] width 280 height 10
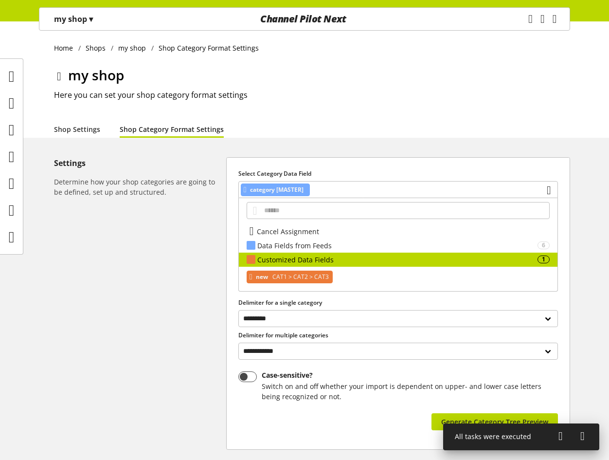
click at [306, 275] on span "CAT1 > CAT2 > CAT3" at bounding box center [299, 277] width 58 height 12
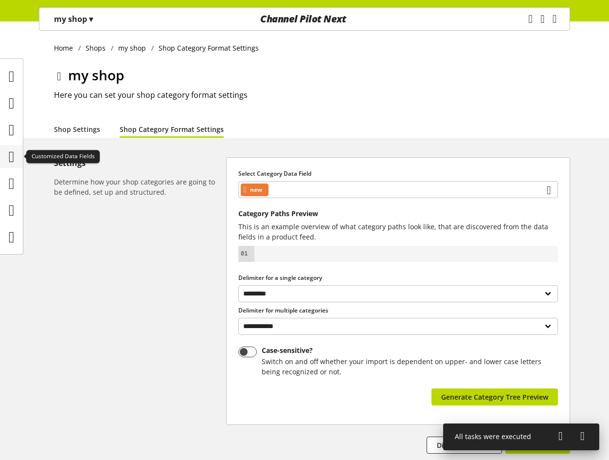
click at [15, 158] on icon at bounding box center [12, 156] width 6 height 19
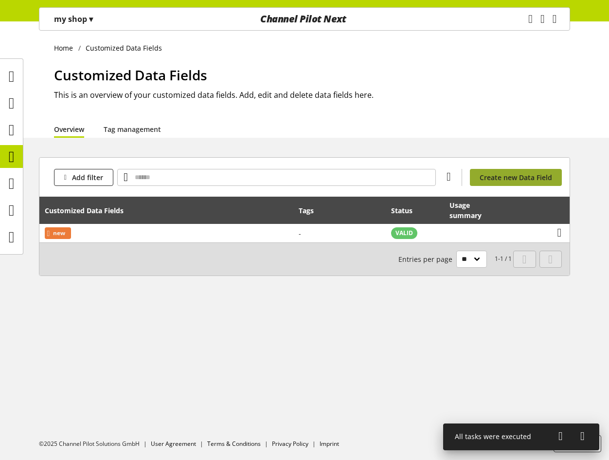
click at [526, 181] on span "Create new Data Field" at bounding box center [516, 177] width 72 height 10
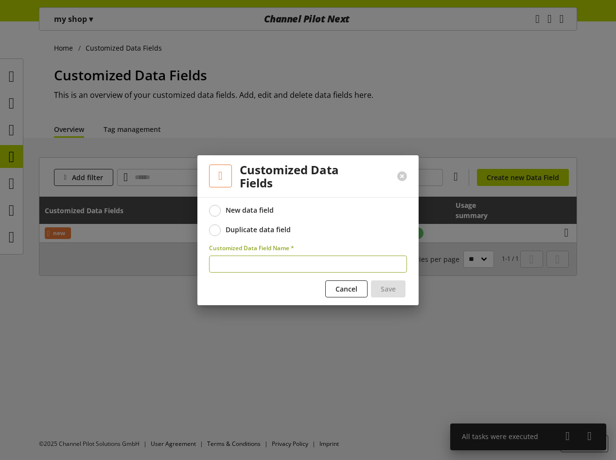
click at [252, 269] on input "text" at bounding box center [308, 263] width 198 height 17
type input "******"
click at [252, 258] on input "******" at bounding box center [308, 263] width 198 height 17
type input "*******"
click at [386, 282] on button "Save" at bounding box center [388, 288] width 35 height 17
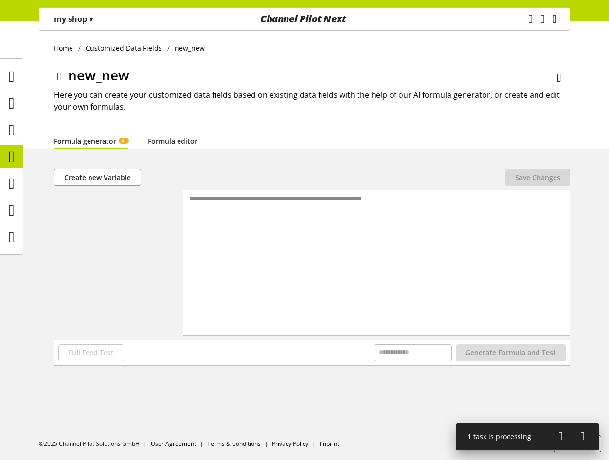
click at [105, 174] on span "Create new Variable" at bounding box center [97, 177] width 67 height 10
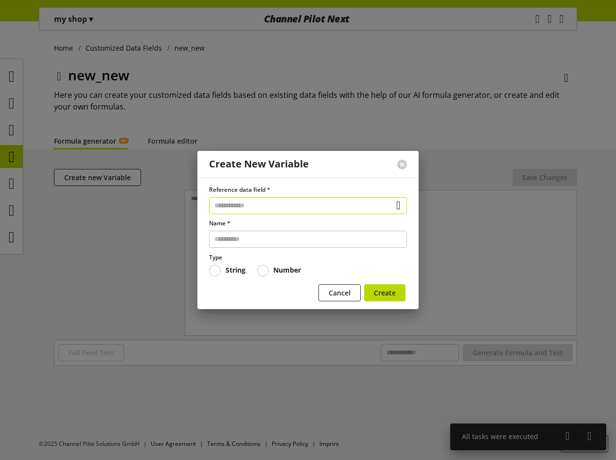
click at [268, 203] on input "text" at bounding box center [308, 205] width 198 height 17
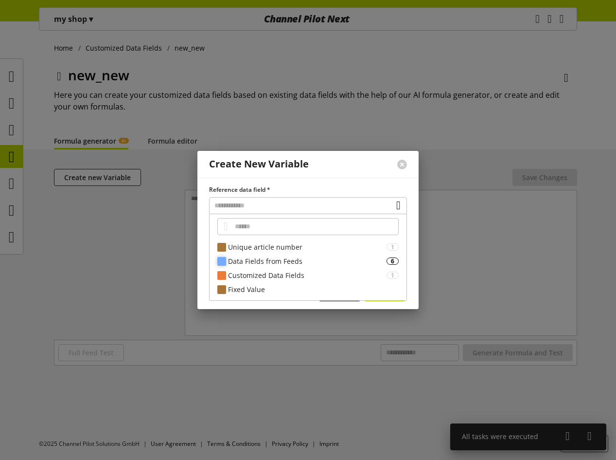
click at [252, 264] on div "Data Fields from Feeds" at bounding box center [307, 261] width 159 height 10
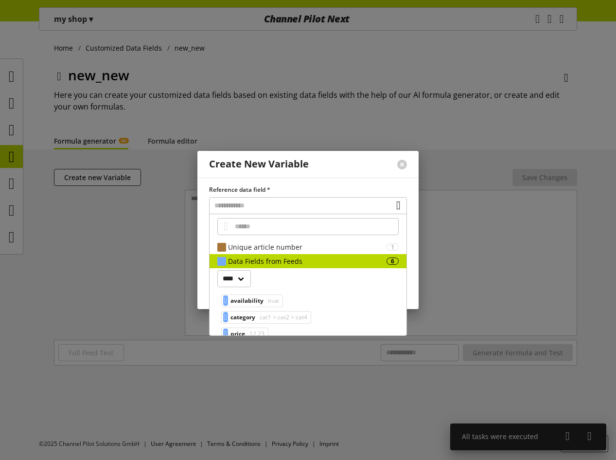
click at [270, 312] on span "cat1 > cat2 > cat4" at bounding box center [283, 317] width 50 height 12
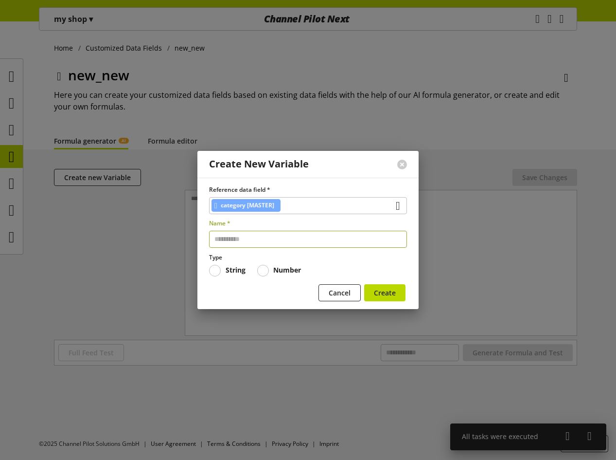
click at [254, 239] on input "text" at bounding box center [308, 239] width 198 height 17
type input "*******"
click at [382, 287] on button "Create" at bounding box center [384, 292] width 41 height 17
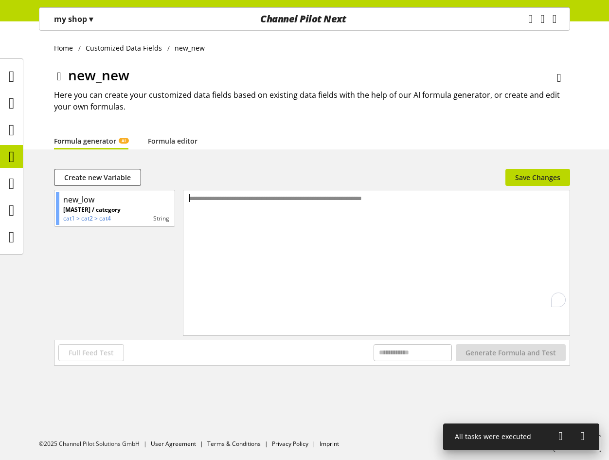
click at [217, 201] on div "**********" at bounding box center [376, 198] width 378 height 8
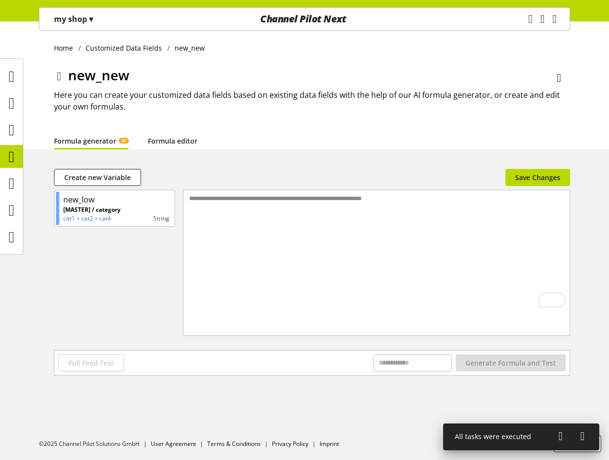
click at [168, 144] on link "Formula editor" at bounding box center [173, 141] width 50 height 10
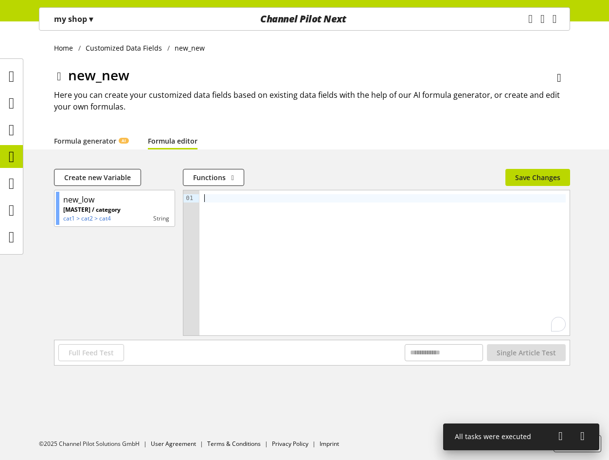
click at [237, 220] on div "To enrich screen reader interactions, please activate Accessibility in Grammarl…" at bounding box center [384, 262] width 370 height 145
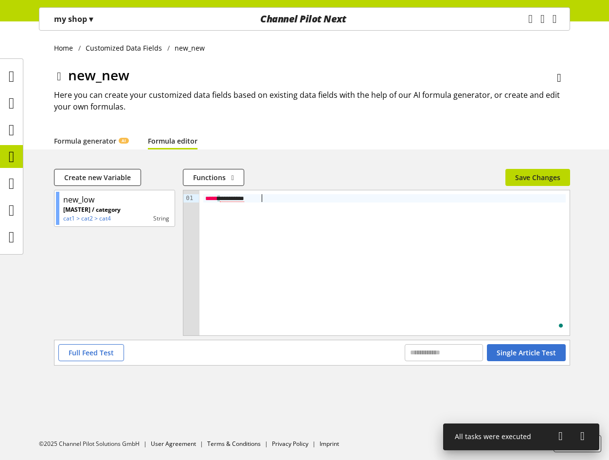
click at [244, 195] on span "*********" at bounding box center [232, 198] width 24 height 7
click at [520, 174] on span "Save Changes" at bounding box center [537, 177] width 45 height 10
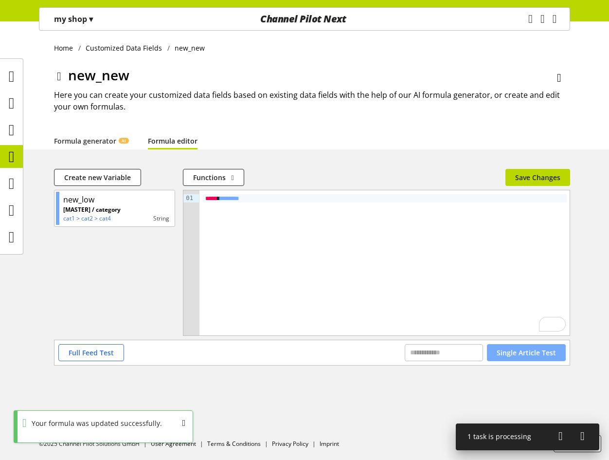
click at [529, 350] on span "Single Article Test" at bounding box center [526, 352] width 59 height 10
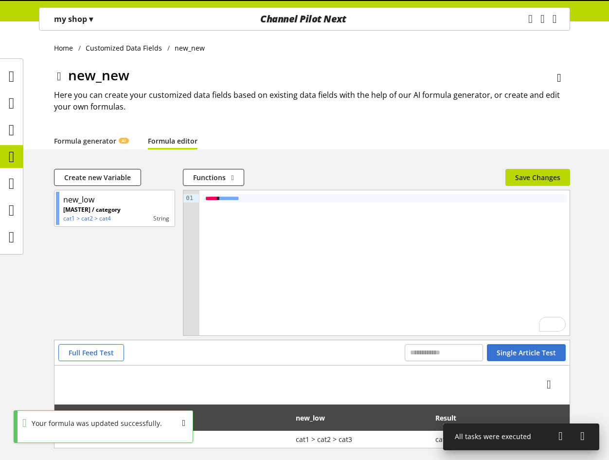
click at [558, 434] on icon at bounding box center [560, 436] width 4 height 18
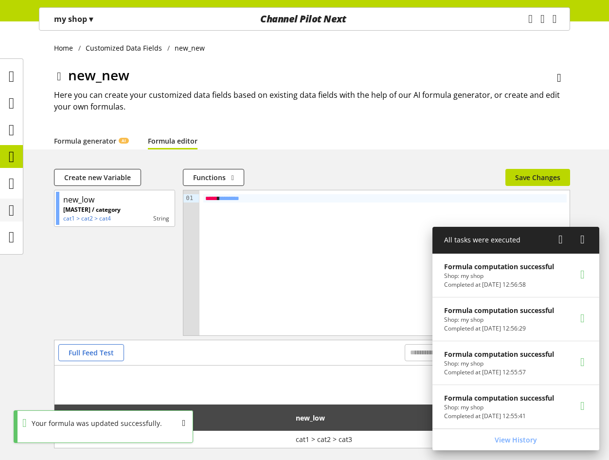
click at [13, 206] on icon at bounding box center [12, 209] width 6 height 19
click at [75, 15] on p "my shop ▾" at bounding box center [73, 19] width 39 height 12
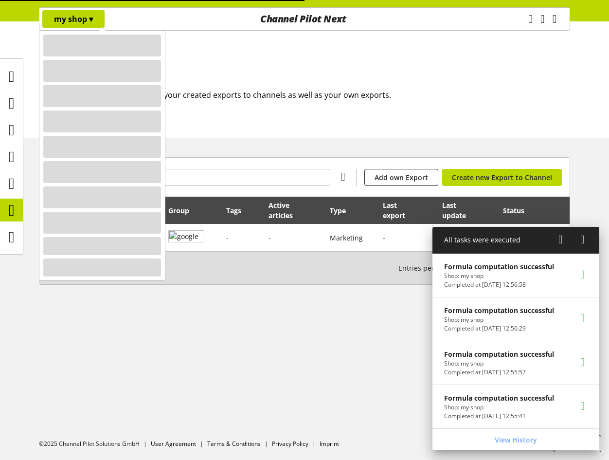
click at [91, 21] on span "▾" at bounding box center [91, 19] width 4 height 11
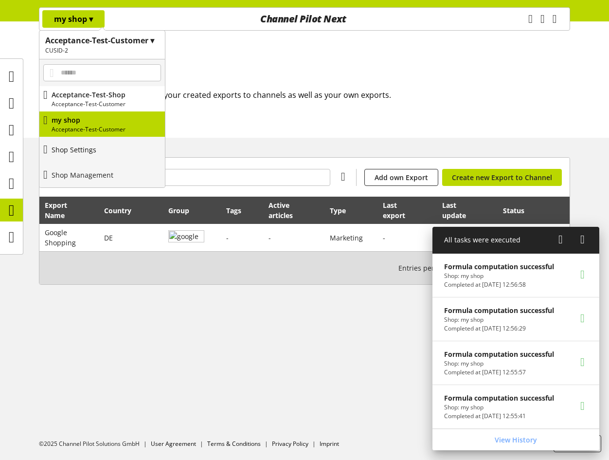
click at [95, 145] on p "Shop Settings" at bounding box center [74, 149] width 45 height 10
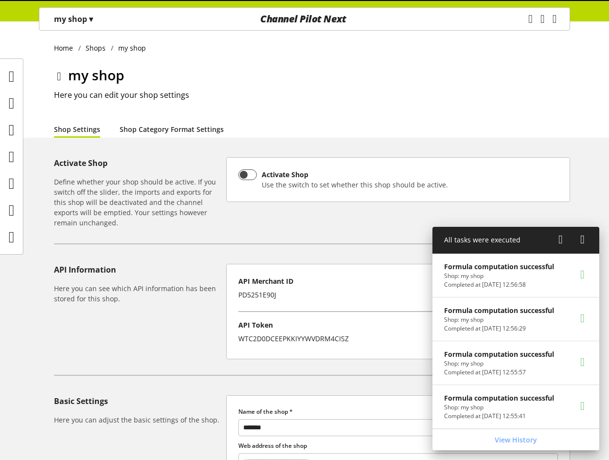
click at [121, 126] on link "Shop Category Format Settings" at bounding box center [172, 129] width 104 height 10
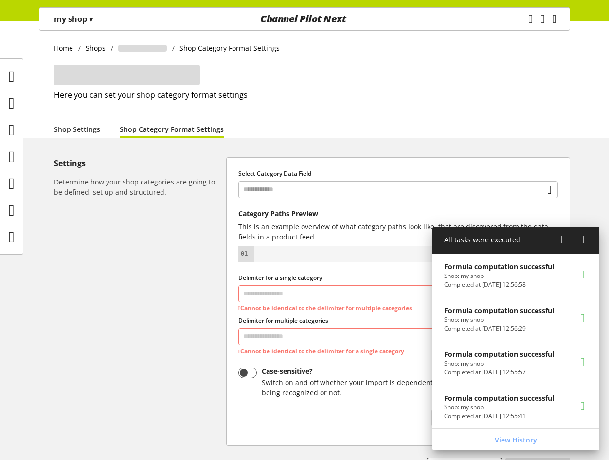
select select "*"
select select
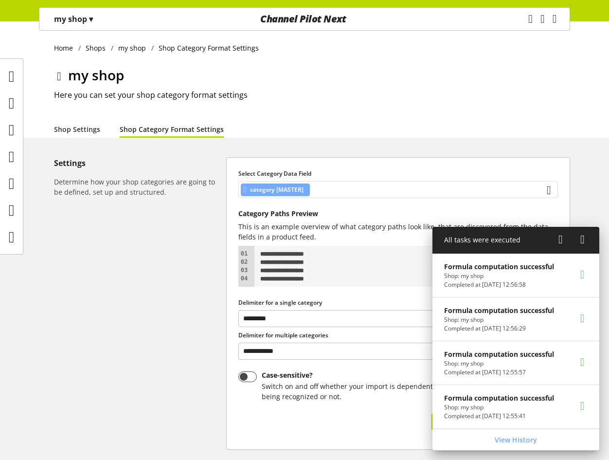
click at [358, 185] on div "category [MASTER]" at bounding box center [398, 189] width 320 height 17
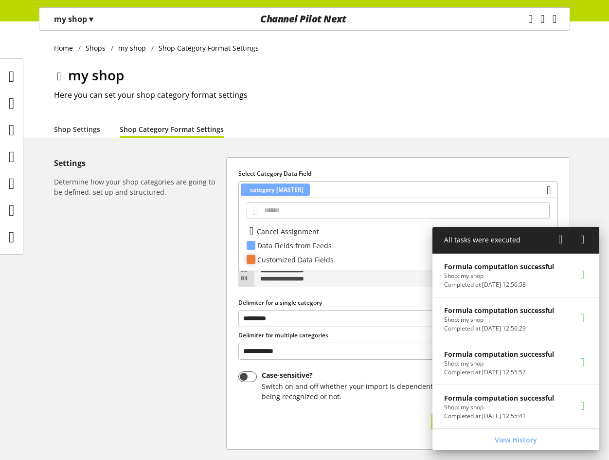
click at [318, 260] on div "Customized Data Fields" at bounding box center [397, 259] width 280 height 10
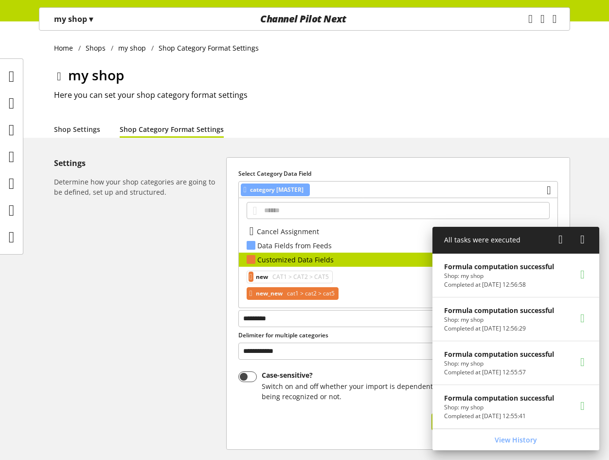
click at [292, 296] on span "cat1 > cat2 > cat5" at bounding box center [310, 294] width 50 height 12
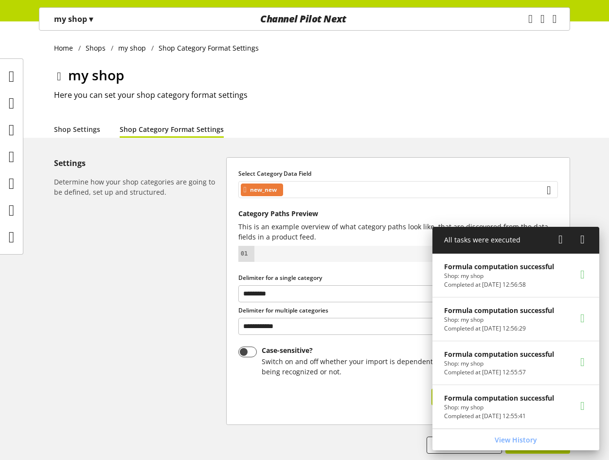
click at [311, 184] on div "new_new" at bounding box center [398, 189] width 320 height 17
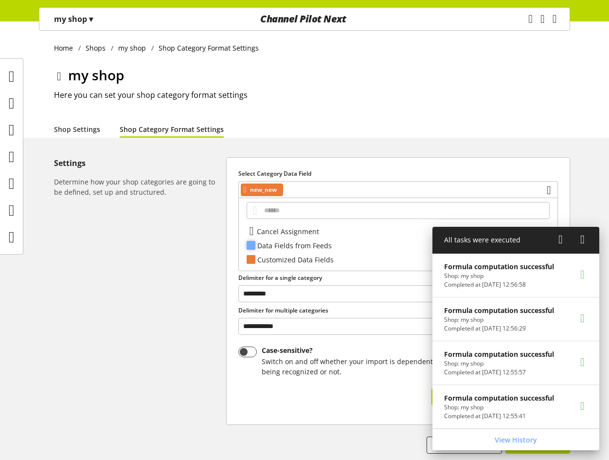
click at [301, 246] on div "Data Fields from Feeds" at bounding box center [397, 245] width 280 height 10
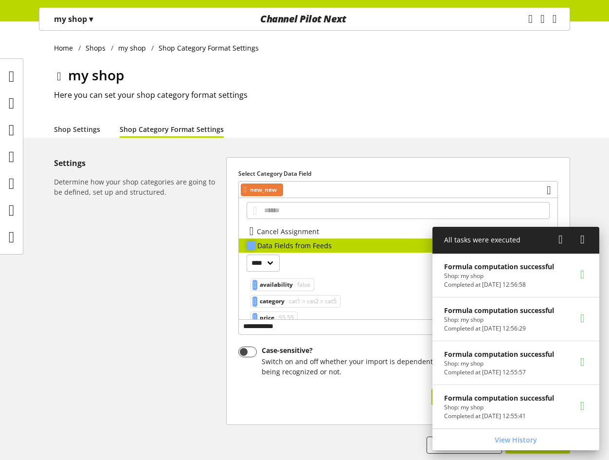
click at [301, 246] on div "Data Fields from Feeds" at bounding box center [397, 245] width 280 height 10
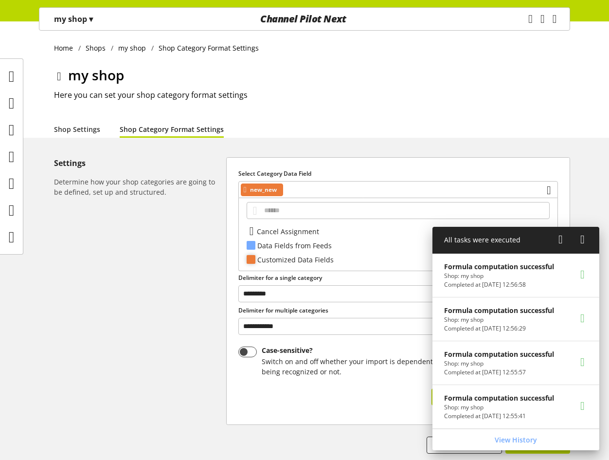
click at [289, 261] on div "Customized Data Fields" at bounding box center [397, 259] width 280 height 10
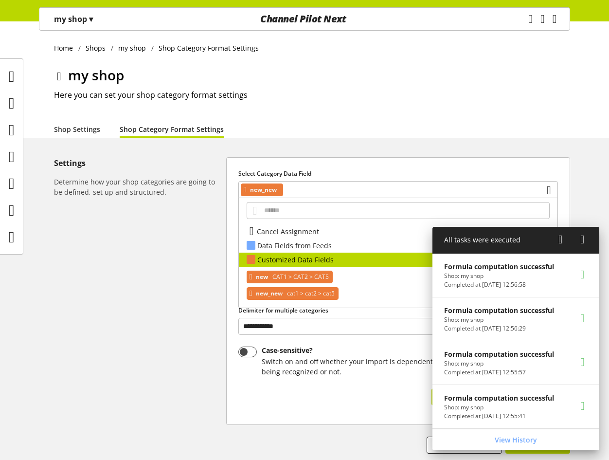
click at [283, 278] on span "CAT1 > CAT2 > CAT5" at bounding box center [299, 277] width 58 height 12
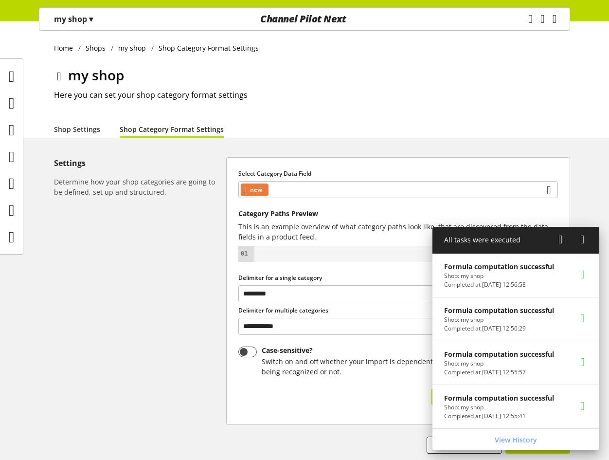
click at [561, 238] on icon at bounding box center [560, 240] width 4 height 18
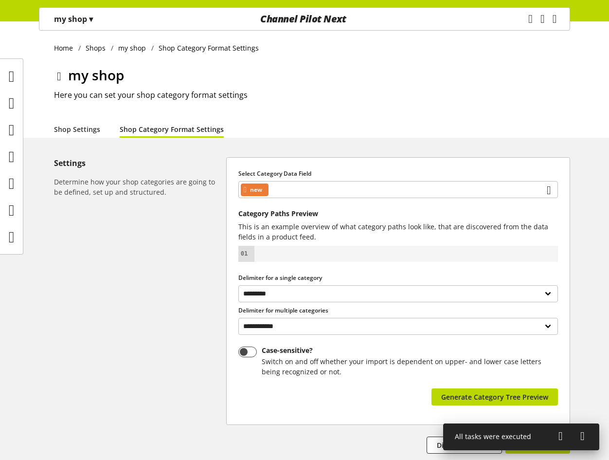
select select "*"
select select
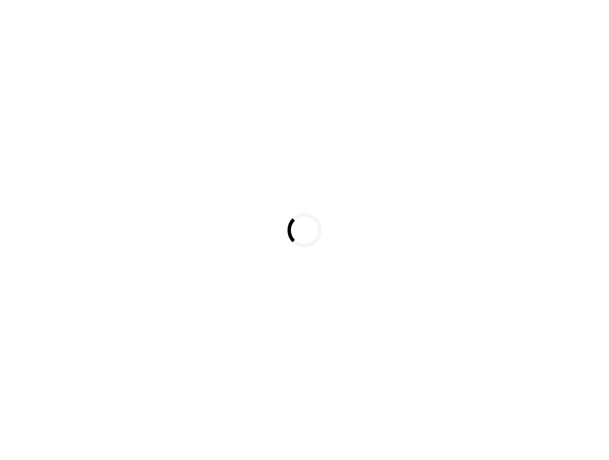
scroll to position [839, 0]
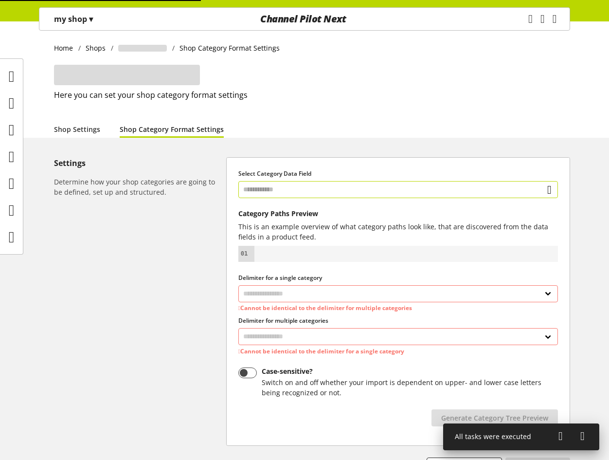
select select "*"
select select
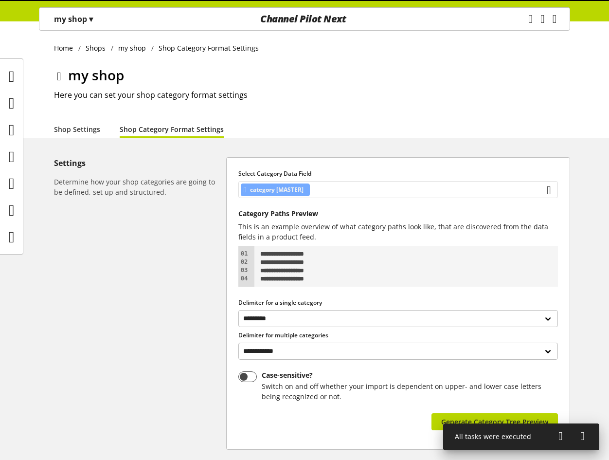
click at [343, 184] on div "category [MASTER]" at bounding box center [398, 189] width 320 height 17
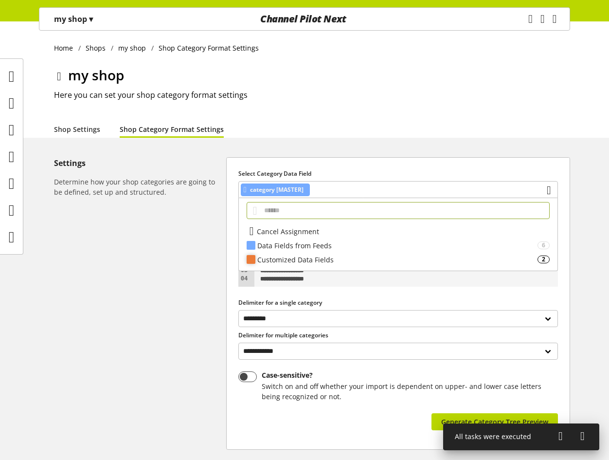
click at [324, 255] on div "Customized Data Fields" at bounding box center [397, 259] width 280 height 10
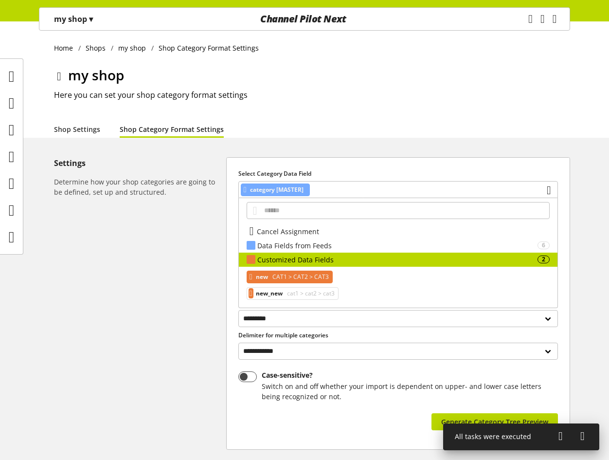
click at [314, 275] on span "CAT1 > CAT2 > CAT3" at bounding box center [299, 277] width 58 height 12
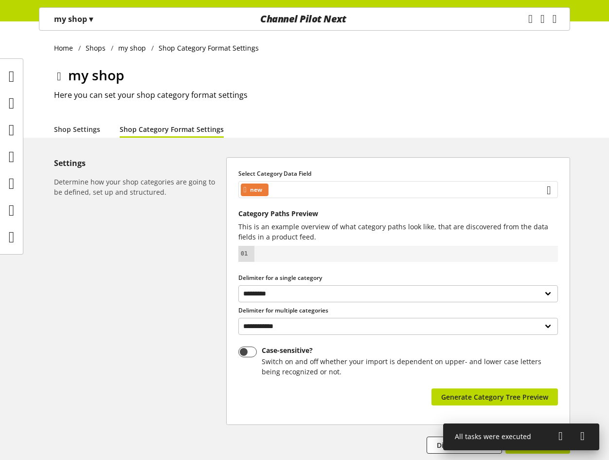
click at [337, 186] on div "new" at bounding box center [398, 189] width 320 height 17
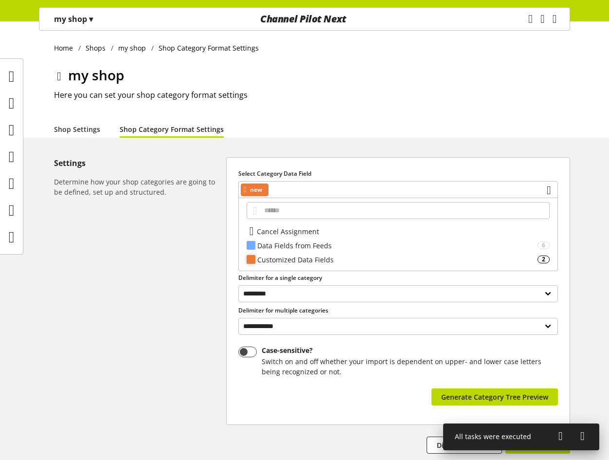
click at [324, 264] on div "Customized Data Fields" at bounding box center [397, 259] width 280 height 10
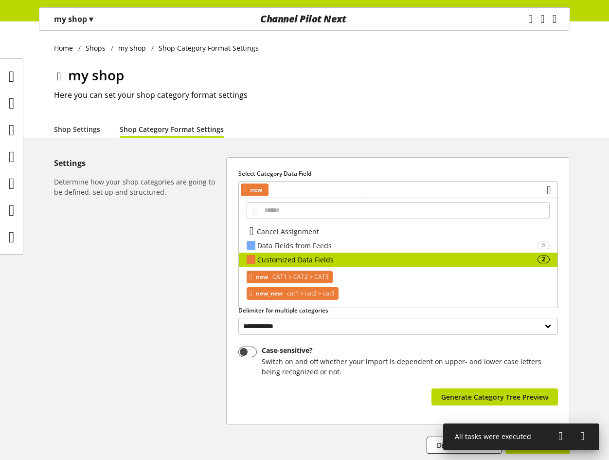
click at [304, 298] on span "cat1 > cat2 > cat3" at bounding box center [310, 294] width 50 height 12
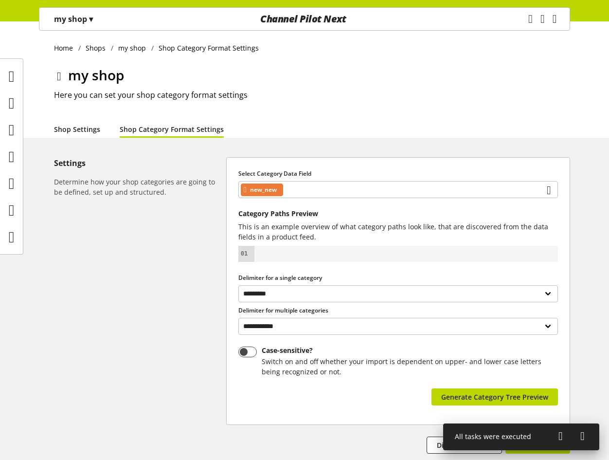
click at [88, 131] on link "Shop Settings" at bounding box center [77, 129] width 46 height 10
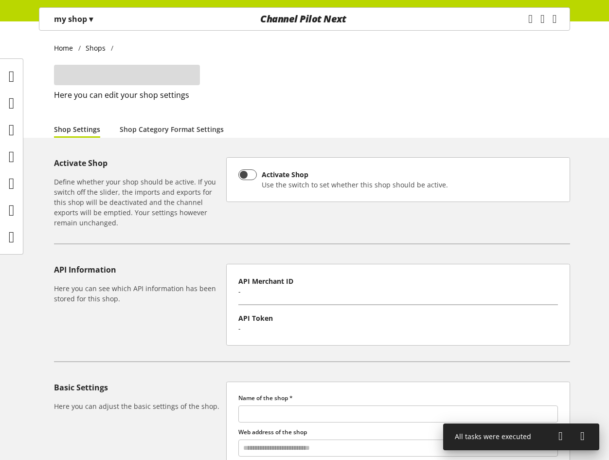
type input "*******"
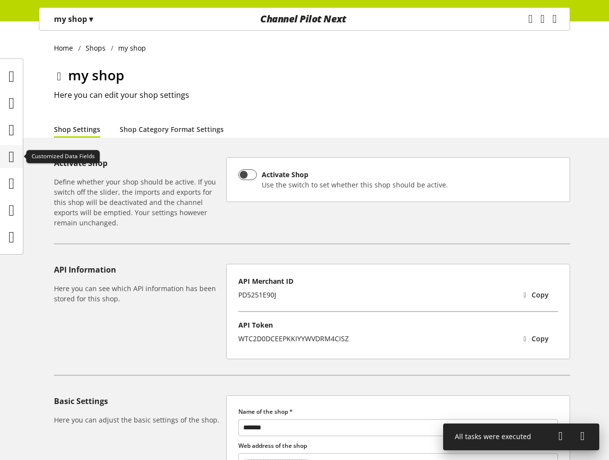
click at [11, 157] on icon at bounding box center [12, 156] width 6 height 19
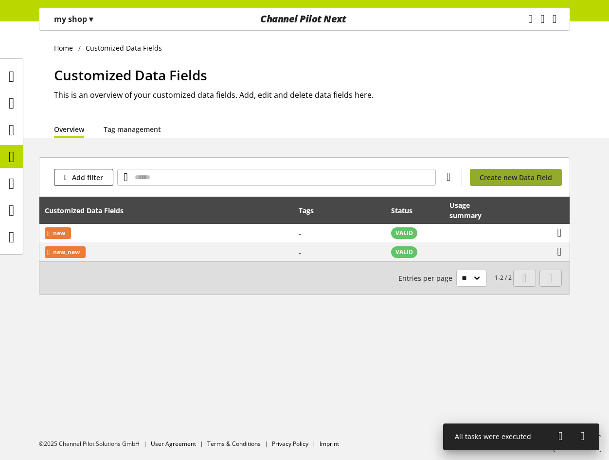
click at [511, 179] on span "Create new Data Field" at bounding box center [516, 177] width 72 height 10
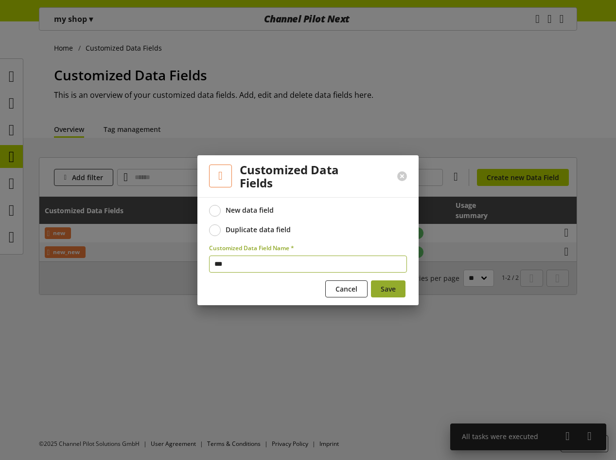
type input "***"
click at [402, 289] on button "Save" at bounding box center [388, 288] width 35 height 17
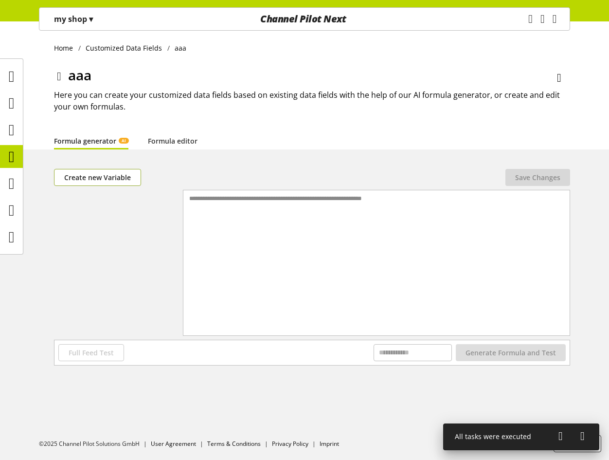
click at [114, 175] on span "Create new Variable" at bounding box center [97, 177] width 67 height 10
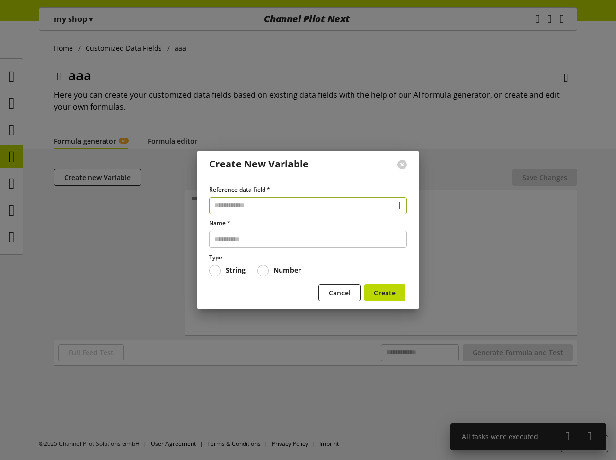
click at [246, 206] on input "text" at bounding box center [308, 205] width 198 height 17
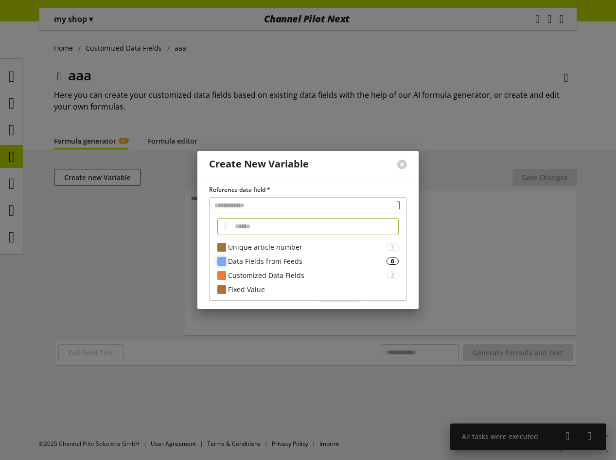
click at [260, 261] on div "Data Fields from Feeds" at bounding box center [307, 261] width 159 height 10
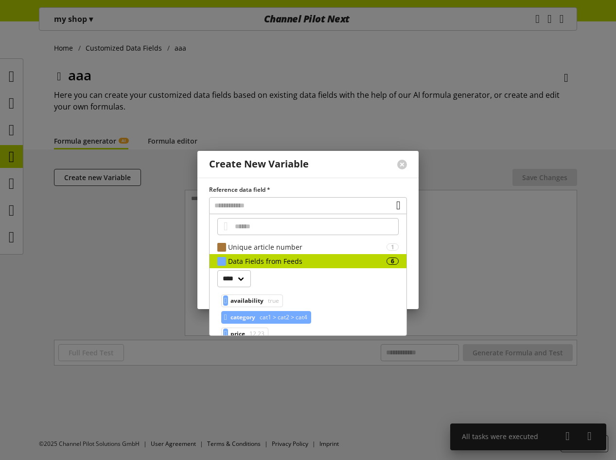
click at [254, 313] on span "category" at bounding box center [243, 317] width 25 height 12
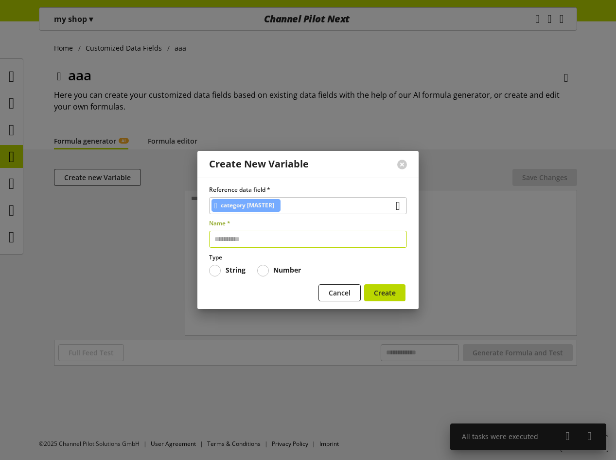
click at [251, 236] on input "text" at bounding box center [308, 239] width 198 height 17
type input "****"
click at [375, 292] on span "Create" at bounding box center [385, 293] width 22 height 10
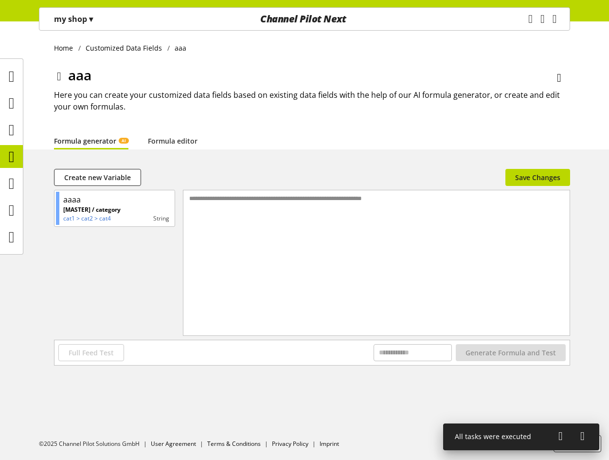
click at [242, 198] on div "**********" at bounding box center [376, 198] width 378 height 8
click at [180, 145] on link "Formula editor" at bounding box center [173, 141] width 50 height 10
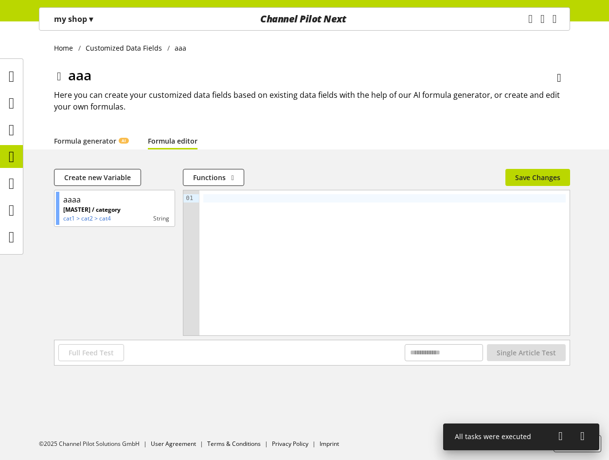
click at [240, 196] on div at bounding box center [384, 198] width 362 height 8
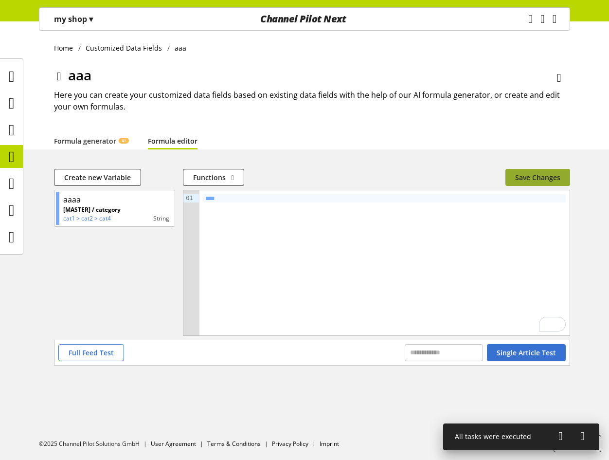
click at [549, 179] on span "Save Changes" at bounding box center [537, 177] width 45 height 10
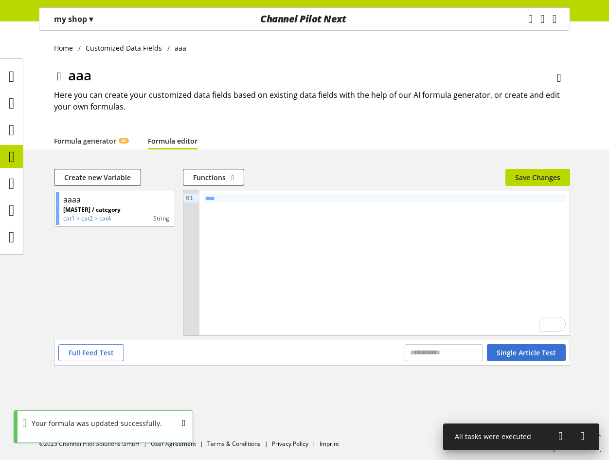
click at [559, 435] on icon at bounding box center [560, 436] width 4 height 18
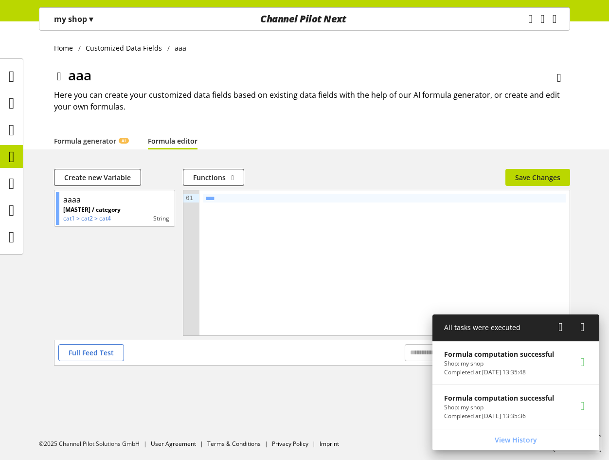
click at [88, 20] on p "my shop ▾" at bounding box center [73, 19] width 39 height 12
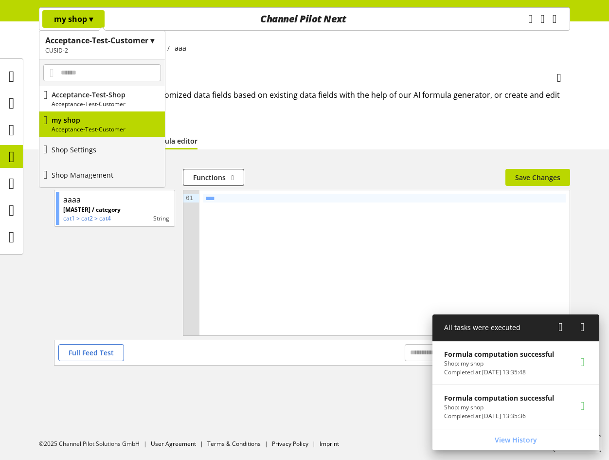
click at [94, 149] on p "Shop Settings" at bounding box center [74, 149] width 45 height 10
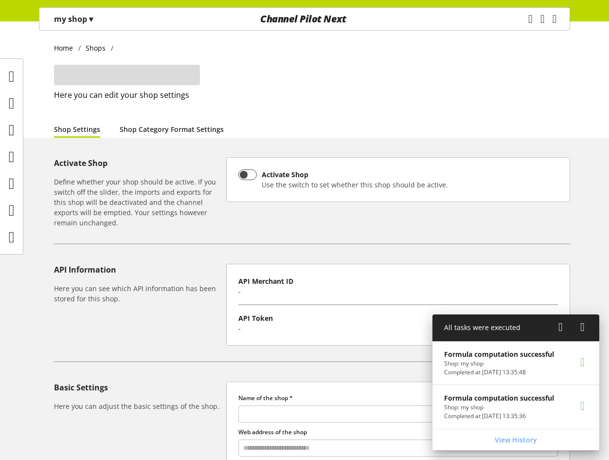
type input "*******"
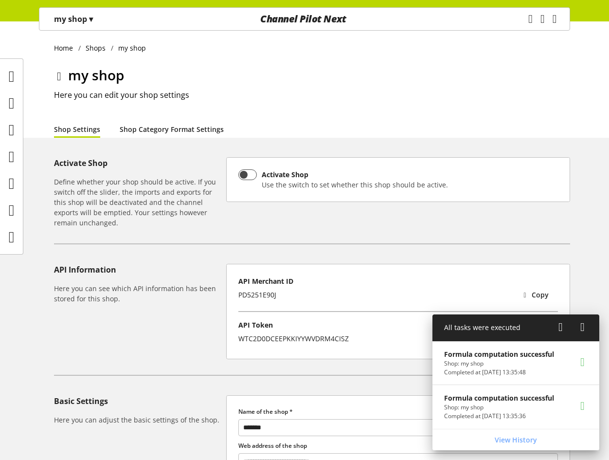
click at [164, 124] on link "Shop Category Format Settings" at bounding box center [172, 129] width 104 height 10
select select "*"
select select
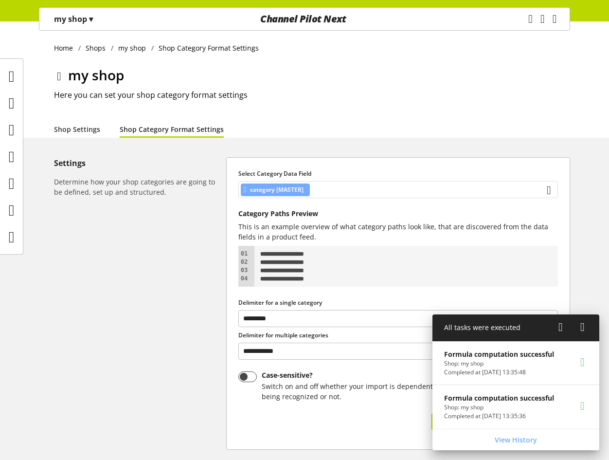
click at [362, 181] on div "category [MASTER]" at bounding box center [398, 189] width 320 height 17
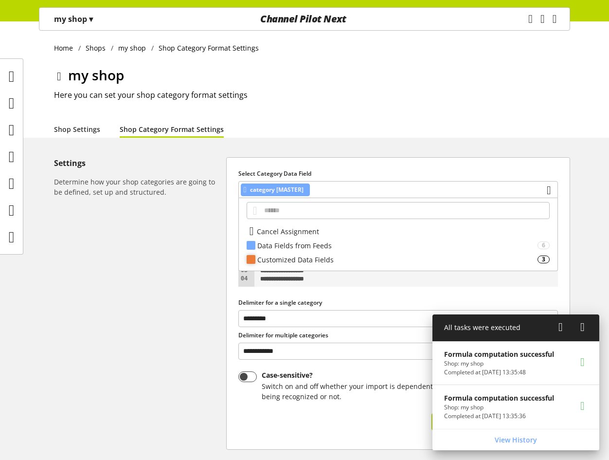
click at [341, 254] on div "Customized Data Fields 3" at bounding box center [398, 259] width 319 height 14
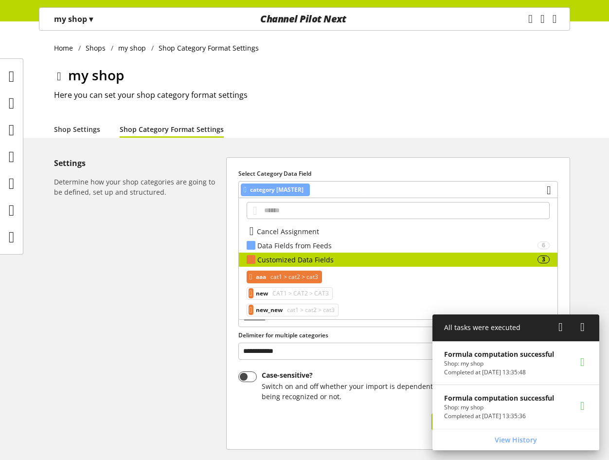
click at [318, 280] on span "cat1 > cat2 > cat3" at bounding box center [294, 277] width 50 height 12
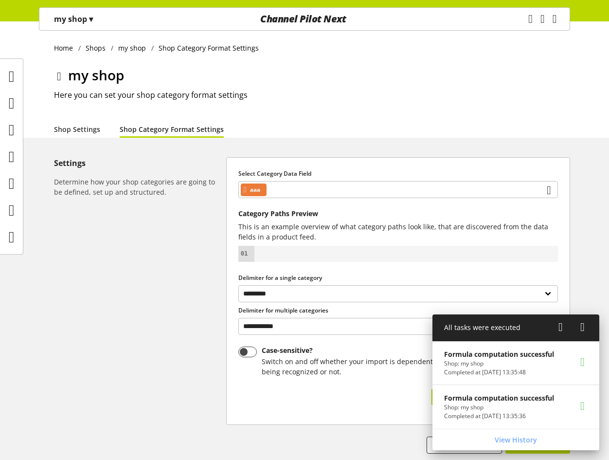
click at [410, 126] on div "Shop Settings Shop Category Format Settings" at bounding box center [312, 129] width 516 height 18
